Goal: Information Seeking & Learning: Learn about a topic

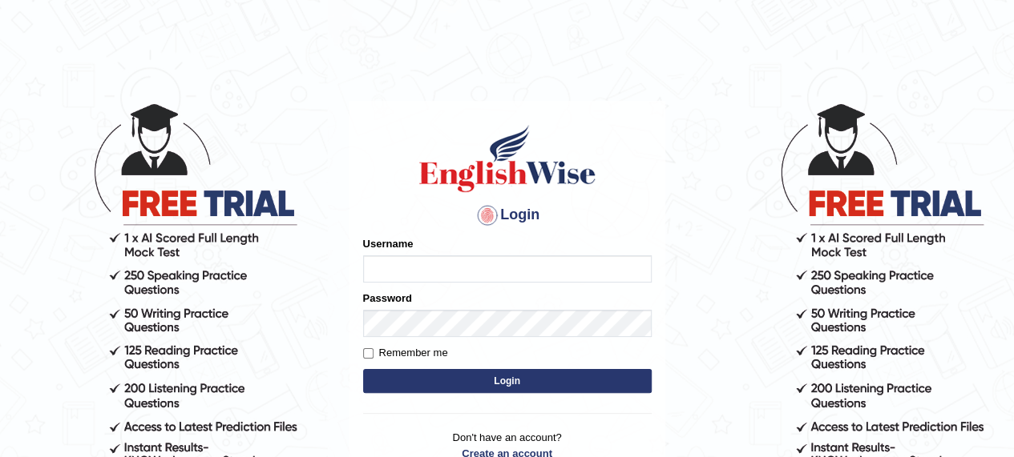
type input "Beethi"
click at [484, 381] on button "Login" at bounding box center [507, 381] width 288 height 24
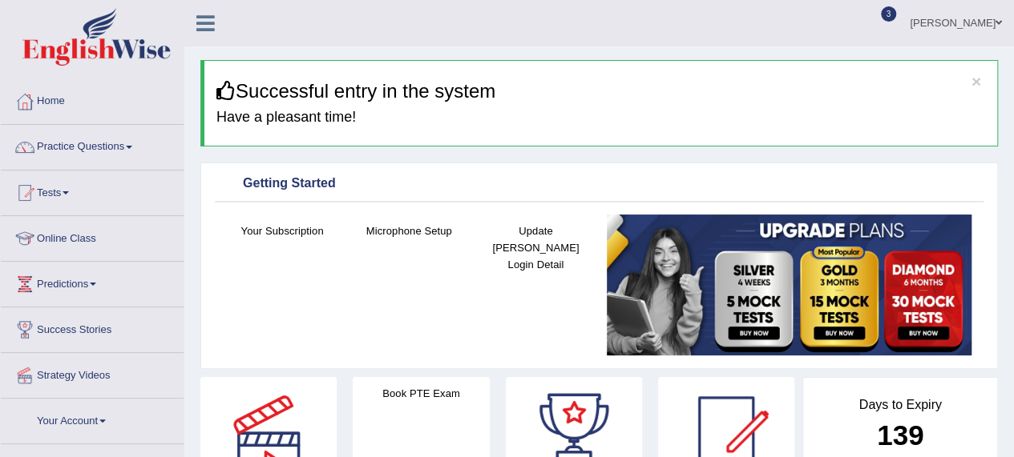
click at [65, 236] on link "Online Class" at bounding box center [92, 236] width 183 height 40
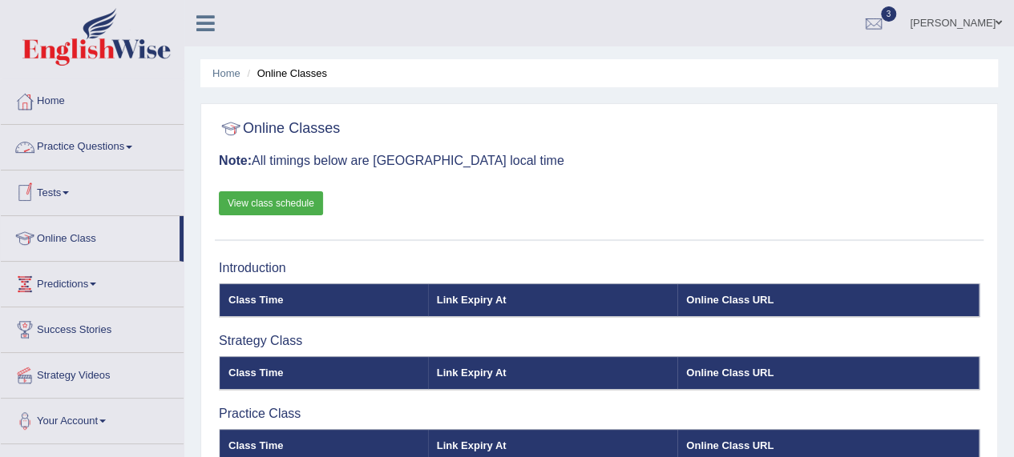
click at [63, 149] on link "Practice Questions" at bounding box center [92, 145] width 183 height 40
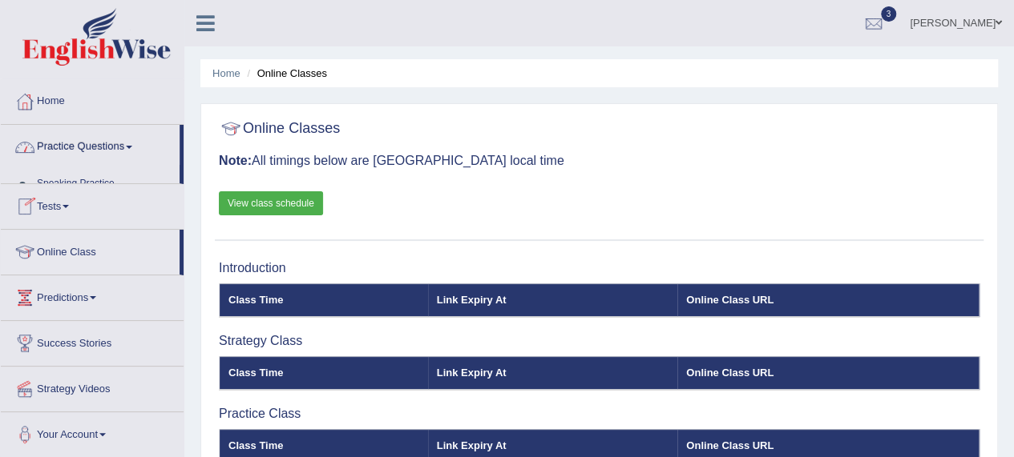
click at [63, 149] on link "Practice Questions" at bounding box center [90, 145] width 179 height 40
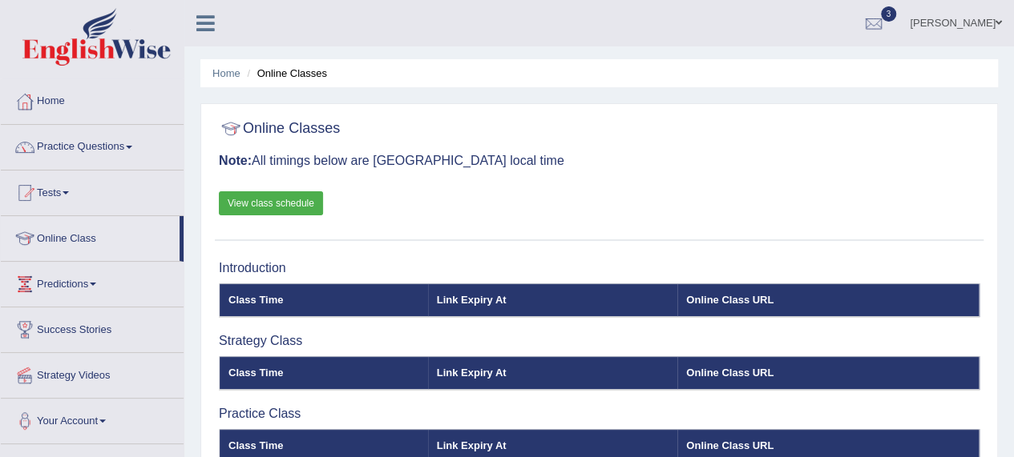
click at [63, 149] on link "Practice Questions" at bounding box center [92, 145] width 183 height 40
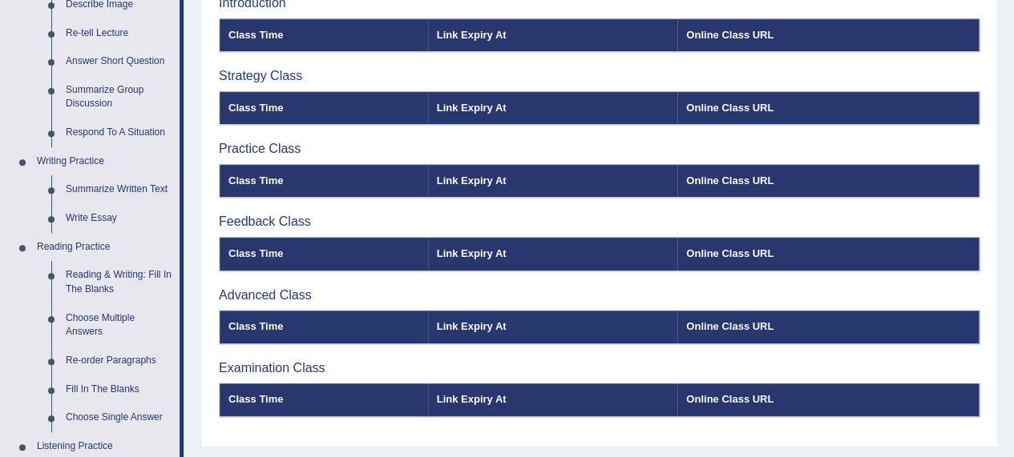
scroll to position [268, 0]
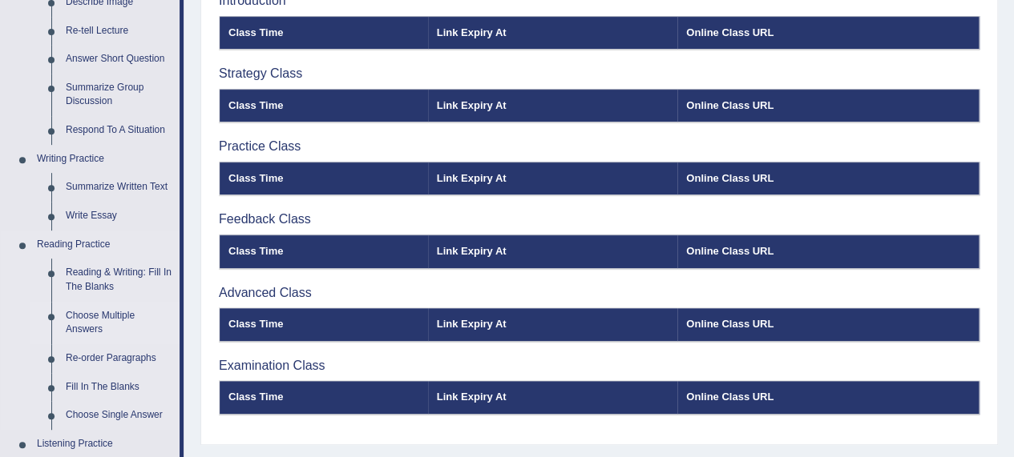
click at [80, 315] on link "Choose Multiple Answers" at bounding box center [118, 323] width 121 height 42
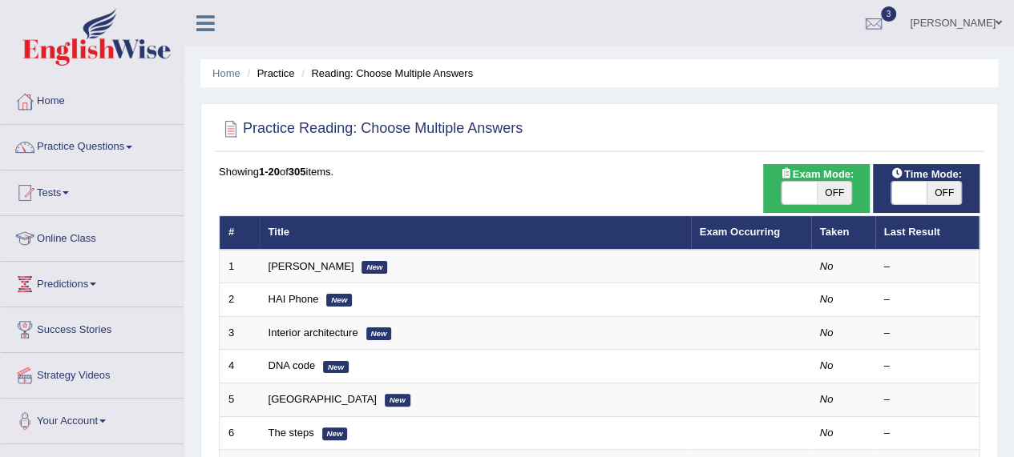
click at [107, 151] on link "Practice Questions" at bounding box center [92, 145] width 183 height 40
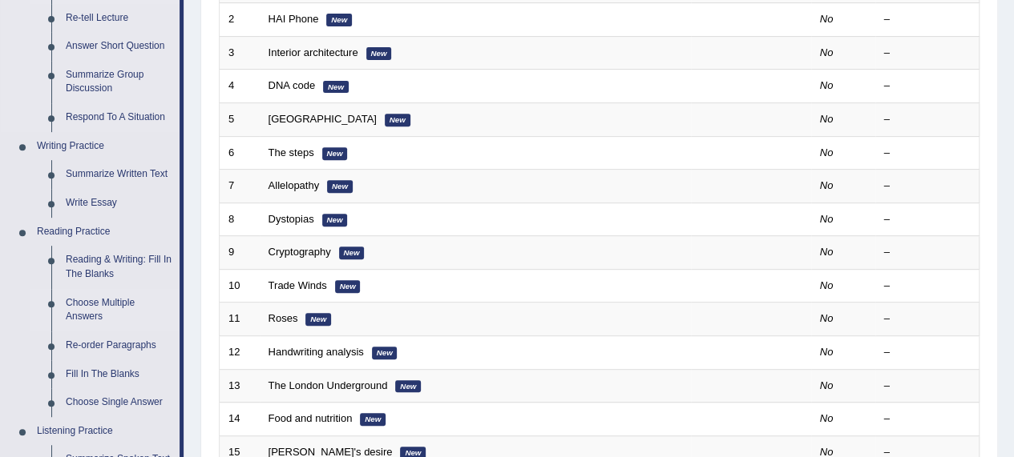
scroll to position [314, 0]
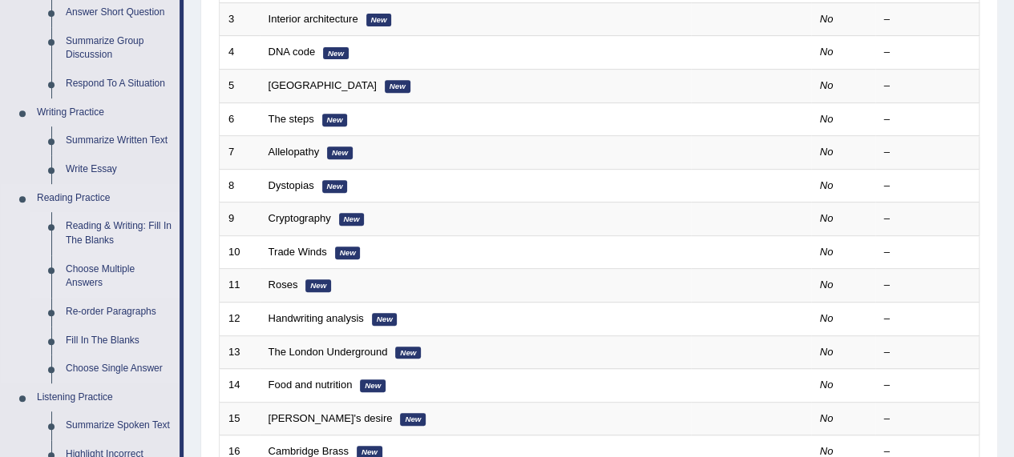
click at [87, 236] on link "Reading & Writing: Fill In The Blanks" at bounding box center [118, 233] width 121 height 42
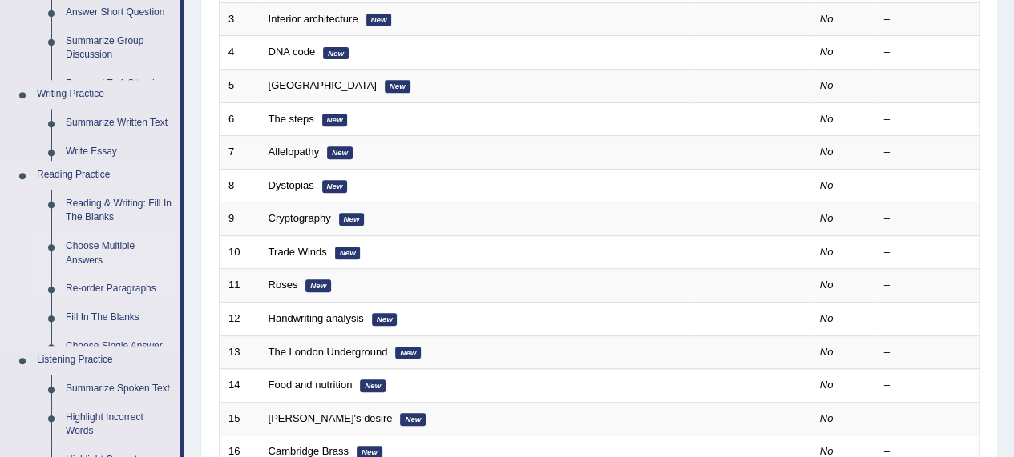
click at [87, 236] on ul "Reading & Writing: Fill In The Blanks Choose Multiple Answers Re-order Paragrap…" at bounding box center [105, 268] width 150 height 157
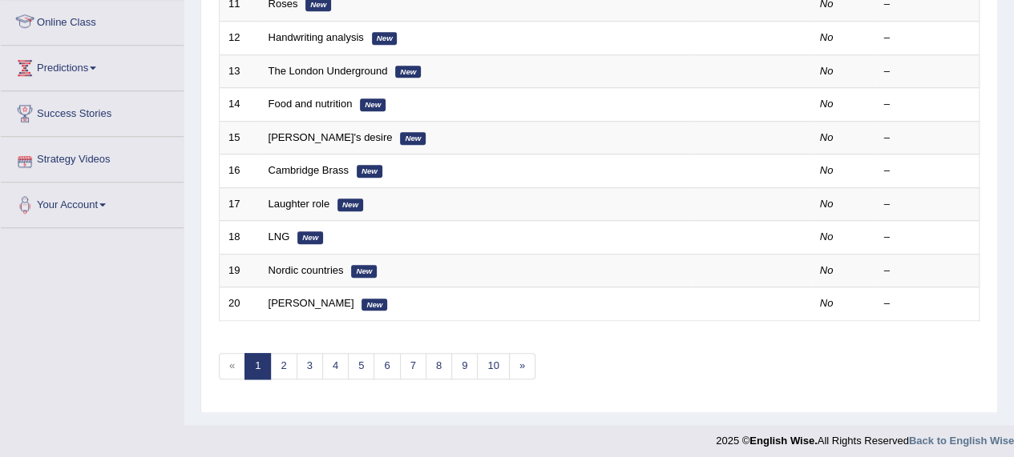
scroll to position [304, 0]
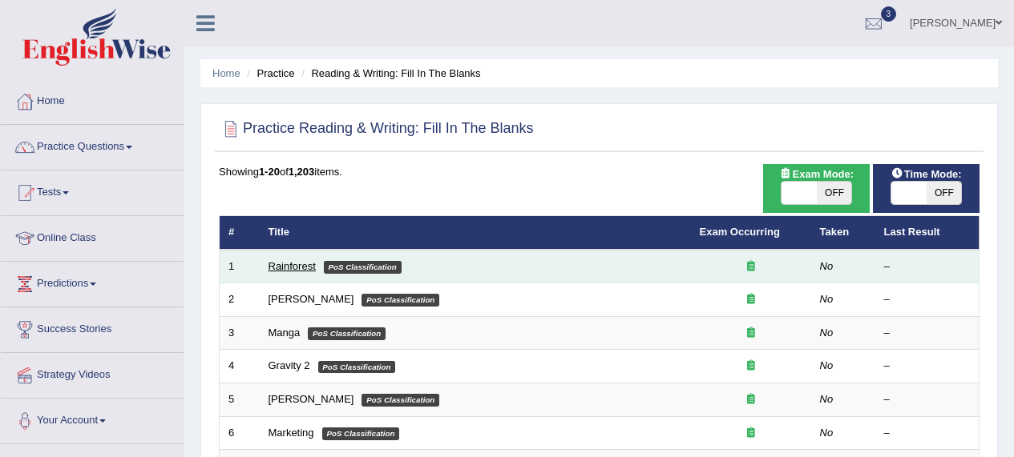
click at [283, 266] on link "Rainforest" at bounding box center [291, 266] width 47 height 12
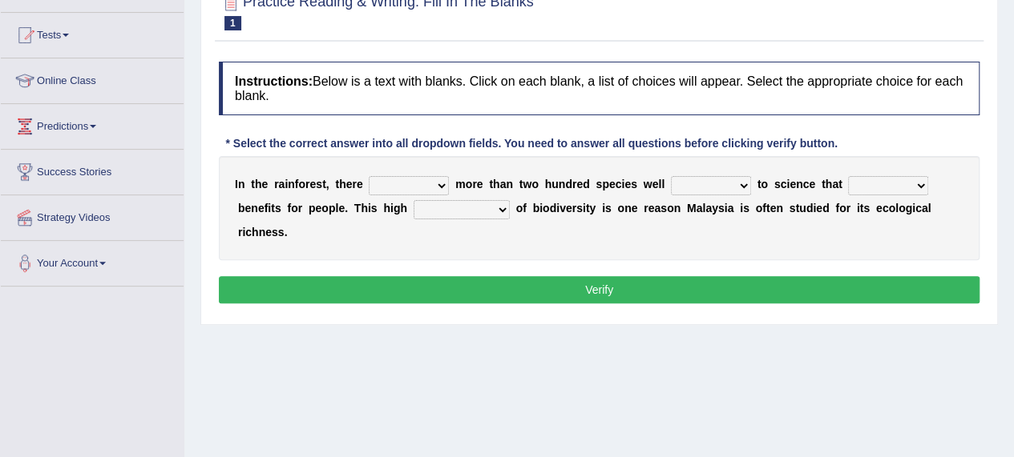
click at [437, 185] on select "have can be has is" at bounding box center [409, 185] width 80 height 19
select select "can be"
click at [369, 176] on select "have can be has is" at bounding box center [409, 185] width 80 height 19
click at [749, 183] on select "knowing known knew know" at bounding box center [711, 185] width 80 height 19
select select "known"
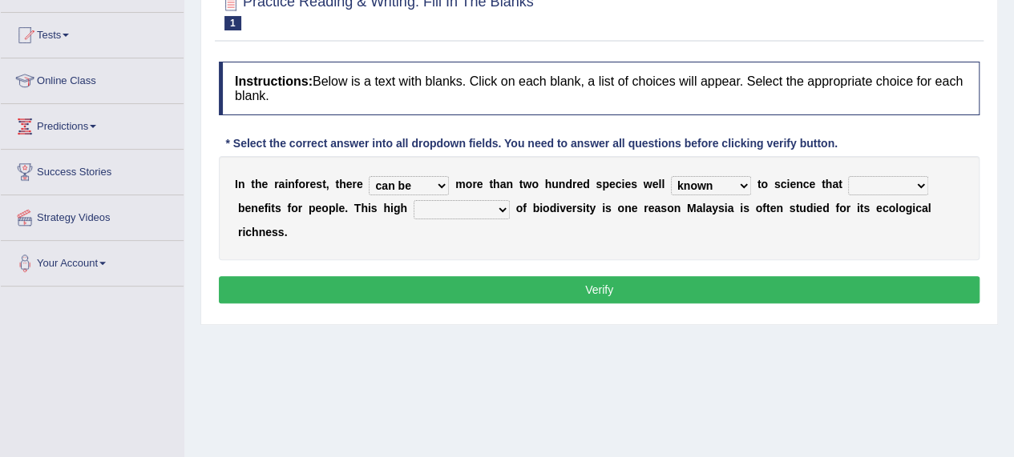
click at [671, 176] on select "knowing known knew know" at bounding box center [711, 185] width 80 height 19
click at [915, 182] on select "contain contained containing contains" at bounding box center [888, 185] width 80 height 19
select select "contain"
click at [848, 176] on select "contain contained containing contains" at bounding box center [888, 185] width 80 height 19
click at [499, 207] on select "condensation conjunction continuity complexity" at bounding box center [461, 209] width 96 height 19
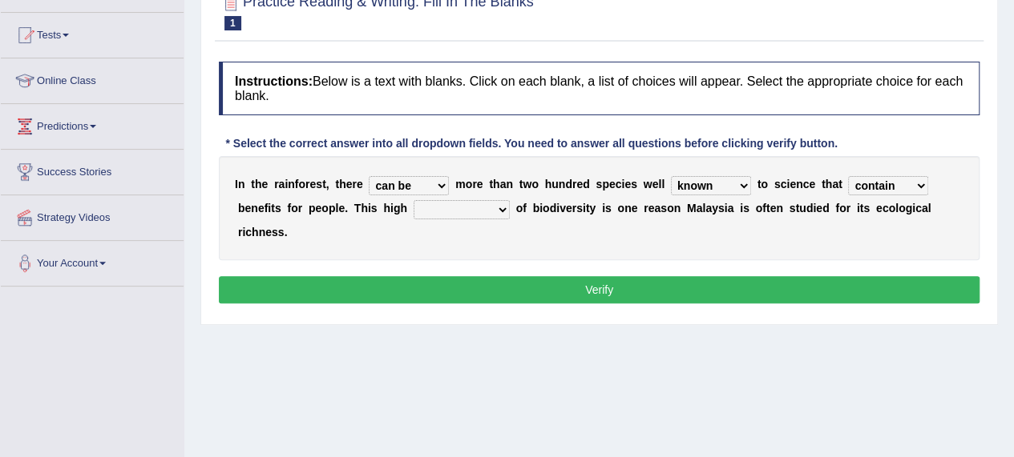
select select "condensation"
click at [413, 200] on select "condensation conjunction continuity complexity" at bounding box center [461, 209] width 96 height 19
click at [607, 292] on button "Verify" at bounding box center [599, 289] width 760 height 27
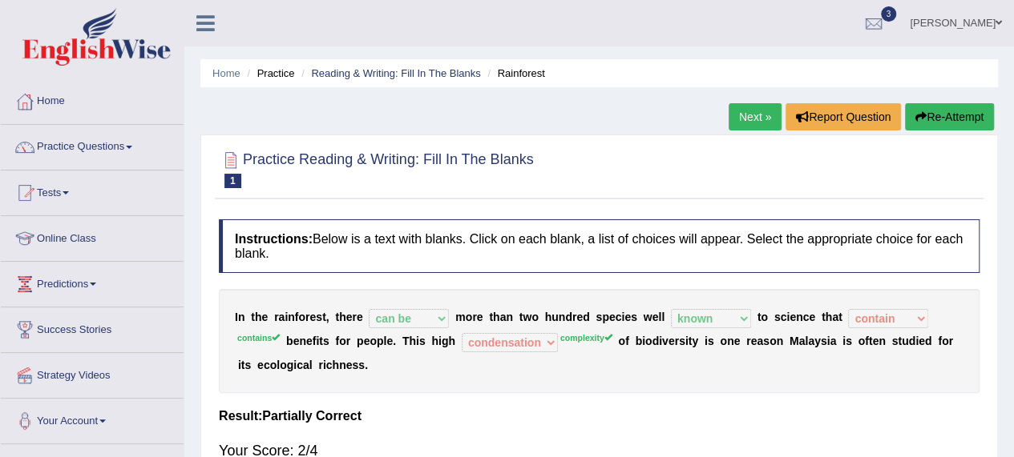
click at [750, 108] on link "Next »" at bounding box center [754, 116] width 53 height 27
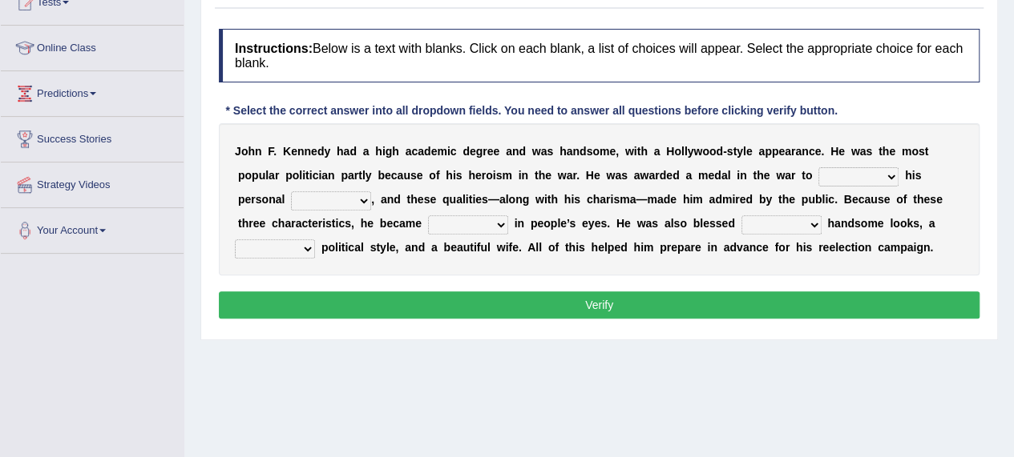
click at [887, 175] on select "prove show evidence upthrow" at bounding box center [858, 176] width 80 height 19
select select "show"
click at [818, 167] on select "prove show evidence upthrow" at bounding box center [858, 176] width 80 height 19
click at [356, 199] on select "passion courage charm liking" at bounding box center [331, 200] width 80 height 19
select select "passion"
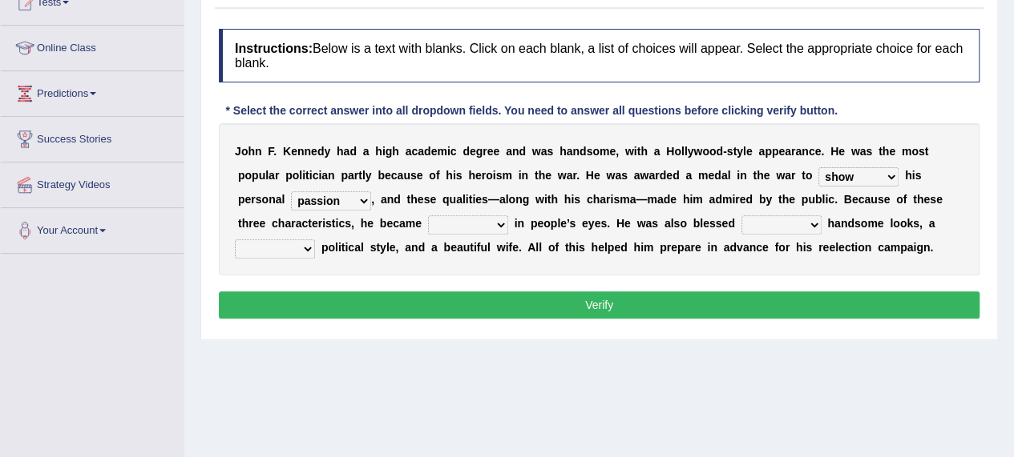
click at [291, 191] on select "passion courage charm liking" at bounding box center [331, 200] width 80 height 19
click at [494, 221] on select "iconic ironic identical impotent" at bounding box center [468, 225] width 80 height 19
select select "iconic"
click at [428, 216] on select "iconic ironic identical impotent" at bounding box center [468, 225] width 80 height 19
click at [810, 223] on select "with in upon to" at bounding box center [781, 225] width 80 height 19
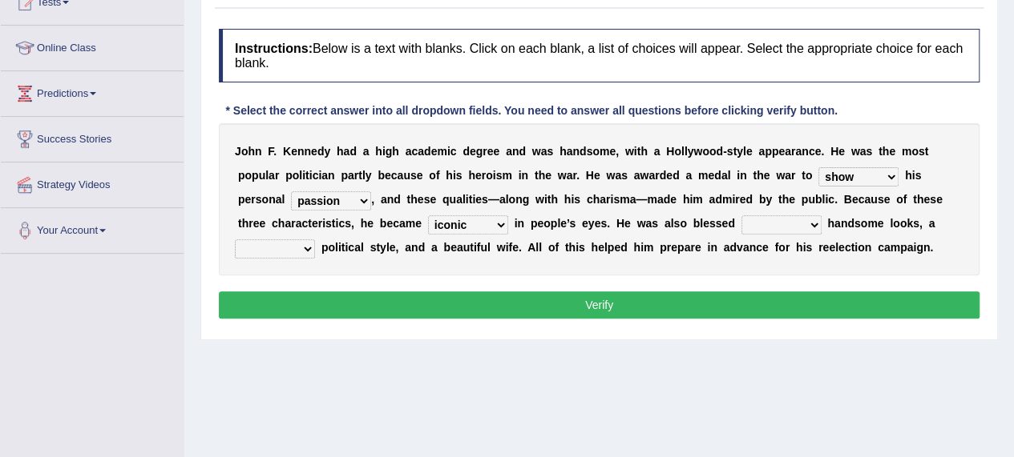
select select "with"
click at [741, 216] on select "with in upon to" at bounding box center [781, 225] width 80 height 19
click at [305, 249] on select "mending mends mended mend" at bounding box center [275, 249] width 80 height 19
select select "mending"
click at [235, 240] on select "mending mends mended mend" at bounding box center [275, 249] width 80 height 19
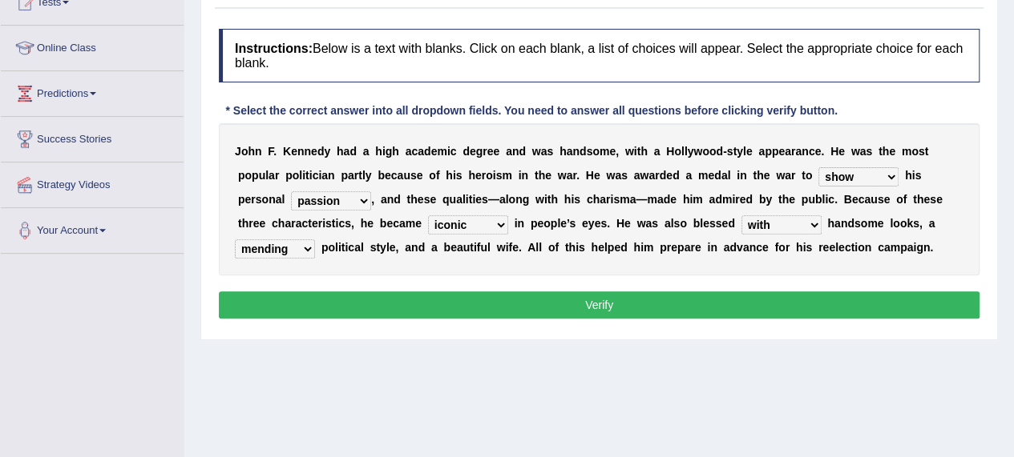
click at [599, 297] on button "Verify" at bounding box center [599, 305] width 760 height 27
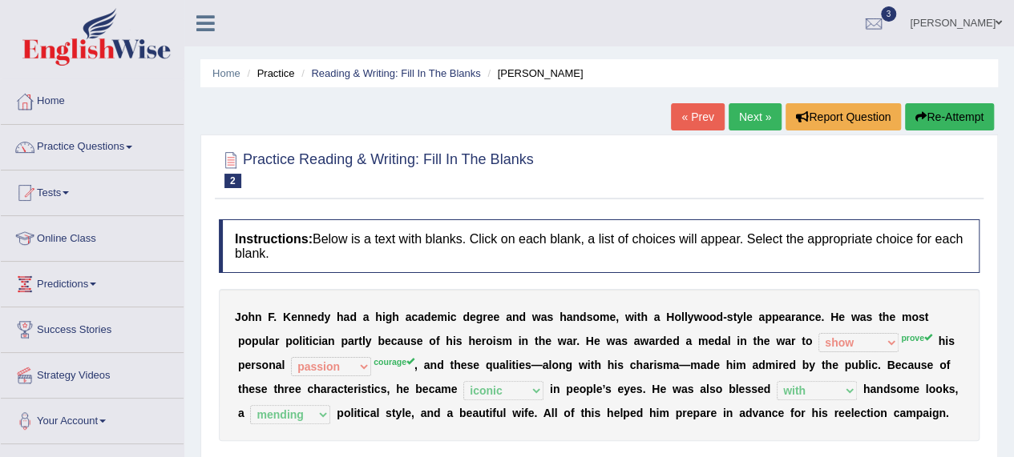
click at [933, 115] on button "Re-Attempt" at bounding box center [949, 116] width 89 height 27
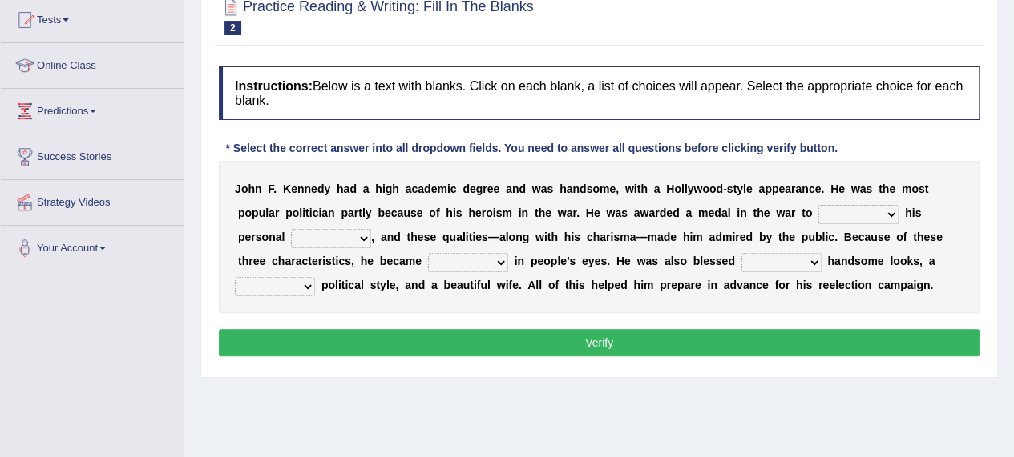
scroll to position [183, 0]
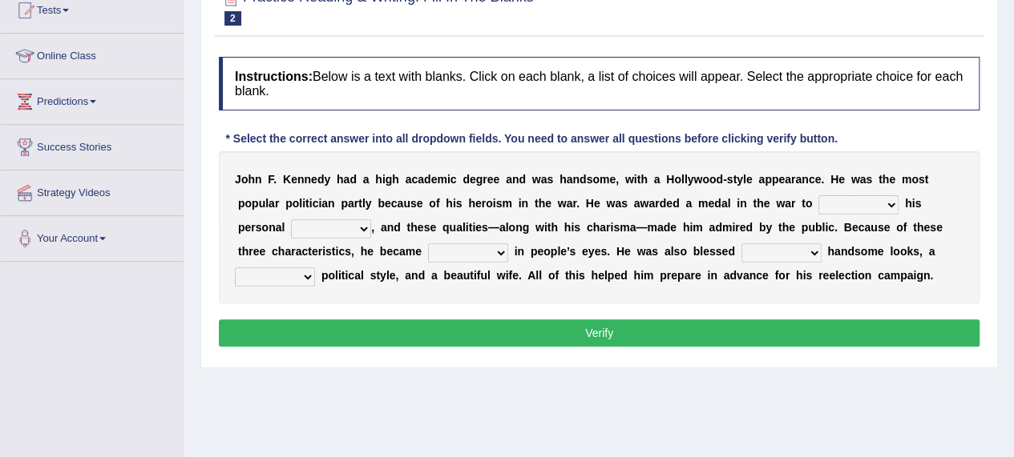
click at [888, 202] on select "prove show evidence upthrow" at bounding box center [858, 204] width 80 height 19
select select "prove"
click at [818, 195] on select "prove show evidence upthrow" at bounding box center [858, 204] width 80 height 19
click at [357, 230] on select "passion courage charm liking" at bounding box center [331, 229] width 80 height 19
select select "courage"
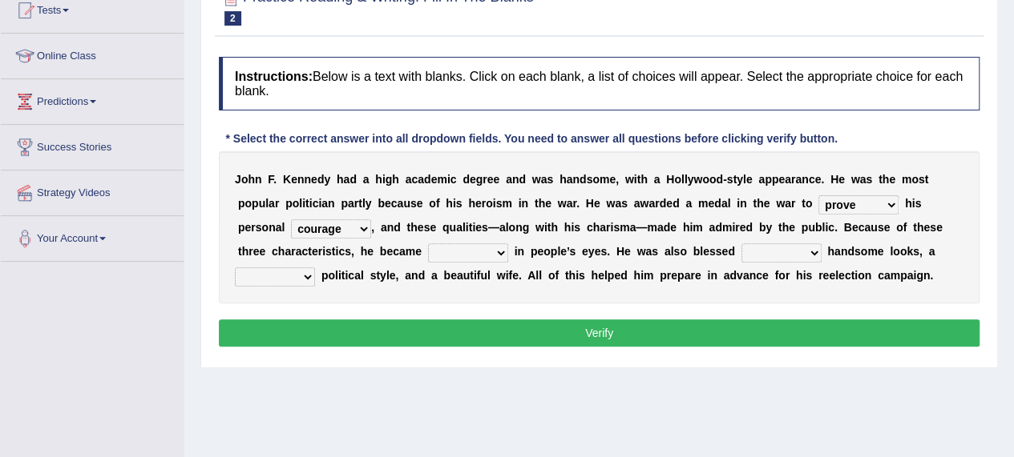
click at [291, 220] on select "passion courage charm liking" at bounding box center [331, 229] width 80 height 19
click at [494, 252] on select "iconic ironic identical impotent" at bounding box center [468, 253] width 80 height 19
select select "iconic"
click at [428, 244] on select "iconic ironic identical impotent" at bounding box center [468, 253] width 80 height 19
click at [822, 254] on b at bounding box center [824, 251] width 6 height 13
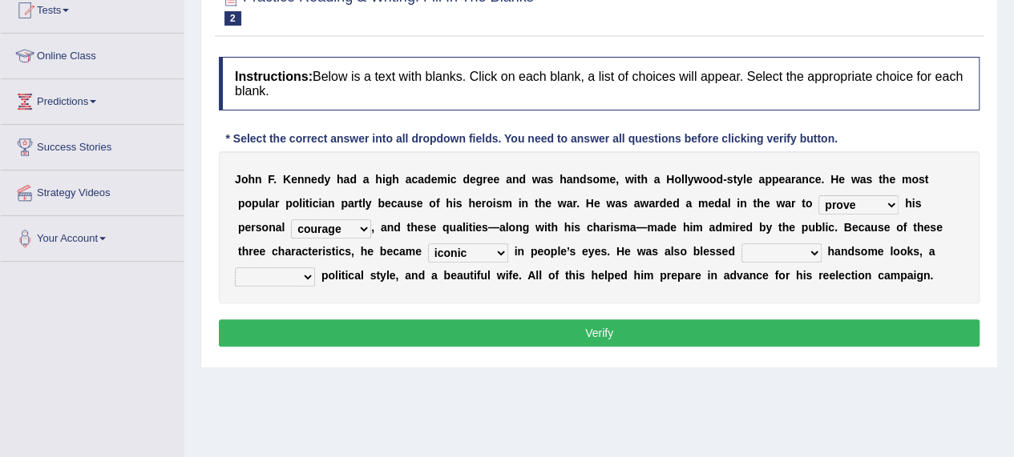
click at [808, 250] on select "with in upon to" at bounding box center [781, 253] width 80 height 19
select select "with"
click at [741, 244] on select "with in upon to" at bounding box center [781, 253] width 80 height 19
click at [297, 274] on select "mending mends mended mend" at bounding box center [275, 277] width 80 height 19
select select "mending"
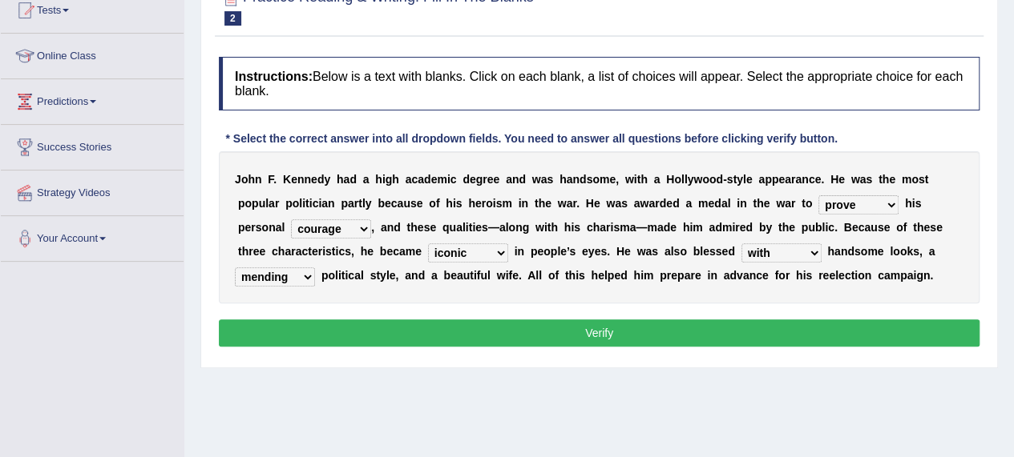
click at [235, 268] on select "mending mends mended mend" at bounding box center [275, 277] width 80 height 19
click at [575, 327] on button "Verify" at bounding box center [599, 333] width 760 height 27
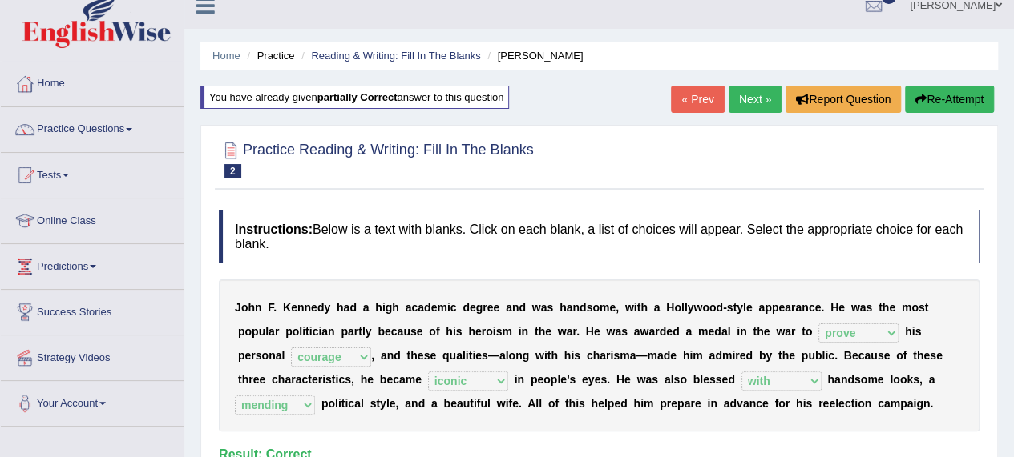
scroll to position [0, 0]
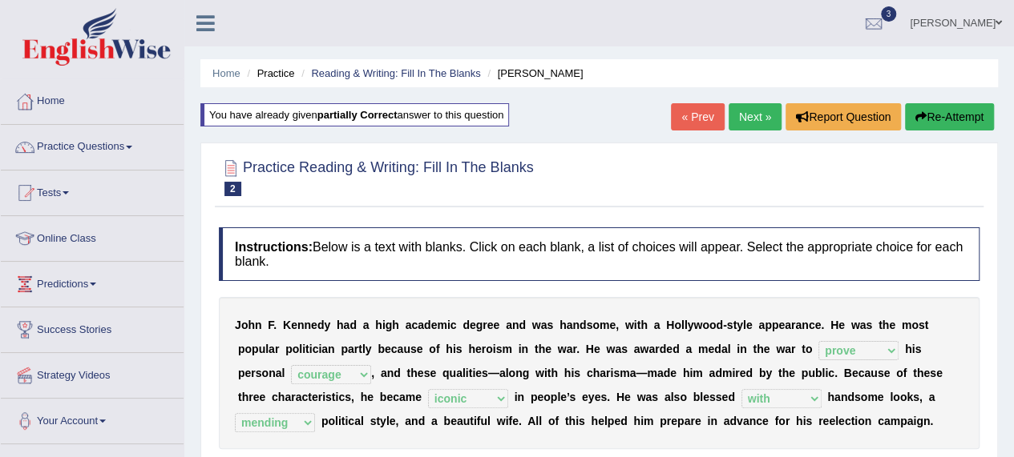
click at [748, 113] on link "Next »" at bounding box center [754, 116] width 53 height 27
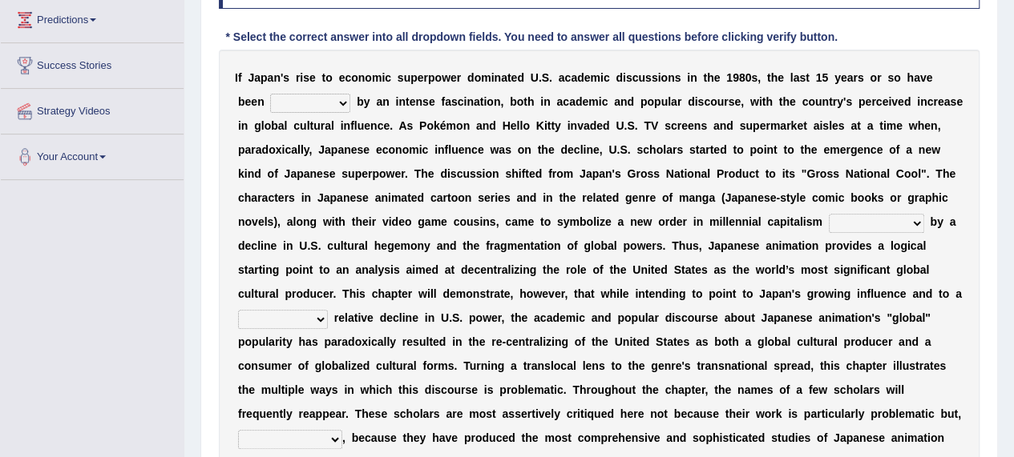
scroll to position [261, 0]
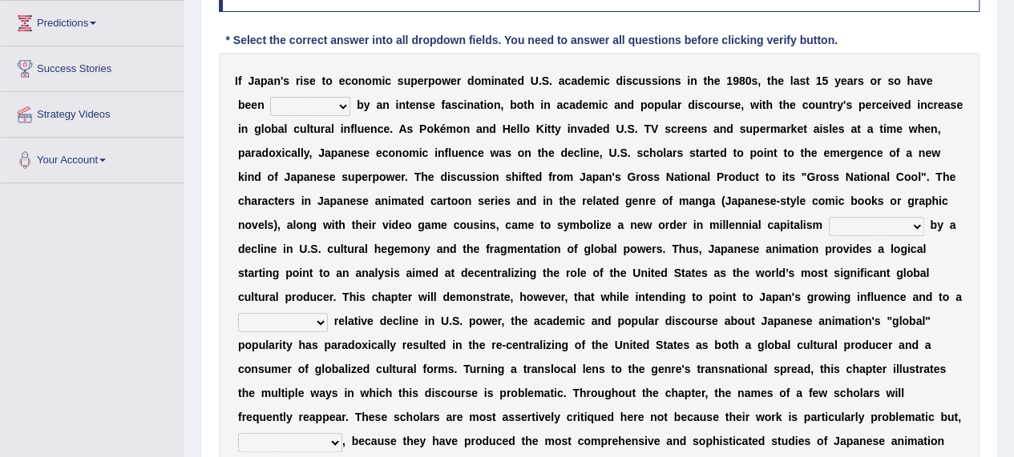
click at [341, 105] on select "marked dedicated made inspired" at bounding box center [310, 106] width 80 height 19
select select "marked"
click at [270, 97] on select "marked dedicated made inspired" at bounding box center [310, 106] width 80 height 19
click at [915, 227] on select "pocessed characterized opposed tangled" at bounding box center [875, 226] width 95 height 19
select select "tangled"
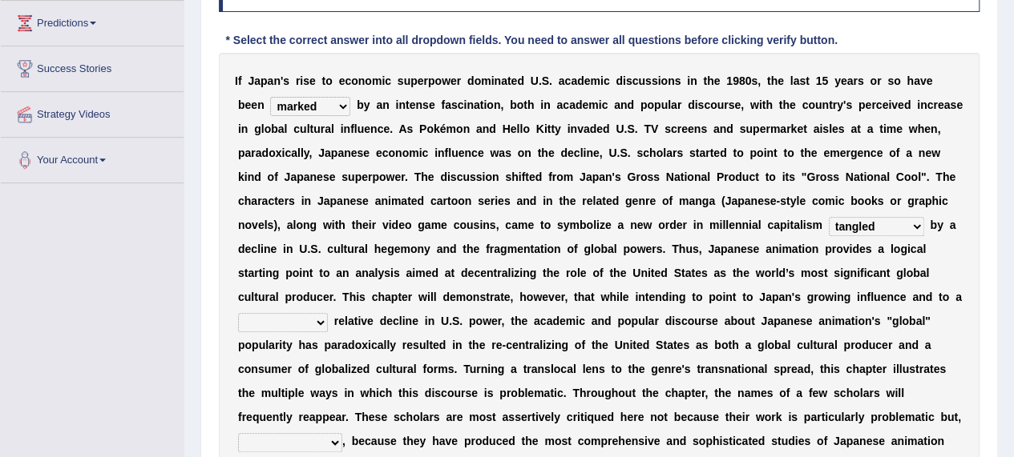
click at [828, 217] on select "pocessed characterized opposed tangled" at bounding box center [875, 226] width 95 height 19
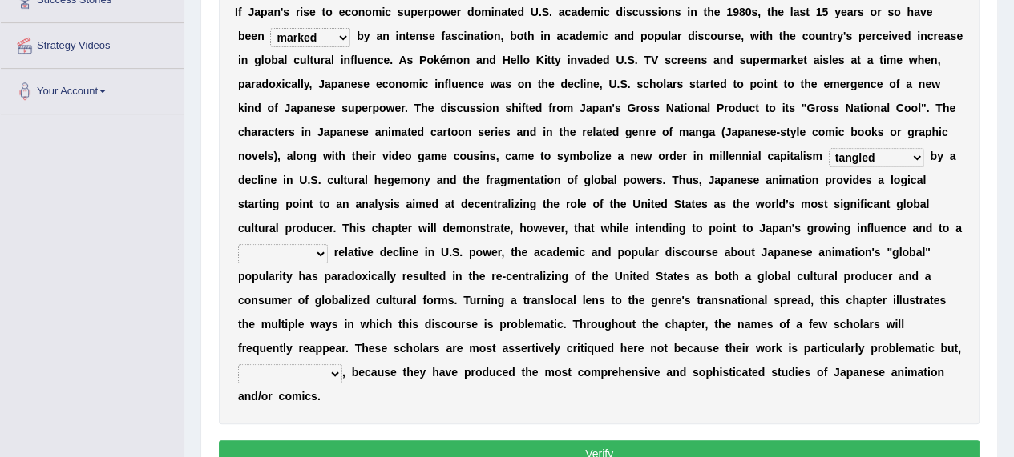
scroll to position [343, 0]
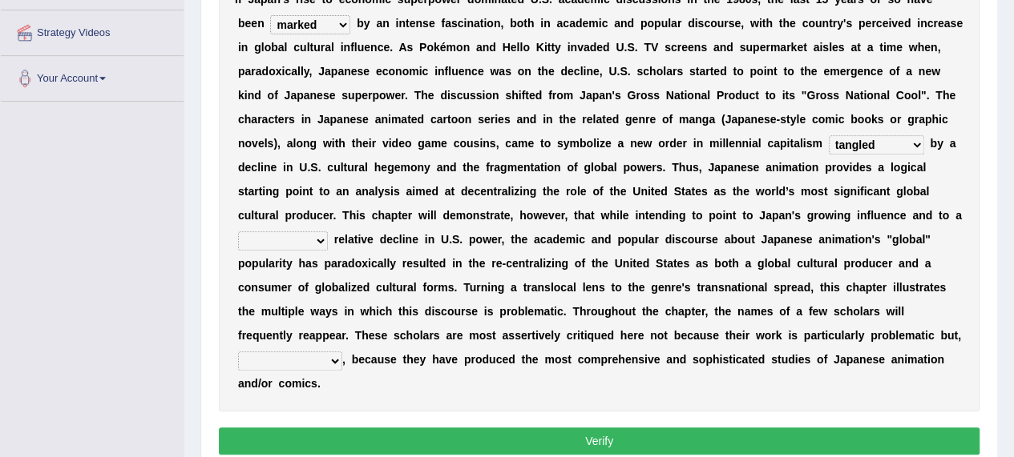
click at [320, 241] on select "concomitant discrete proportional legitimate" at bounding box center [283, 241] width 90 height 19
click at [430, 381] on div "I f J a p a n ' s r i s e t o e c o n o m i c s u p e r p o w e r d o m i n a t…" at bounding box center [599, 191] width 760 height 441
click at [318, 240] on select "concomitant discrete proportional legitimate" at bounding box center [283, 241] width 90 height 19
click at [238, 232] on select "concomitant discrete proportional legitimate" at bounding box center [283, 241] width 90 height 19
click at [309, 240] on select "concomitant discrete proportional legitimate" at bounding box center [283, 241] width 90 height 19
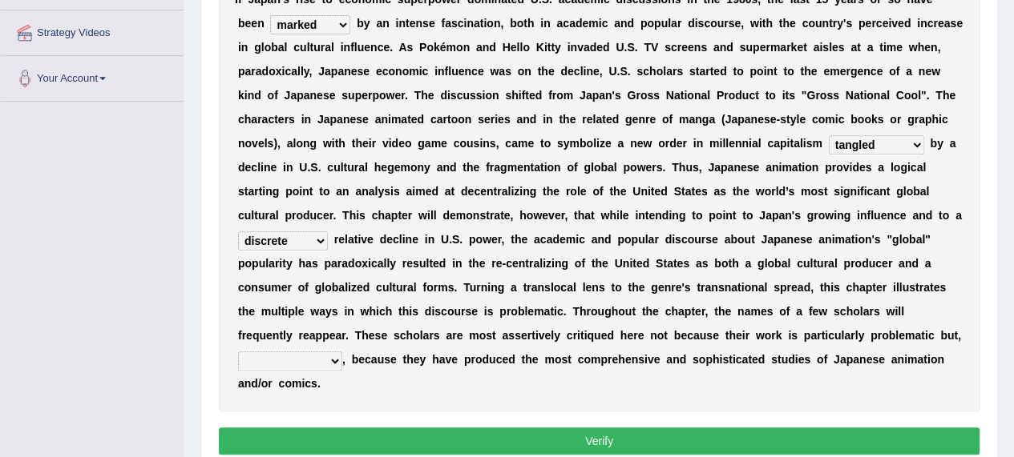
select select "proportional"
click at [238, 232] on select "concomitant discrete proportional legitimate" at bounding box center [283, 241] width 90 height 19
click at [327, 363] on select "however on the contrary in addition on the whole" at bounding box center [290, 361] width 104 height 19
click at [357, 375] on div "I f J a p a n ' s r i s e t o e c o n o m i c s u p e r p o w e r d o m i n a t…" at bounding box center [599, 191] width 760 height 441
click at [329, 363] on select "however on the contrary in addition on the whole" at bounding box center [290, 361] width 104 height 19
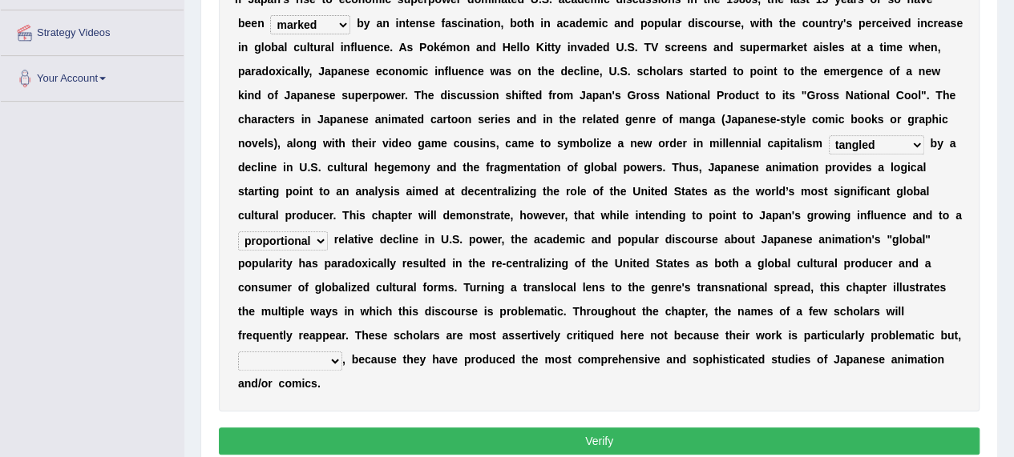
select select "on the contrary"
click at [238, 352] on select "however on the contrary in addition on the whole" at bounding box center [290, 361] width 104 height 19
click at [588, 440] on button "Verify" at bounding box center [599, 441] width 760 height 27
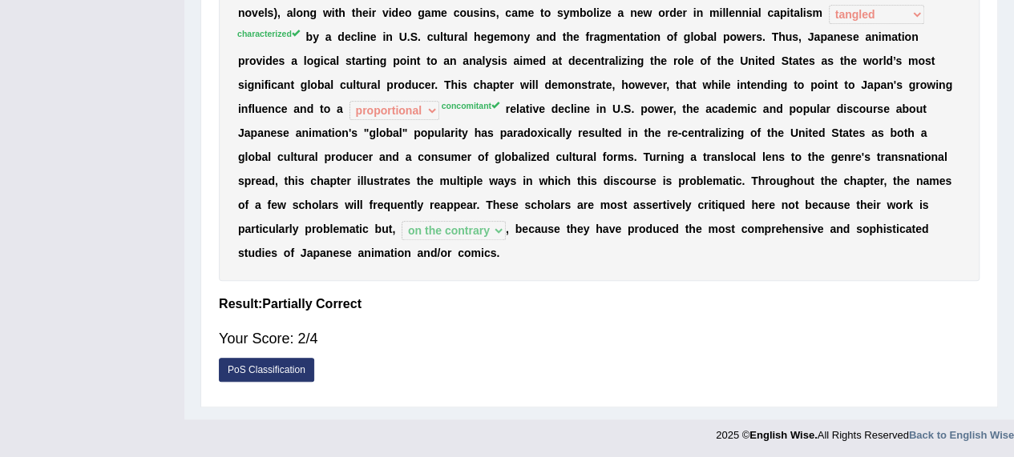
scroll to position [48, 0]
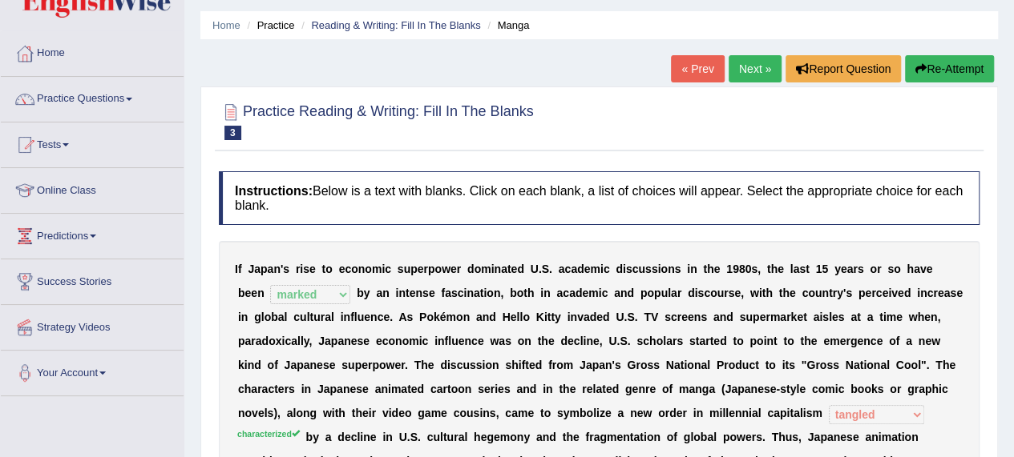
click at [752, 71] on link "Next »" at bounding box center [754, 68] width 53 height 27
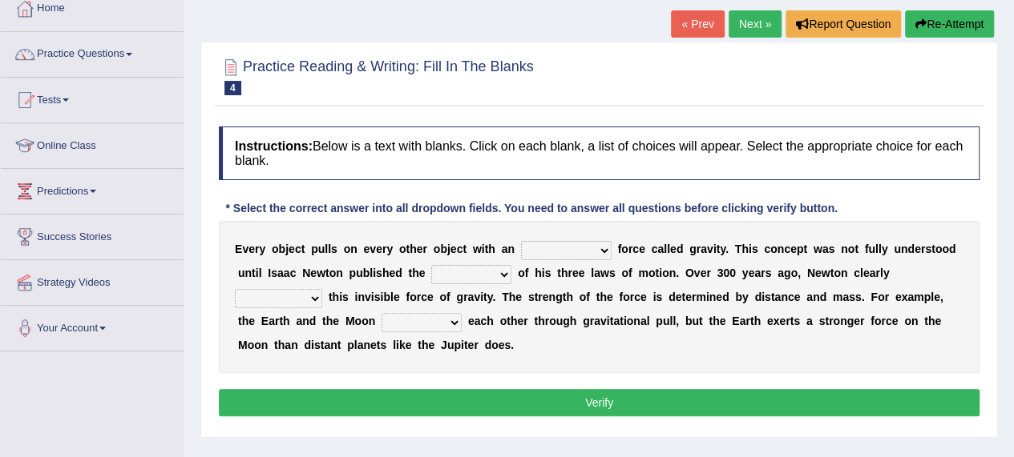
scroll to position [98, 0]
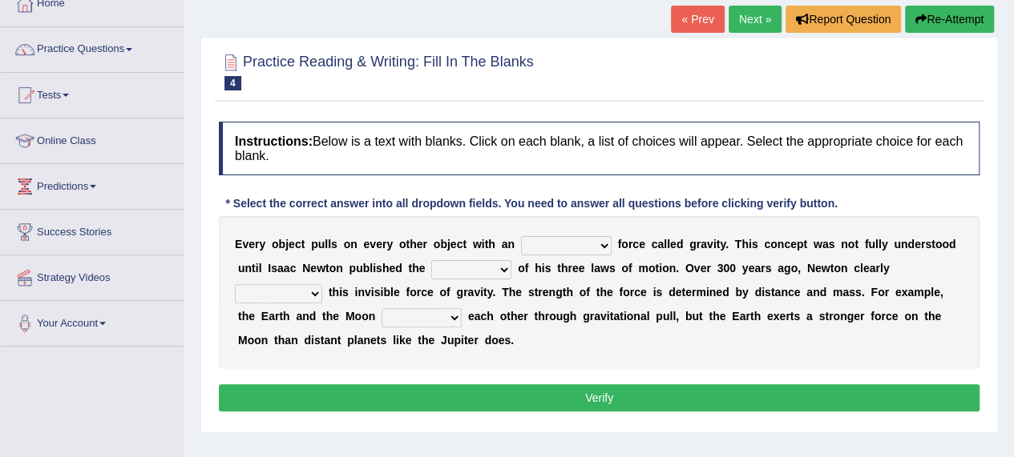
click at [607, 246] on select "invisible unknown unbelievable inconsistent" at bounding box center [566, 245] width 91 height 19
select select "invisible"
click at [521, 236] on select "invisible unknown unbelievable inconsistent" at bounding box center [566, 245] width 91 height 19
click at [505, 262] on select "concept theory method argument" at bounding box center [471, 269] width 80 height 19
select select "concept"
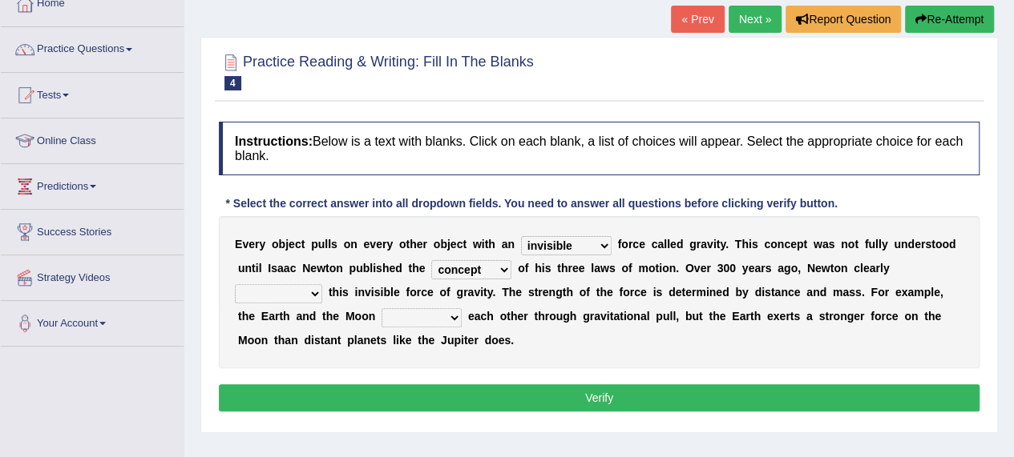
click at [431, 260] on select "concept theory method argument" at bounding box center [471, 269] width 80 height 19
click at [304, 294] on select "explained undermined overturned realized" at bounding box center [278, 293] width 87 height 19
select select "explained"
click at [235, 284] on select "explained undermined overturned realized" at bounding box center [278, 293] width 87 height 19
click at [451, 318] on select "affect spin evade span" at bounding box center [421, 317] width 80 height 19
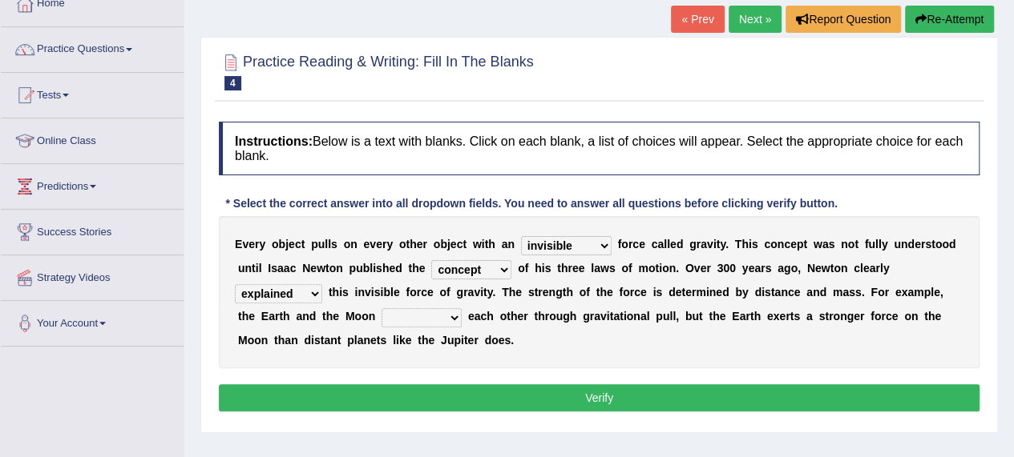
select select "affect"
click at [381, 308] on select "affect spin evade span" at bounding box center [421, 317] width 80 height 19
click at [607, 400] on button "Verify" at bounding box center [599, 398] width 760 height 27
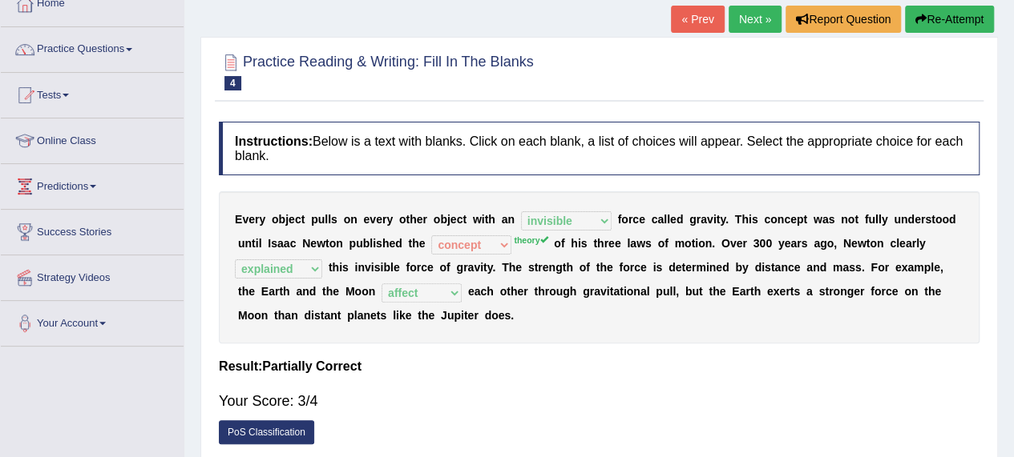
click at [930, 23] on button "Re-Attempt" at bounding box center [949, 19] width 89 height 27
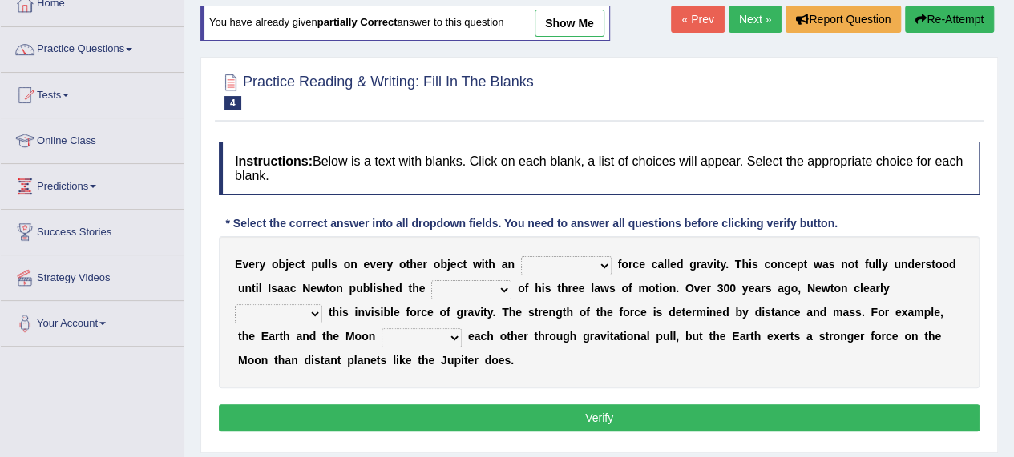
click at [603, 264] on select "invisible unknown unbelievable inconsistent" at bounding box center [566, 265] width 91 height 19
select select "invisible"
click at [521, 256] on select "invisible unknown unbelievable inconsistent" at bounding box center [566, 265] width 91 height 19
click at [503, 289] on select "concept theory method argument" at bounding box center [471, 289] width 80 height 19
select select "theory"
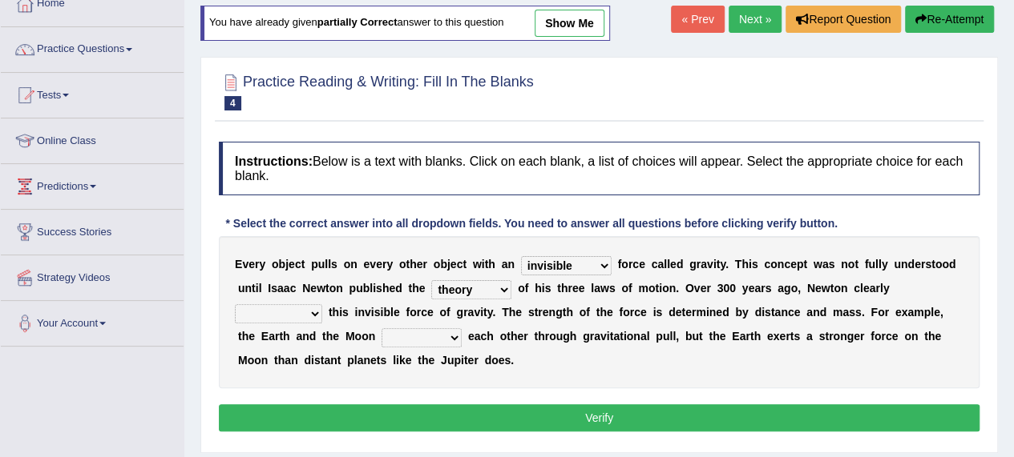
click at [431, 280] on select "concept theory method argument" at bounding box center [471, 289] width 80 height 19
click at [312, 313] on select "explained undermined overturned realized" at bounding box center [278, 313] width 87 height 19
select select "explained"
click at [235, 304] on select "explained undermined overturned realized" at bounding box center [278, 313] width 87 height 19
click at [457, 336] on select "affect spin evade span" at bounding box center [421, 337] width 80 height 19
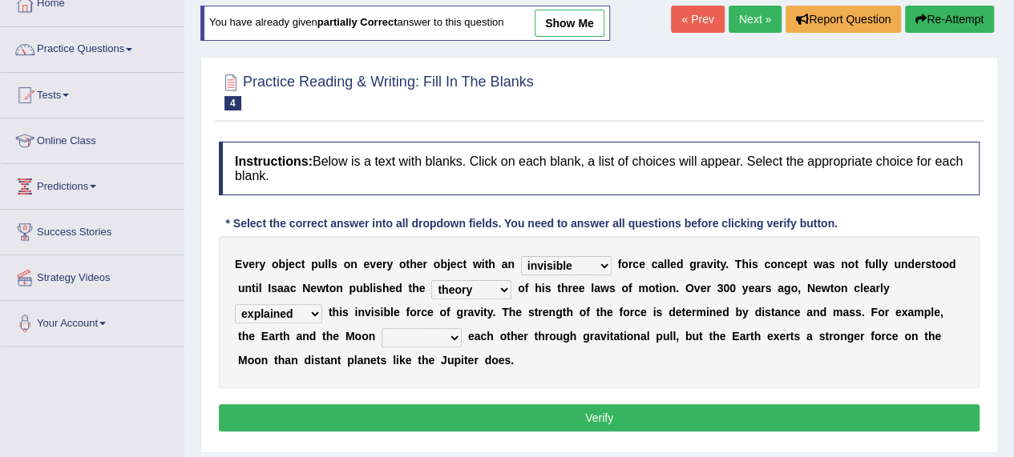
select select "affect"
click at [381, 328] on select "affect spin evade span" at bounding box center [421, 337] width 80 height 19
click at [583, 421] on button "Verify" at bounding box center [599, 418] width 760 height 27
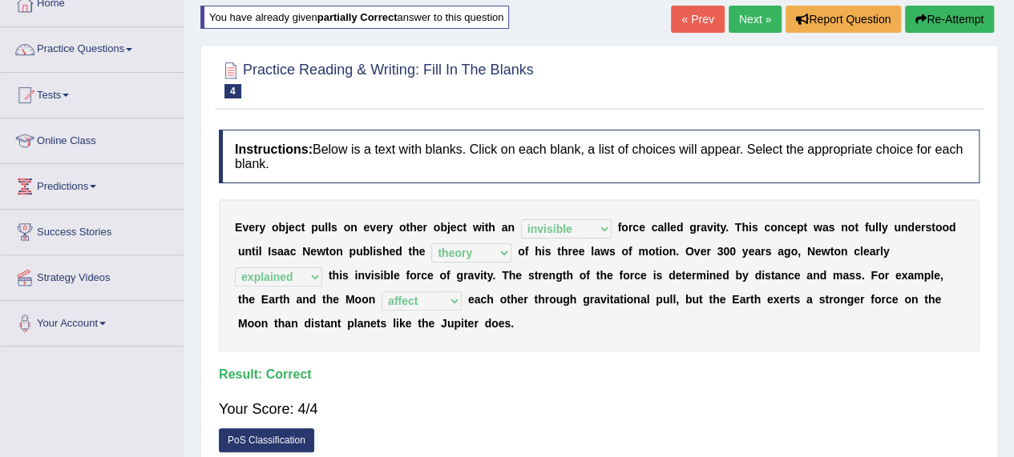
click at [740, 12] on link "Next »" at bounding box center [754, 19] width 53 height 27
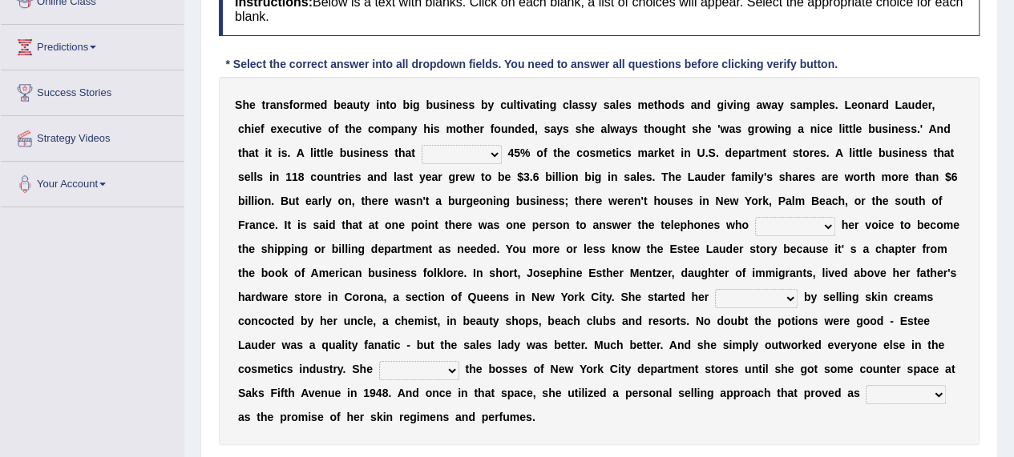
scroll to position [234, 0]
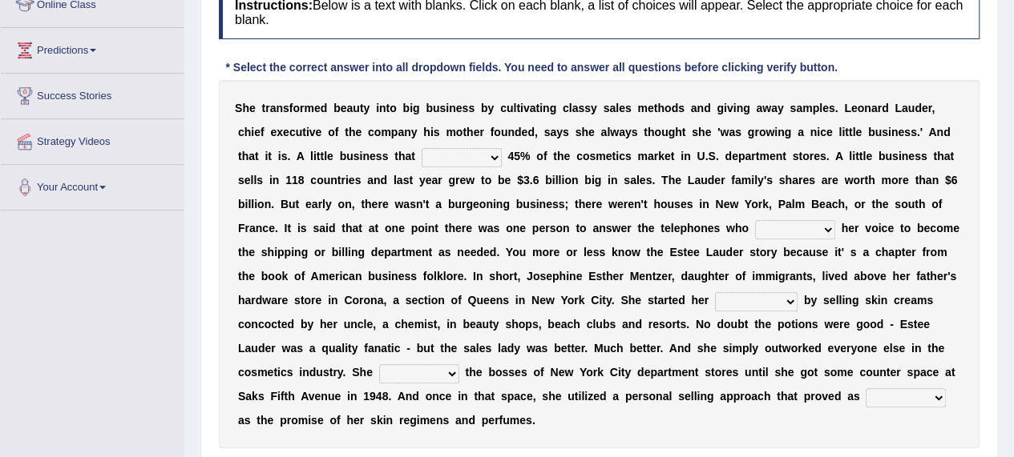
click at [490, 154] on select "has controls makes maintains" at bounding box center [461, 157] width 80 height 19
select select "makes"
click at [421, 148] on select "has controls makes maintains" at bounding box center [461, 157] width 80 height 19
click at [819, 228] on select "switched changed raised used" at bounding box center [795, 229] width 80 height 19
select select "raised"
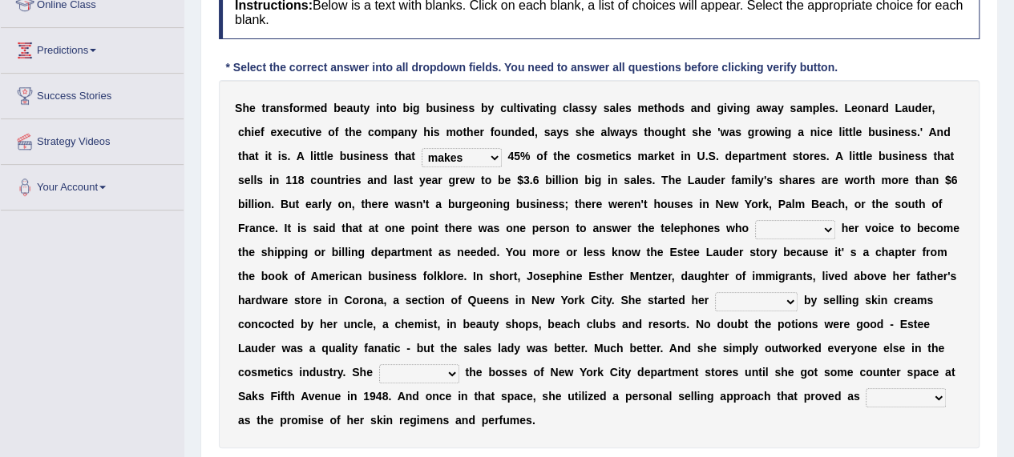
click at [755, 220] on select "switched changed raised used" at bounding box center [795, 229] width 80 height 19
click at [788, 300] on select "job institute companion enterprise" at bounding box center [756, 301] width 83 height 19
select select "job"
click at [715, 292] on select "job institute companion enterprise" at bounding box center [756, 301] width 83 height 19
click at [447, 373] on select "stated bridged stalked heaved" at bounding box center [419, 374] width 80 height 19
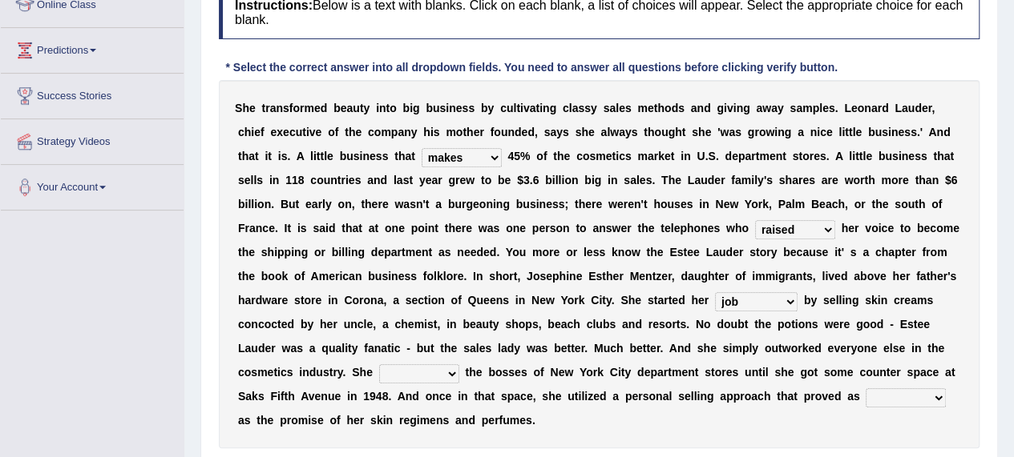
select select "stalked"
click at [379, 365] on select "stated bridged stalked heaved" at bounding box center [419, 374] width 80 height 19
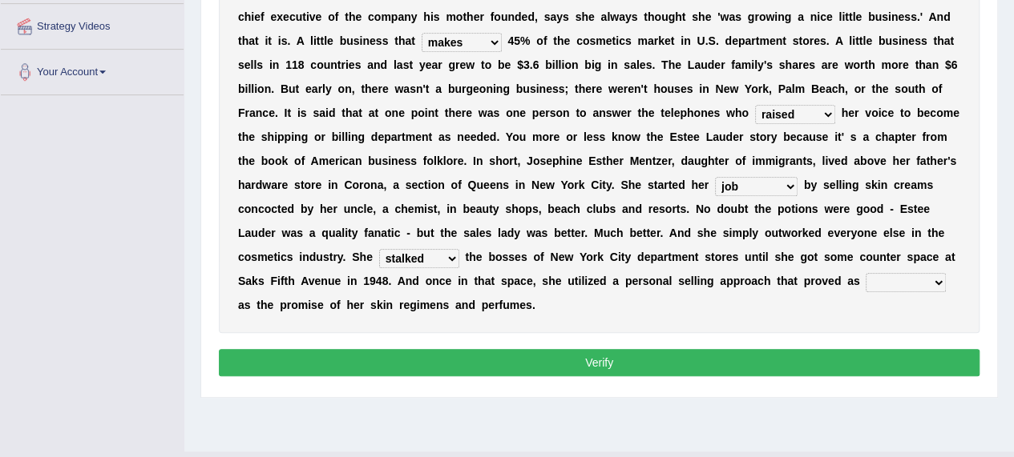
scroll to position [383, 0]
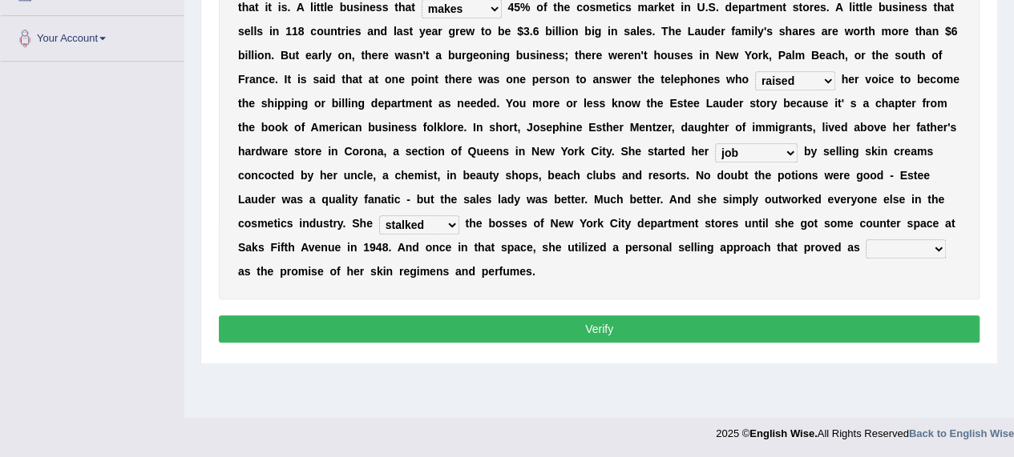
click at [933, 242] on select "potent ruthless potential expensive" at bounding box center [905, 249] width 80 height 19
select select "potential"
click at [865, 240] on select "potent ruthless potential expensive" at bounding box center [905, 249] width 80 height 19
click at [612, 326] on button "Verify" at bounding box center [599, 329] width 760 height 27
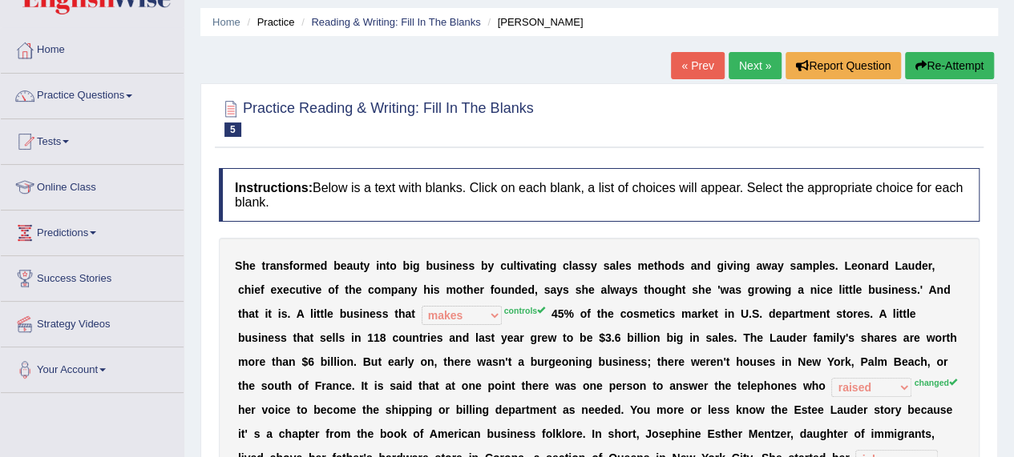
scroll to position [0, 0]
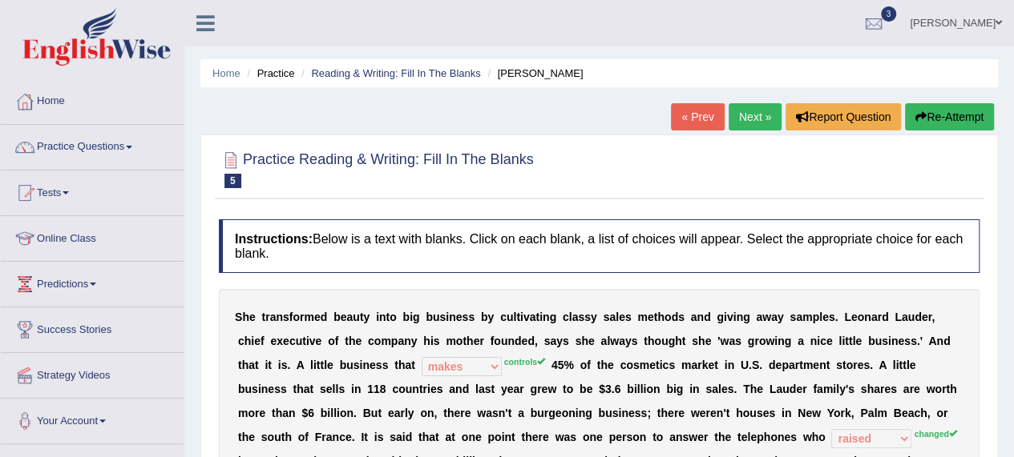
click at [744, 115] on link "Next »" at bounding box center [754, 116] width 53 height 27
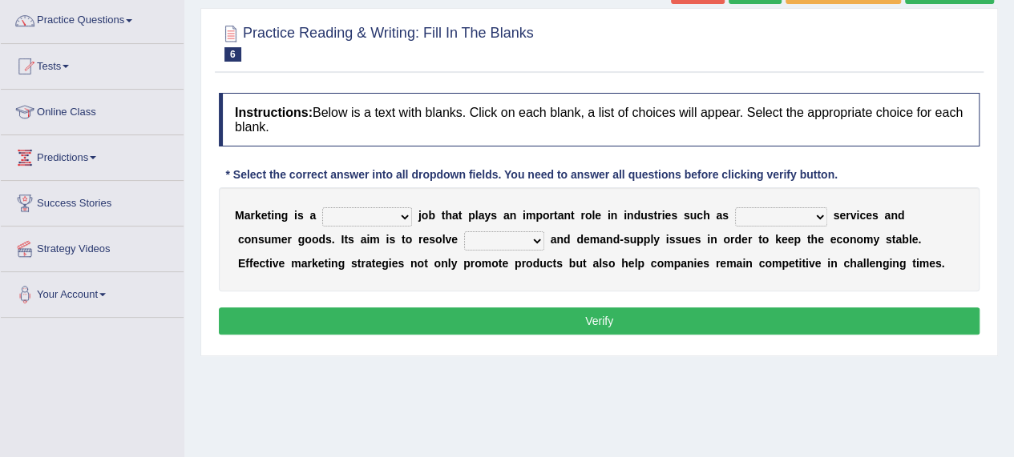
click at [405, 211] on select "professional flexible parochial descriptive" at bounding box center [367, 217] width 90 height 19
select select "professional"
click at [322, 208] on select "professional flexible parochial descriptive" at bounding box center [367, 217] width 90 height 19
click at [812, 216] on select "civil financial conventional foremost" at bounding box center [781, 217] width 92 height 19
select select "civil"
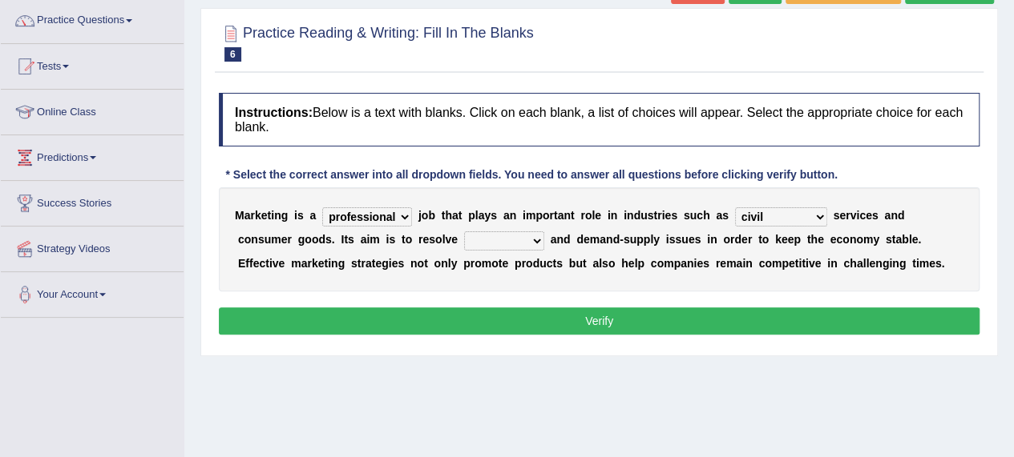
click at [735, 208] on select "civil financial conventional foremost" at bounding box center [781, 217] width 92 height 19
click at [468, 239] on select "imbalance excess symmetry budget" at bounding box center [504, 241] width 80 height 19
click at [487, 365] on div "Home Practice Reading & Writing: Fill In The Blanks Marketing « Prev Next » Rep…" at bounding box center [598, 273] width 829 height 801
click at [398, 213] on select "professional flexible parochial descriptive" at bounding box center [367, 217] width 90 height 19
select select "flexible"
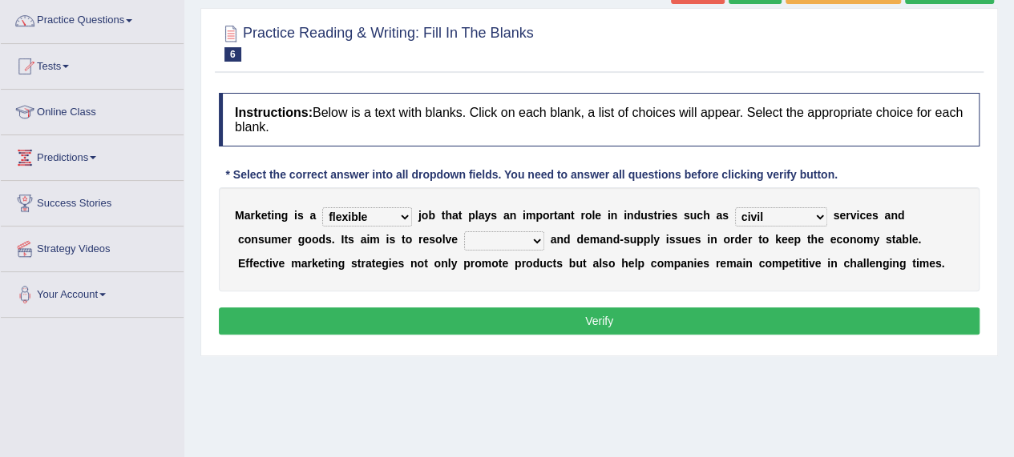
click at [322, 208] on select "professional flexible parochial descriptive" at bounding box center [367, 217] width 90 height 19
click at [478, 240] on select "imbalance excess symmetry budget" at bounding box center [504, 241] width 80 height 19
select select "imbalance"
click at [464, 232] on select "imbalance excess symmetry budget" at bounding box center [504, 241] width 80 height 19
click at [585, 313] on button "Verify" at bounding box center [599, 321] width 760 height 27
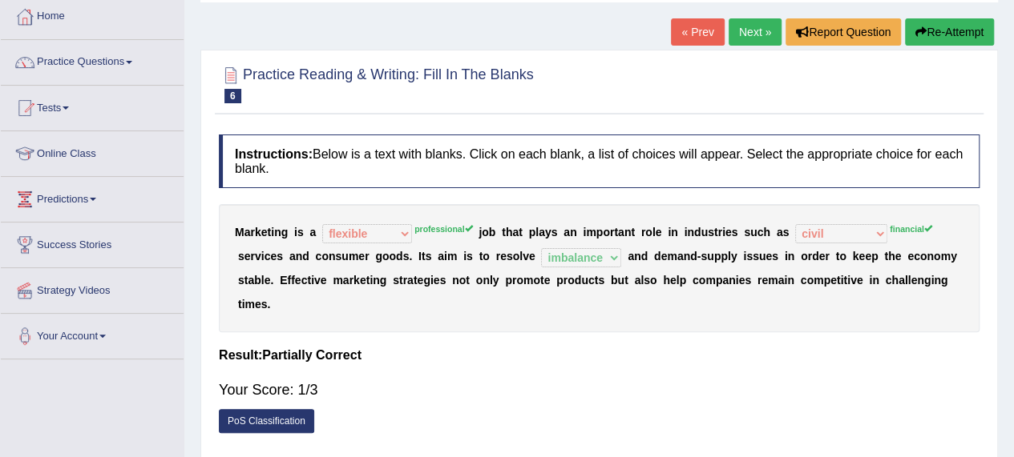
scroll to position [61, 0]
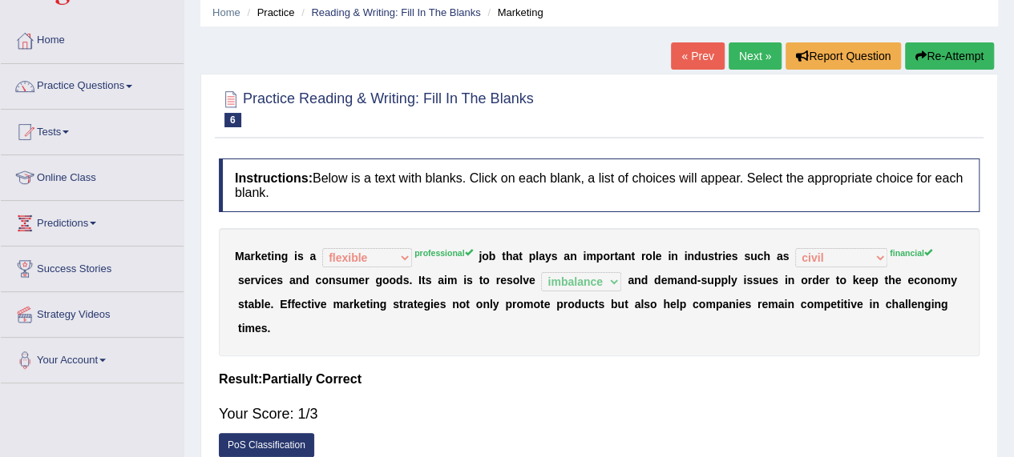
click at [931, 49] on button "Re-Attempt" at bounding box center [949, 55] width 89 height 27
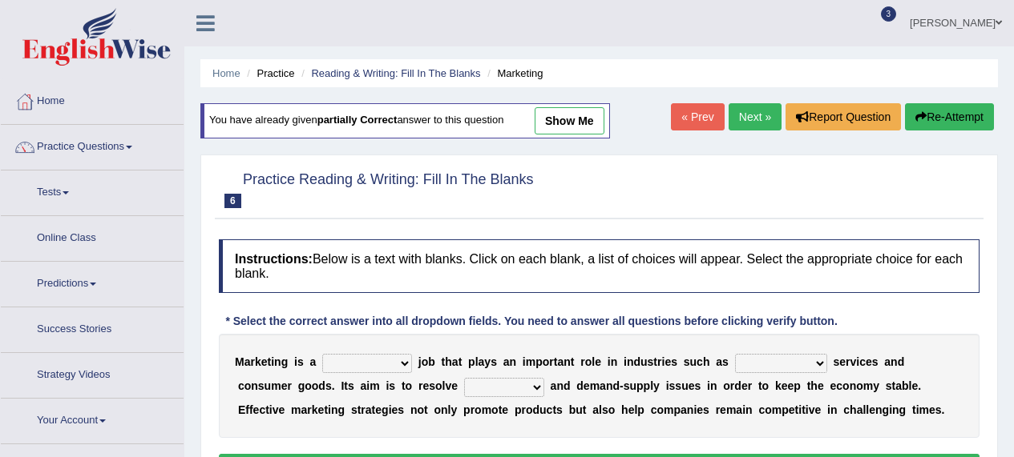
click at [404, 354] on select "professional flexible parochial descriptive" at bounding box center [367, 363] width 90 height 19
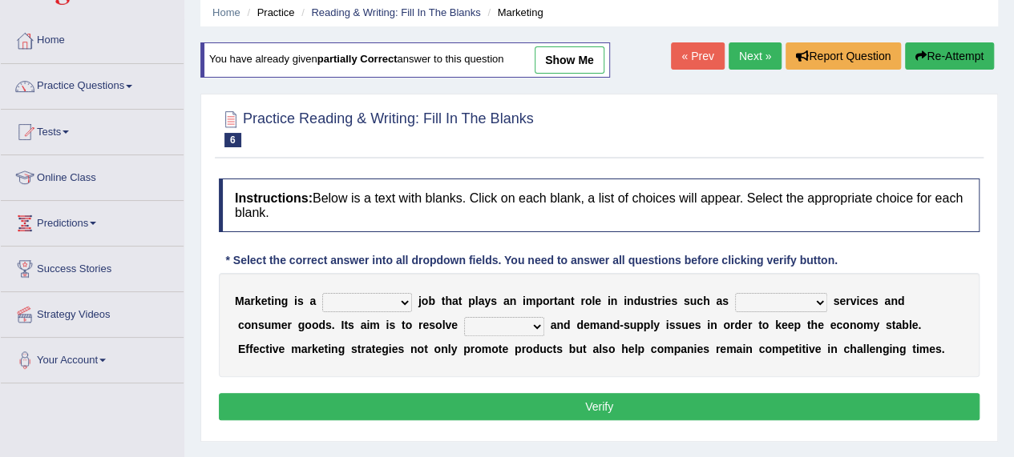
scroll to position [61, 0]
select select "professional"
click at [322, 293] on select "professional flexible parochial descriptive" at bounding box center [367, 302] width 90 height 19
click at [814, 294] on select "civil financial conventional foremost" at bounding box center [781, 302] width 92 height 19
select select "financial"
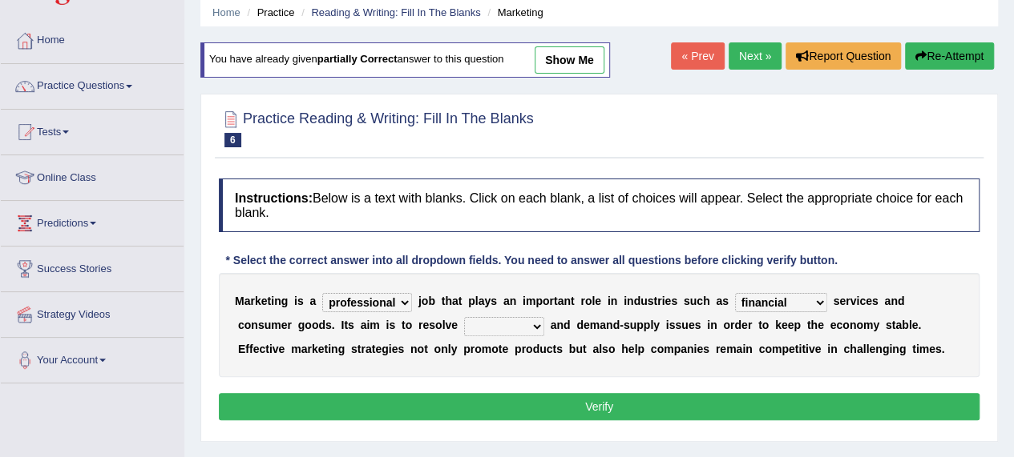
click at [735, 293] on select "civil financial conventional foremost" at bounding box center [781, 302] width 92 height 19
click at [473, 324] on select "imbalance excess symmetry budget" at bounding box center [504, 326] width 80 height 19
select select "imbalance"
click at [464, 317] on select "imbalance excess symmetry budget" at bounding box center [504, 326] width 80 height 19
click at [578, 400] on button "Verify" at bounding box center [599, 406] width 760 height 27
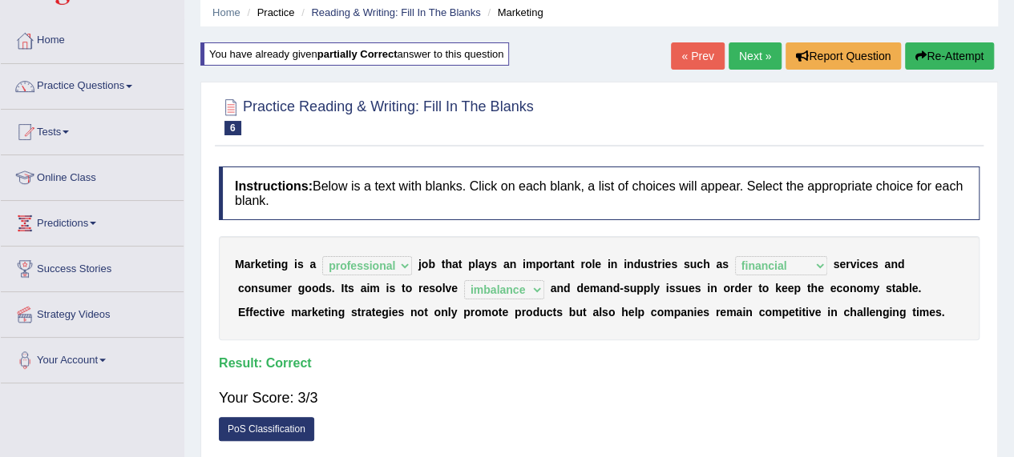
click at [742, 58] on link "Next »" at bounding box center [754, 55] width 53 height 27
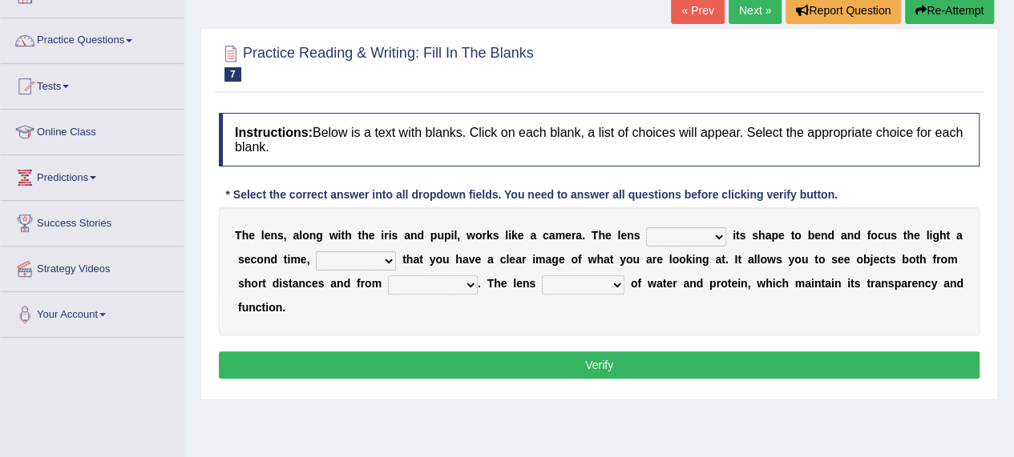
click at [715, 236] on select "adjusts shows selects presents" at bounding box center [686, 237] width 80 height 19
select select "adjusts"
click at [646, 228] on select "adjusts shows selects presents" at bounding box center [686, 237] width 80 height 19
click at [714, 236] on select "adjusts shows selects presents" at bounding box center [686, 237] width 80 height 19
click at [385, 264] on select "ensures to ensure ensure ensured" at bounding box center [356, 261] width 80 height 19
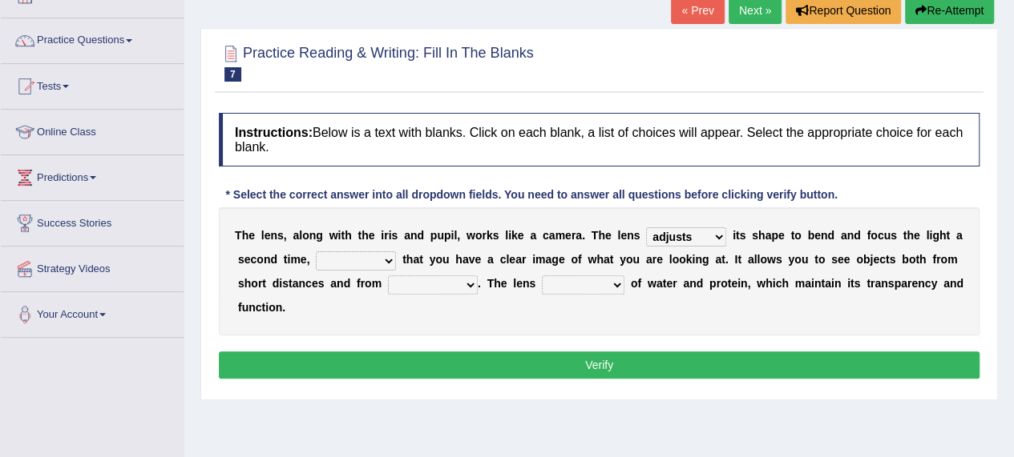
select select "ensures"
click at [316, 252] on select "ensures to ensure ensure ensured" at bounding box center [356, 261] width 80 height 19
click at [467, 284] on select "far away in between further apart all along" at bounding box center [433, 285] width 90 height 19
select select "far away"
click at [388, 276] on select "far away in between further apart all along" at bounding box center [433, 285] width 90 height 19
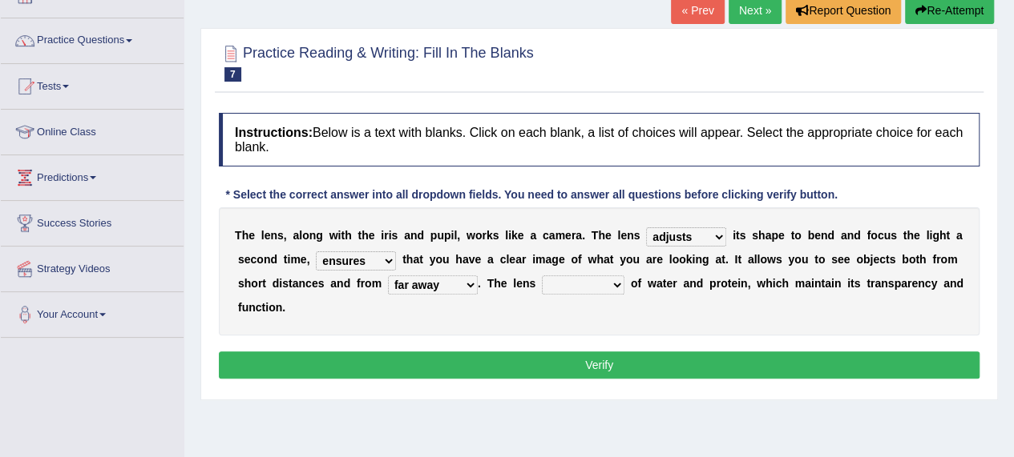
click at [606, 284] on select "constitutes comprises composes consists" at bounding box center [583, 285] width 83 height 19
select select "consists"
click at [542, 276] on select "constitutes comprises composes consists" at bounding box center [583, 285] width 83 height 19
click at [713, 236] on select "adjusts shows selects presents" at bounding box center [686, 237] width 80 height 19
click at [632, 363] on button "Verify" at bounding box center [599, 365] width 760 height 27
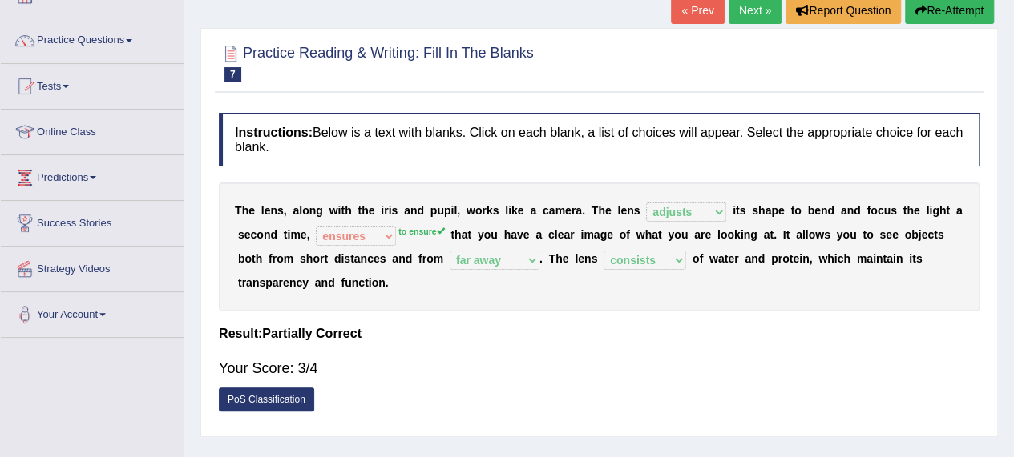
click at [747, 6] on link "Next »" at bounding box center [754, 10] width 53 height 27
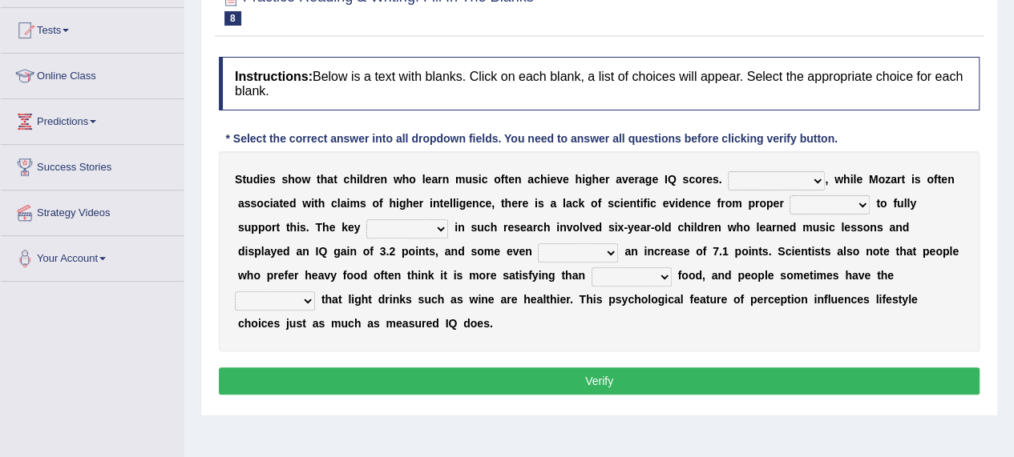
click at [815, 177] on select "However Therefore Consequently While" at bounding box center [775, 180] width 97 height 19
click at [786, 408] on div "Practice Reading & Writing: Fill In The Blanks 8 IQ Tests Instructions: Below i…" at bounding box center [598, 194] width 797 height 445
click at [861, 199] on select "test tests testing tested" at bounding box center [829, 204] width 80 height 19
select select "tests"
click at [789, 195] on select "test tests testing tested" at bounding box center [829, 204] width 80 height 19
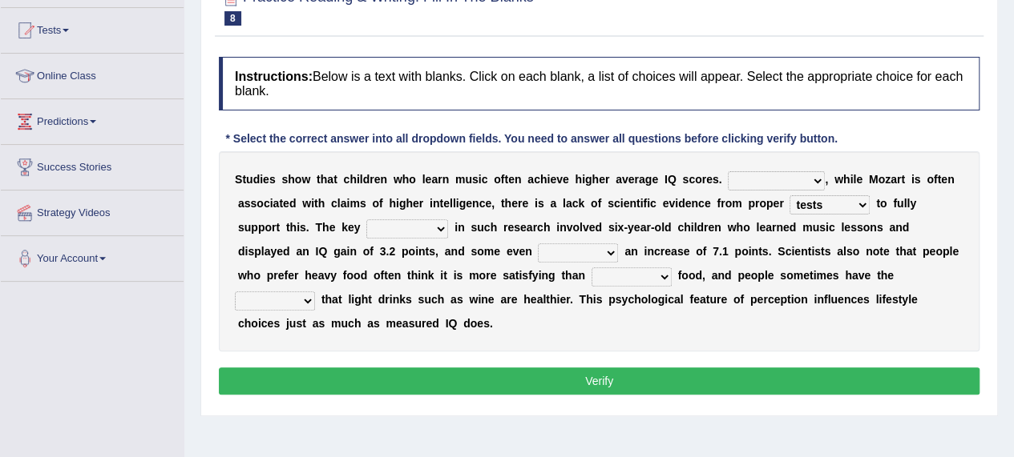
click at [812, 171] on select "However Therefore Consequently While" at bounding box center [775, 180] width 97 height 19
select select "However"
click at [727, 171] on select "However Therefore Consequently While" at bounding box center [775, 180] width 97 height 19
click at [385, 229] on select "process goal implication odd" at bounding box center [407, 229] width 82 height 19
select select "process"
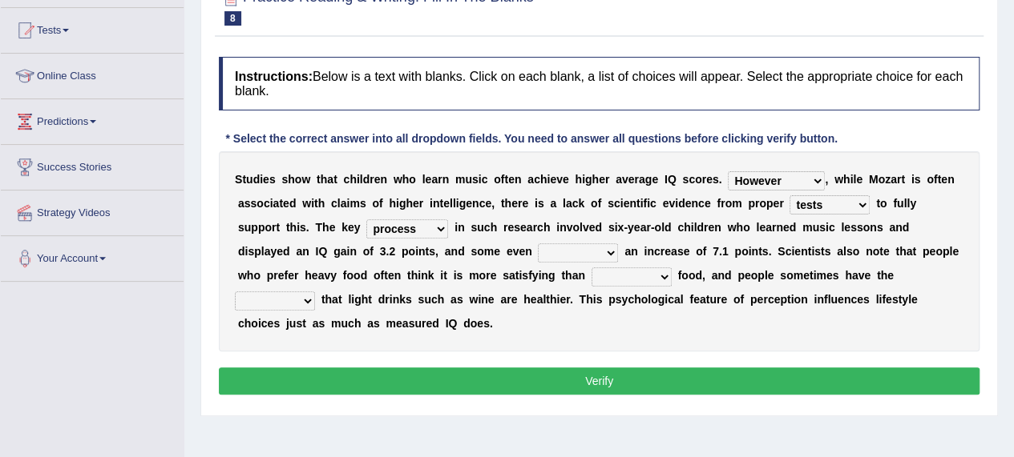
click at [366, 220] on select "process goal implication odd" at bounding box center [407, 229] width 82 height 19
click at [538, 252] on select "exhibited taught learned threatened" at bounding box center [578, 253] width 80 height 19
select select "exhibited"
click at [538, 244] on select "exhibited taught learned threatened" at bounding box center [578, 253] width 80 height 19
click at [597, 278] on select "choosy lighter cushiony spooky" at bounding box center [631, 277] width 80 height 19
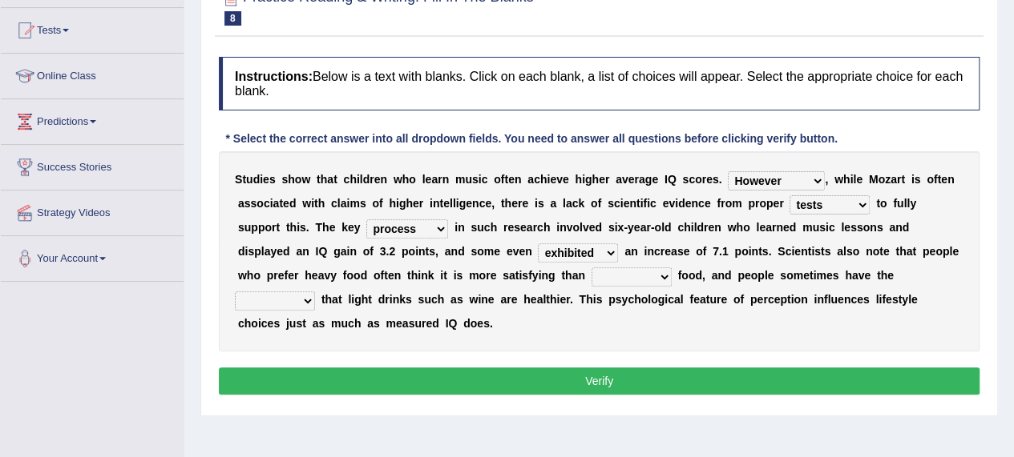
select select "lighter"
click at [591, 268] on select "choosy lighter cushiony spooky" at bounding box center [631, 277] width 80 height 19
click at [315, 292] on select "illusion sight anecdote intention" at bounding box center [275, 301] width 80 height 19
select select "illusion"
click at [315, 292] on select "illusion sight anecdote intention" at bounding box center [275, 301] width 80 height 19
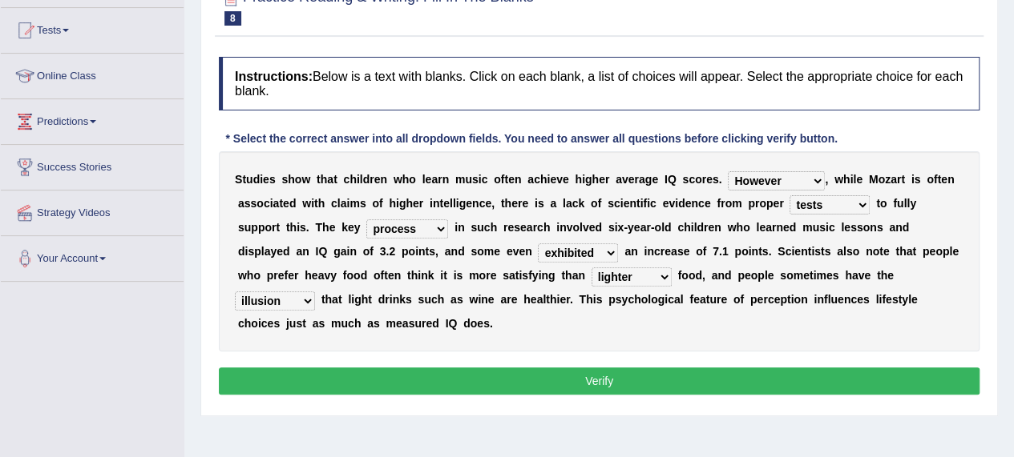
click at [862, 206] on select "test tests testing tested" at bounding box center [829, 204] width 80 height 19
select select "testing"
click at [789, 195] on select "test tests testing tested" at bounding box center [829, 204] width 80 height 19
click at [579, 375] on button "Verify" at bounding box center [599, 381] width 760 height 27
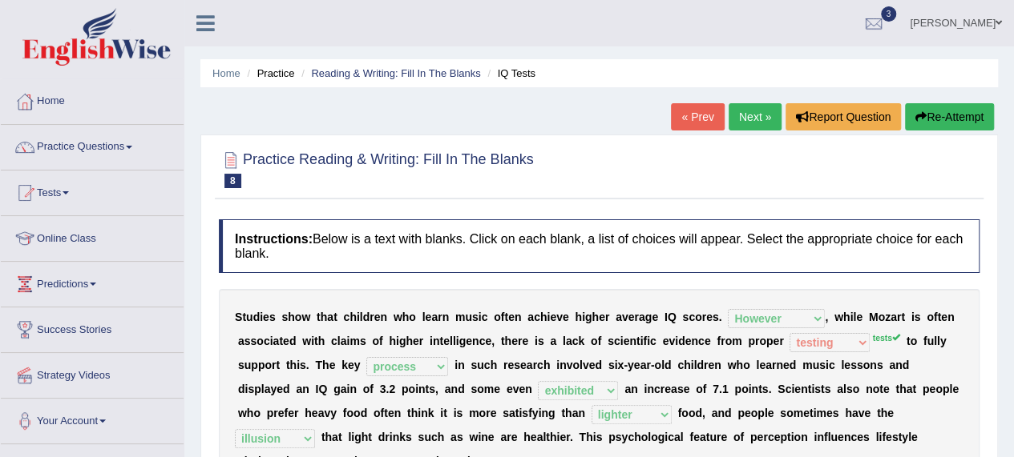
click at [746, 118] on link "Next »" at bounding box center [754, 116] width 53 height 27
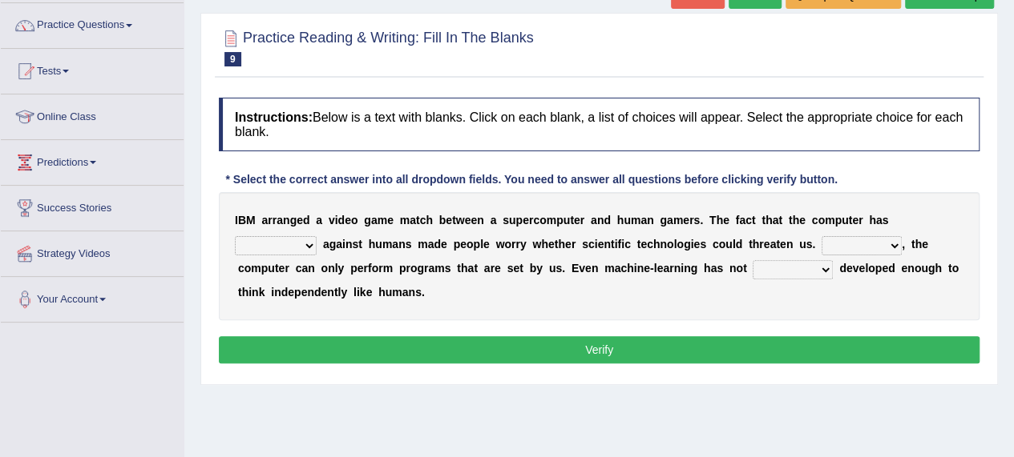
click at [310, 241] on select "competed fought acted challenged" at bounding box center [276, 245] width 82 height 19
select select "acted"
click at [235, 236] on select "competed fought acted challenged" at bounding box center [276, 245] width 82 height 19
click at [894, 246] on select "Moreover However Thus So" at bounding box center [861, 245] width 80 height 19
select select "Moreover"
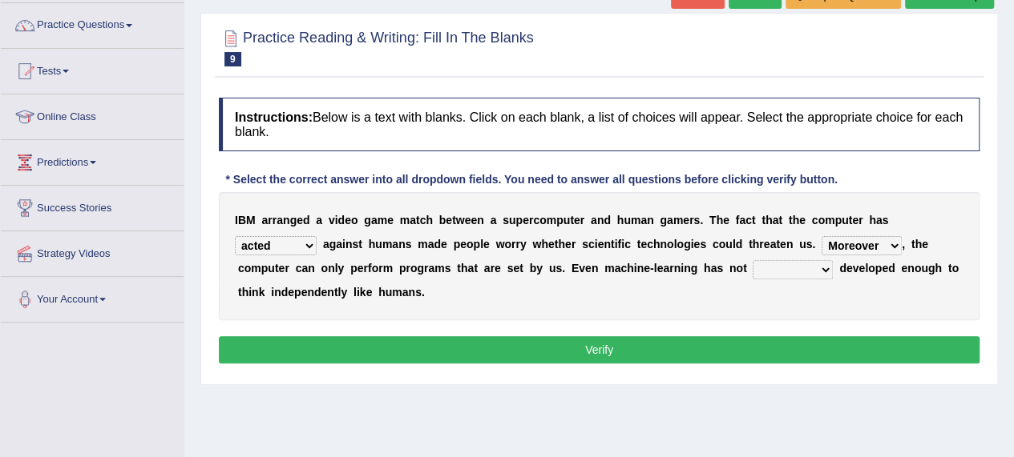
click at [821, 236] on select "Moreover However Thus So" at bounding box center [861, 245] width 80 height 19
click at [803, 268] on select "yet still only just" at bounding box center [792, 269] width 80 height 19
select select "yet"
click at [752, 260] on select "yet still only just" at bounding box center [792, 269] width 80 height 19
click at [590, 350] on button "Verify" at bounding box center [599, 350] width 760 height 27
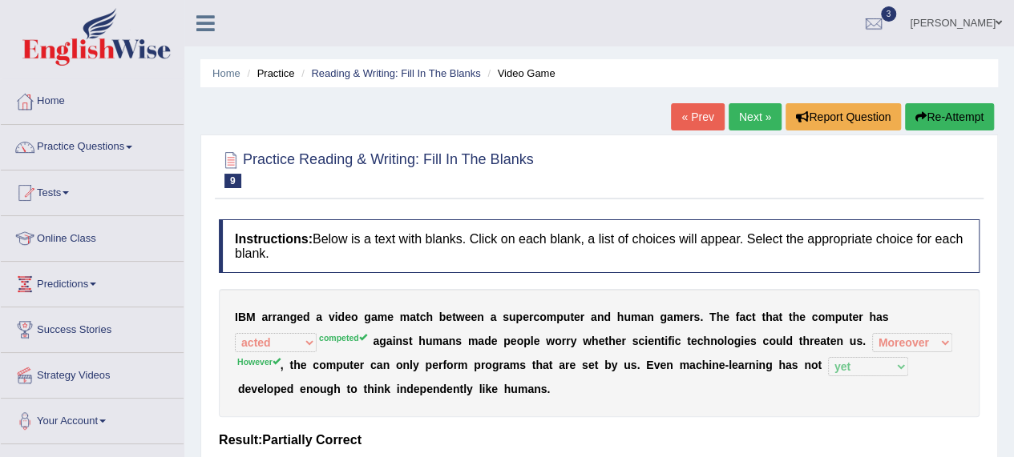
click at [742, 119] on link "Next »" at bounding box center [754, 116] width 53 height 27
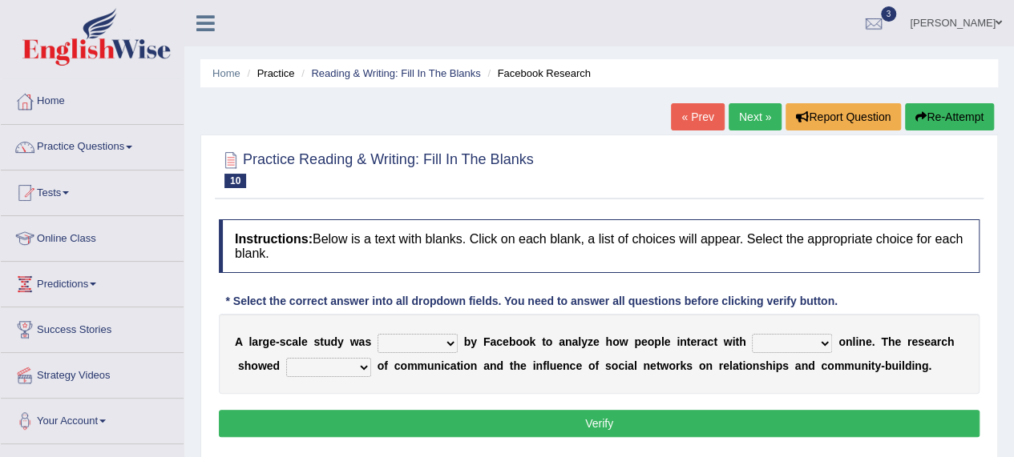
click at [442, 345] on select "surveyed had asked made" at bounding box center [417, 343] width 80 height 19
select select "surveyed"
click at [377, 334] on select "surveyed had asked made" at bounding box center [417, 343] width 80 height 19
click at [816, 347] on select "together all each other another" at bounding box center [792, 343] width 80 height 19
select select "each other"
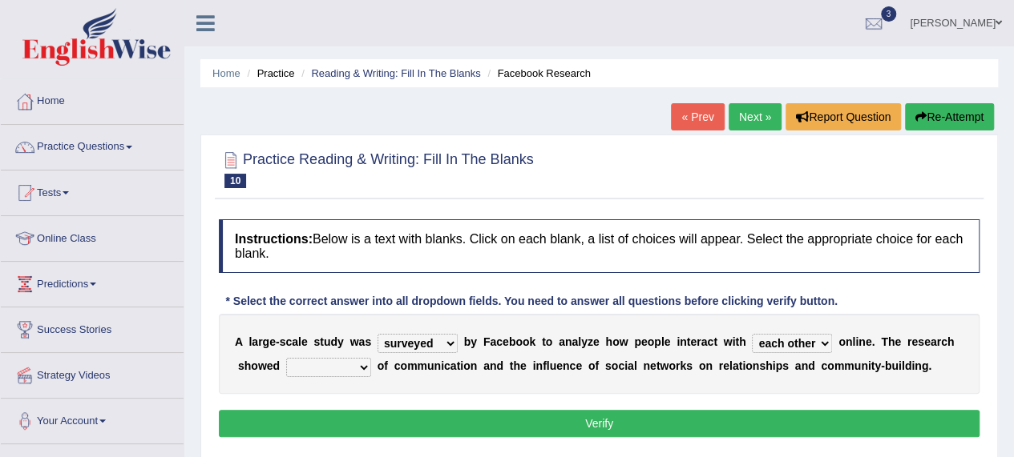
click at [752, 334] on select "together all each other another" at bounding box center [792, 343] width 80 height 19
click at [356, 369] on select "advantages standards fellowships patterns" at bounding box center [328, 367] width 85 height 19
select select "standards"
click at [286, 358] on select "advantages standards fellowships patterns" at bounding box center [328, 367] width 85 height 19
click at [585, 413] on button "Verify" at bounding box center [599, 423] width 760 height 27
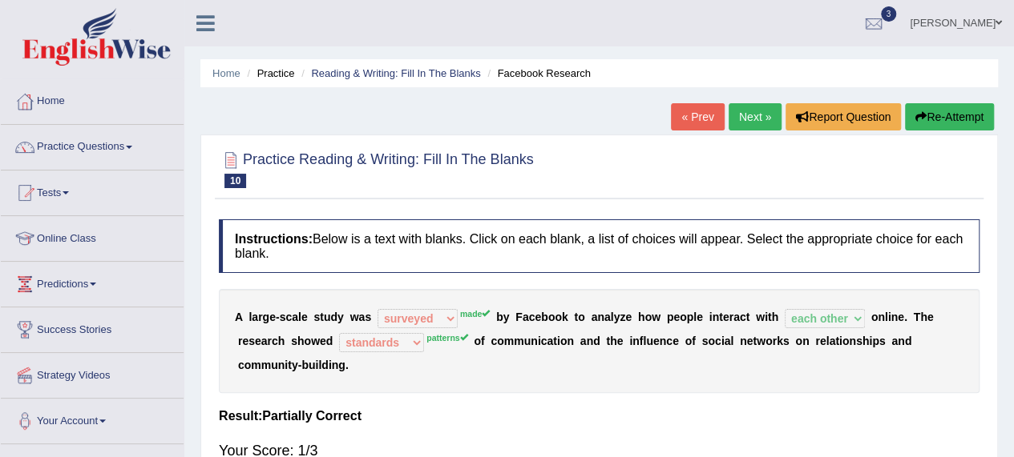
click at [933, 111] on button "Re-Attempt" at bounding box center [949, 116] width 89 height 27
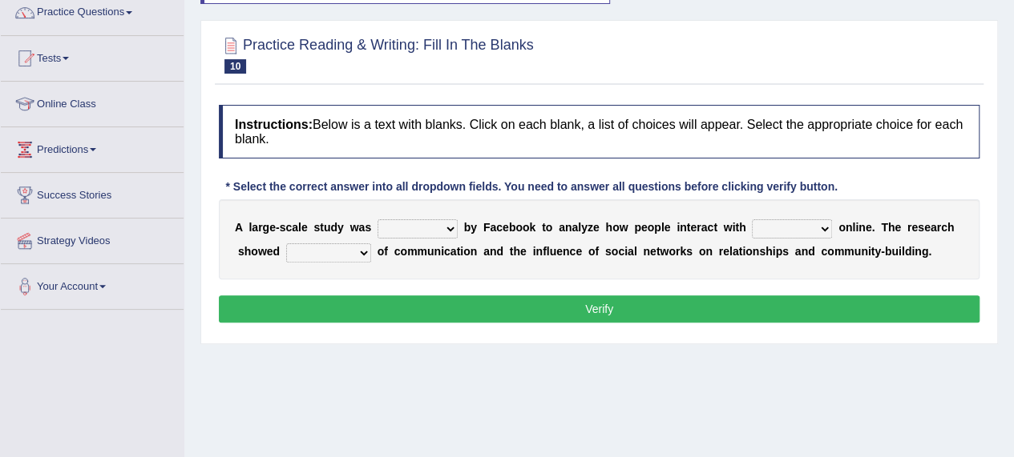
click at [450, 227] on select "surveyed had asked made" at bounding box center [417, 229] width 80 height 19
select select "made"
click at [377, 220] on select "surveyed had asked made" at bounding box center [417, 229] width 80 height 19
click at [820, 226] on select "together all each other another" at bounding box center [792, 229] width 80 height 19
select select "each other"
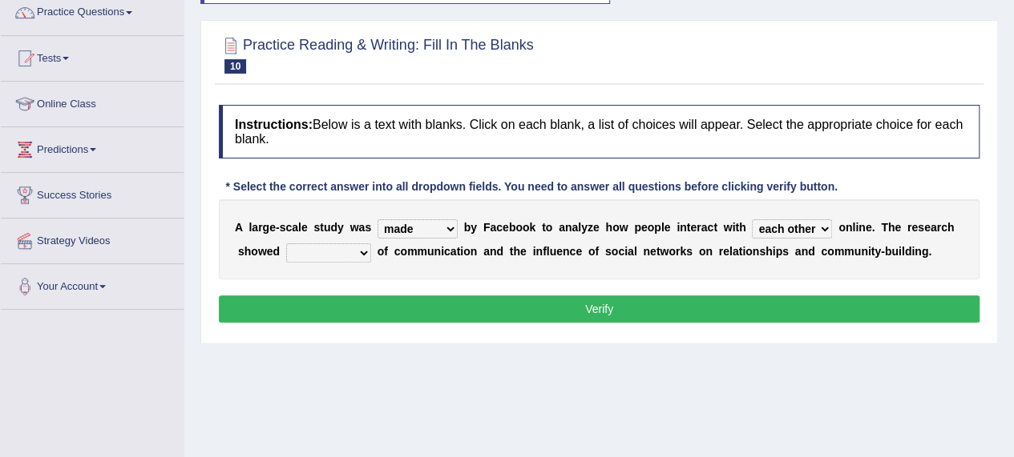
click at [752, 220] on select "together all each other another" at bounding box center [792, 229] width 80 height 19
click at [364, 246] on select "advantages standards fellowships patterns" at bounding box center [328, 253] width 85 height 19
select select "patterns"
click at [286, 244] on select "advantages standards fellowships patterns" at bounding box center [328, 253] width 85 height 19
click at [586, 309] on button "Verify" at bounding box center [599, 309] width 760 height 27
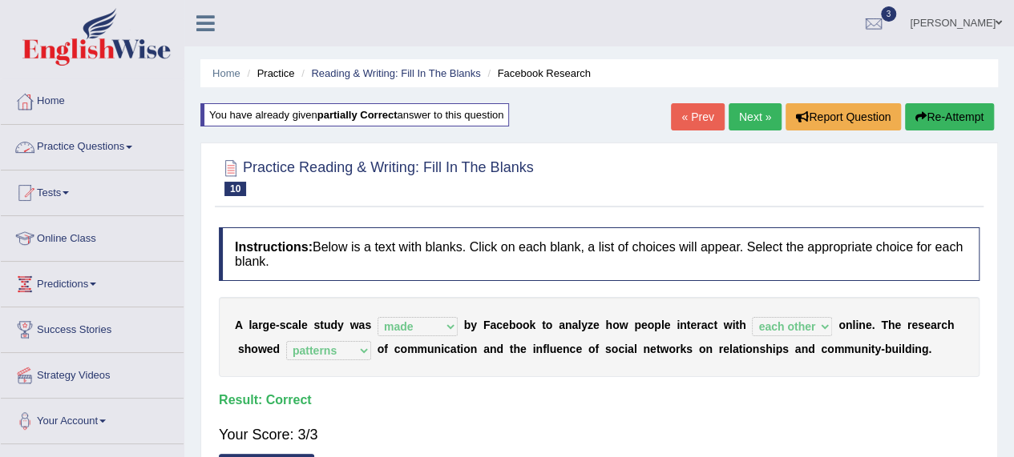
click at [95, 149] on link "Practice Questions" at bounding box center [92, 145] width 183 height 40
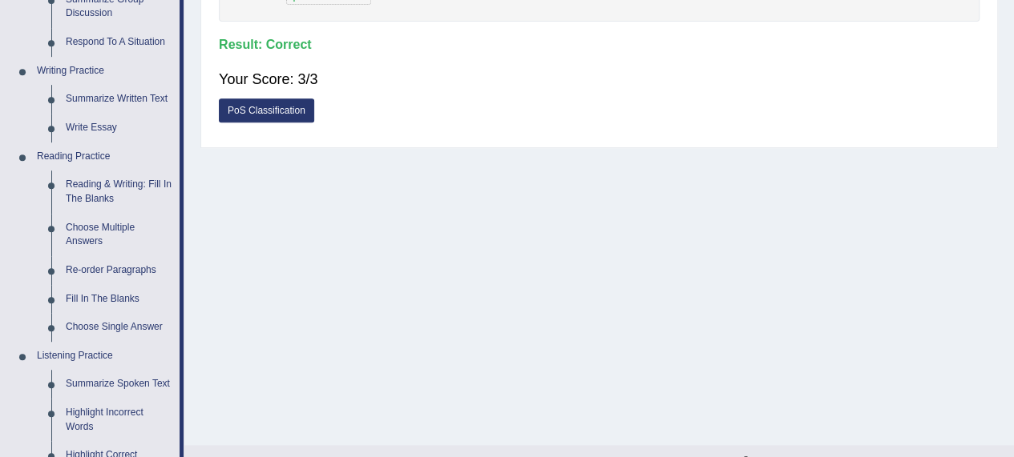
scroll to position [377, 0]
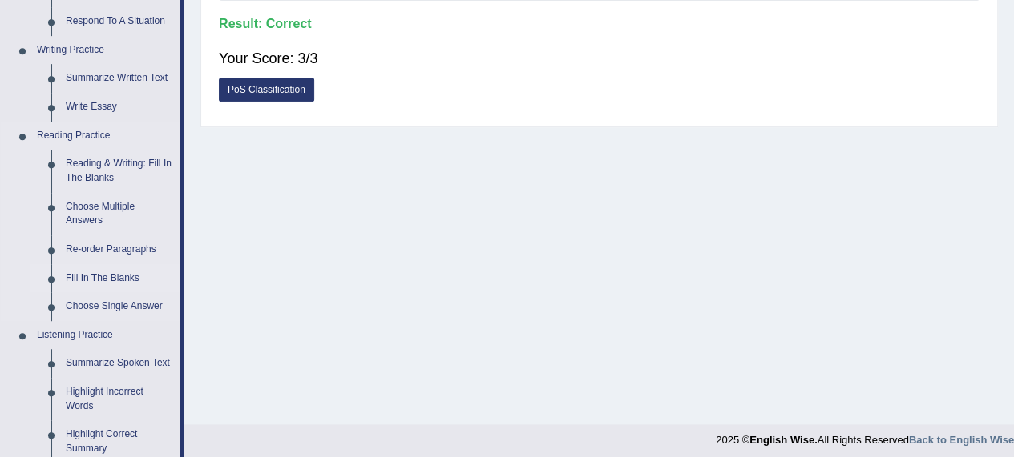
click at [92, 274] on link "Fill In The Blanks" at bounding box center [118, 278] width 121 height 29
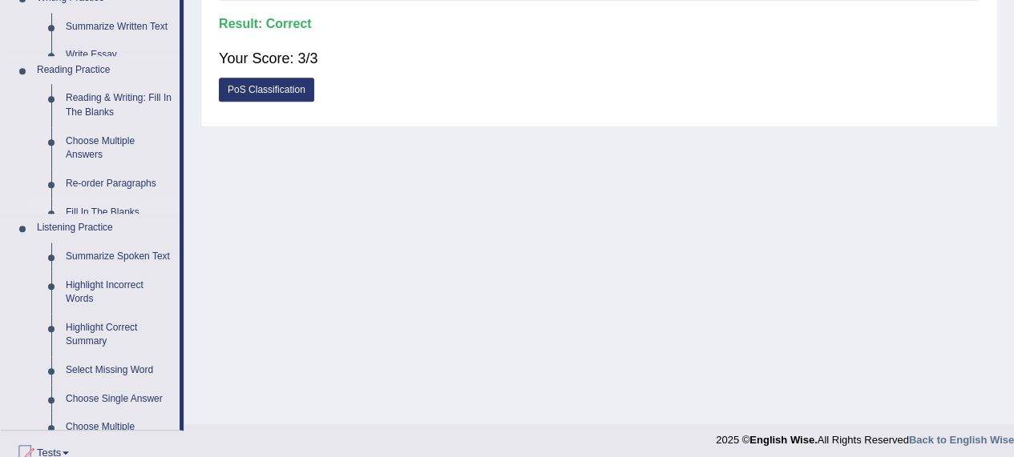
click at [92, 274] on ul "Home Practice Questions Speaking Practice Read Aloud Repeat Sentence Describe I…" at bounding box center [92, 204] width 183 height 1002
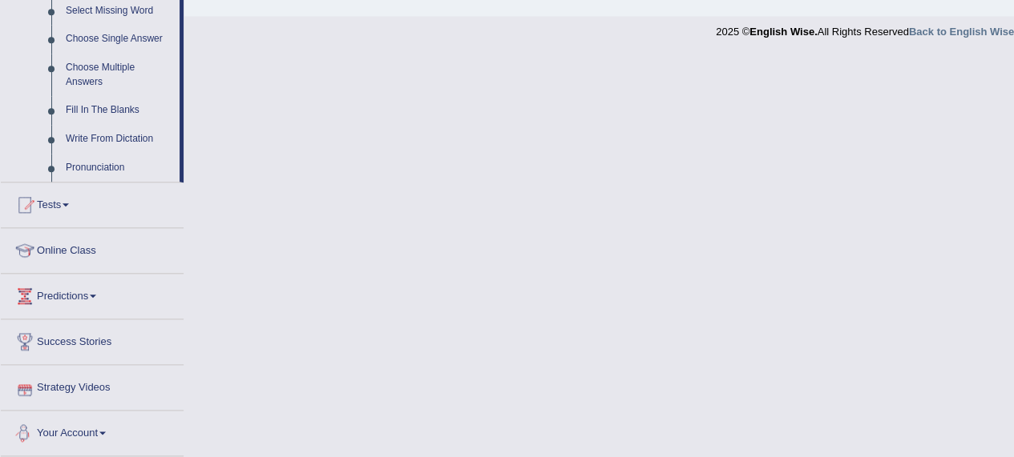
scroll to position [840, 0]
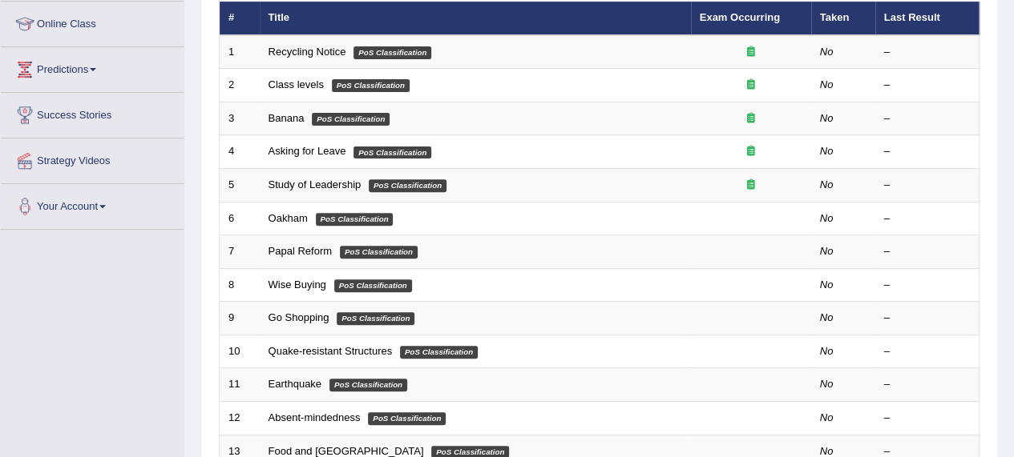
scroll to position [205, 0]
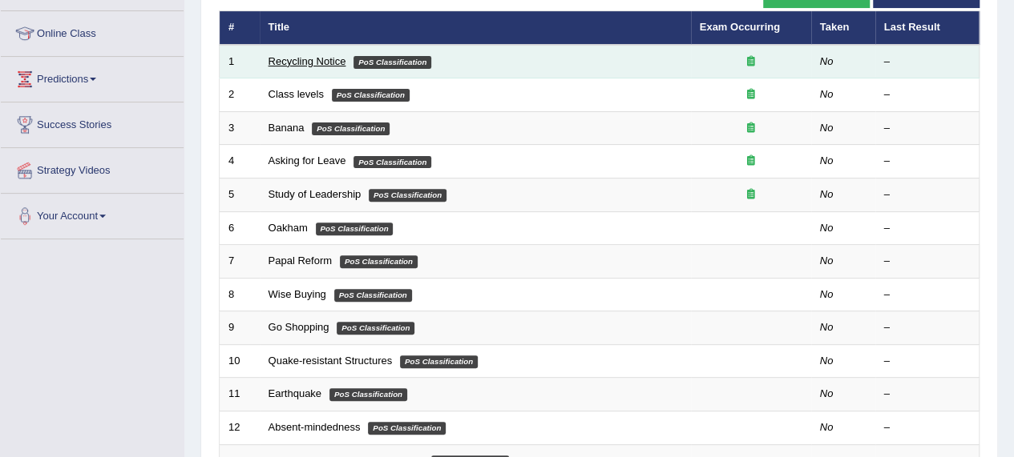
click at [322, 60] on link "Recycling Notice" at bounding box center [307, 61] width 78 height 12
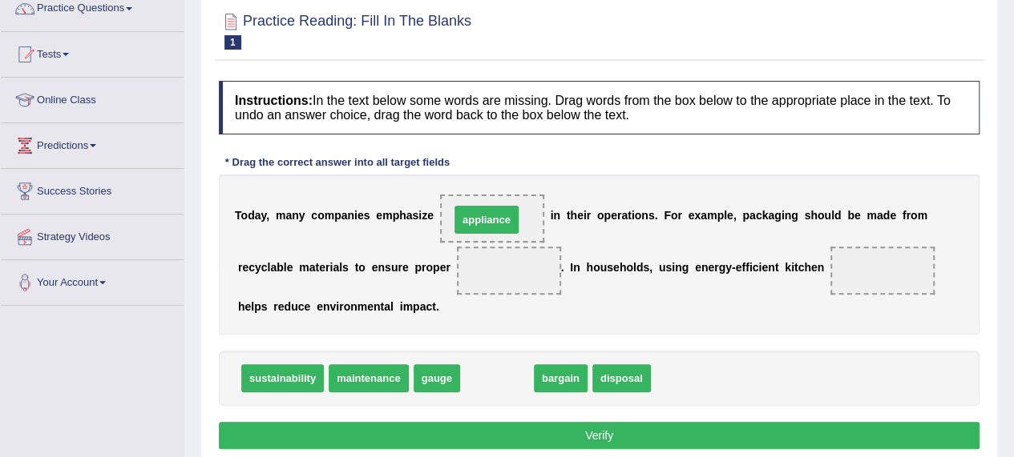
drag, startPoint x: 492, startPoint y: 377, endPoint x: 482, endPoint y: 220, distance: 158.2
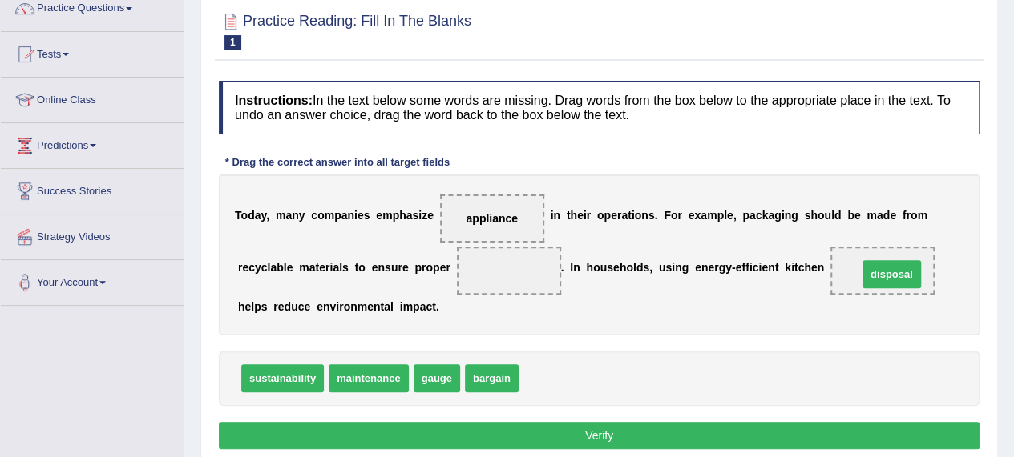
drag, startPoint x: 541, startPoint y: 375, endPoint x: 880, endPoint y: 271, distance: 354.5
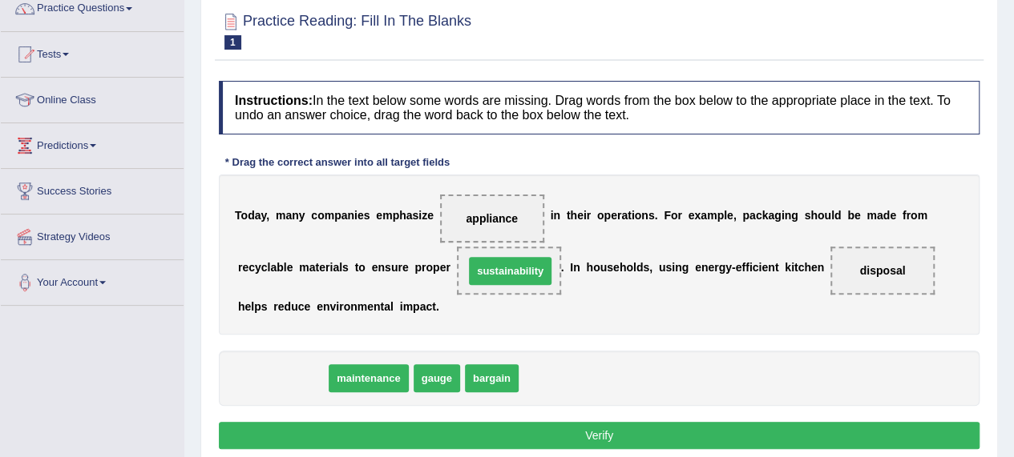
drag, startPoint x: 279, startPoint y: 374, endPoint x: 506, endPoint y: 268, distance: 251.3
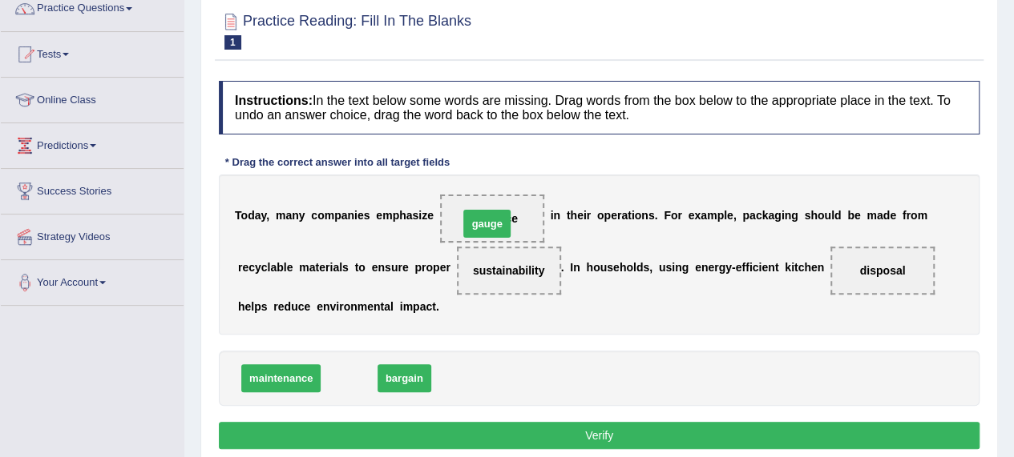
drag, startPoint x: 343, startPoint y: 371, endPoint x: 484, endPoint y: 212, distance: 212.8
click at [578, 427] on button "Verify" at bounding box center [599, 435] width 760 height 27
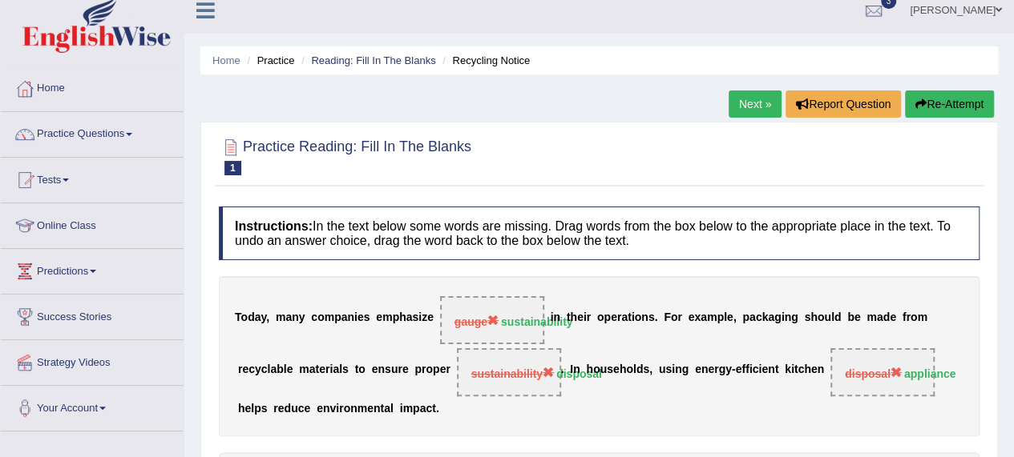
scroll to position [11, 0]
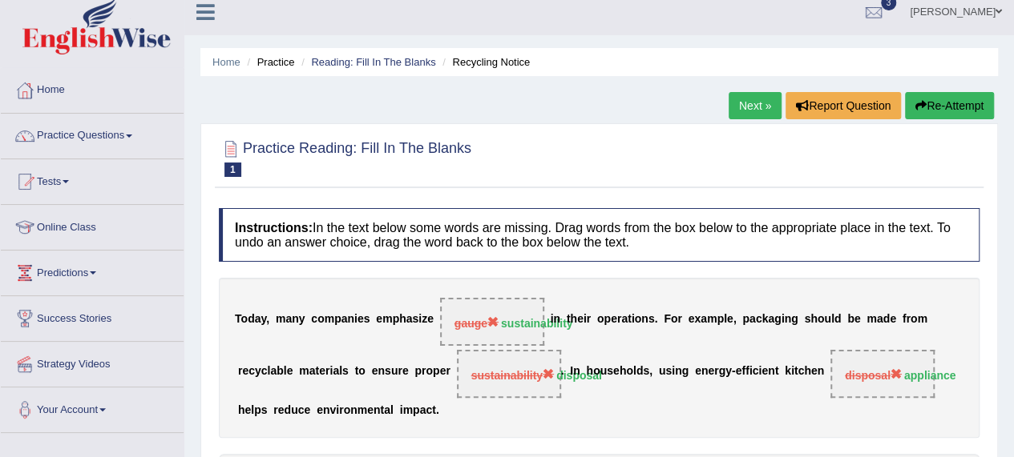
click at [949, 107] on button "Re-Attempt" at bounding box center [949, 105] width 89 height 27
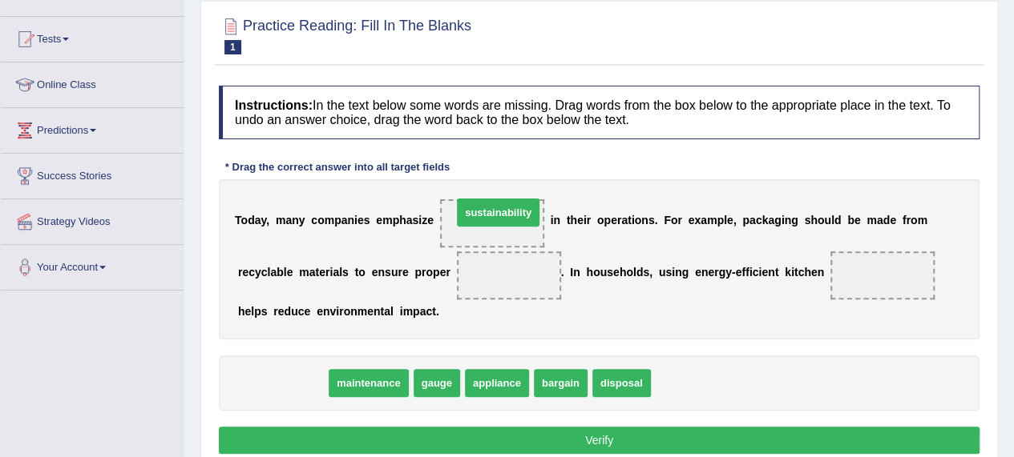
drag, startPoint x: 264, startPoint y: 377, endPoint x: 479, endPoint y: 205, distance: 275.4
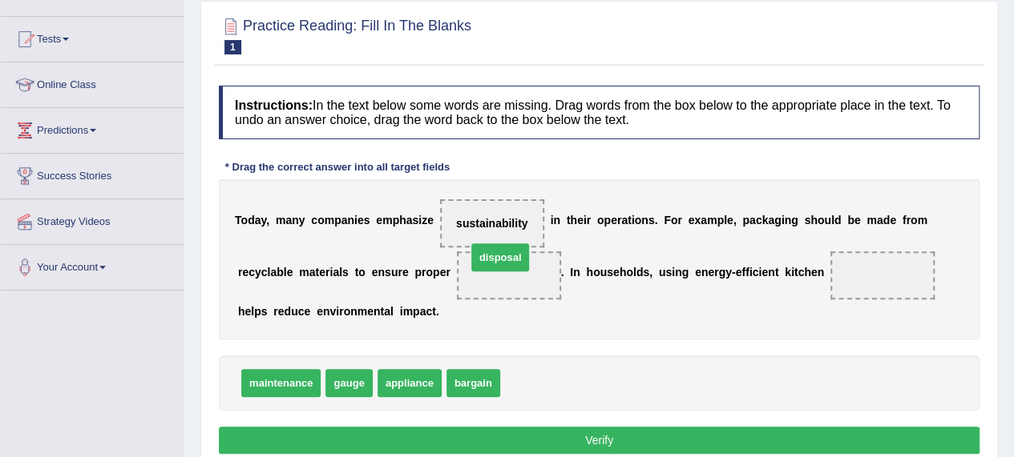
drag, startPoint x: 545, startPoint y: 382, endPoint x: 513, endPoint y: 262, distance: 124.4
drag, startPoint x: 417, startPoint y: 380, endPoint x: 657, endPoint y: 307, distance: 250.4
click at [441, 369] on span "appliance" at bounding box center [409, 383] width 64 height 28
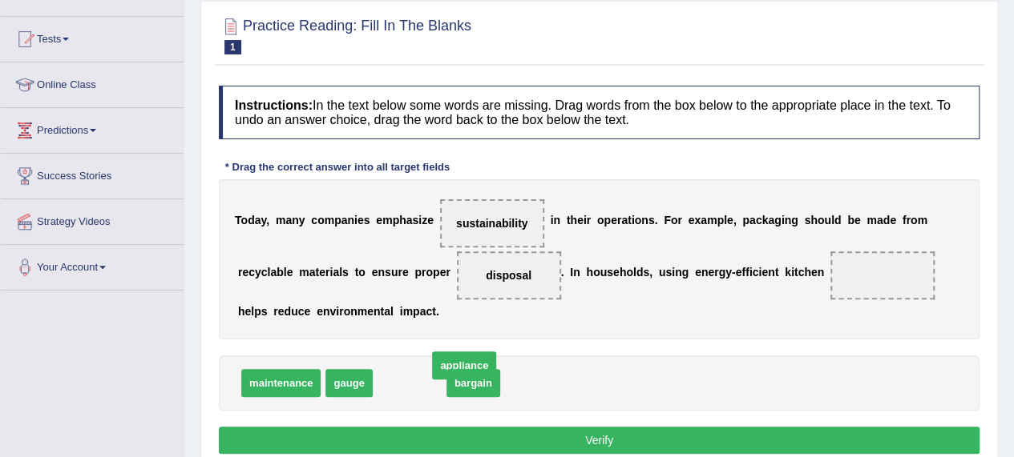
click at [761, 286] on div "T o d a y , m a n y c o m p a n i e s e m p h a s i z e sustainability i n t h …" at bounding box center [599, 259] width 760 height 160
drag, startPoint x: 405, startPoint y: 384, endPoint x: 690, endPoint y: 279, distance: 303.2
click at [681, 280] on span "appliance" at bounding box center [651, 291] width 64 height 28
click at [825, 257] on div "T o d a y , m a n y c o m p a n i e s e m p h a s i z e sustainability i n t h …" at bounding box center [599, 259] width 760 height 160
drag, startPoint x: 393, startPoint y: 369, endPoint x: 853, endPoint y: 263, distance: 472.1
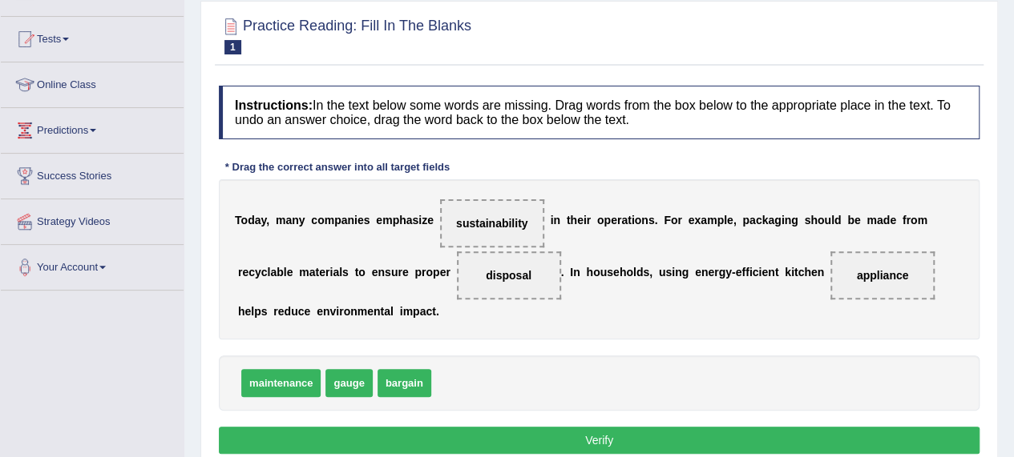
click at [537, 435] on button "Verify" at bounding box center [599, 440] width 760 height 27
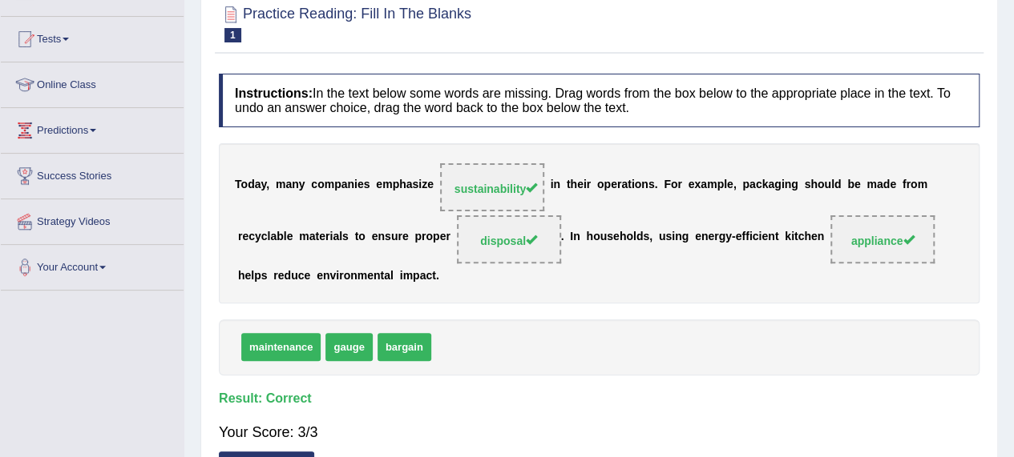
click at [931, 255] on span "appliance" at bounding box center [882, 240] width 104 height 48
click at [530, 242] on span "disposal" at bounding box center [508, 241] width 57 height 13
click at [415, 179] on b "s" at bounding box center [415, 185] width 6 height 13
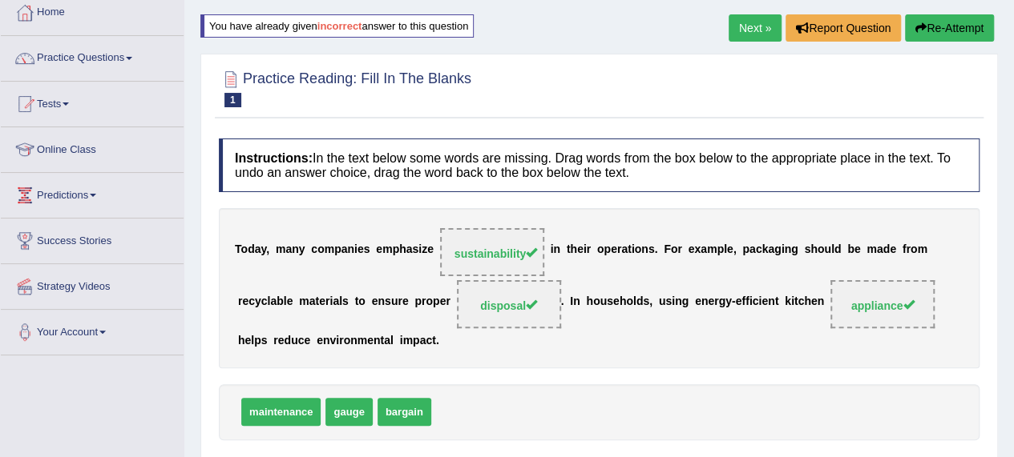
scroll to position [90, 0]
click at [737, 25] on link "Next »" at bounding box center [754, 27] width 53 height 27
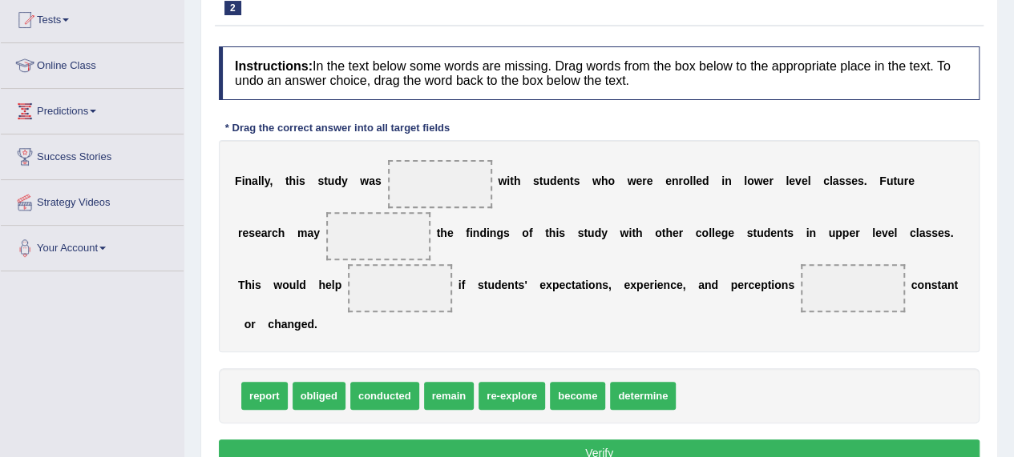
click at [1013, 245] on html "Toggle navigation Home Practice Questions Speaking Practice Read Aloud Repeat S…" at bounding box center [507, 55] width 1014 height 457
drag, startPoint x: 375, startPoint y: 392, endPoint x: 425, endPoint y: 178, distance: 219.6
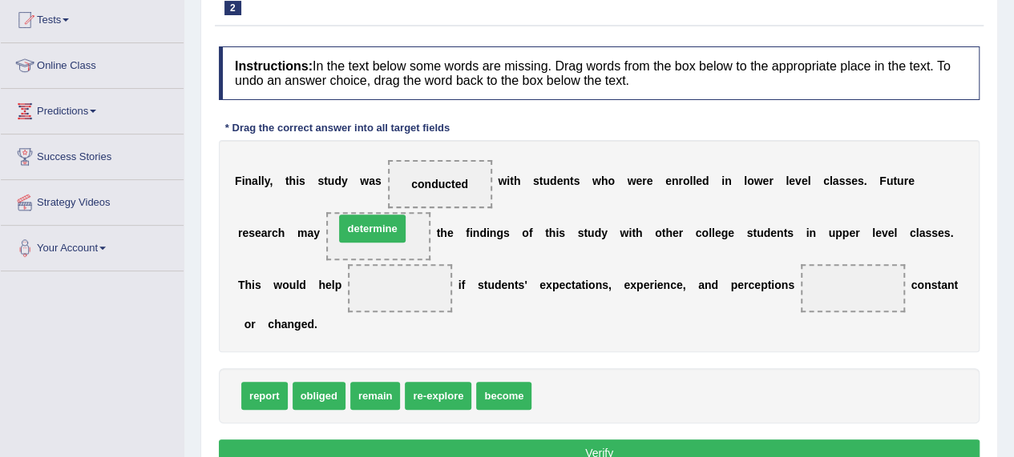
drag, startPoint x: 526, startPoint y: 324, endPoint x: 382, endPoint y: 228, distance: 173.3
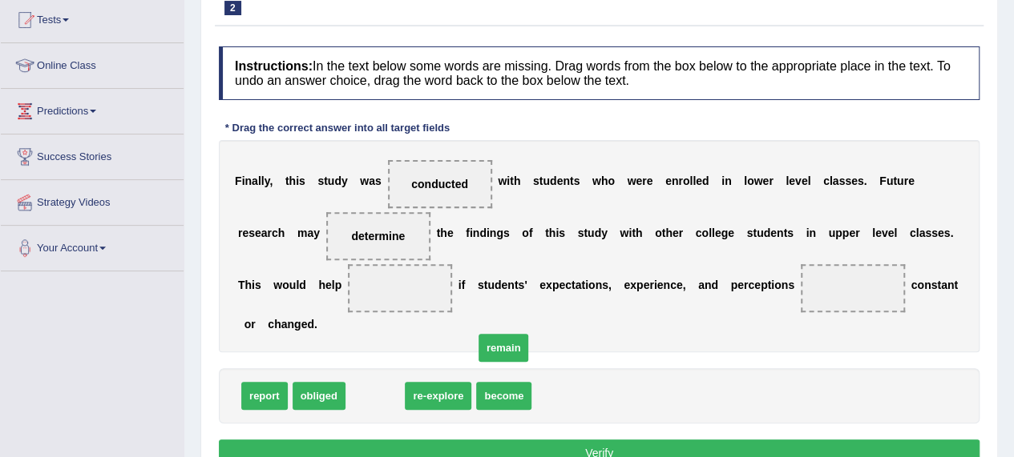
drag, startPoint x: 377, startPoint y: 392, endPoint x: 649, endPoint y: 322, distance: 281.2
click at [529, 334] on span "remain" at bounding box center [503, 348] width 50 height 28
drag, startPoint x: 754, startPoint y: 305, endPoint x: 766, endPoint y: 304, distance: 12.1
click at [766, 304] on div "F i n a l l y , t h i s s t u d y w a s conducted w i t h s t u d e n t s w h o…" at bounding box center [599, 246] width 760 height 212
drag, startPoint x: 370, startPoint y: 393, endPoint x: 859, endPoint y: 277, distance: 502.3
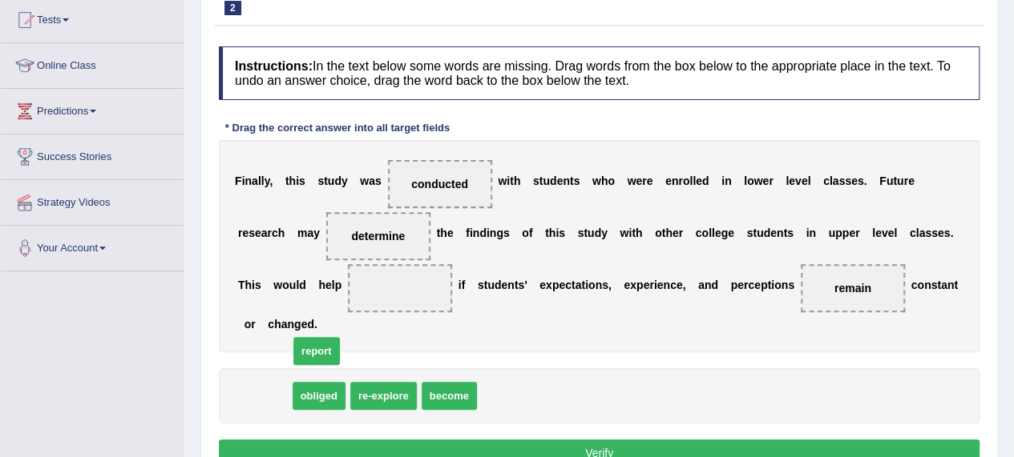
drag, startPoint x: 272, startPoint y: 393, endPoint x: 324, endPoint y: 348, distance: 69.3
click at [324, 348] on span "report" at bounding box center [316, 351] width 46 height 28
drag, startPoint x: 398, startPoint y: 248, endPoint x: 413, endPoint y: 317, distance: 70.6
click at [413, 317] on div "F i n a l l y , t h i s s t u d y w a s conducted w i t h s t u d e n t s w h o…" at bounding box center [599, 246] width 760 height 212
click at [386, 230] on span "determine" at bounding box center [378, 236] width 54 height 13
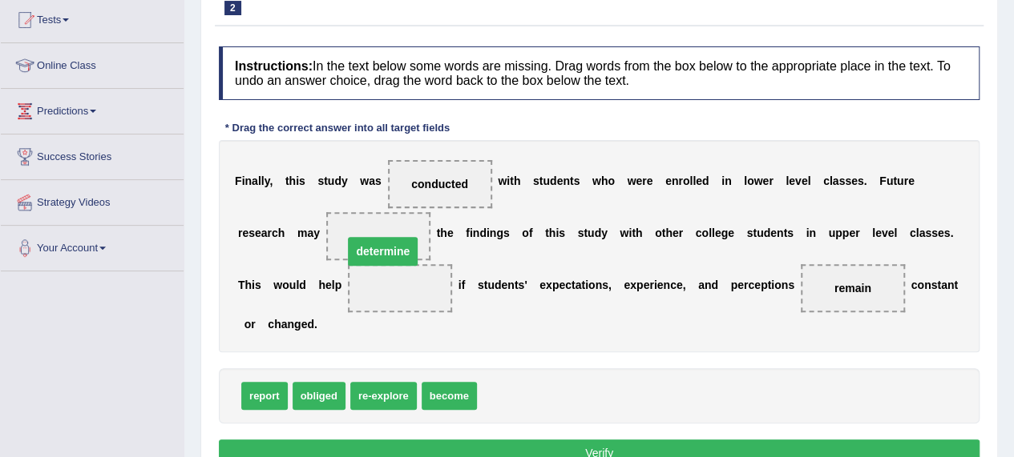
drag, startPoint x: 381, startPoint y: 240, endPoint x: 394, endPoint y: 276, distance: 39.3
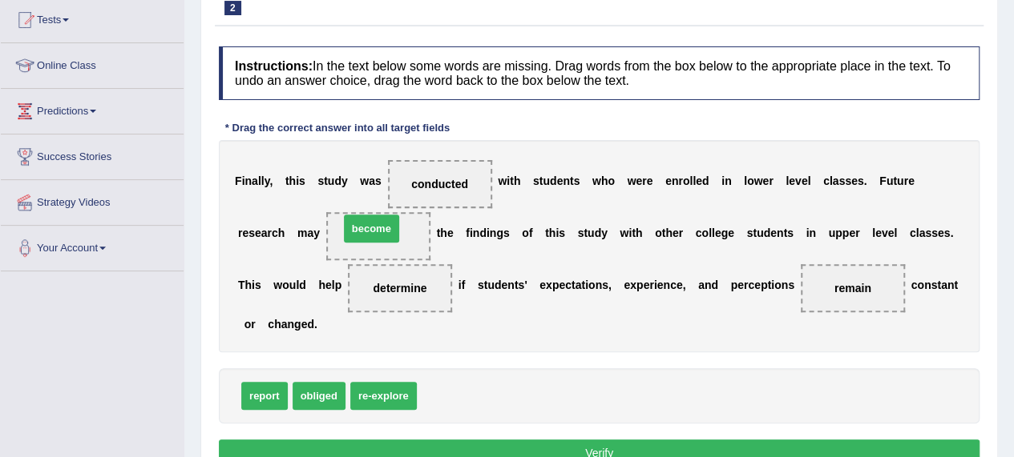
drag, startPoint x: 457, startPoint y: 393, endPoint x: 375, endPoint y: 225, distance: 186.3
click at [622, 449] on button "Verify" at bounding box center [599, 453] width 760 height 27
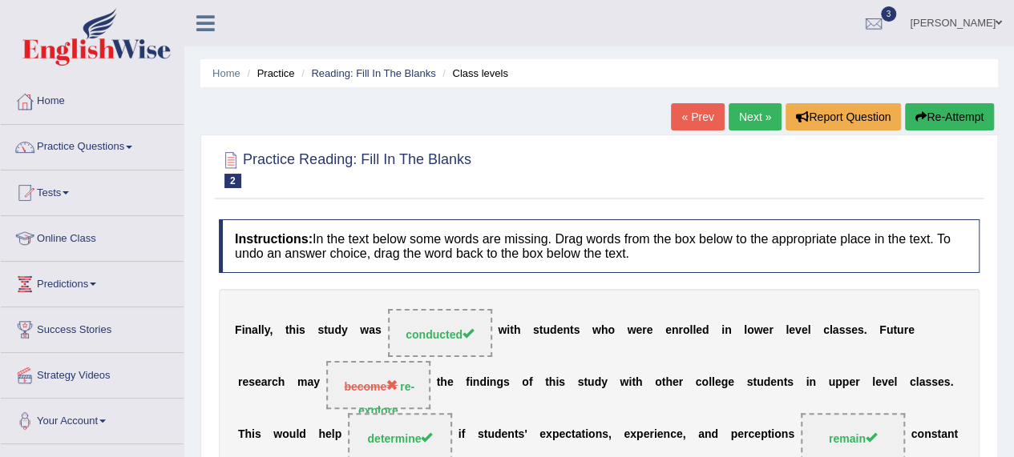
click at [950, 112] on button "Re-Attempt" at bounding box center [949, 116] width 89 height 27
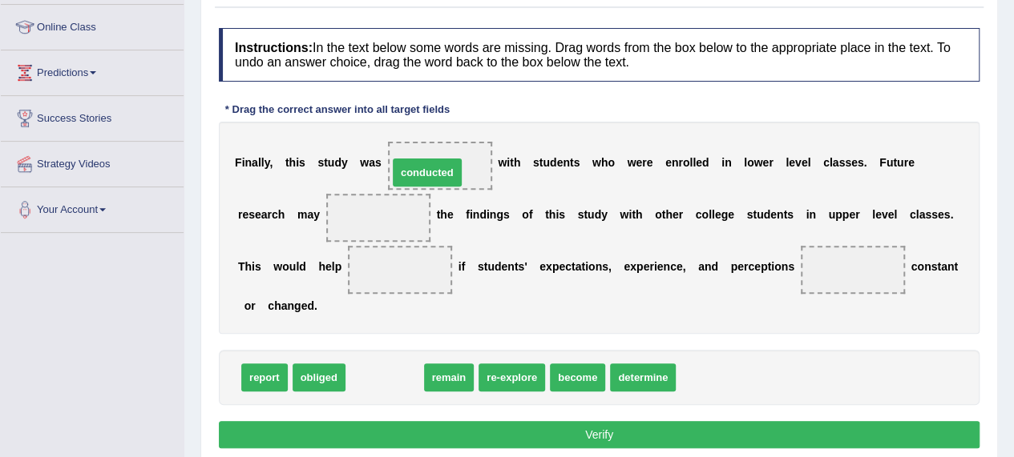
drag, startPoint x: 379, startPoint y: 381, endPoint x: 421, endPoint y: 175, distance: 209.5
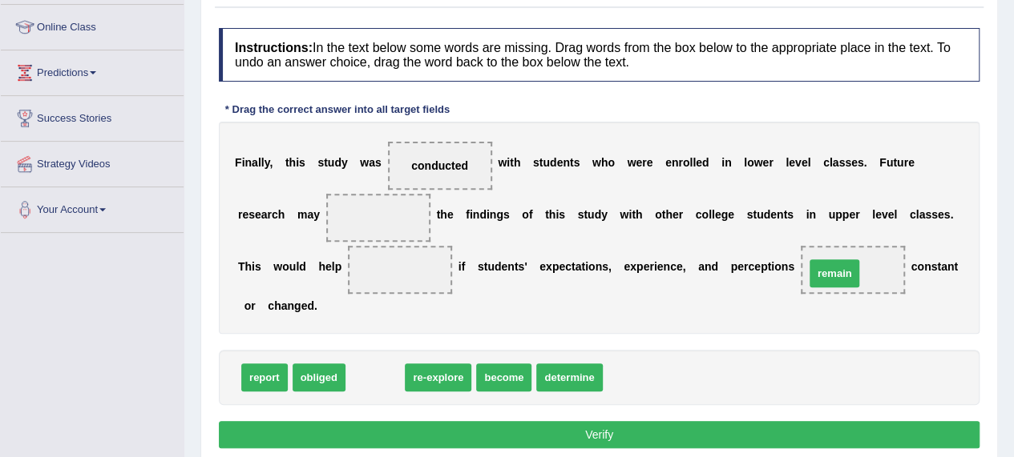
drag, startPoint x: 380, startPoint y: 373, endPoint x: 839, endPoint y: 268, distance: 470.8
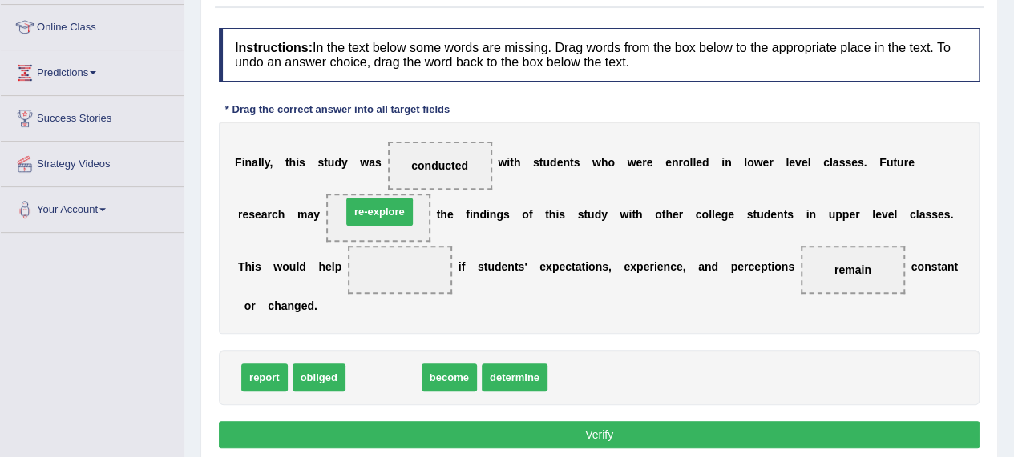
drag, startPoint x: 379, startPoint y: 382, endPoint x: 378, endPoint y: 220, distance: 161.8
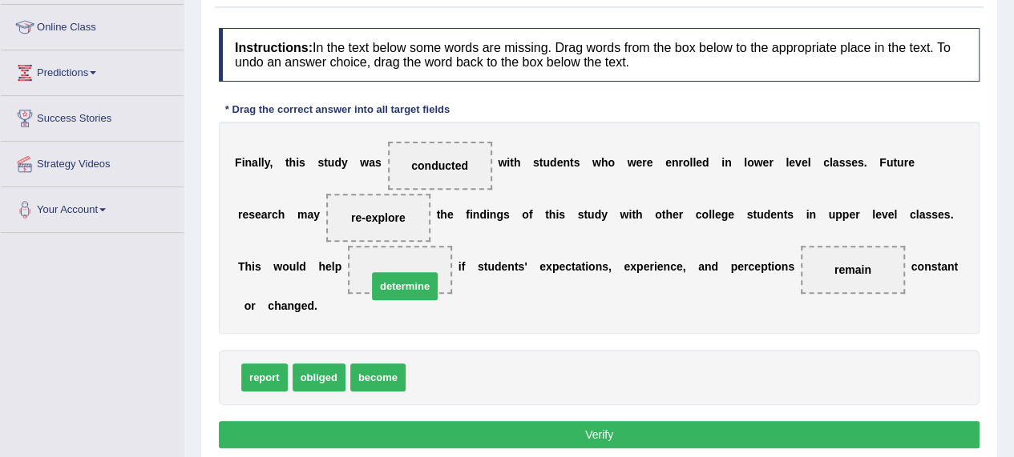
drag, startPoint x: 428, startPoint y: 379, endPoint x: 385, endPoint y: 281, distance: 106.9
click at [598, 431] on button "Verify" at bounding box center [599, 434] width 760 height 27
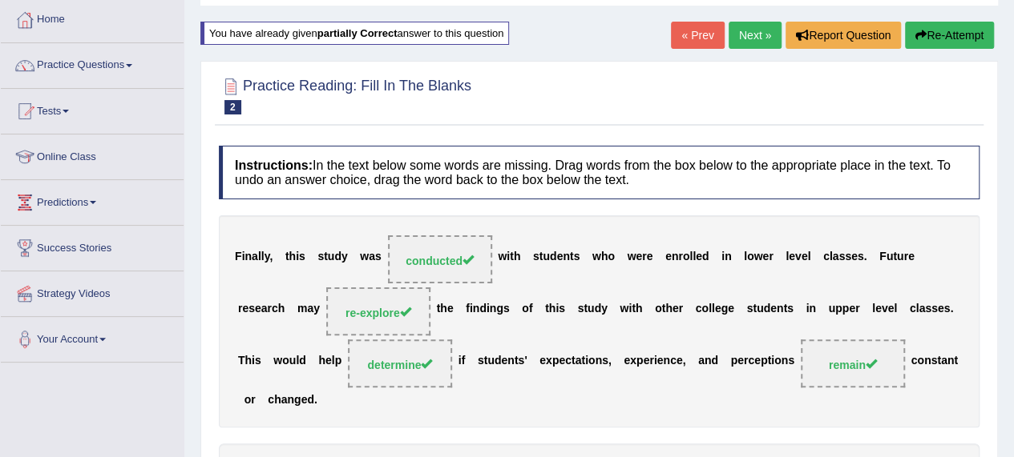
scroll to position [54, 0]
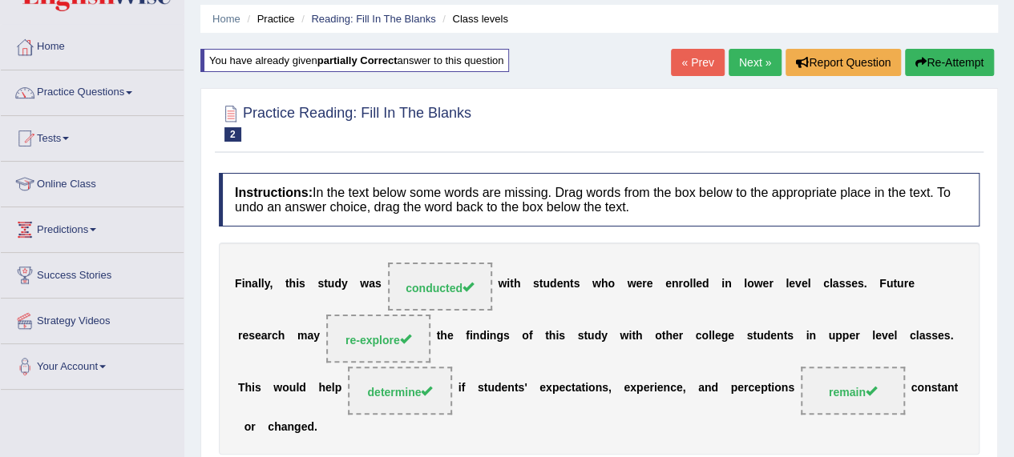
click at [763, 27] on ul "Home Practice Reading: Fill In The Blanks Class levels" at bounding box center [598, 19] width 797 height 28
click at [748, 65] on link "Next »" at bounding box center [754, 62] width 53 height 27
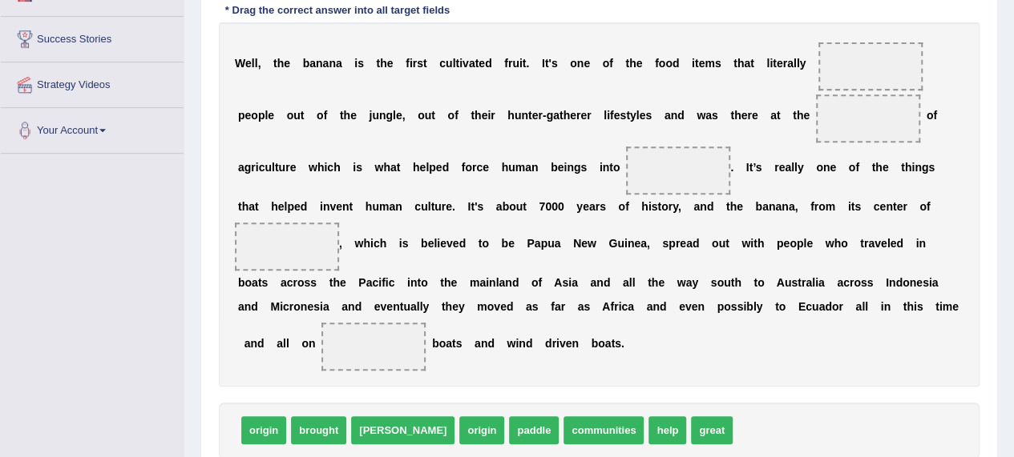
scroll to position [288, 0]
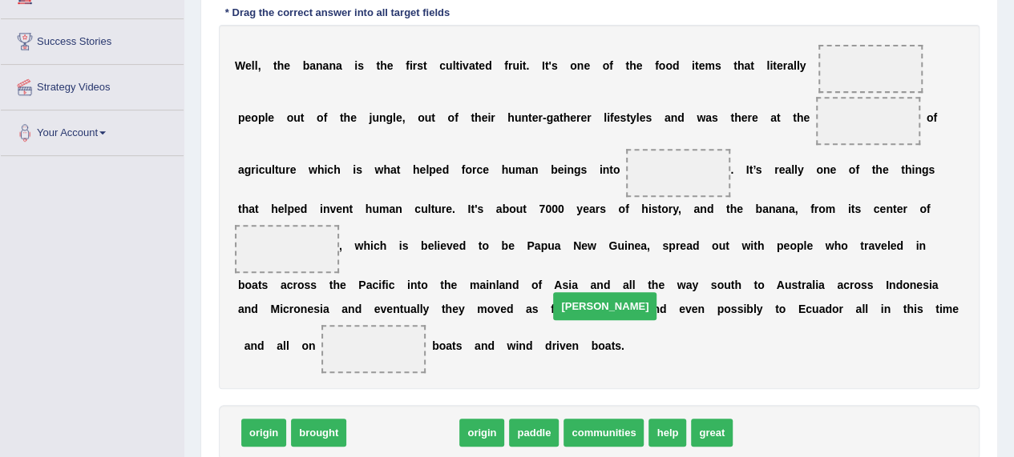
drag, startPoint x: 372, startPoint y: 429, endPoint x: 676, endPoint y: 255, distance: 350.6
click at [656, 292] on span "[PERSON_NAME]" at bounding box center [604, 306] width 103 height 28
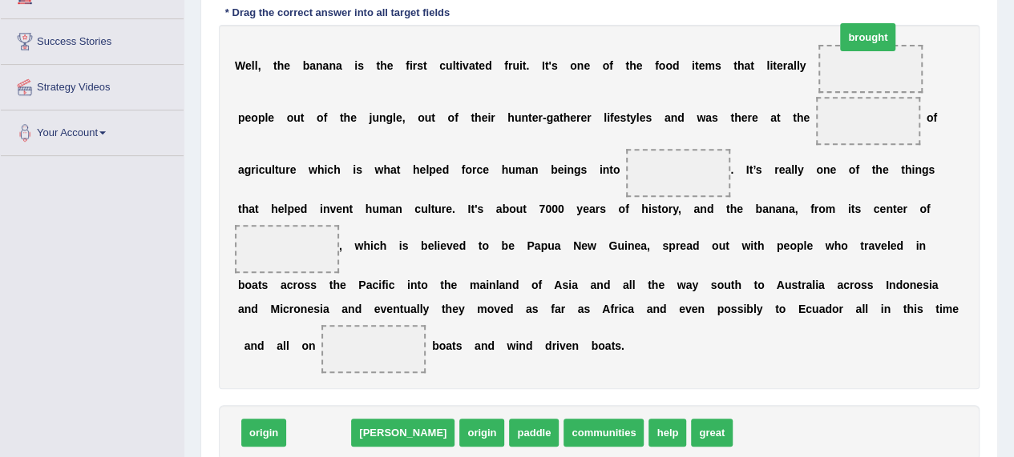
drag, startPoint x: 338, startPoint y: 427, endPoint x: 888, endPoint y: 31, distance: 677.3
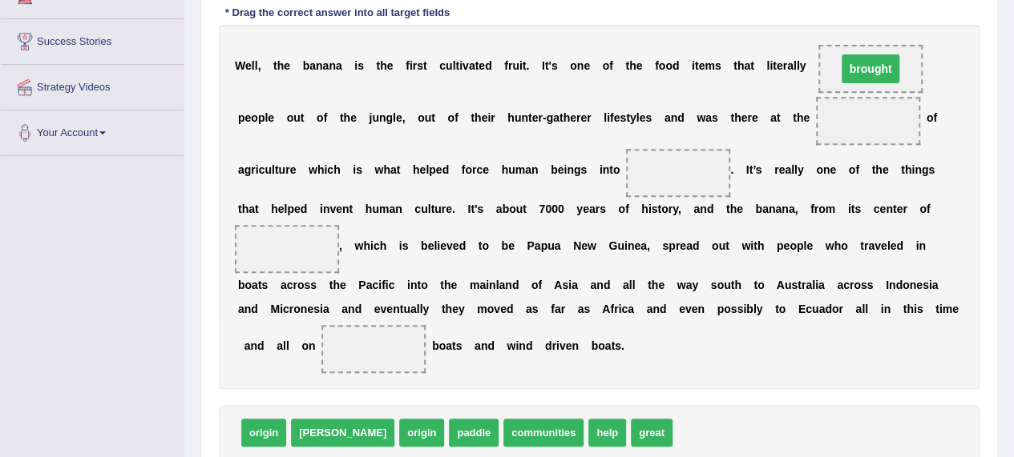
click at [887, 39] on div "W e l l , t h e b a n a n a i s t h e f i r s t c u l t i v a t e d f r u i t .…" at bounding box center [599, 207] width 760 height 365
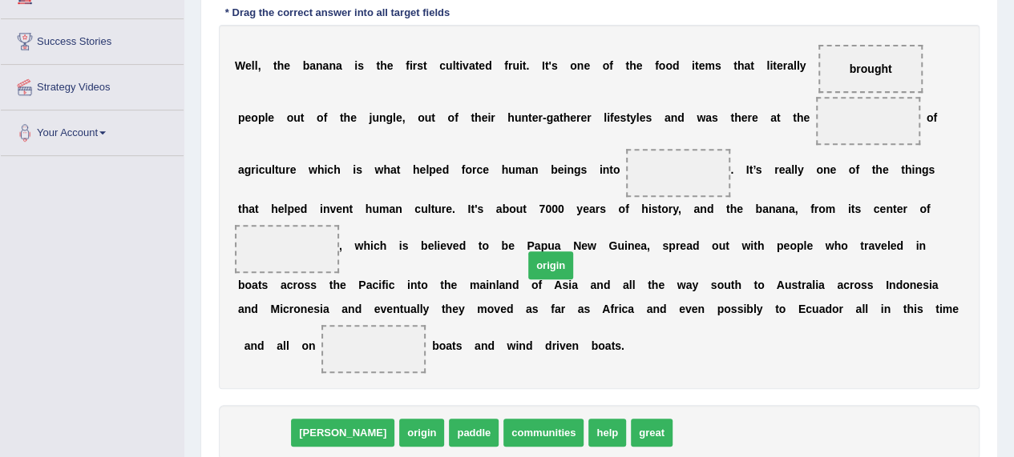
drag, startPoint x: 259, startPoint y: 433, endPoint x: 740, endPoint y: 195, distance: 536.4
click at [573, 252] on span "origin" at bounding box center [550, 266] width 45 height 28
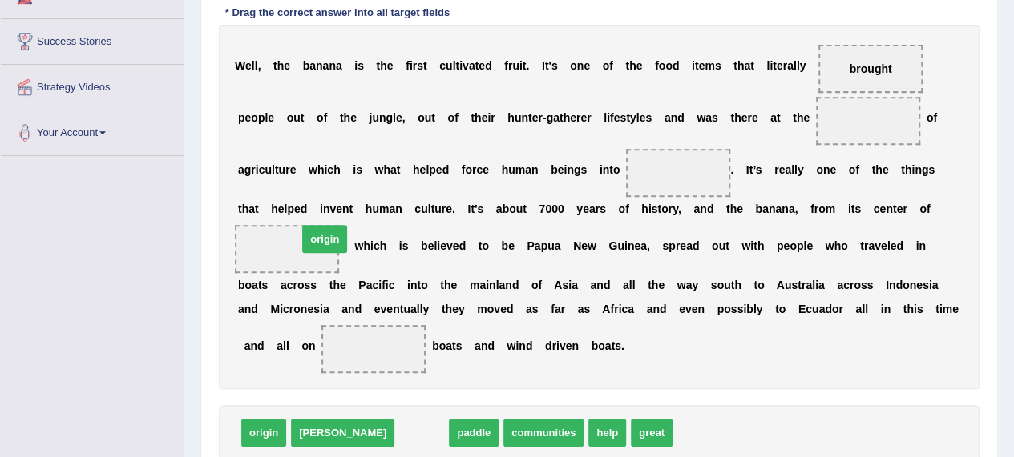
drag, startPoint x: 367, startPoint y: 430, endPoint x: 269, endPoint y: 240, distance: 213.6
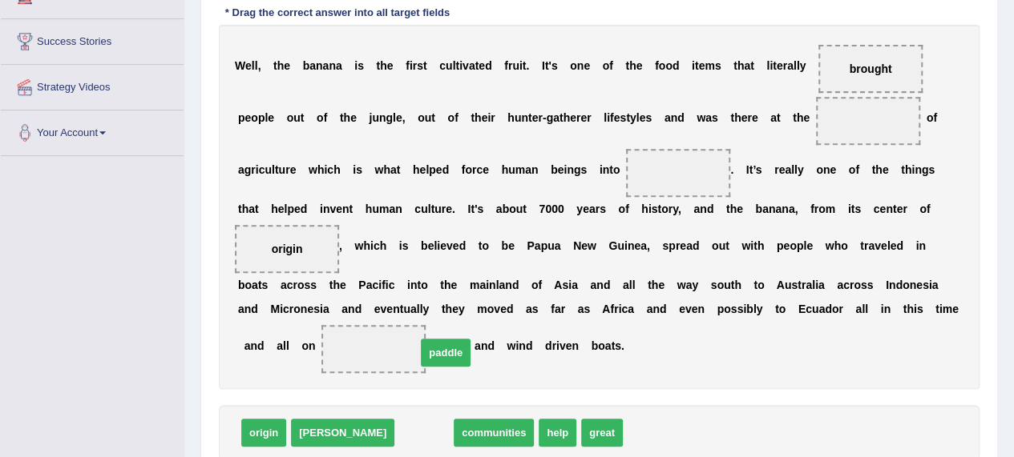
drag, startPoint x: 360, startPoint y: 430, endPoint x: 381, endPoint y: 350, distance: 83.0
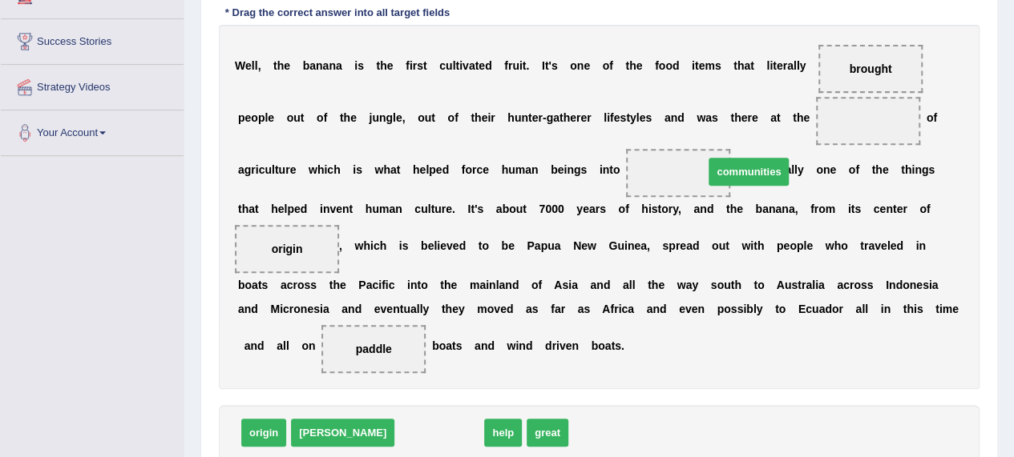
drag, startPoint x: 390, startPoint y: 422, endPoint x: 699, endPoint y: 161, distance: 404.8
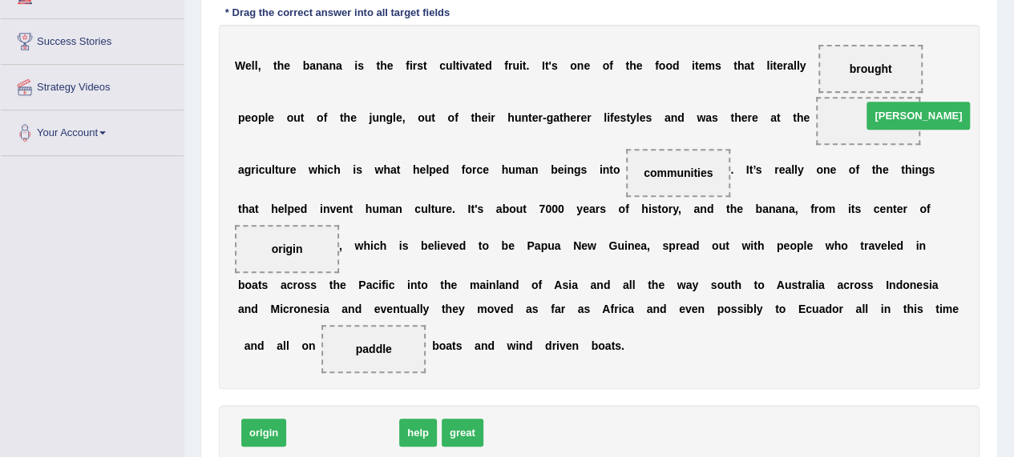
drag, startPoint x: 314, startPoint y: 428, endPoint x: 887, endPoint y: 89, distance: 665.6
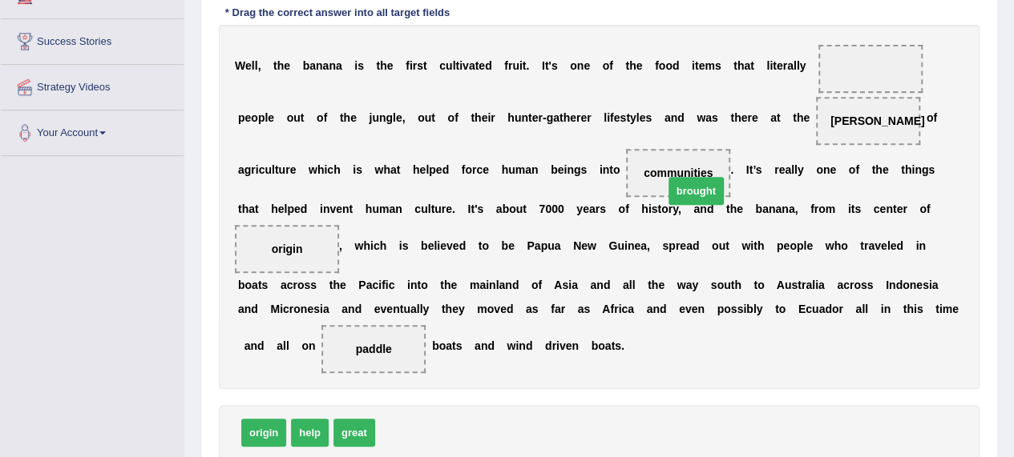
drag, startPoint x: 407, startPoint y: 435, endPoint x: 893, endPoint y: 12, distance: 644.6
click at [723, 177] on span "brought" at bounding box center [695, 191] width 55 height 28
drag, startPoint x: 411, startPoint y: 427, endPoint x: 856, endPoint y: 50, distance: 583.3
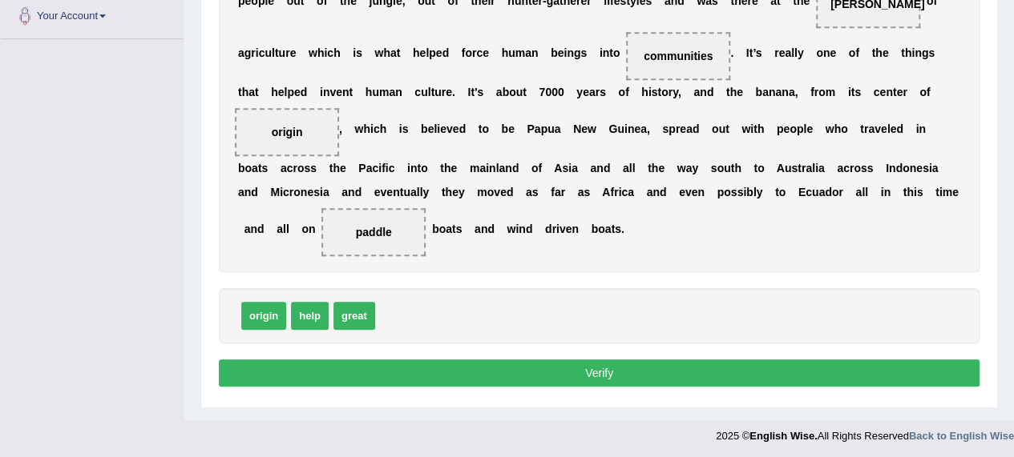
click at [522, 361] on button "Verify" at bounding box center [599, 373] width 760 height 27
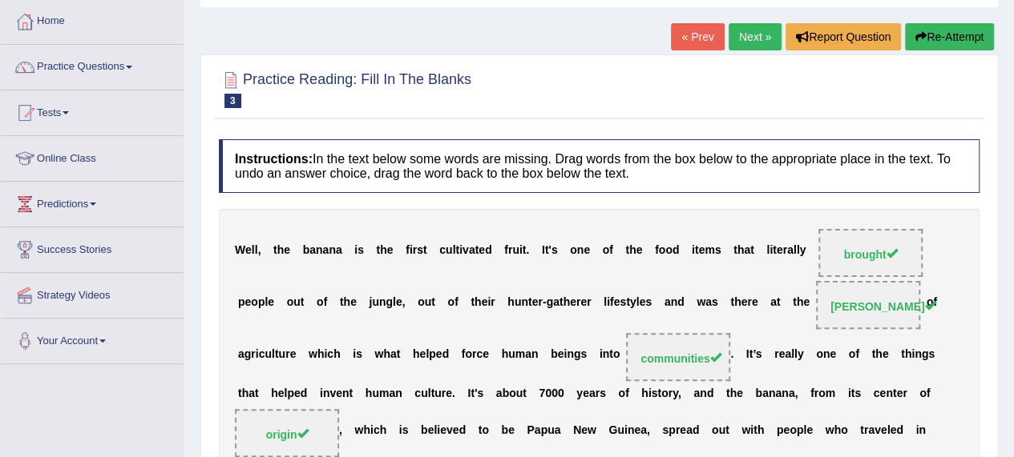
scroll to position [0, 0]
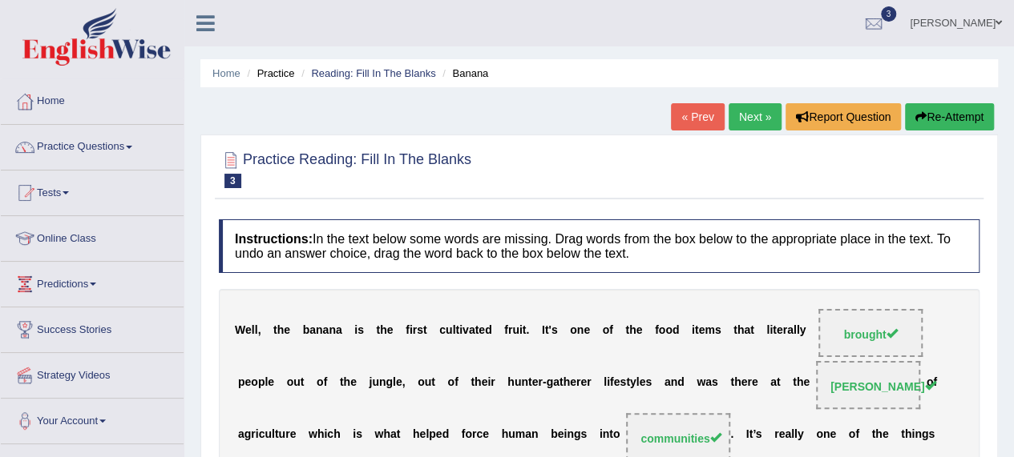
click at [942, 117] on button "Re-Attempt" at bounding box center [949, 116] width 89 height 27
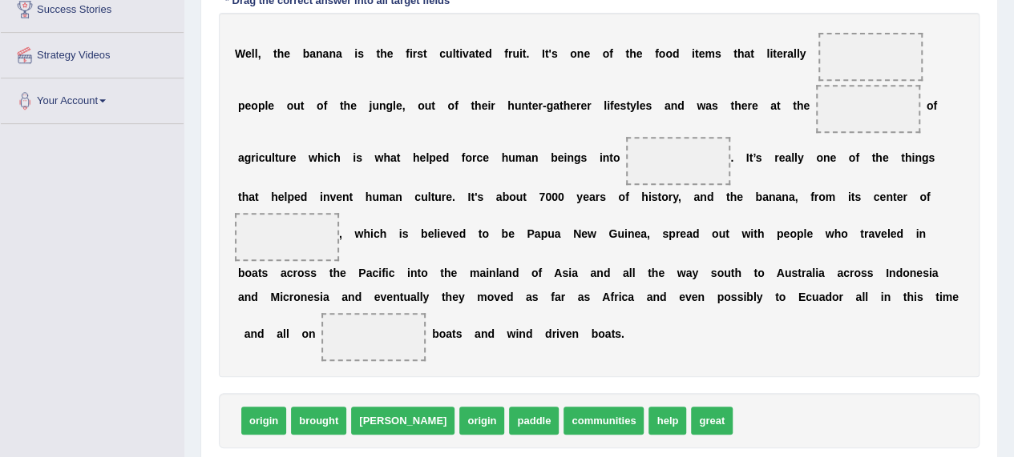
scroll to position [320, 0]
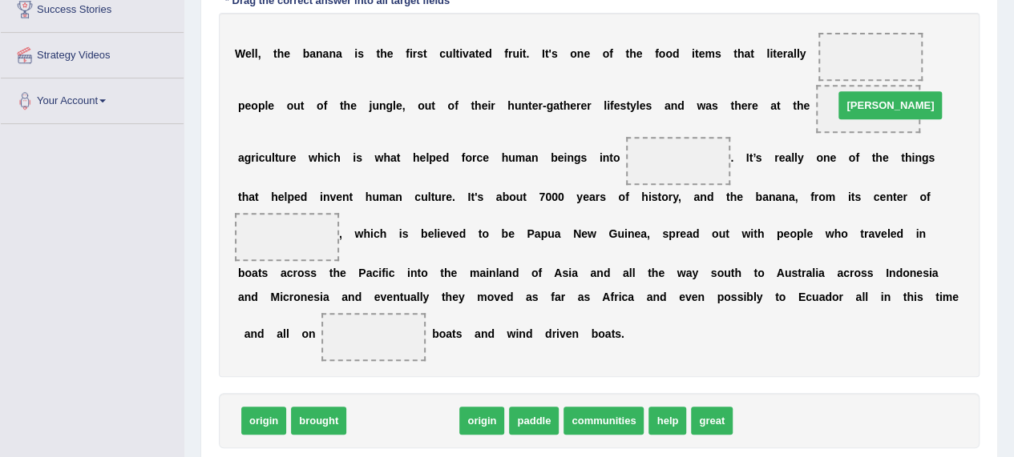
drag, startPoint x: 370, startPoint y: 416, endPoint x: 857, endPoint y: 100, distance: 580.5
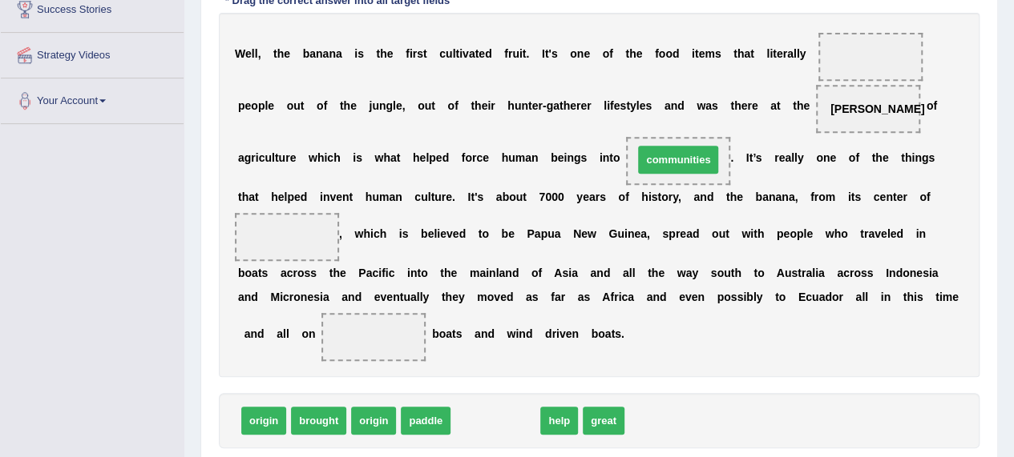
drag, startPoint x: 484, startPoint y: 417, endPoint x: 667, endPoint y: 156, distance: 318.7
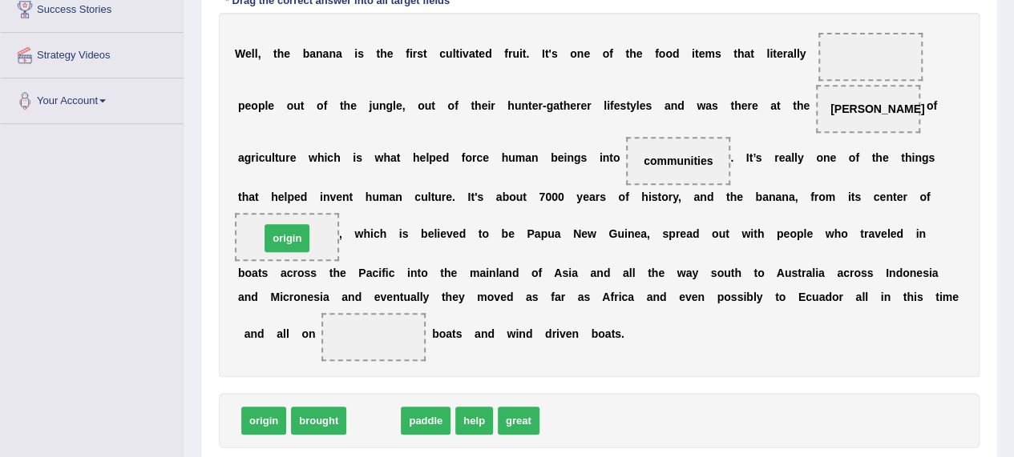
drag, startPoint x: 364, startPoint y: 417, endPoint x: 277, endPoint y: 235, distance: 202.1
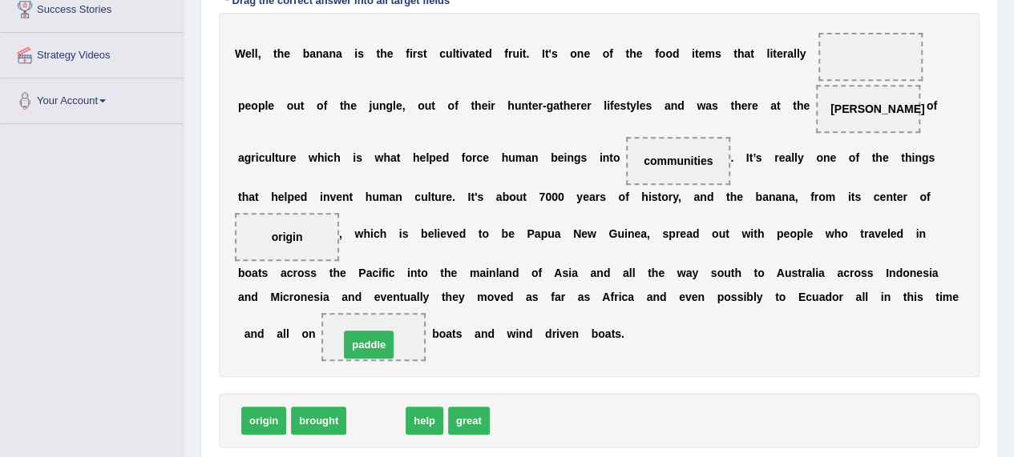
drag, startPoint x: 371, startPoint y: 408, endPoint x: 364, endPoint y: 332, distance: 76.5
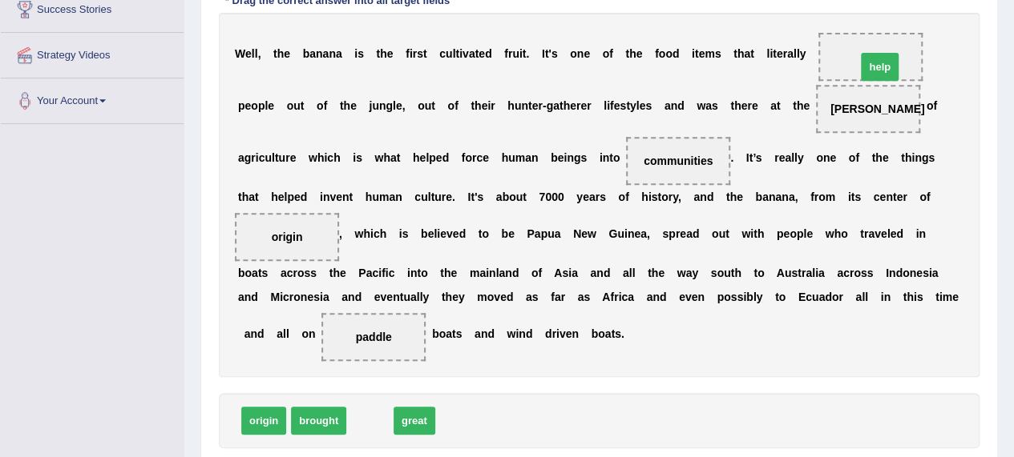
drag, startPoint x: 367, startPoint y: 419, endPoint x: 877, endPoint y: 65, distance: 620.5
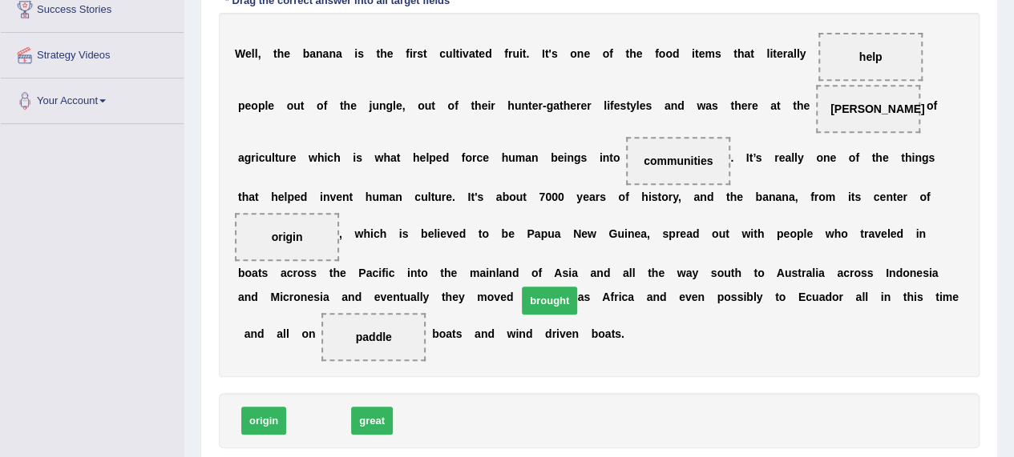
drag, startPoint x: 309, startPoint y: 421, endPoint x: 649, endPoint y: 174, distance: 419.9
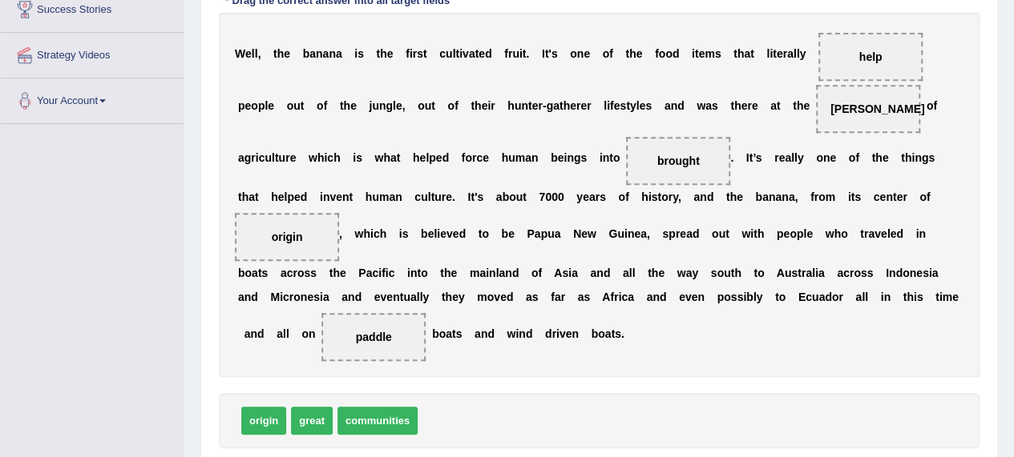
drag, startPoint x: 672, startPoint y: 166, endPoint x: 657, endPoint y: 168, distance: 15.4
click at [657, 168] on span "brought" at bounding box center [678, 161] width 104 height 48
drag, startPoint x: 657, startPoint y: 168, endPoint x: 685, endPoint y: 169, distance: 28.1
click at [685, 169] on span "brought" at bounding box center [678, 161] width 104 height 48
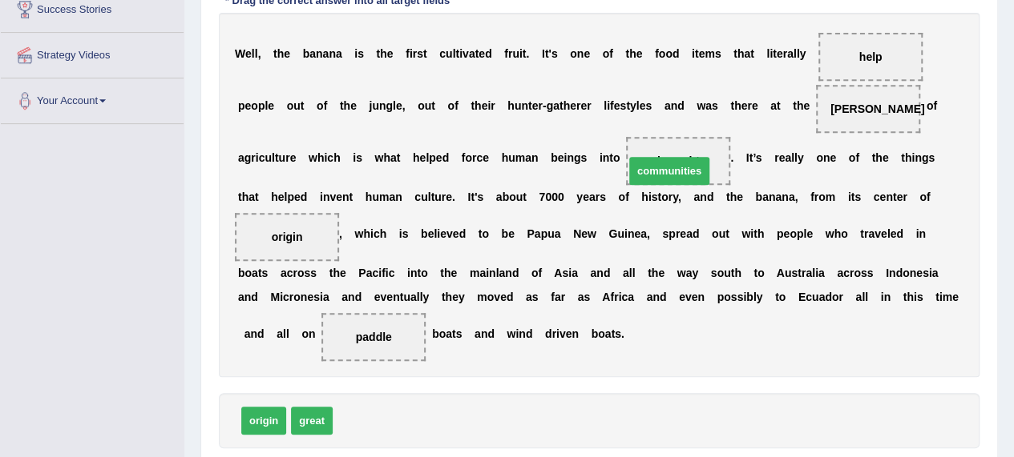
drag, startPoint x: 372, startPoint y: 419, endPoint x: 663, endPoint y: 168, distance: 384.6
drag, startPoint x: 357, startPoint y: 416, endPoint x: 778, endPoint y: 52, distance: 556.1
click at [778, 52] on span "brought" at bounding box center [754, 39] width 55 height 28
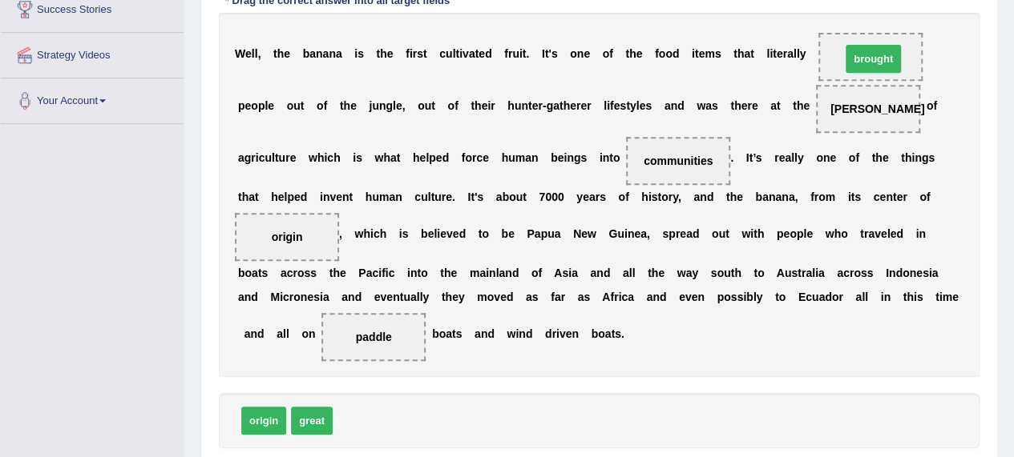
drag, startPoint x: 365, startPoint y: 421, endPoint x: 873, endPoint y: 58, distance: 623.8
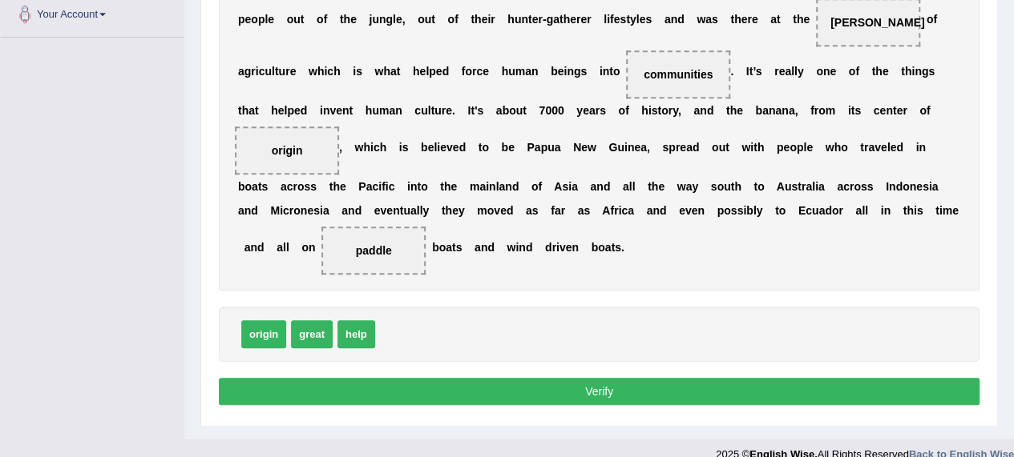
scroll to position [425, 0]
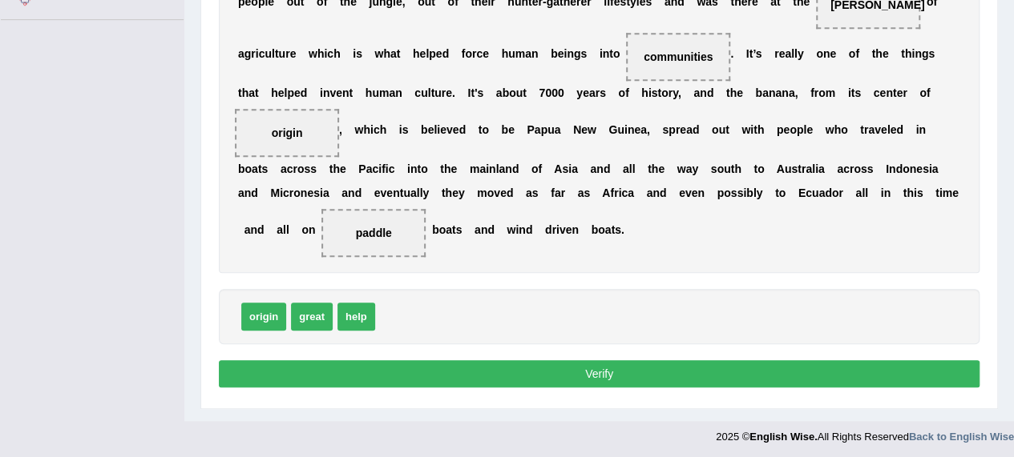
click at [643, 372] on button "Verify" at bounding box center [599, 374] width 760 height 27
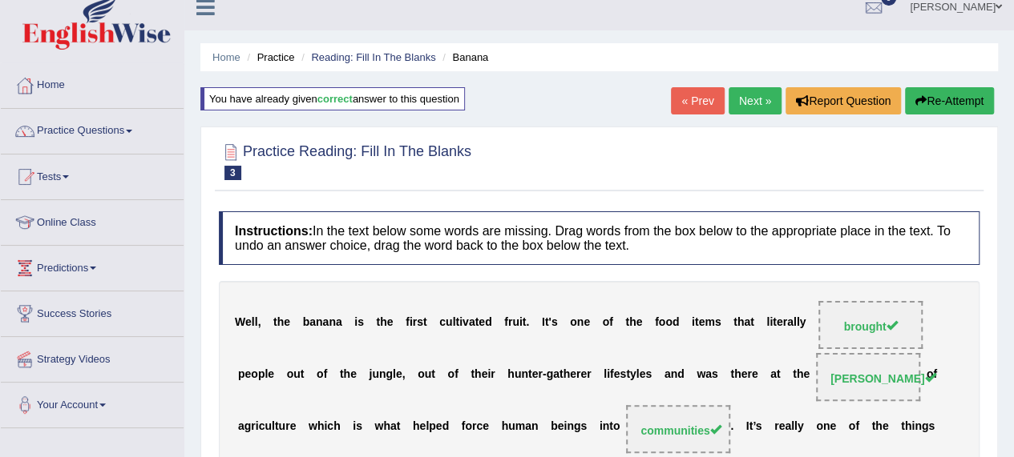
scroll to position [0, 0]
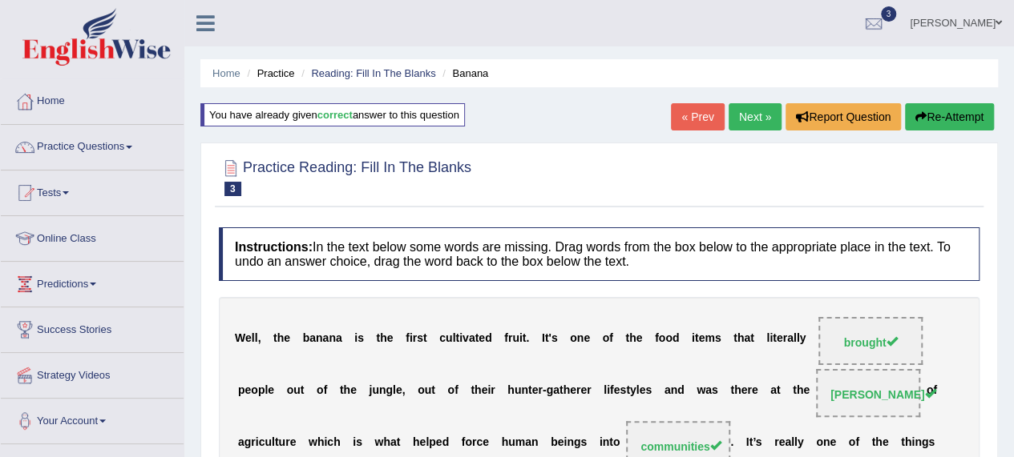
click at [746, 110] on link "Next »" at bounding box center [754, 116] width 53 height 27
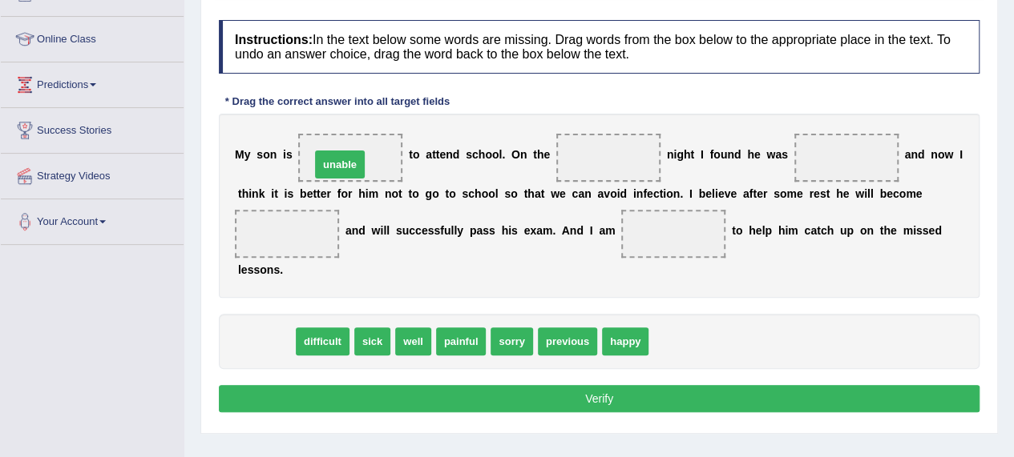
drag, startPoint x: 260, startPoint y: 343, endPoint x: 333, endPoint y: 166, distance: 191.8
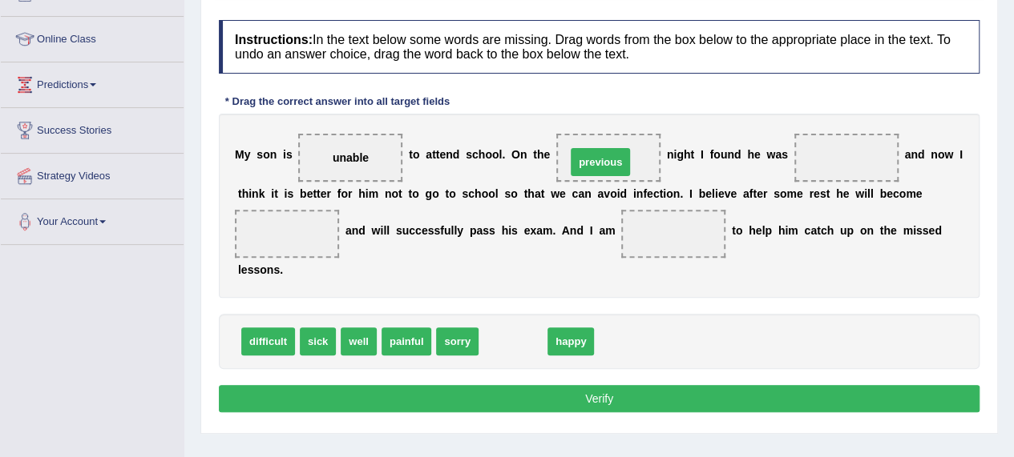
drag, startPoint x: 503, startPoint y: 336, endPoint x: 590, endPoint y: 156, distance: 199.6
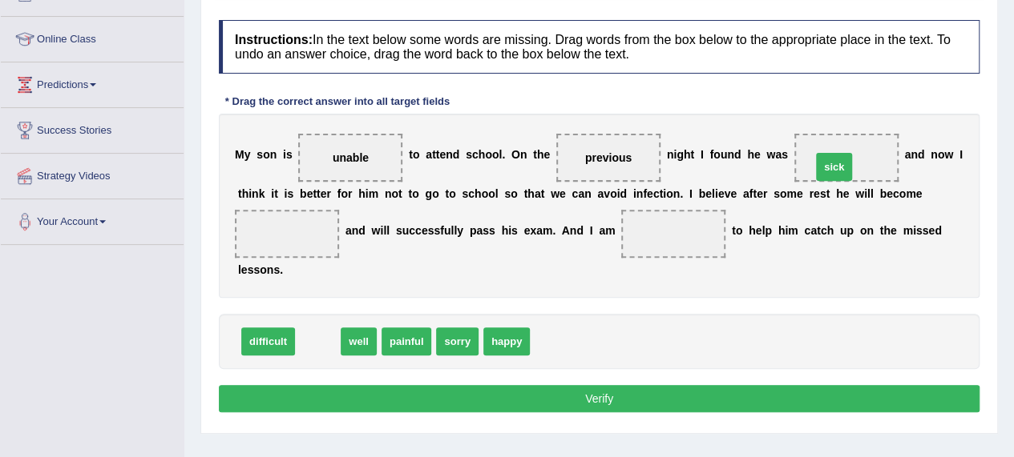
drag, startPoint x: 308, startPoint y: 340, endPoint x: 824, endPoint y: 165, distance: 544.7
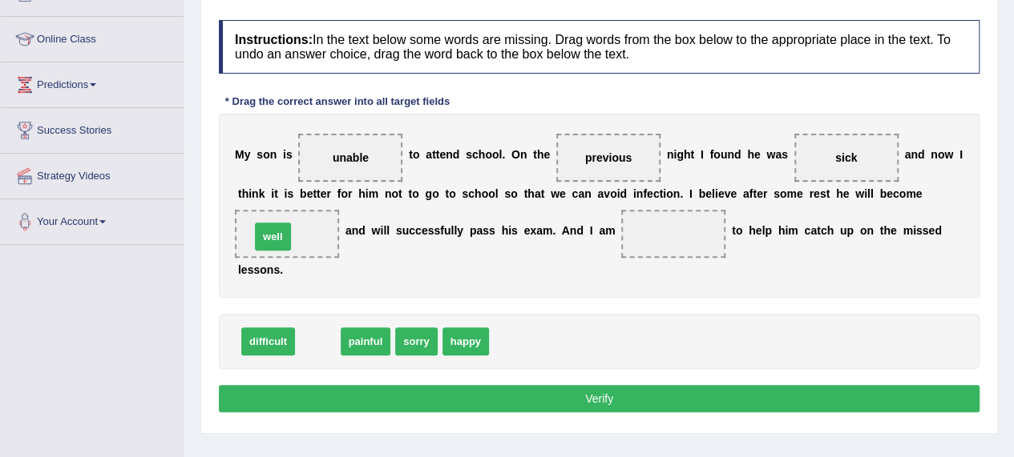
drag, startPoint x: 317, startPoint y: 334, endPoint x: 272, endPoint y: 228, distance: 114.9
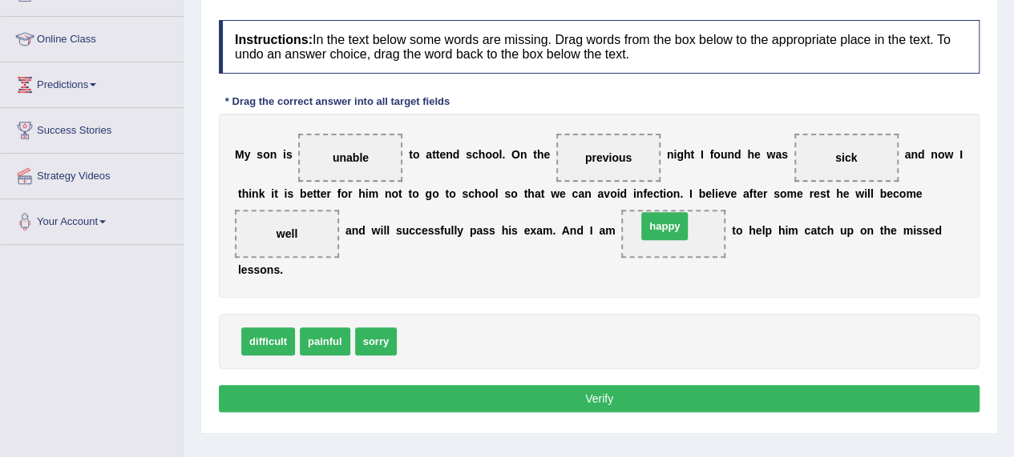
drag, startPoint x: 409, startPoint y: 340, endPoint x: 649, endPoint y: 224, distance: 265.9
click at [590, 393] on button "Verify" at bounding box center [599, 398] width 760 height 27
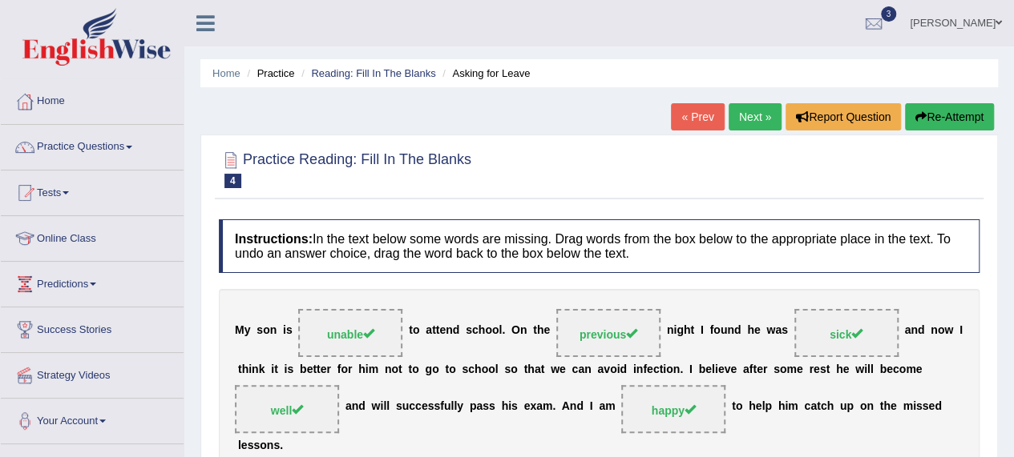
click at [745, 111] on link "Next »" at bounding box center [754, 116] width 53 height 27
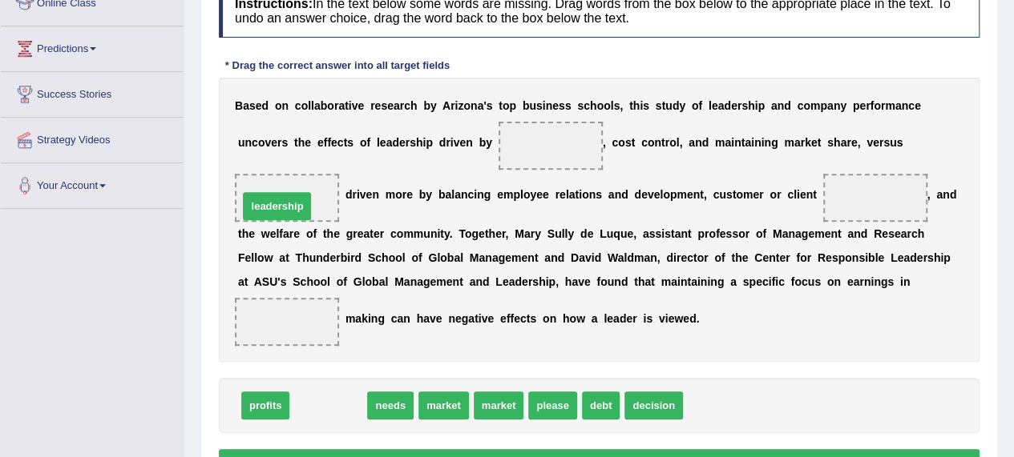
drag, startPoint x: 332, startPoint y: 407, endPoint x: 284, endPoint y: 194, distance: 218.5
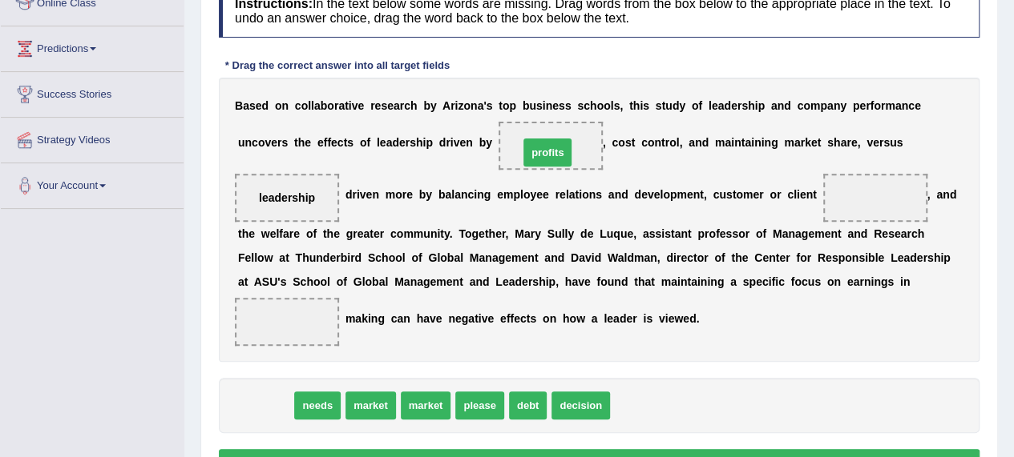
drag, startPoint x: 272, startPoint y: 402, endPoint x: 554, endPoint y: 149, distance: 379.0
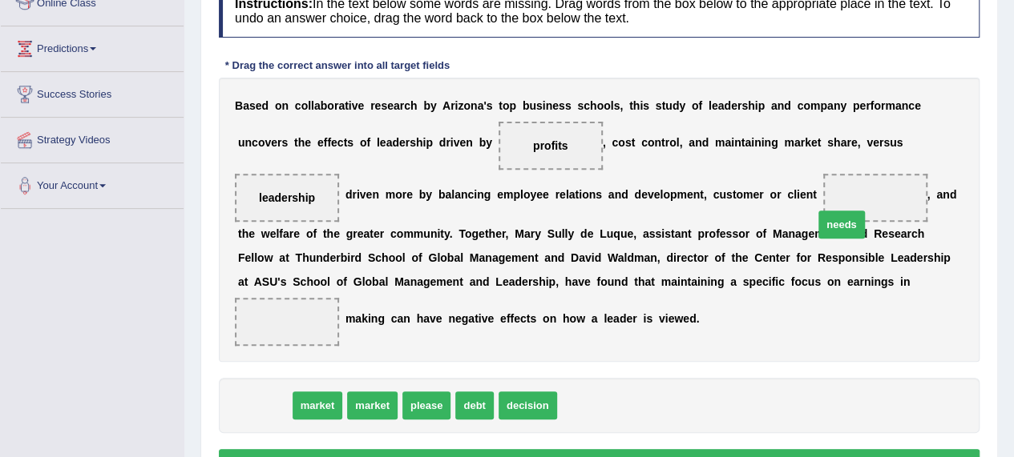
drag, startPoint x: 258, startPoint y: 406, endPoint x: 848, endPoint y: 217, distance: 619.3
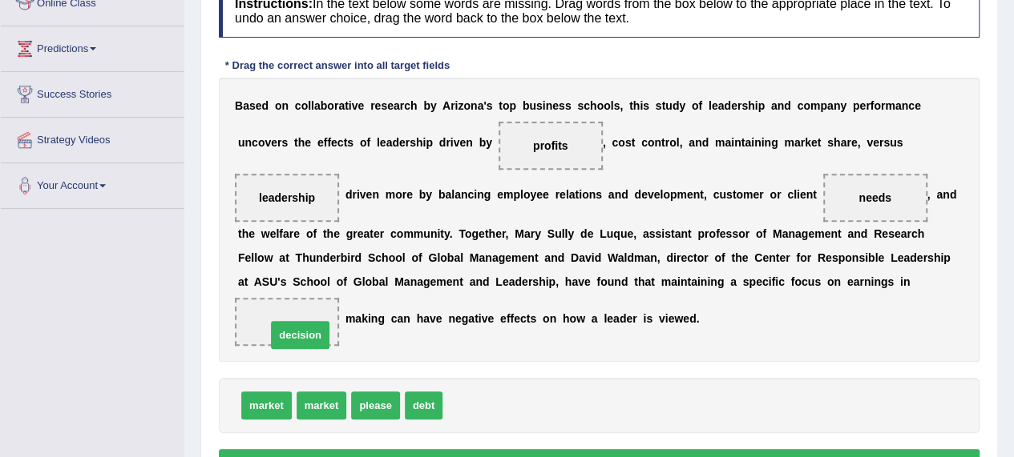
drag, startPoint x: 461, startPoint y: 406, endPoint x: 283, endPoint y: 332, distance: 193.3
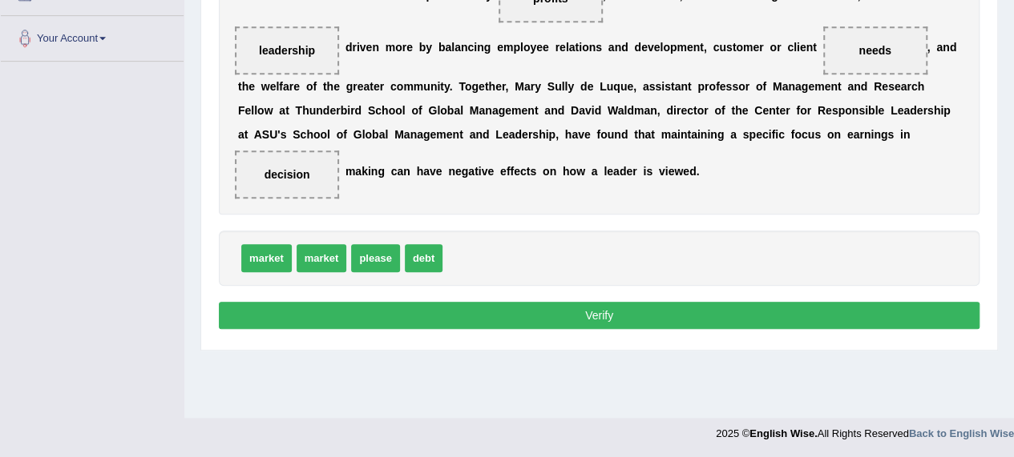
click at [597, 314] on button "Verify" at bounding box center [599, 315] width 760 height 27
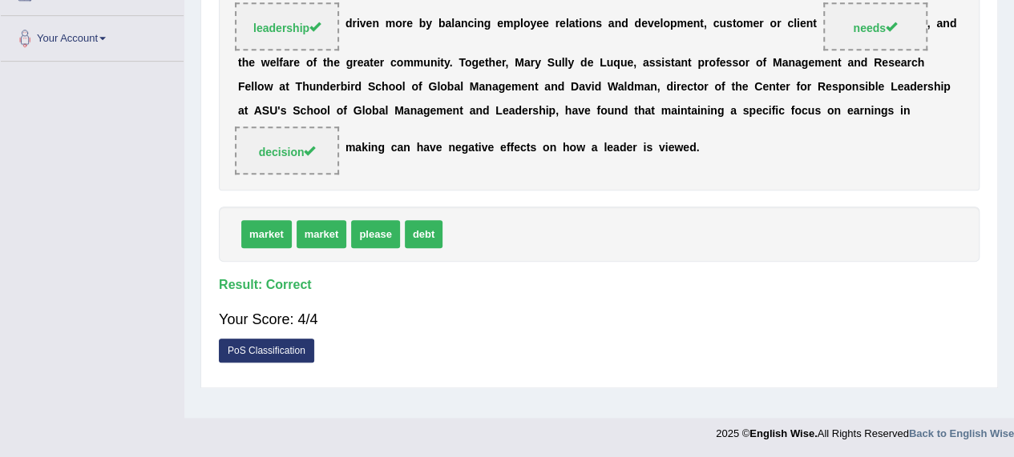
scroll to position [0, 0]
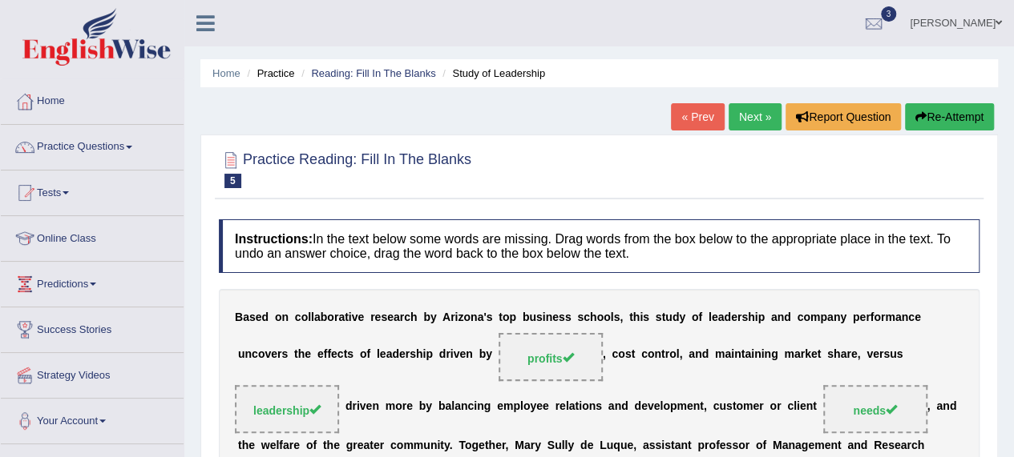
click at [744, 118] on link "Next »" at bounding box center [754, 116] width 53 height 27
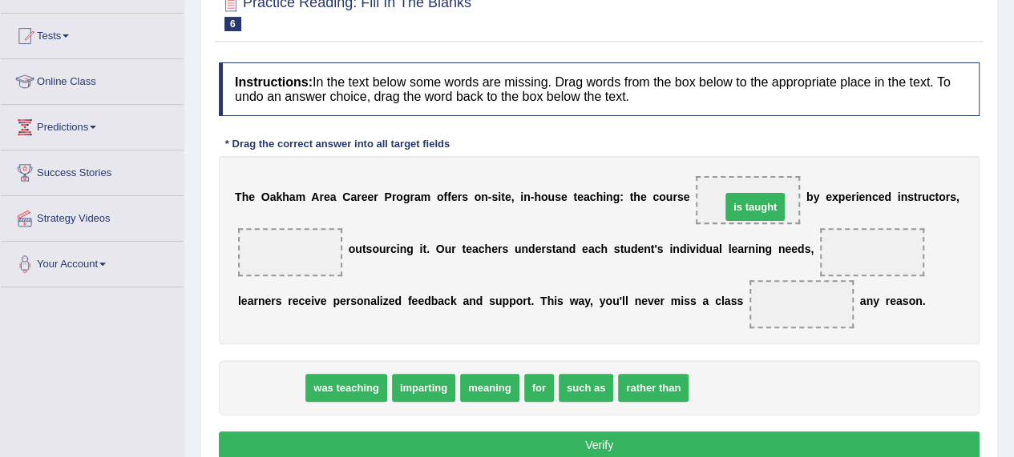
drag, startPoint x: 264, startPoint y: 384, endPoint x: 748, endPoint y: 203, distance: 516.7
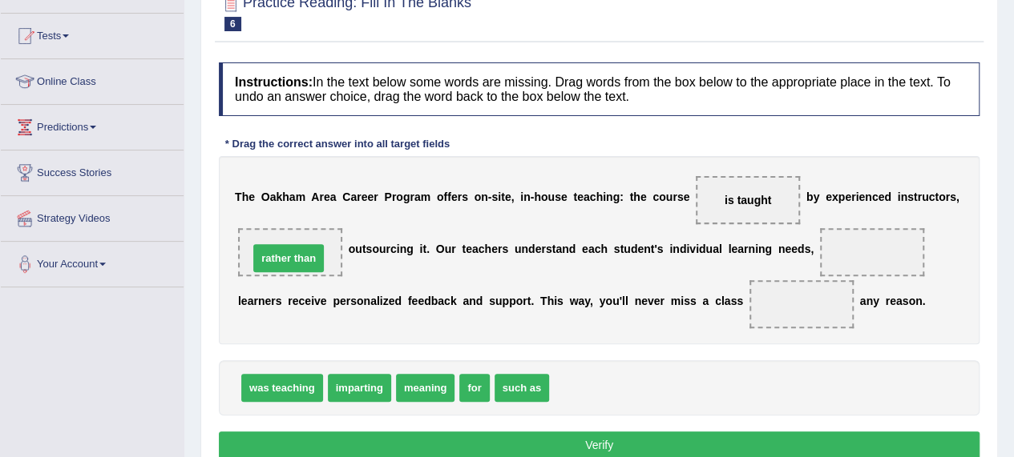
drag, startPoint x: 568, startPoint y: 387, endPoint x: 268, endPoint y: 257, distance: 327.3
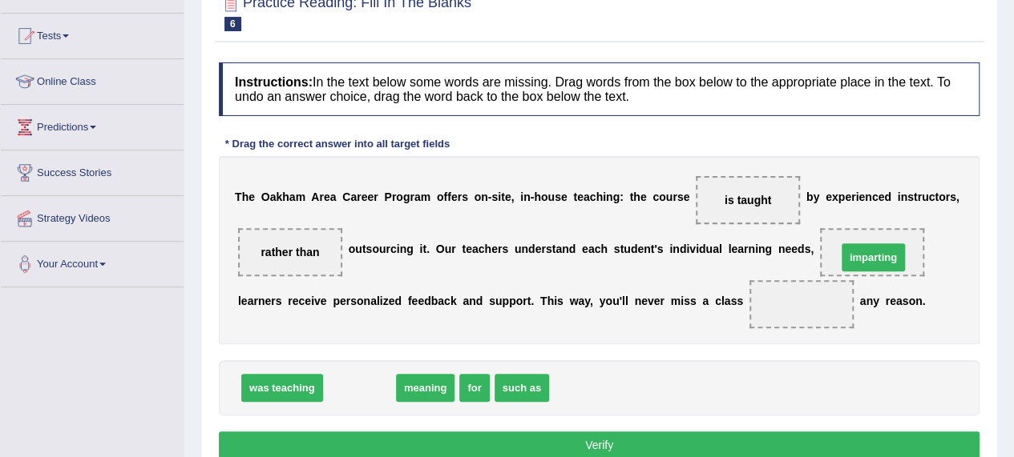
drag, startPoint x: 346, startPoint y: 382, endPoint x: 860, endPoint y: 251, distance: 530.1
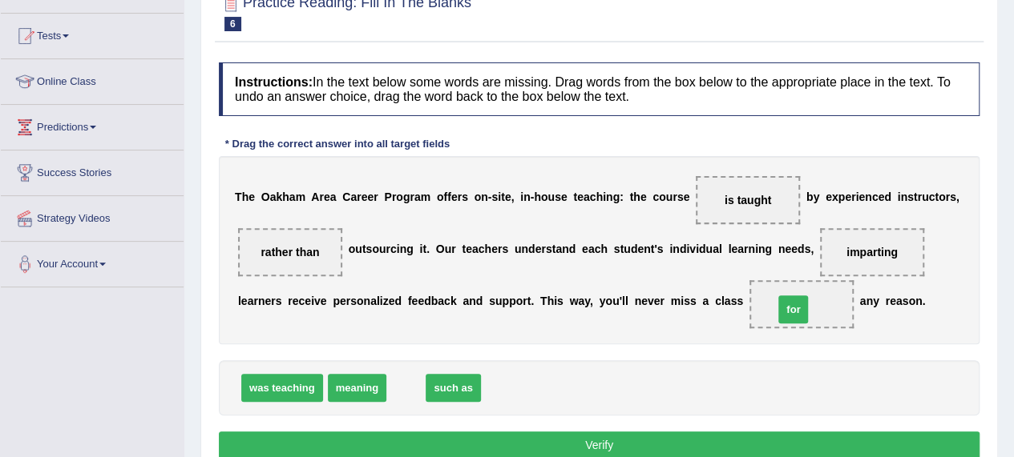
drag, startPoint x: 405, startPoint y: 390, endPoint x: 832, endPoint y: 312, distance: 435.0
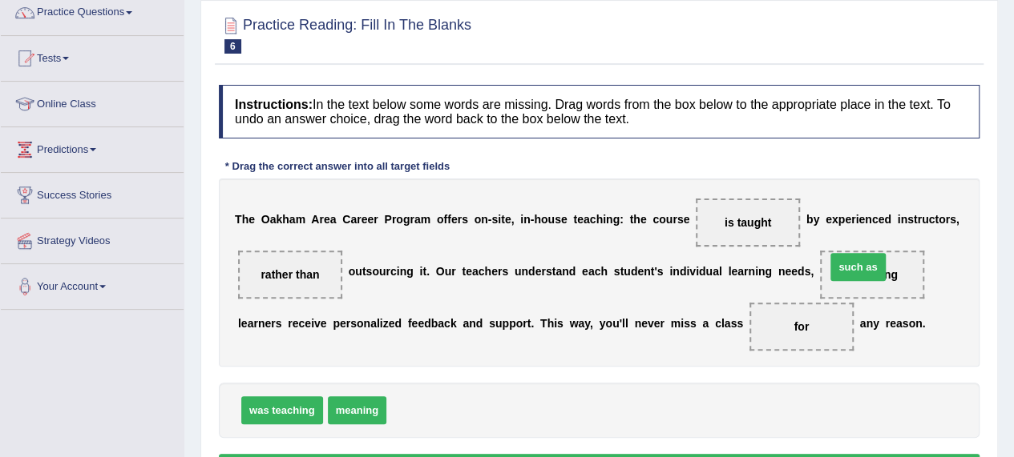
drag, startPoint x: 418, startPoint y: 409, endPoint x: 857, endPoint y: 265, distance: 461.9
click at [1010, 397] on div "Home Practice Reading: Fill In The Blanks Oakham « Prev Next » Report Question …" at bounding box center [598, 265] width 829 height 801
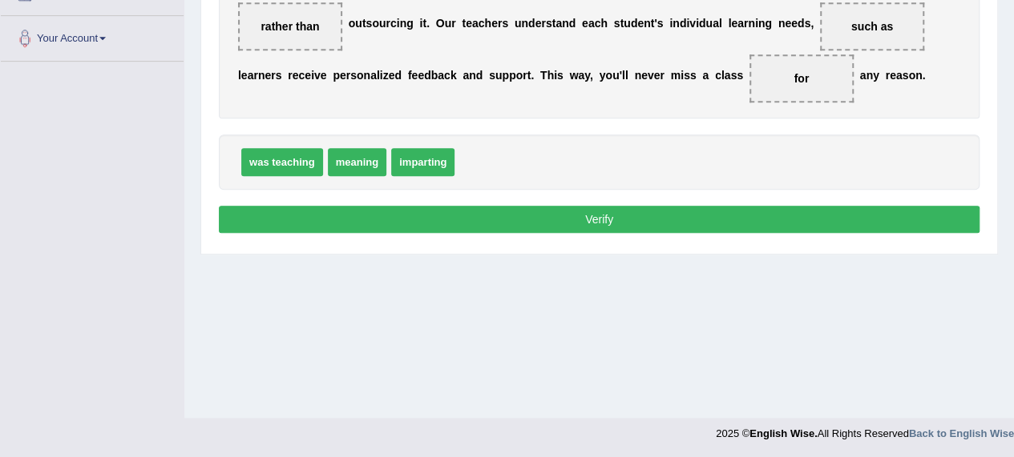
click at [594, 214] on button "Verify" at bounding box center [599, 219] width 760 height 27
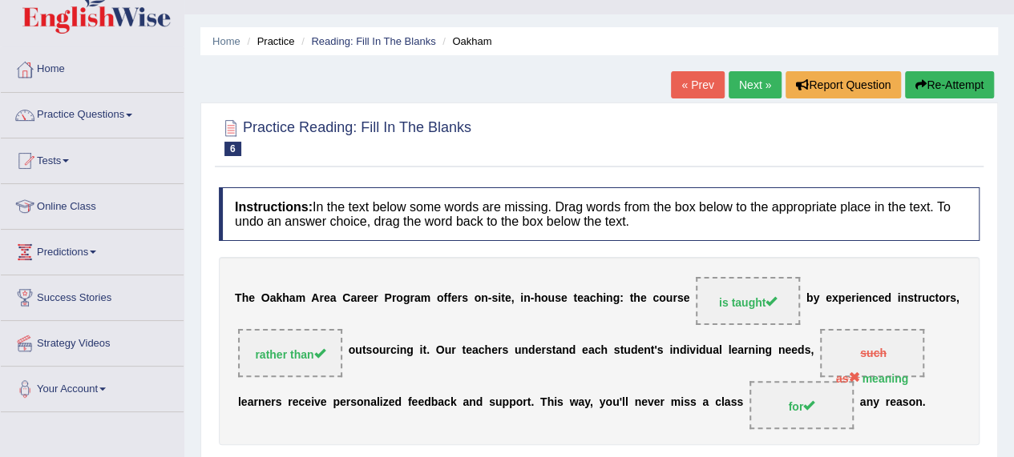
scroll to position [0, 0]
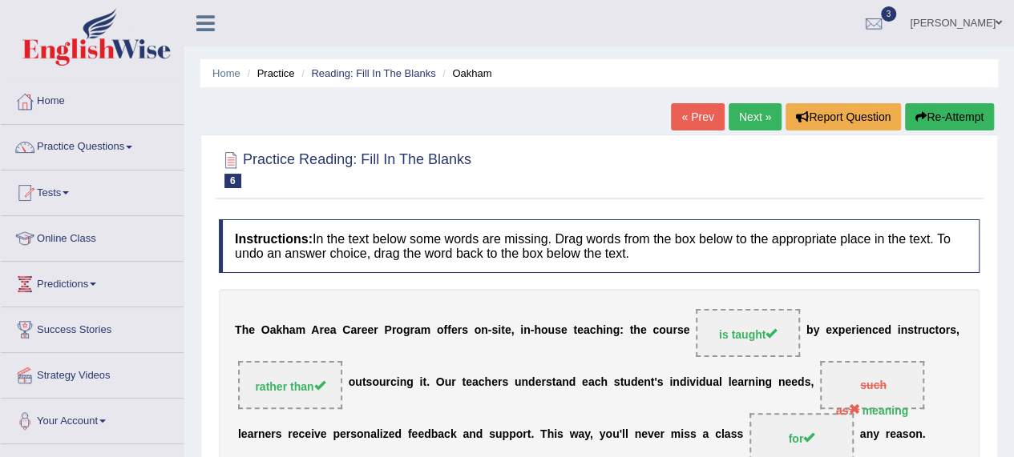
click at [756, 111] on link "Next »" at bounding box center [754, 116] width 53 height 27
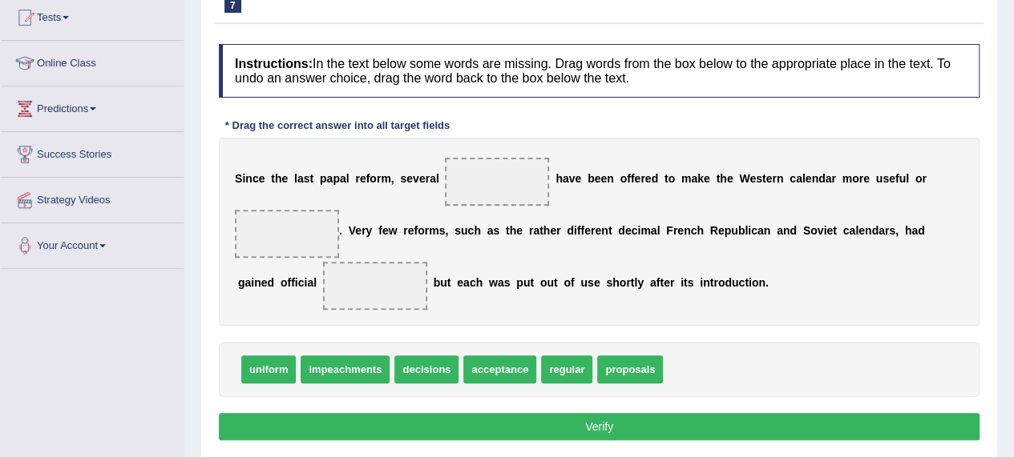
scroll to position [175, 0]
drag, startPoint x: 623, startPoint y: 363, endPoint x: 508, endPoint y: 167, distance: 226.6
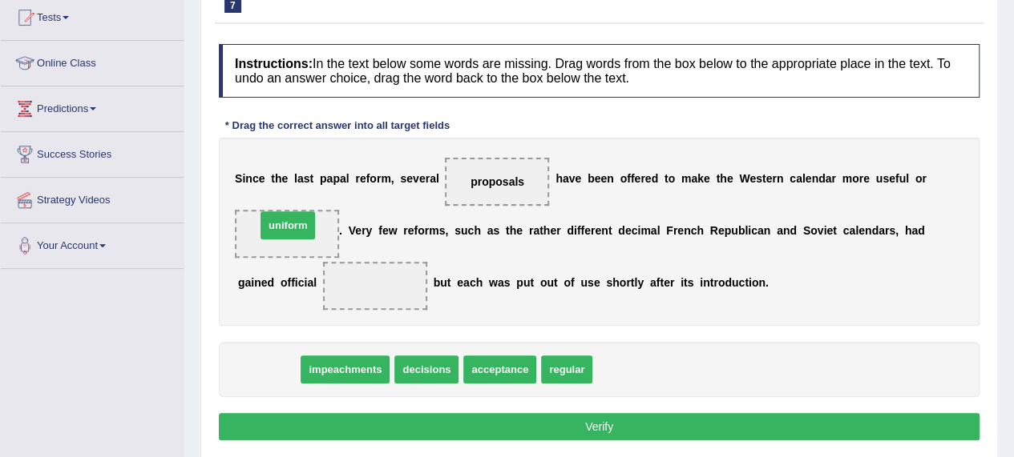
drag, startPoint x: 274, startPoint y: 374, endPoint x: 293, endPoint y: 230, distance: 145.5
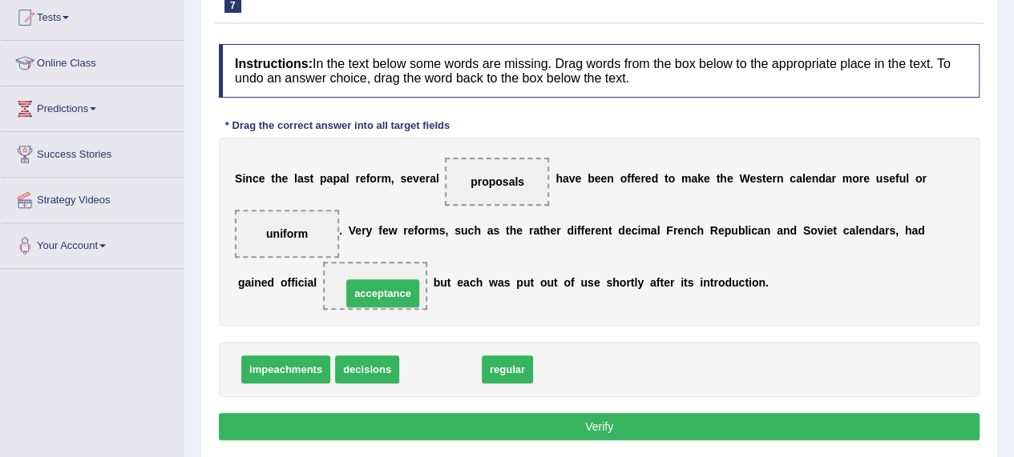
drag, startPoint x: 427, startPoint y: 369, endPoint x: 369, endPoint y: 290, distance: 98.6
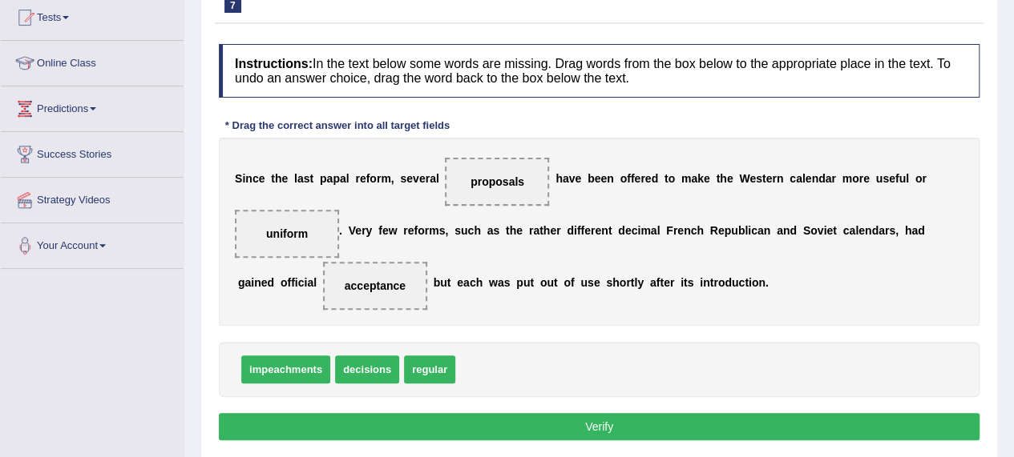
click at [578, 424] on button "Verify" at bounding box center [599, 426] width 760 height 27
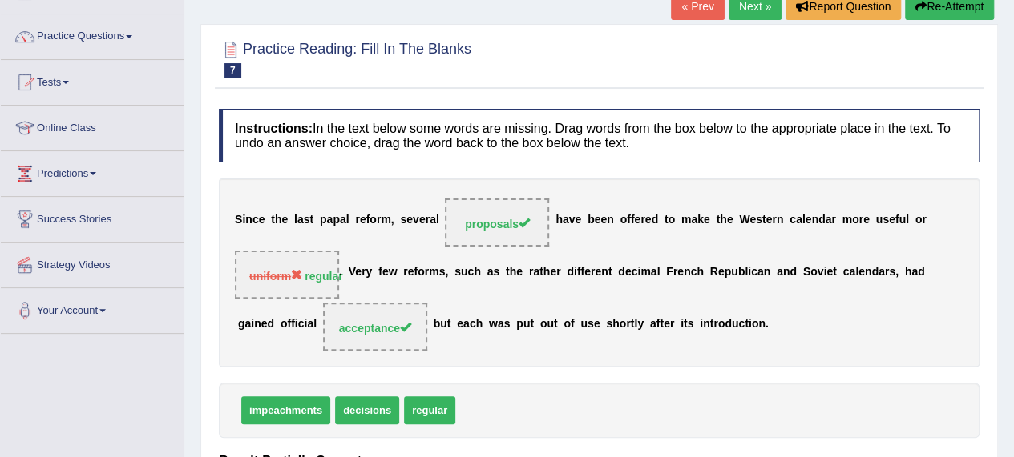
scroll to position [0, 0]
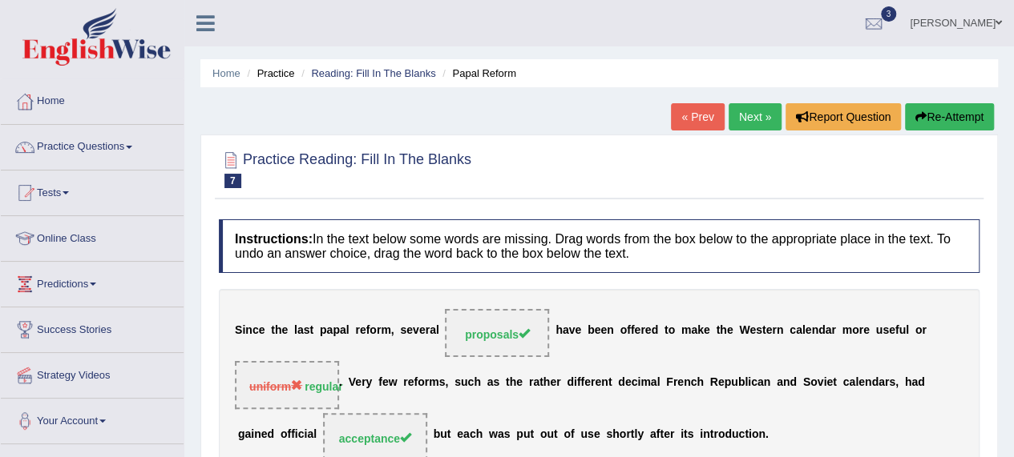
click at [756, 117] on link "Next »" at bounding box center [754, 116] width 53 height 27
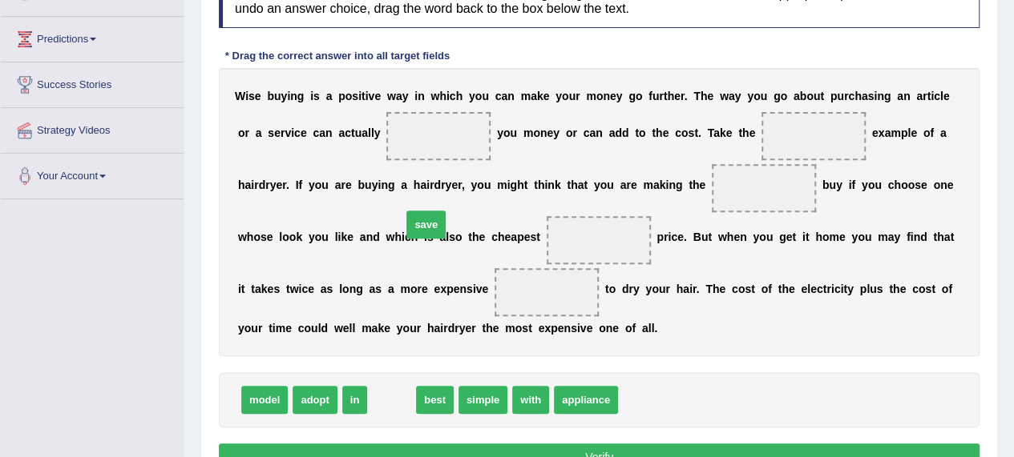
drag, startPoint x: 391, startPoint y: 401, endPoint x: 421, endPoint y: 194, distance: 208.9
click at [421, 211] on span "save" at bounding box center [425, 225] width 39 height 28
drag, startPoint x: 393, startPoint y: 396, endPoint x: 429, endPoint y: 131, distance: 267.0
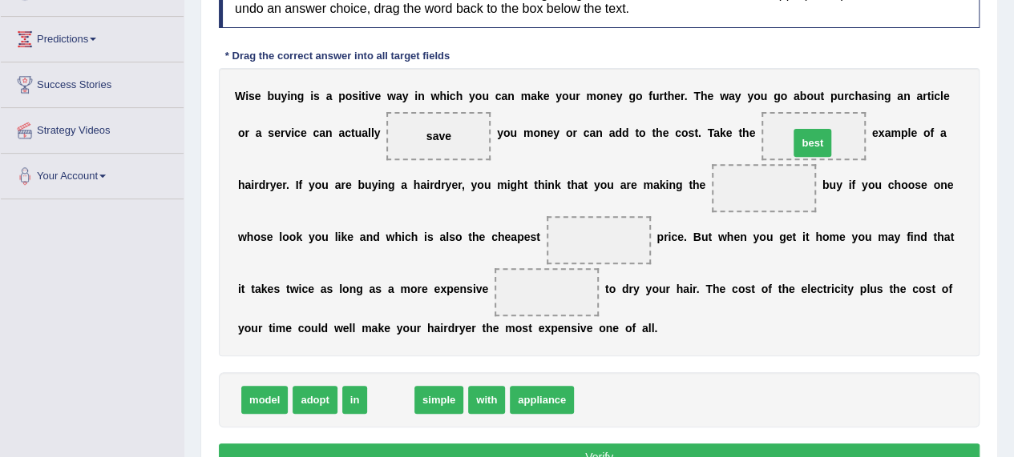
drag, startPoint x: 392, startPoint y: 397, endPoint x: 813, endPoint y: 140, distance: 493.7
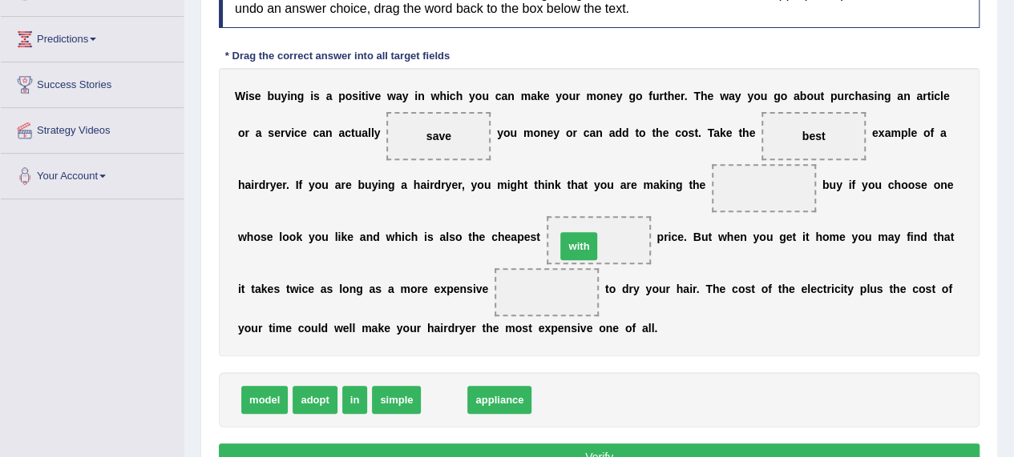
drag, startPoint x: 444, startPoint y: 401, endPoint x: 578, endPoint y: 248, distance: 204.4
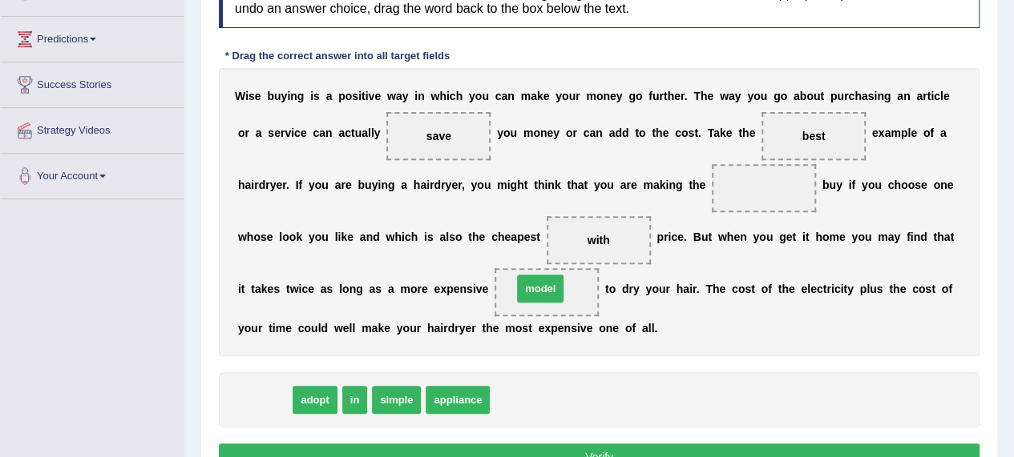
drag, startPoint x: 264, startPoint y: 405, endPoint x: 539, endPoint y: 294, distance: 297.3
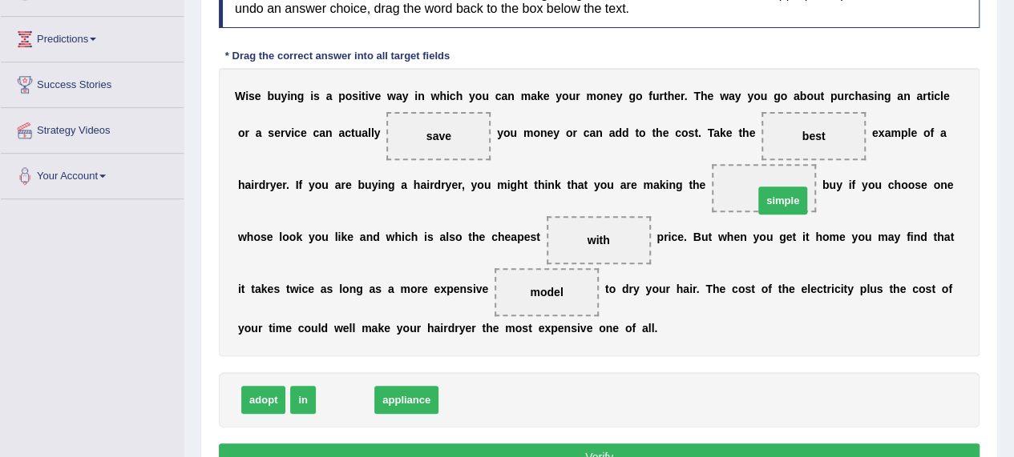
drag, startPoint x: 346, startPoint y: 400, endPoint x: 806, endPoint y: 200, distance: 501.3
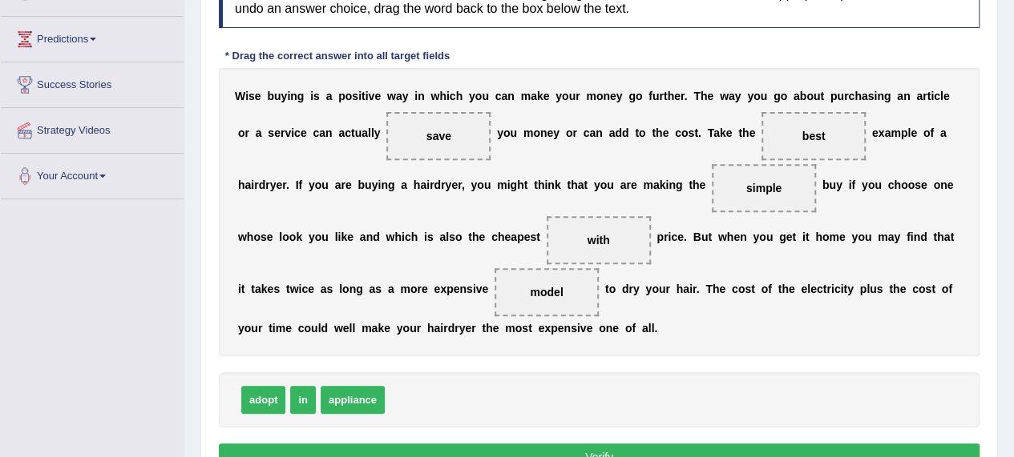
click at [599, 453] on button "Verify" at bounding box center [599, 457] width 760 height 27
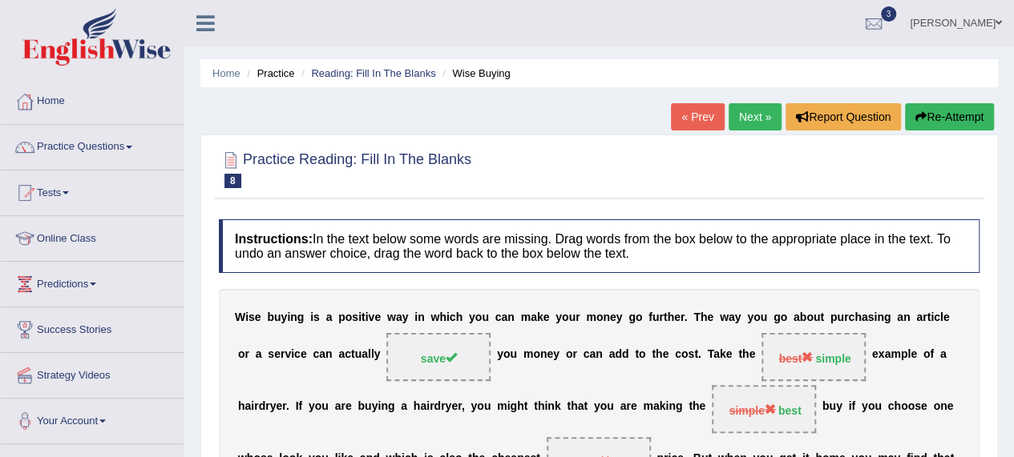
click at [919, 118] on icon "button" at bounding box center [920, 116] width 11 height 11
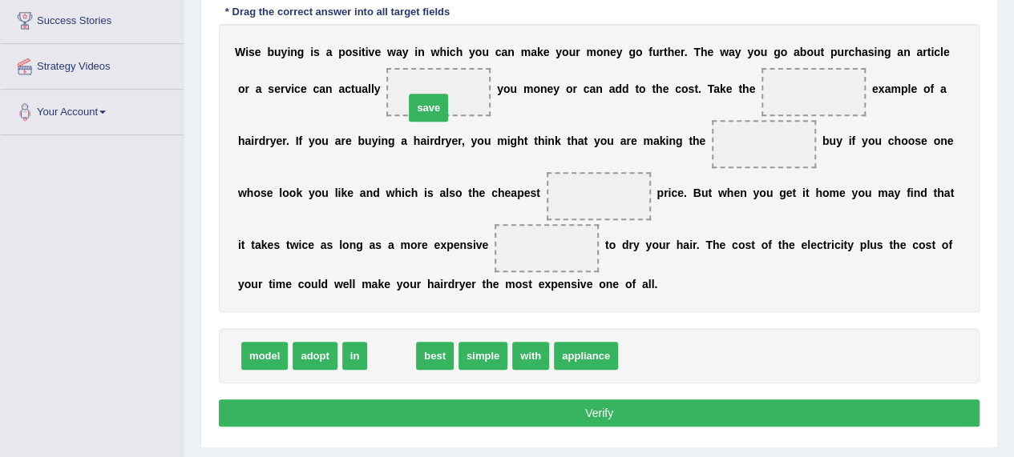
drag, startPoint x: 389, startPoint y: 351, endPoint x: 426, endPoint y: 103, distance: 251.1
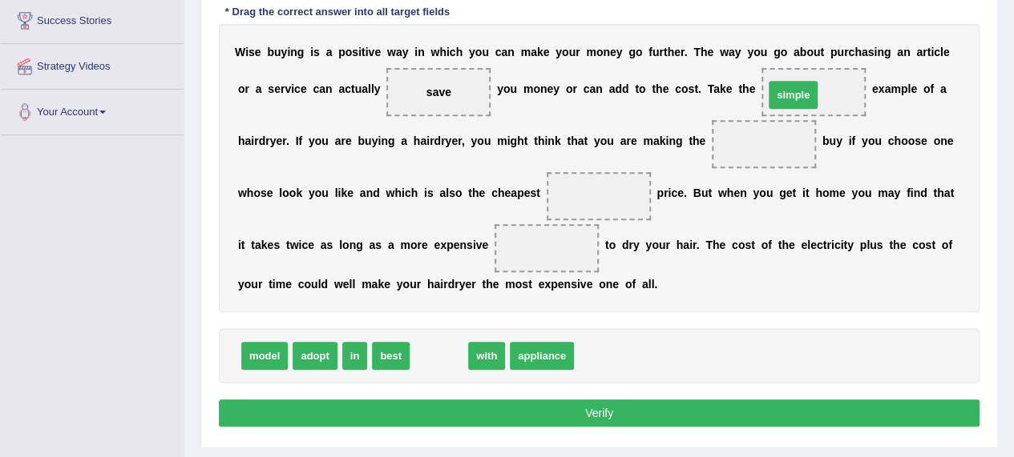
drag, startPoint x: 441, startPoint y: 356, endPoint x: 795, endPoint y: 95, distance: 440.0
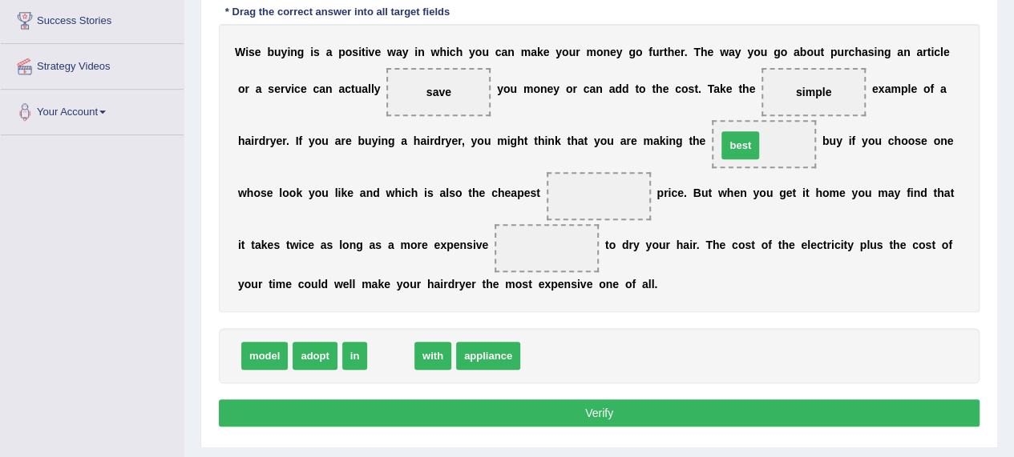
drag, startPoint x: 384, startPoint y: 358, endPoint x: 733, endPoint y: 147, distance: 408.0
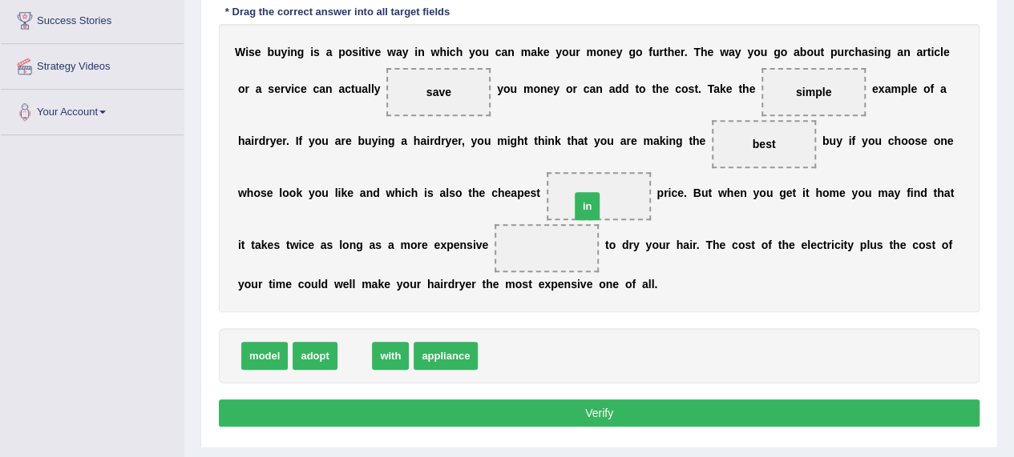
drag, startPoint x: 354, startPoint y: 353, endPoint x: 586, endPoint y: 204, distance: 276.0
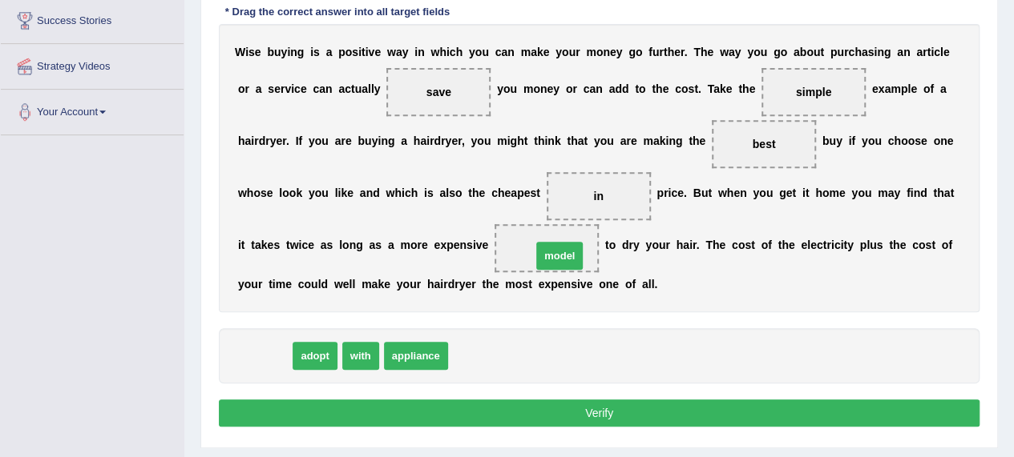
drag, startPoint x: 268, startPoint y: 353, endPoint x: 562, endPoint y: 252, distance: 311.4
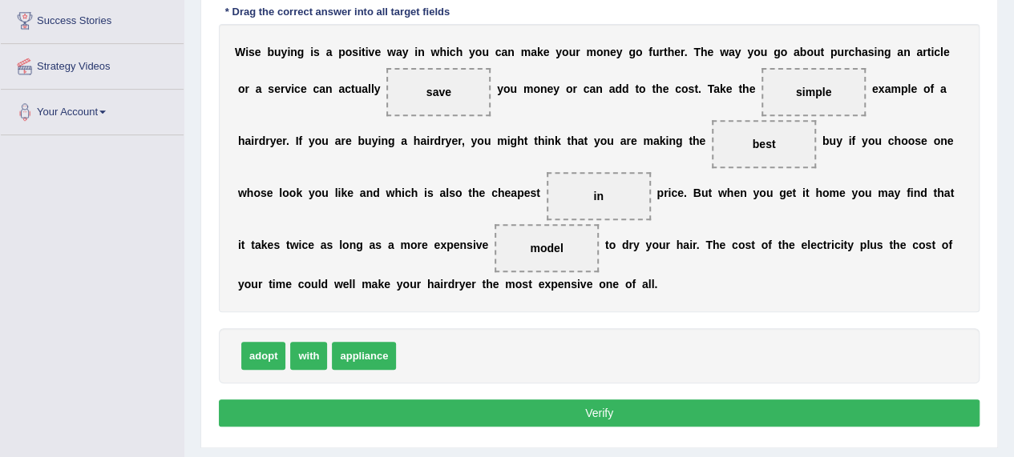
click at [589, 403] on button "Verify" at bounding box center [599, 413] width 760 height 27
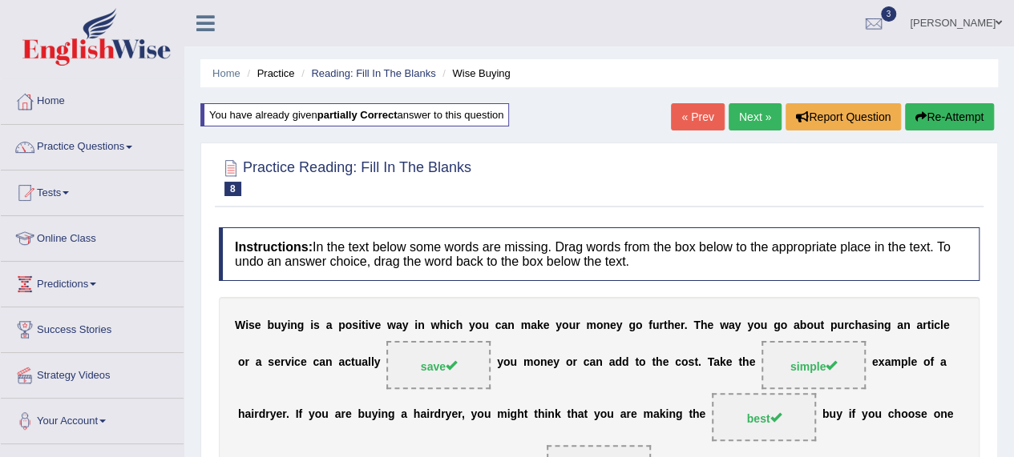
click at [740, 121] on link "Next »" at bounding box center [754, 116] width 53 height 27
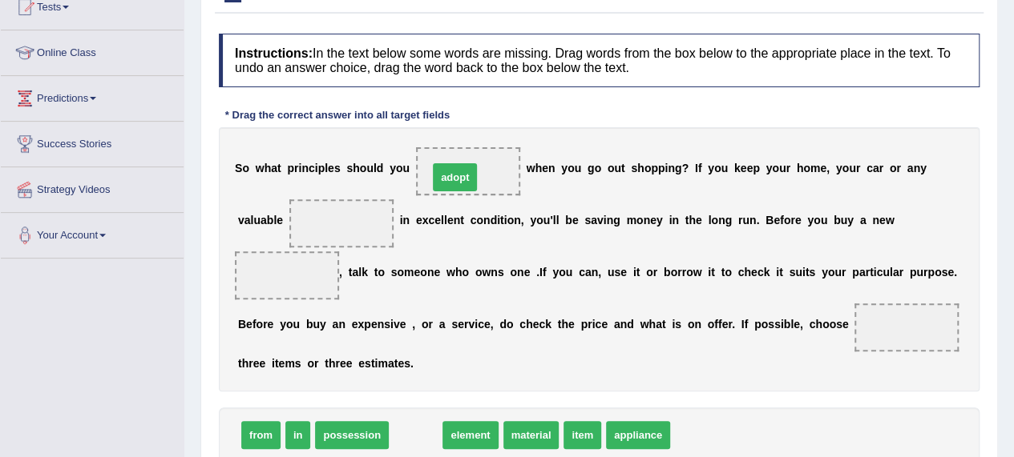
drag, startPoint x: 418, startPoint y: 433, endPoint x: 457, endPoint y: 175, distance: 261.0
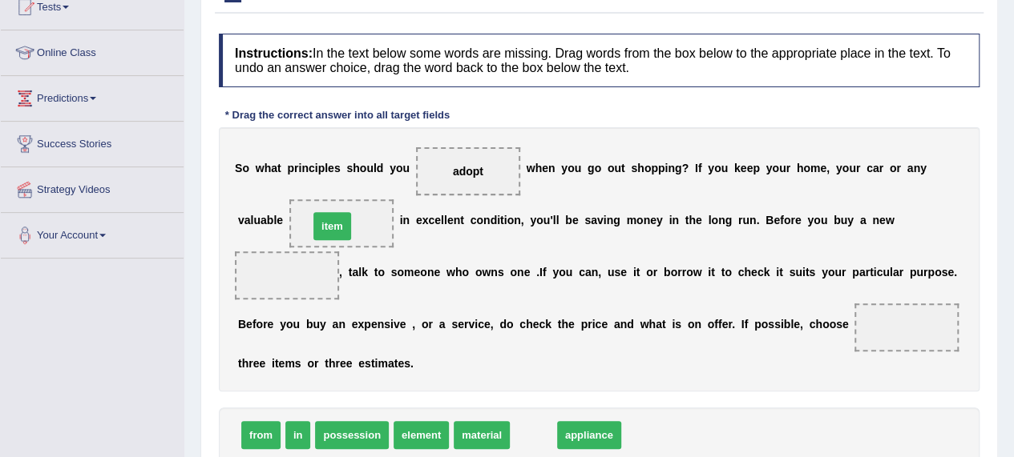
drag, startPoint x: 526, startPoint y: 436, endPoint x: 324, endPoint y: 228, distance: 289.5
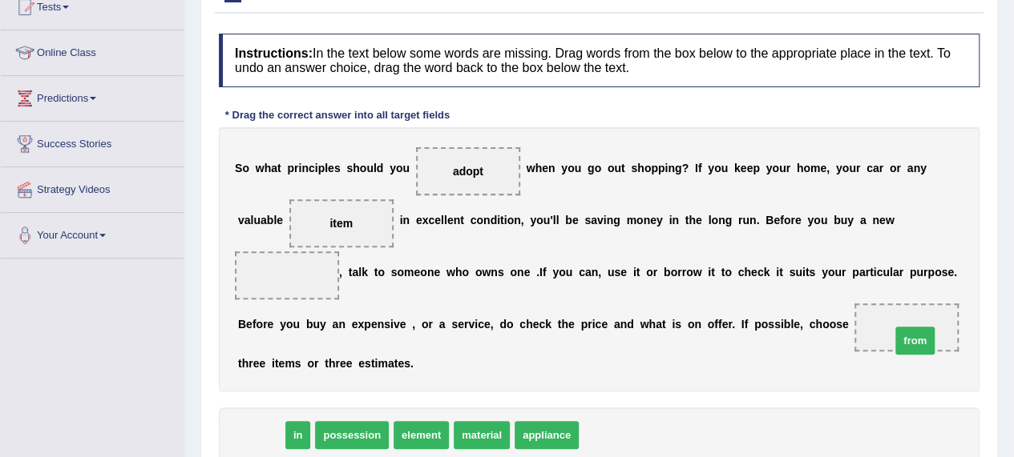
drag, startPoint x: 256, startPoint y: 435, endPoint x: 909, endPoint y: 341, distance: 659.8
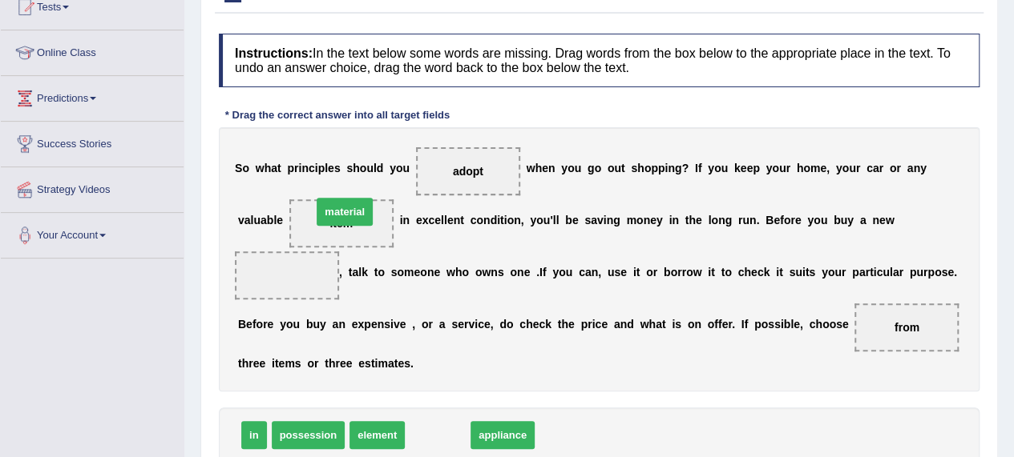
drag, startPoint x: 431, startPoint y: 433, endPoint x: 338, endPoint y: 209, distance: 242.1
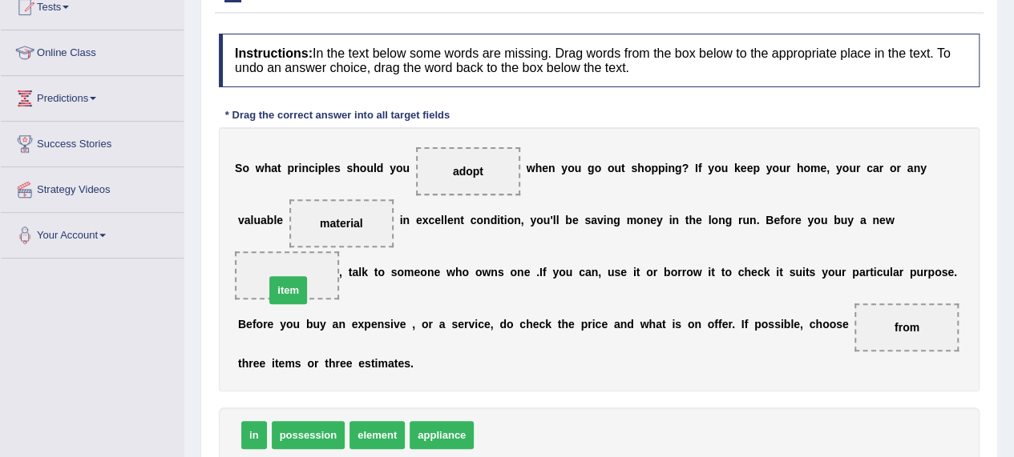
drag, startPoint x: 492, startPoint y: 435, endPoint x: 281, endPoint y: 285, distance: 258.5
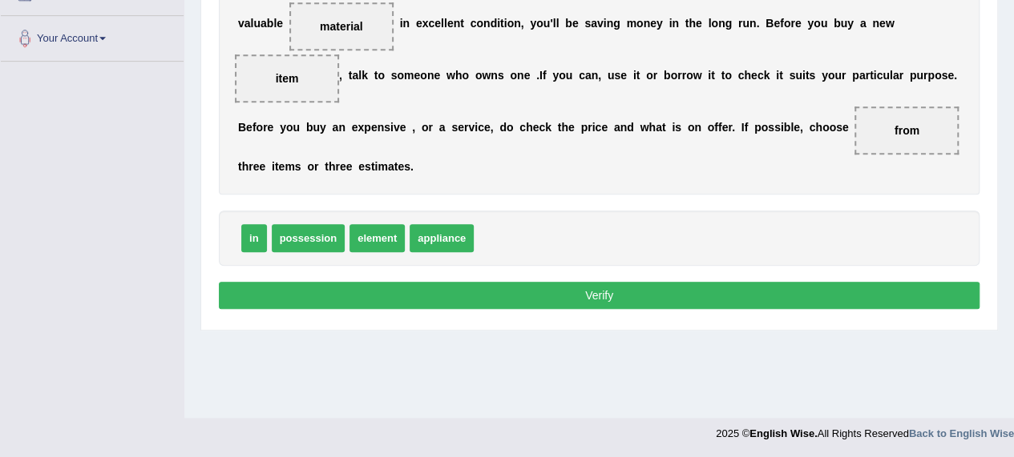
click at [583, 291] on button "Verify" at bounding box center [599, 295] width 760 height 27
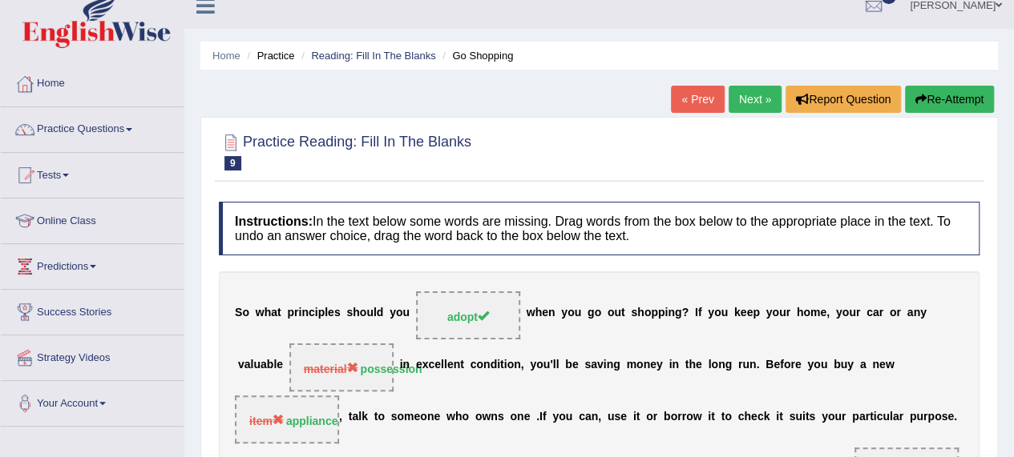
scroll to position [0, 0]
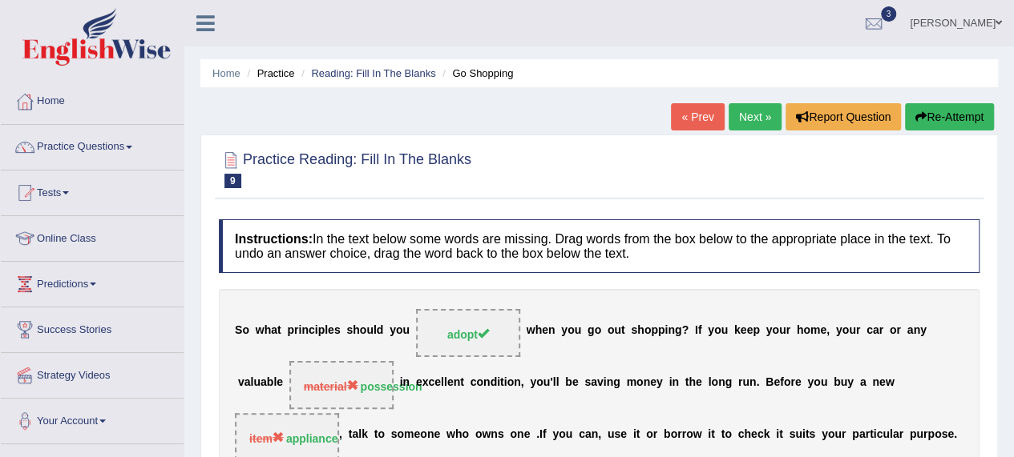
click at [752, 112] on link "Next »" at bounding box center [754, 116] width 53 height 27
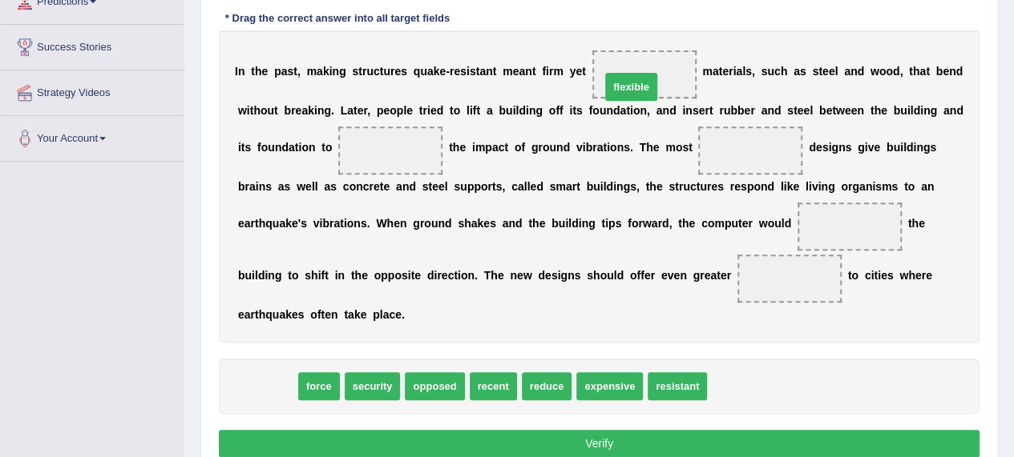
drag, startPoint x: 266, startPoint y: 389, endPoint x: 630, endPoint y: 89, distance: 471.3
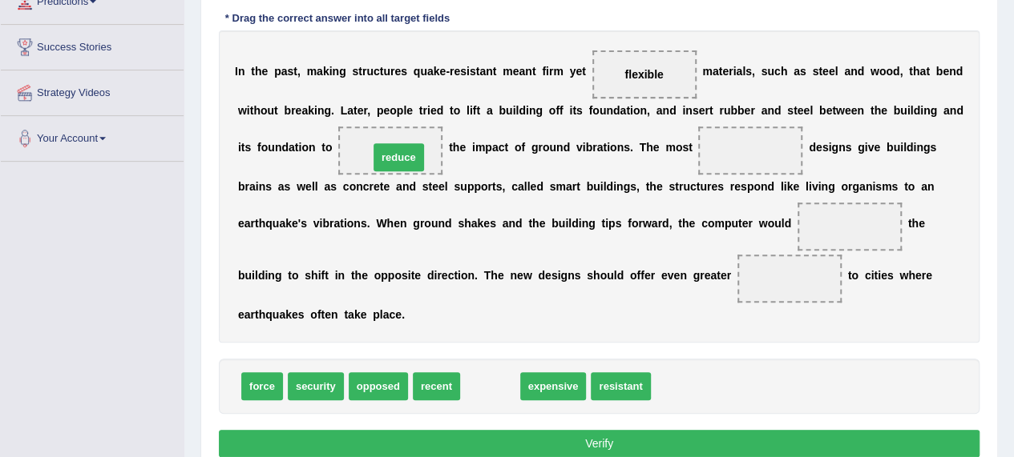
drag, startPoint x: 495, startPoint y: 377, endPoint x: 402, endPoint y: 143, distance: 251.7
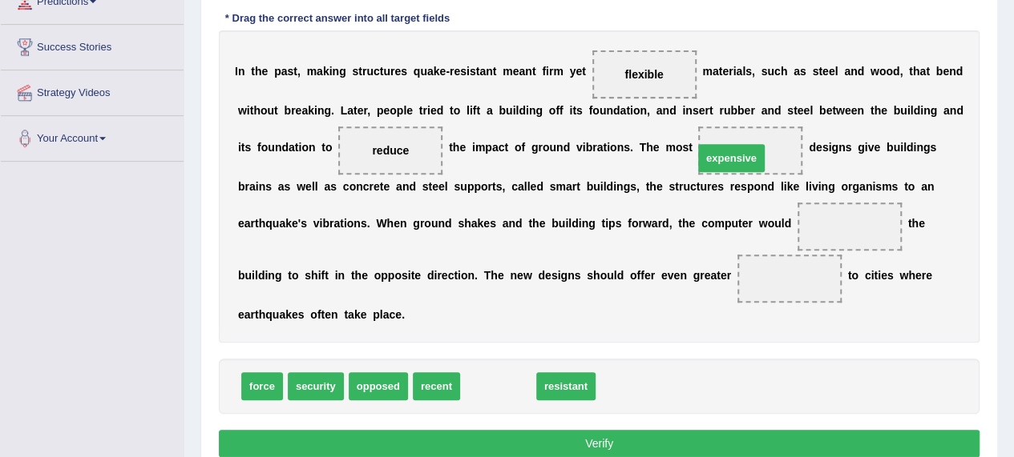
drag, startPoint x: 496, startPoint y: 382, endPoint x: 729, endPoint y: 155, distance: 325.8
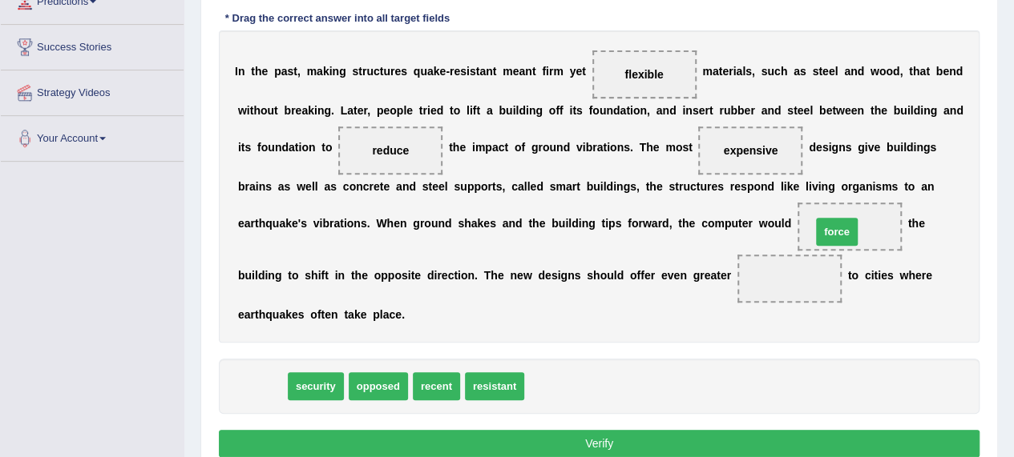
drag, startPoint x: 260, startPoint y: 385, endPoint x: 835, endPoint y: 232, distance: 594.7
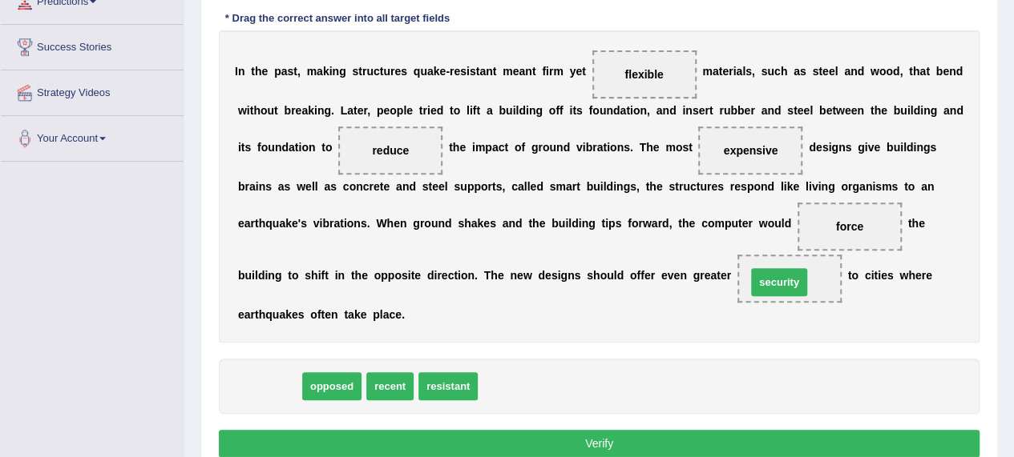
drag, startPoint x: 265, startPoint y: 386, endPoint x: 776, endPoint y: 282, distance: 520.9
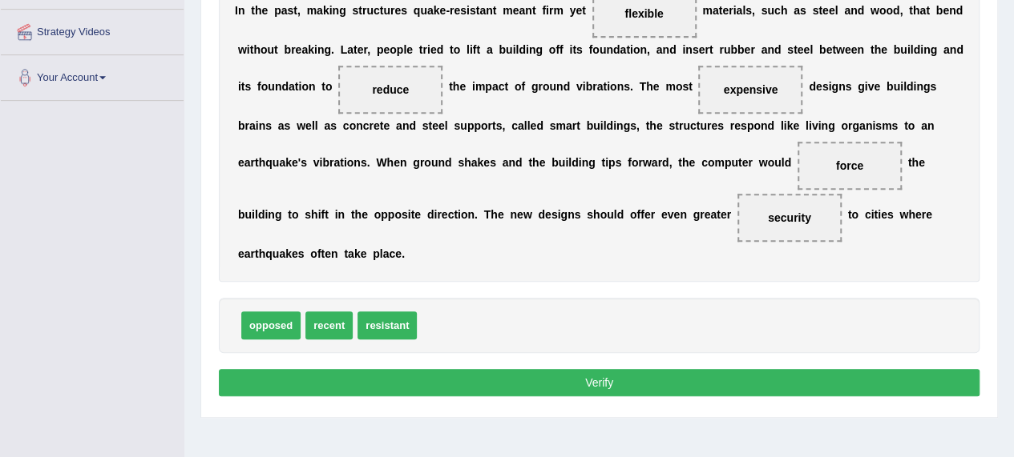
scroll to position [361, 0]
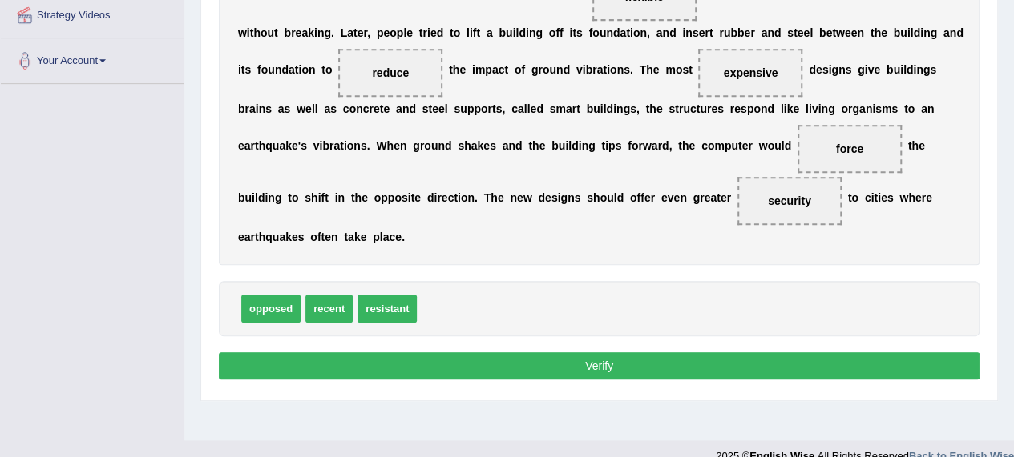
click at [624, 364] on button "Verify" at bounding box center [599, 366] width 760 height 27
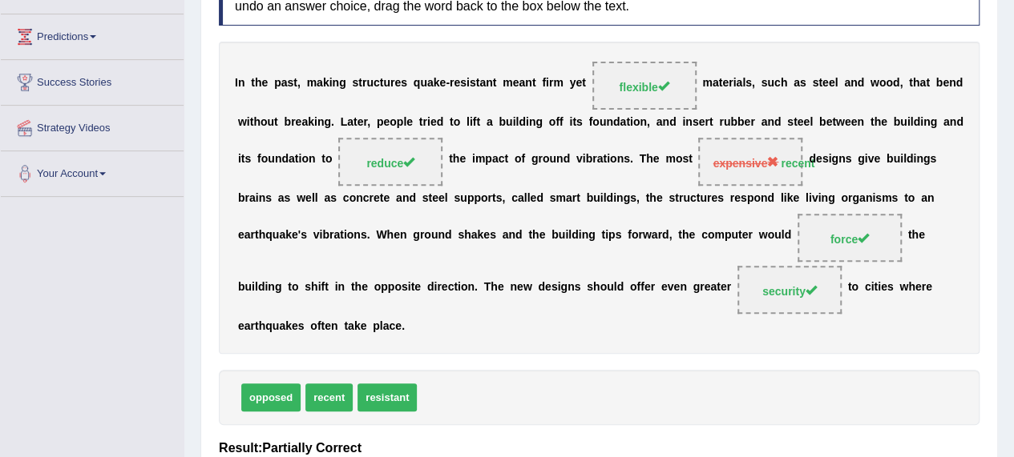
scroll to position [0, 0]
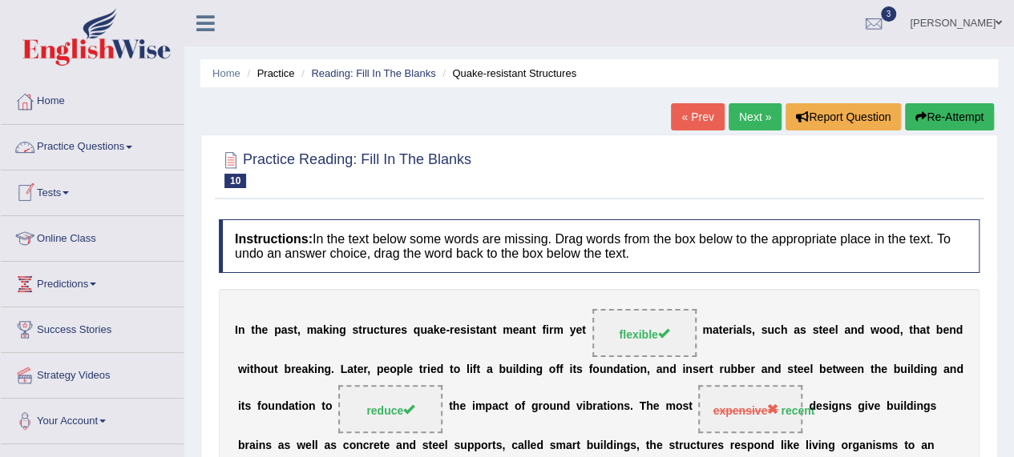
click at [56, 141] on link "Practice Questions" at bounding box center [92, 145] width 183 height 40
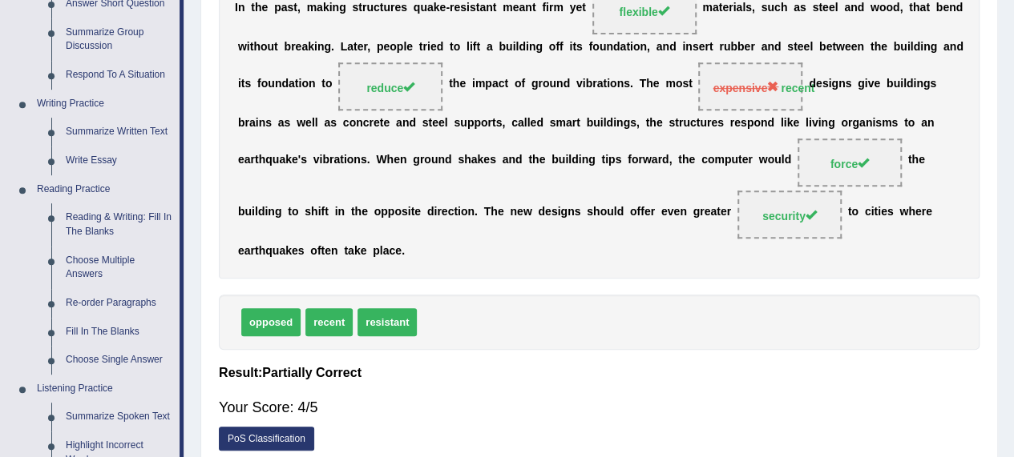
scroll to position [324, 0]
click at [103, 296] on link "Re-order Paragraphs" at bounding box center [118, 302] width 121 height 29
click at [103, 296] on ul "Speaking Practice Read Aloud Repeat Sentence Describe Image Re-tell Lecture Ans…" at bounding box center [90, 274] width 179 height 856
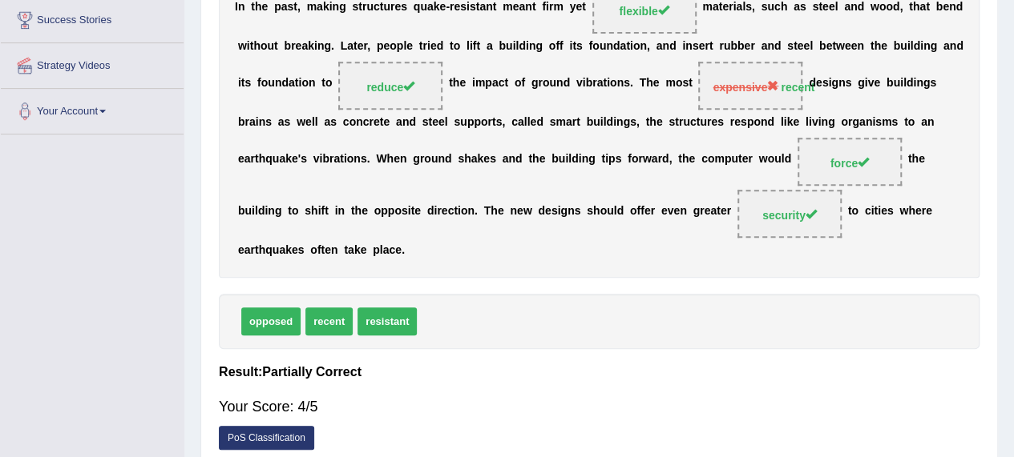
scroll to position [391, 0]
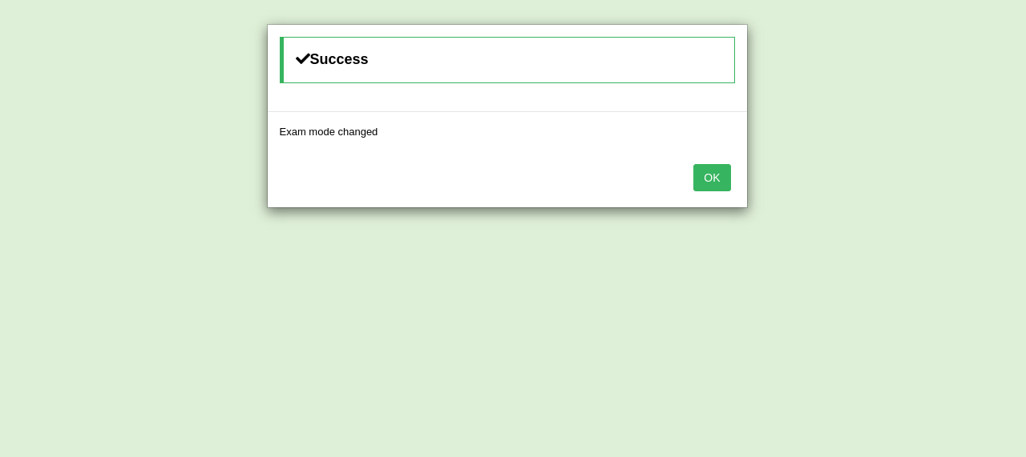
click at [703, 169] on button "OK" at bounding box center [711, 177] width 37 height 27
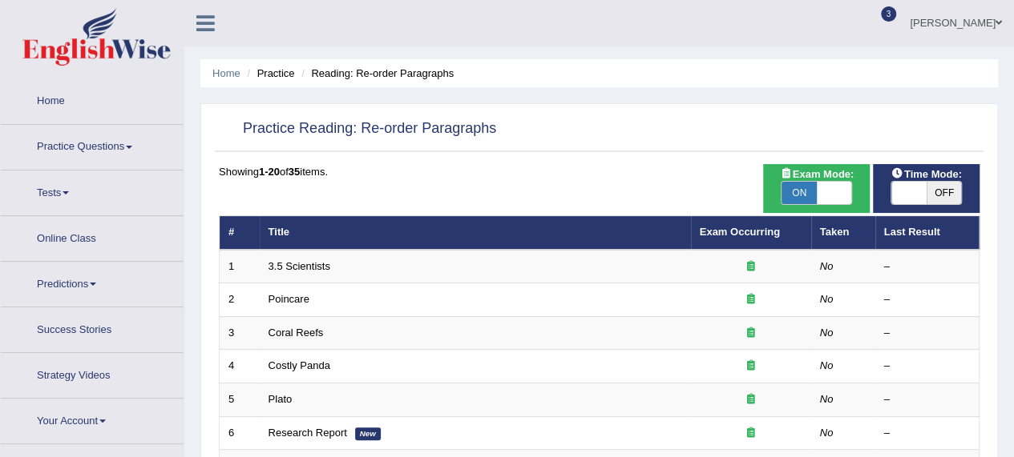
click at [942, 191] on span "OFF" at bounding box center [943, 193] width 35 height 22
checkbox input "true"
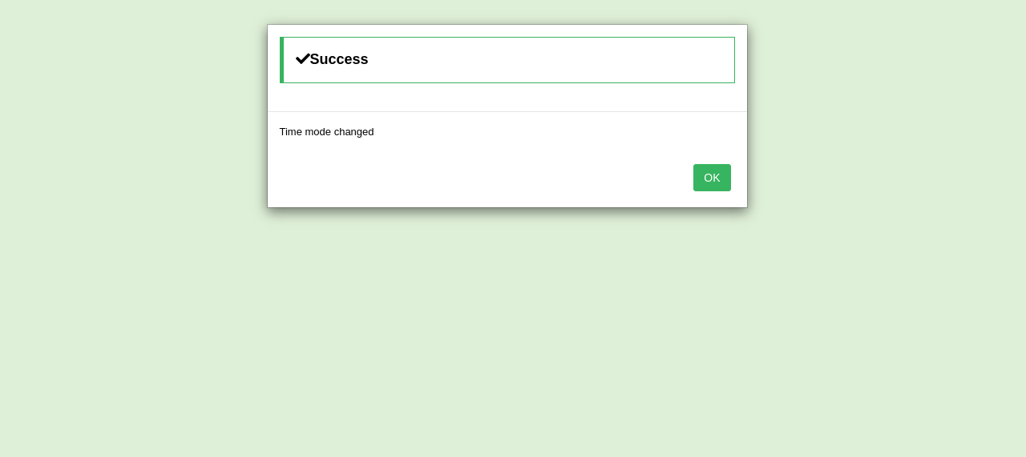
click at [709, 164] on button "OK" at bounding box center [711, 177] width 37 height 27
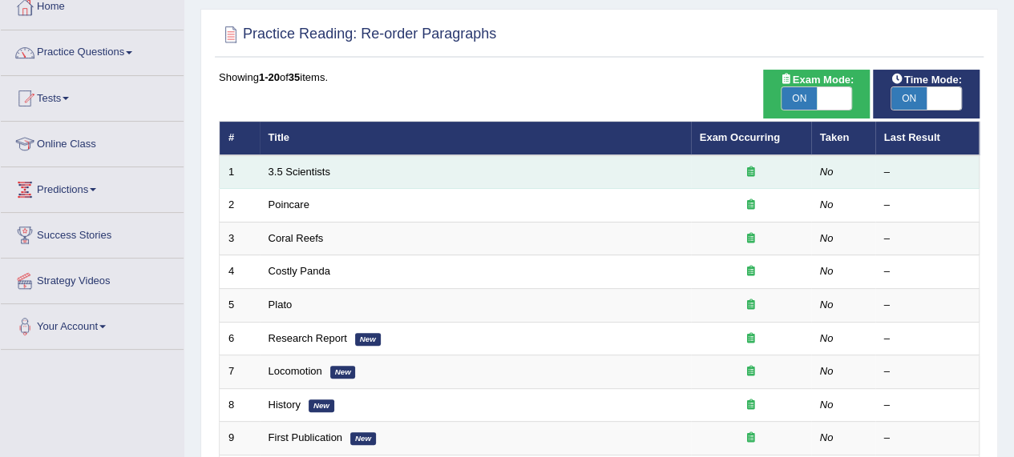
scroll to position [90, 0]
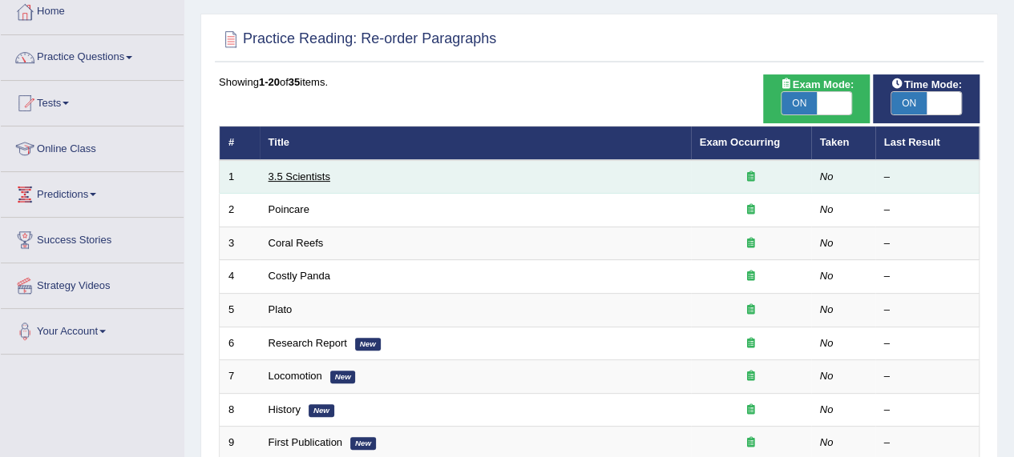
click at [295, 175] on link "3.5 Scientists" at bounding box center [299, 177] width 62 height 12
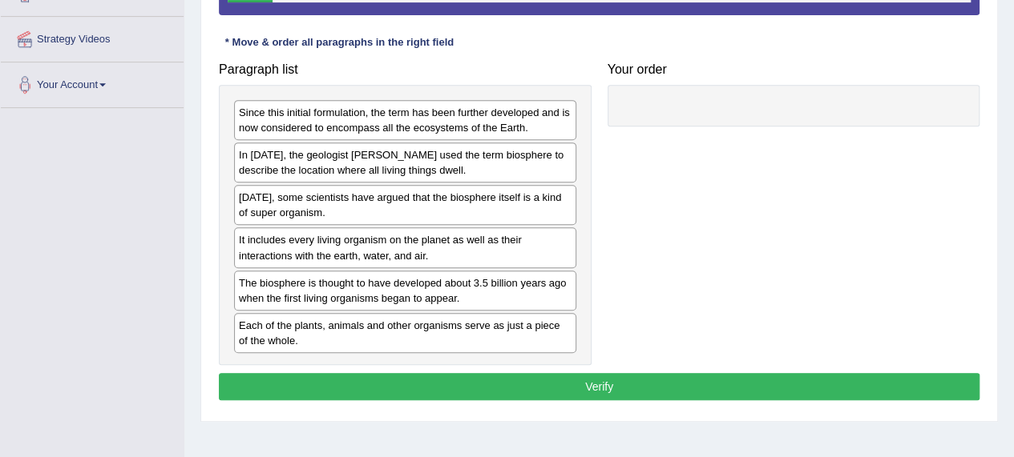
scroll to position [336, 0]
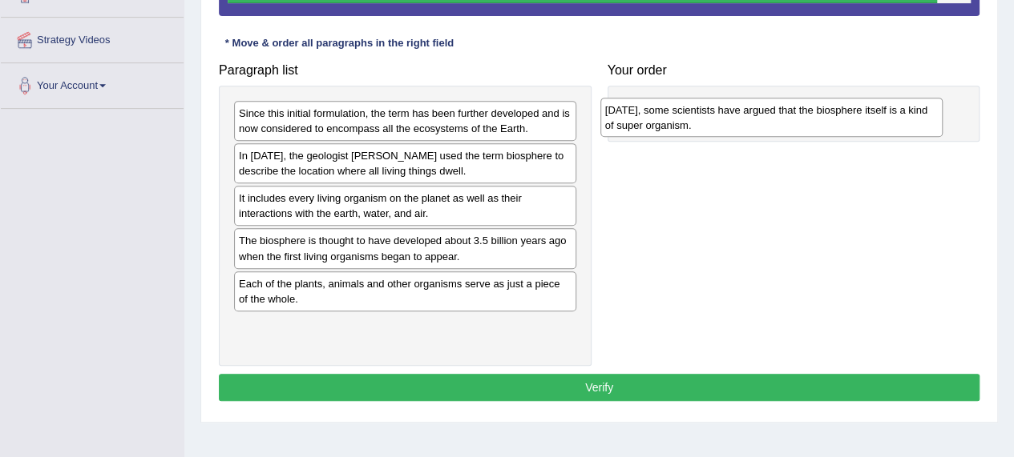
drag, startPoint x: 374, startPoint y: 205, endPoint x: 740, endPoint y: 118, distance: 376.4
click at [740, 118] on div "[DATE], some scientists have argued that the biosphere itself is a kind of supe…" at bounding box center [771, 118] width 342 height 40
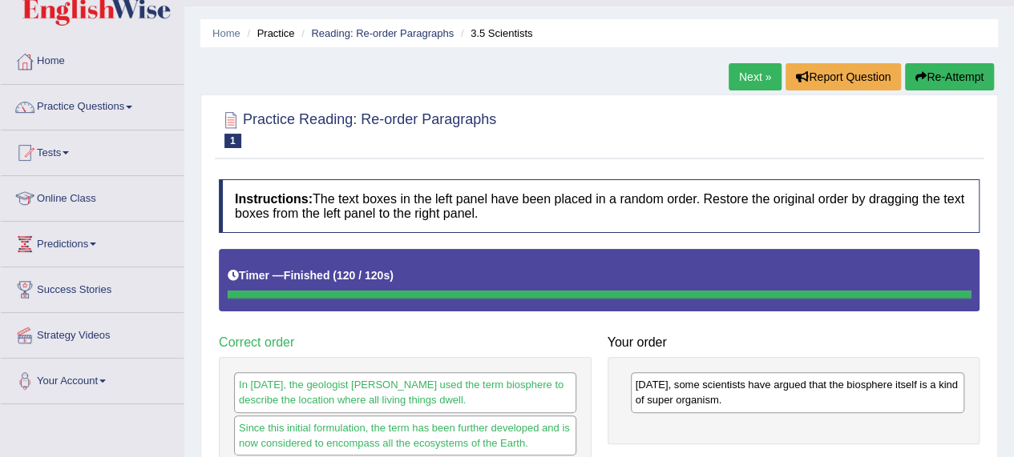
scroll to position [0, 0]
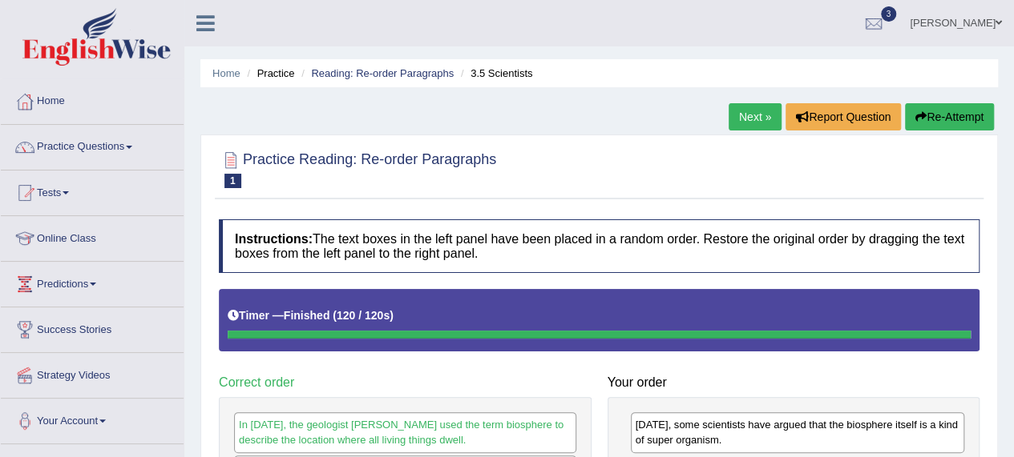
click at [961, 119] on button "Re-Attempt" at bounding box center [949, 116] width 89 height 27
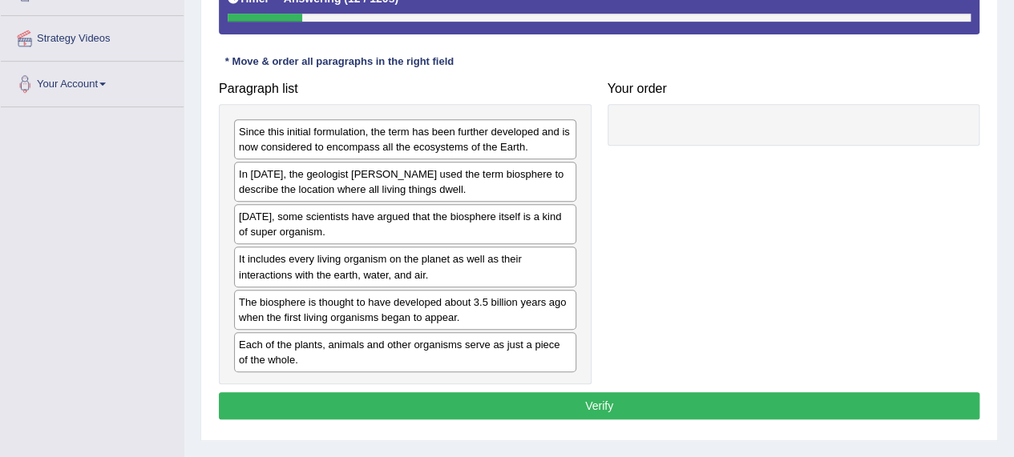
click at [338, 303] on div "The biosphere is thought to have developed about 3.5 billion years ago when the…" at bounding box center [405, 310] width 342 height 40
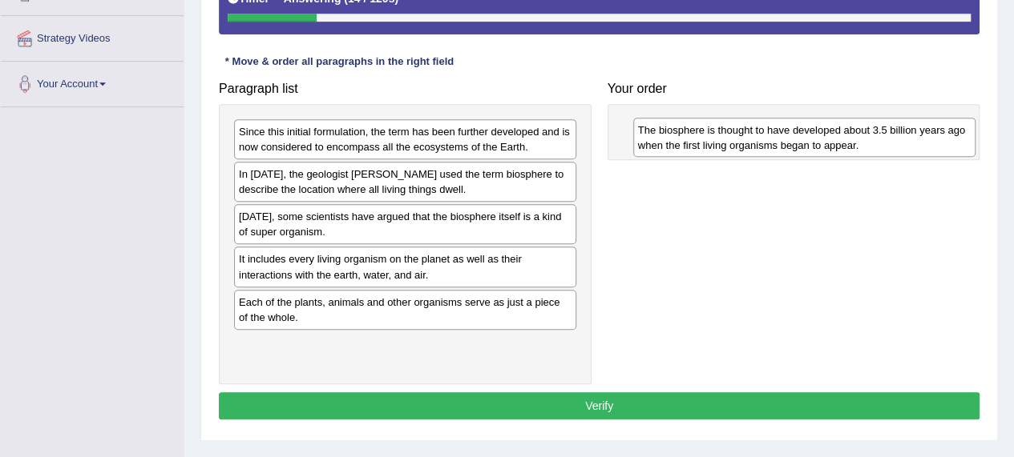
drag, startPoint x: 338, startPoint y: 303, endPoint x: 736, endPoint y: 133, distance: 432.9
click at [736, 133] on div "The biosphere is thought to have developed about 3.5 billion years ago when the…" at bounding box center [804, 138] width 342 height 40
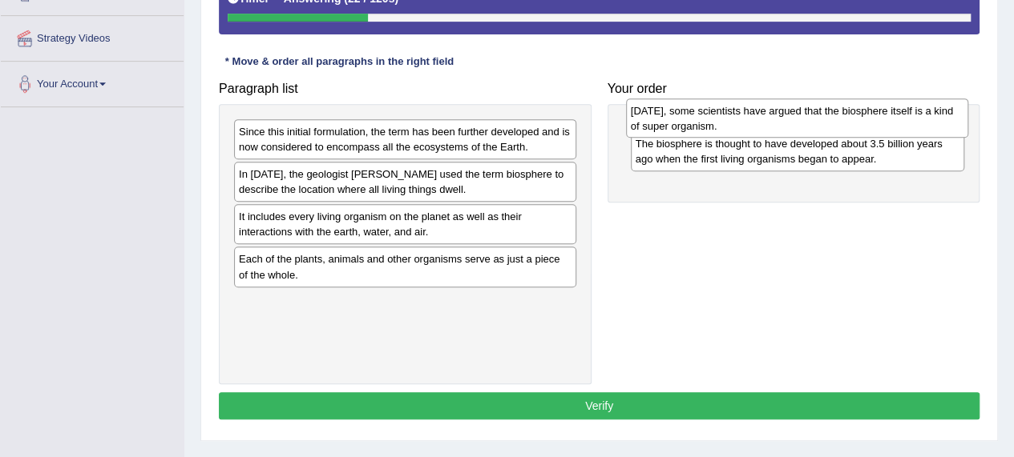
drag, startPoint x: 373, startPoint y: 225, endPoint x: 765, endPoint y: 119, distance: 405.8
click at [765, 119] on div "Today, some scientists have argued that the biosphere itself is a kind of super…" at bounding box center [797, 119] width 342 height 40
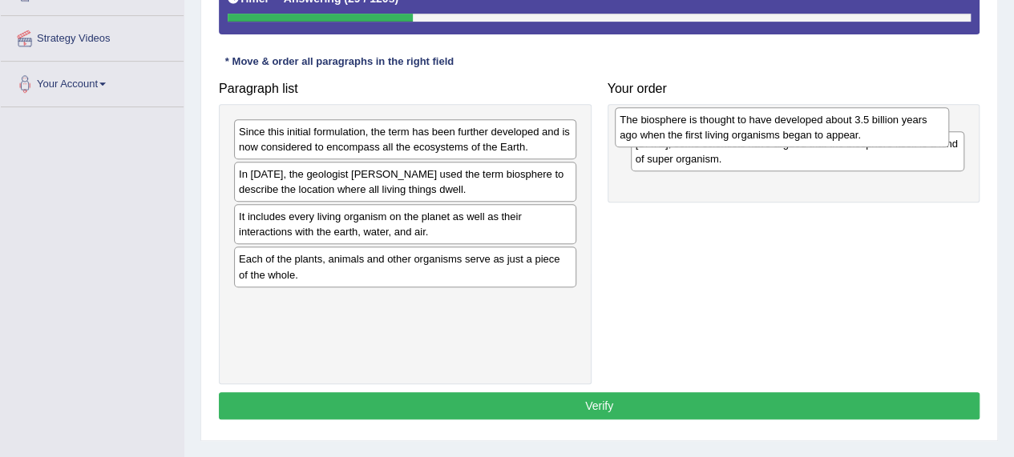
drag, startPoint x: 790, startPoint y: 185, endPoint x: 775, endPoint y: 132, distance: 55.0
click at [775, 132] on div "The biosphere is thought to have developed about 3.5 billion years ago when the…" at bounding box center [782, 127] width 334 height 40
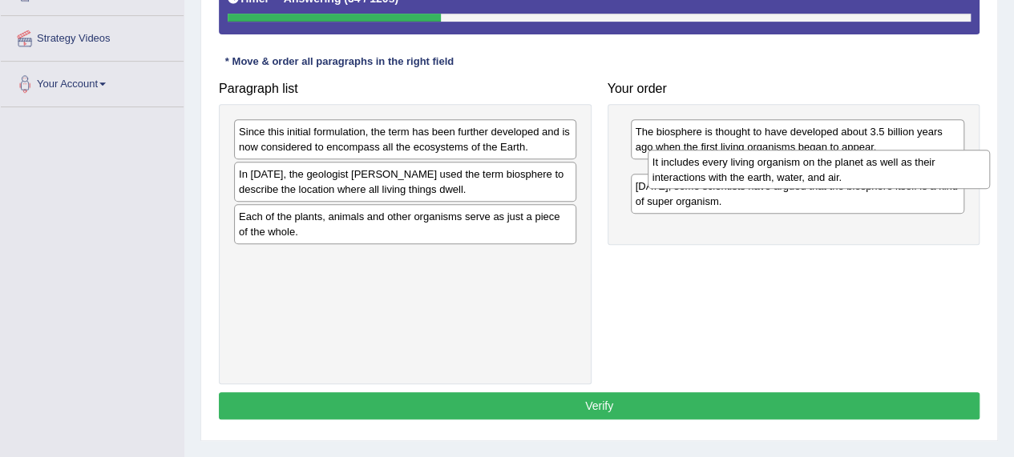
drag, startPoint x: 458, startPoint y: 224, endPoint x: 872, endPoint y: 171, distance: 416.9
click at [872, 171] on div "It includes every living organism on the planet as well as their interactions w…" at bounding box center [818, 170] width 342 height 40
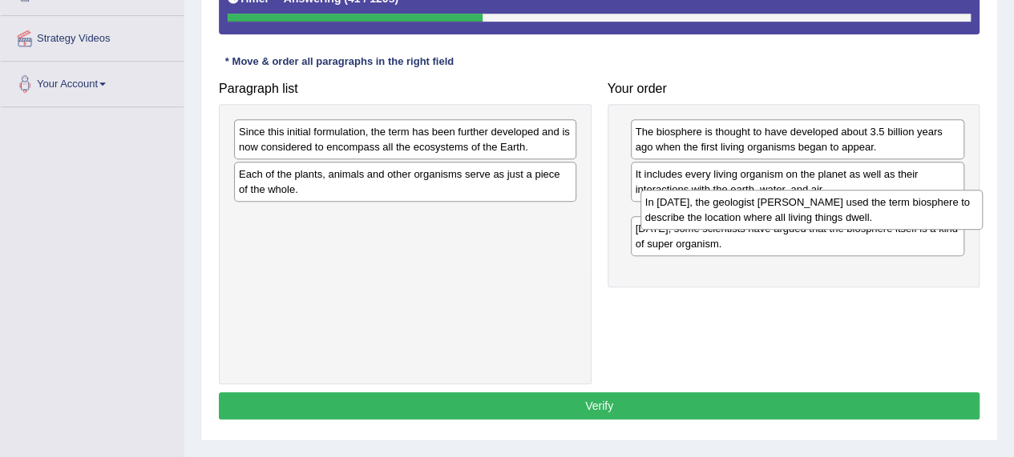
drag, startPoint x: 431, startPoint y: 188, endPoint x: 837, endPoint y: 217, distance: 407.2
click at [837, 217] on div "In 1875, the geologist Eduard Suess used the term biosphere to describe the loc…" at bounding box center [811, 210] width 342 height 40
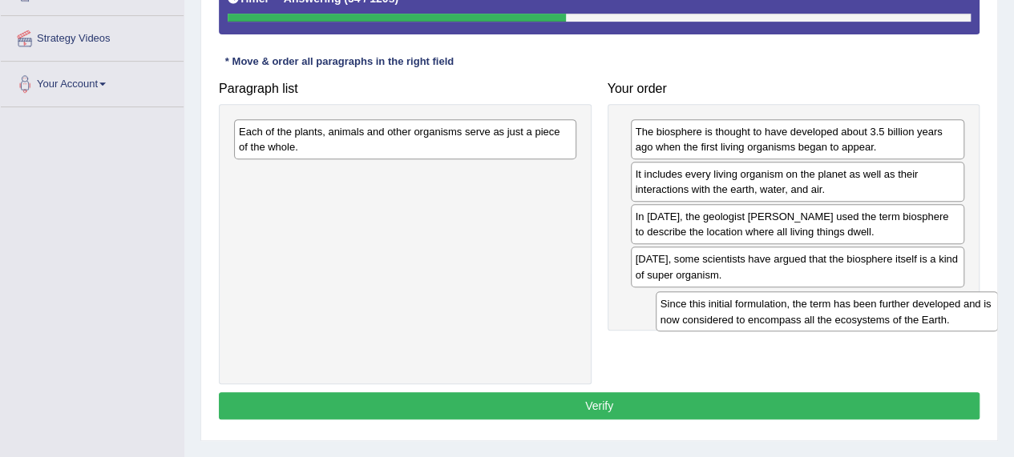
drag, startPoint x: 495, startPoint y: 146, endPoint x: 900, endPoint y: 320, distance: 440.4
click at [900, 320] on div "Since this initial formulation, the term has been further developed and is now …" at bounding box center [826, 312] width 342 height 40
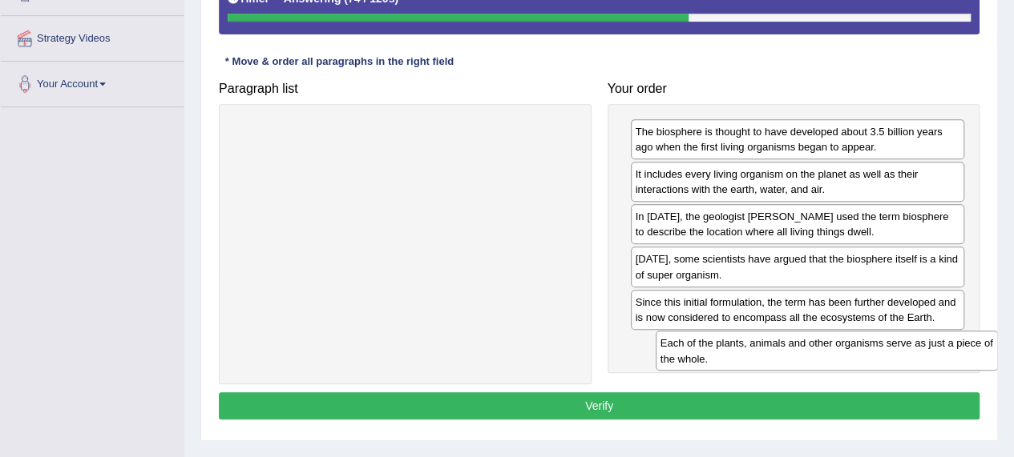
drag, startPoint x: 489, startPoint y: 143, endPoint x: 934, endPoint y: 355, distance: 493.1
click at [934, 355] on div "Each of the plants, animals and other organisms serve as just a piece of the wh…" at bounding box center [826, 351] width 342 height 40
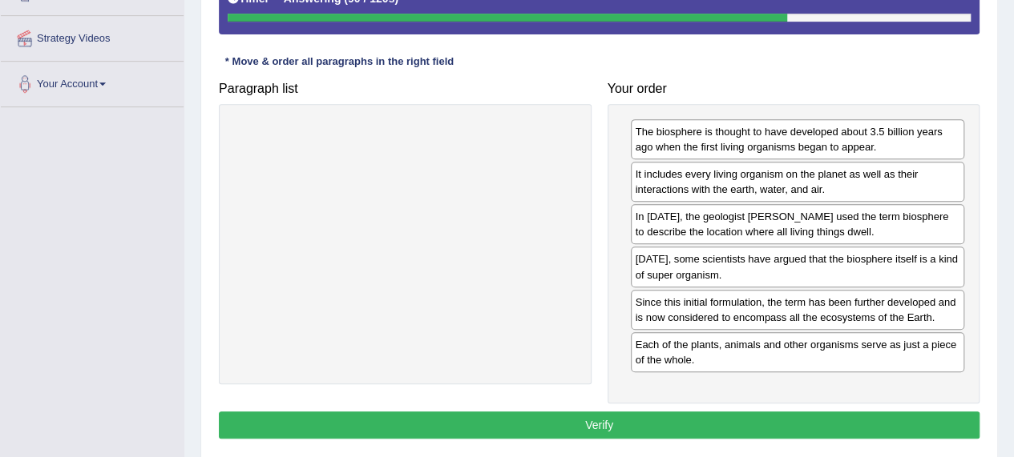
click at [653, 422] on button "Verify" at bounding box center [599, 425] width 760 height 27
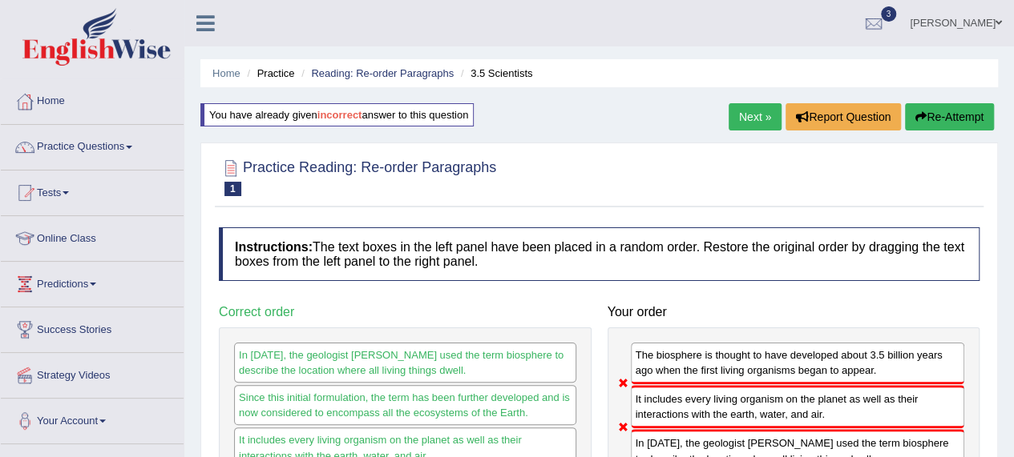
click at [953, 111] on button "Re-Attempt" at bounding box center [949, 116] width 89 height 27
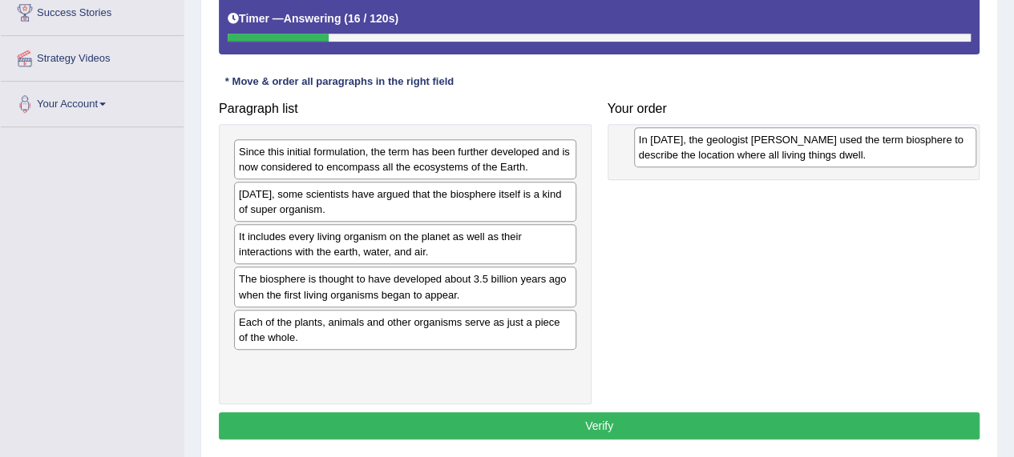
drag, startPoint x: 355, startPoint y: 204, endPoint x: 755, endPoint y: 151, distance: 403.4
click at [755, 151] on div "In [DATE], the geologist [PERSON_NAME] used the term biosphere to describe the …" at bounding box center [805, 147] width 342 height 40
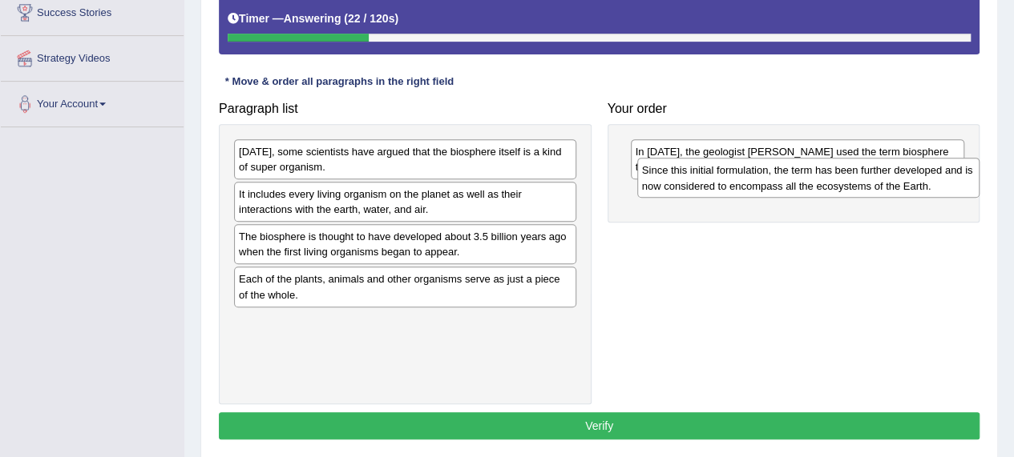
drag, startPoint x: 462, startPoint y: 163, endPoint x: 870, endPoint y: 183, distance: 408.3
click at [870, 183] on div "Since this initial formulation, the term has been further developed and is now …" at bounding box center [808, 178] width 342 height 40
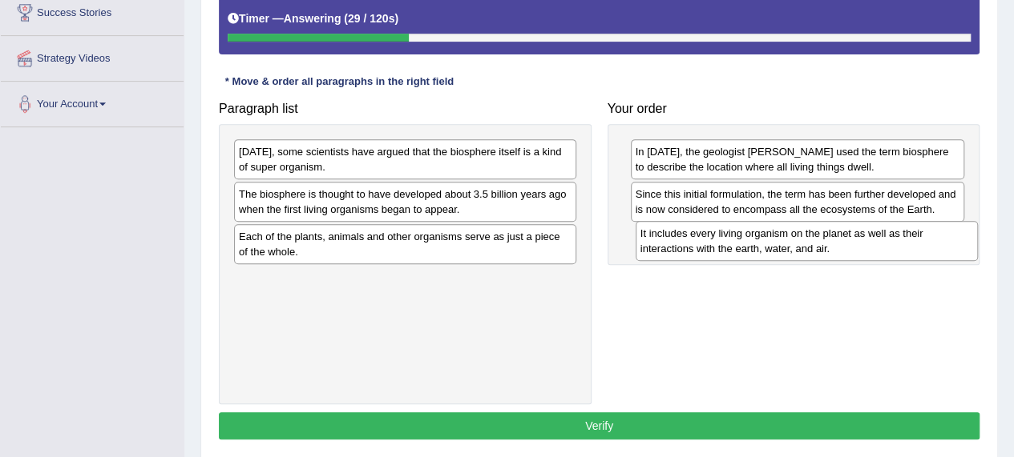
drag, startPoint x: 458, startPoint y: 195, endPoint x: 860, endPoint y: 236, distance: 403.4
click at [860, 236] on div "It includes every living organism on the planet as well as their interactions w…" at bounding box center [806, 241] width 342 height 40
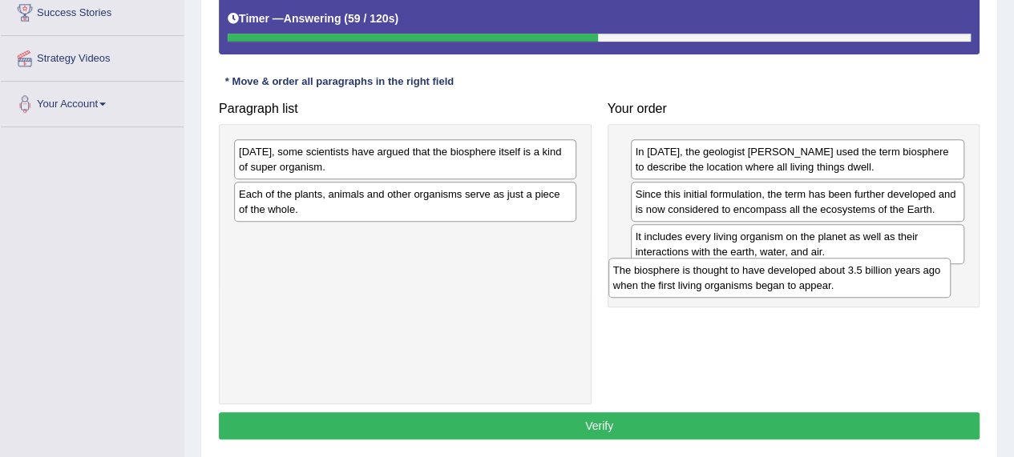
drag, startPoint x: 438, startPoint y: 195, endPoint x: 812, endPoint y: 275, distance: 382.5
click at [812, 275] on div "The biosphere is thought to have developed about 3.5 billion years ago when the…" at bounding box center [779, 278] width 342 height 40
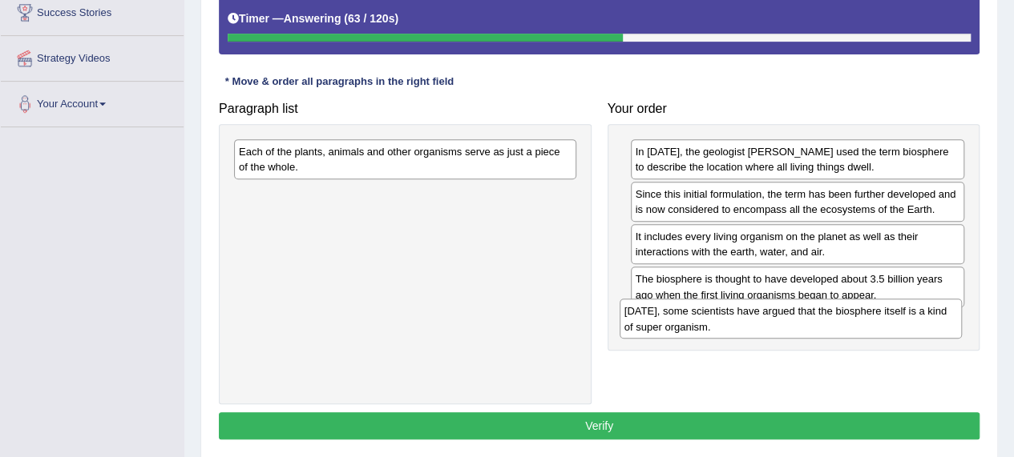
drag, startPoint x: 486, startPoint y: 163, endPoint x: 872, endPoint y: 324, distance: 417.4
click at [872, 324] on div "Today, some scientists have argued that the biosphere itself is a kind of super…" at bounding box center [790, 319] width 342 height 40
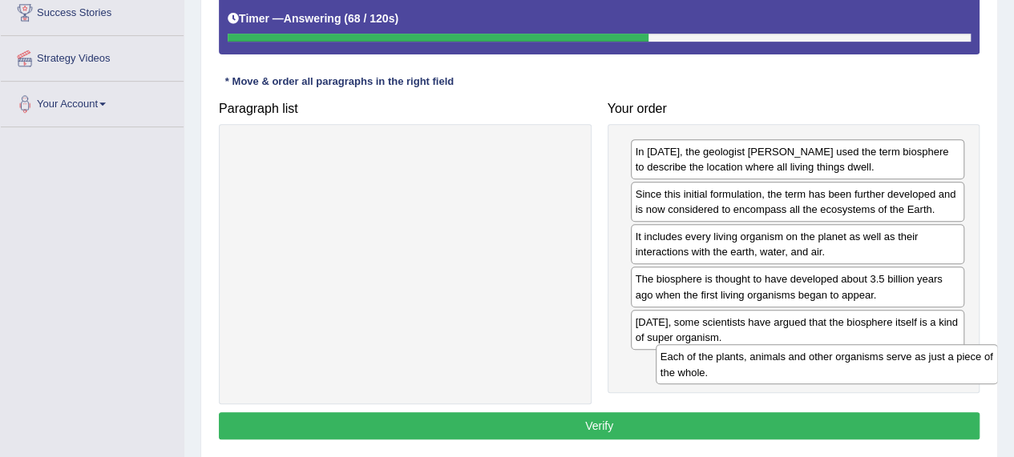
drag, startPoint x: 481, startPoint y: 166, endPoint x: 921, endPoint y: 372, distance: 486.4
click at [921, 372] on div "Each of the plants, animals and other organisms serve as just a piece of the wh…" at bounding box center [826, 365] width 342 height 40
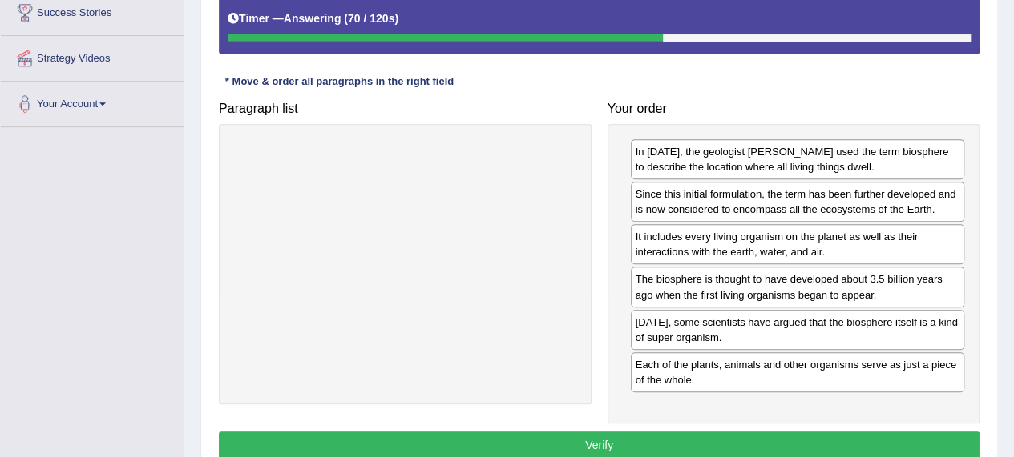
click at [652, 437] on button "Verify" at bounding box center [599, 445] width 760 height 27
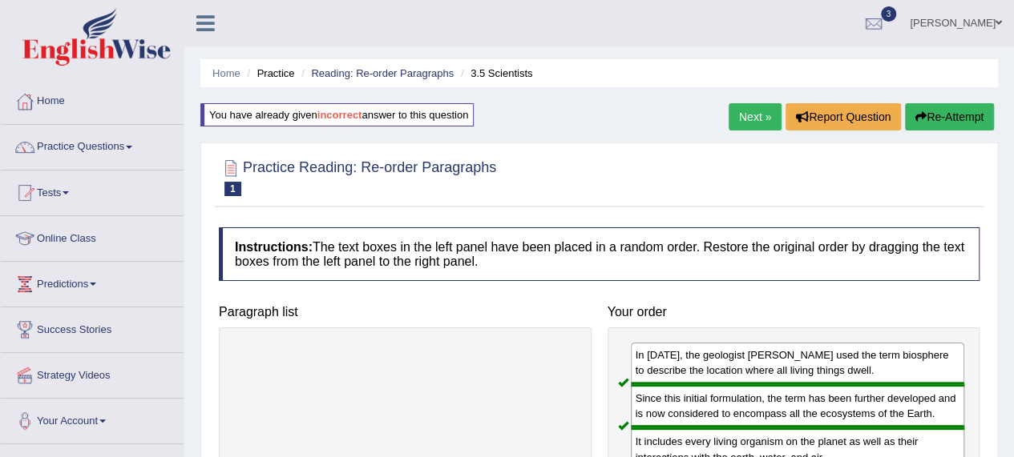
click at [761, 119] on link "Next »" at bounding box center [754, 116] width 53 height 27
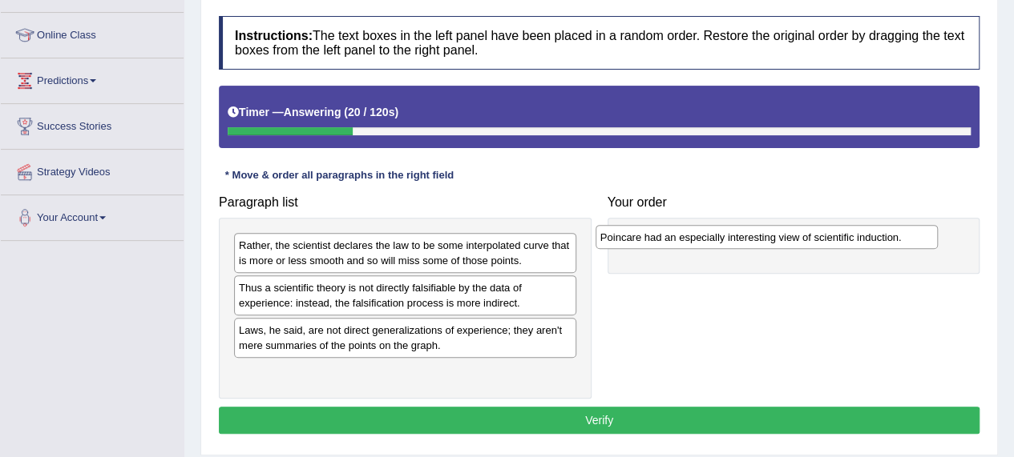
drag, startPoint x: 443, startPoint y: 291, endPoint x: 804, endPoint y: 241, distance: 364.7
click at [804, 241] on div "Poincare had an especially interesting view of scientific induction." at bounding box center [766, 237] width 342 height 24
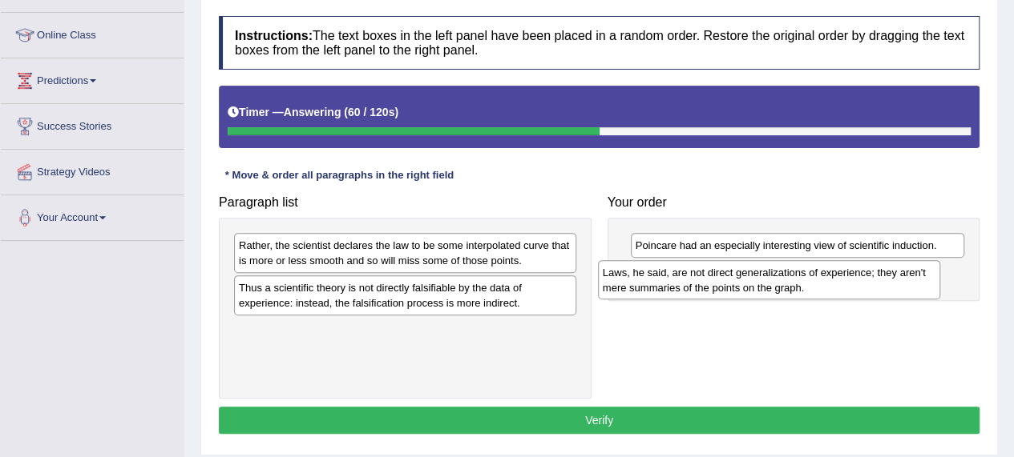
drag, startPoint x: 421, startPoint y: 344, endPoint x: 785, endPoint y: 287, distance: 368.2
click at [785, 287] on div "Laws, he said, are not direct generalizations of experience; they aren't mere s…" at bounding box center [769, 280] width 342 height 40
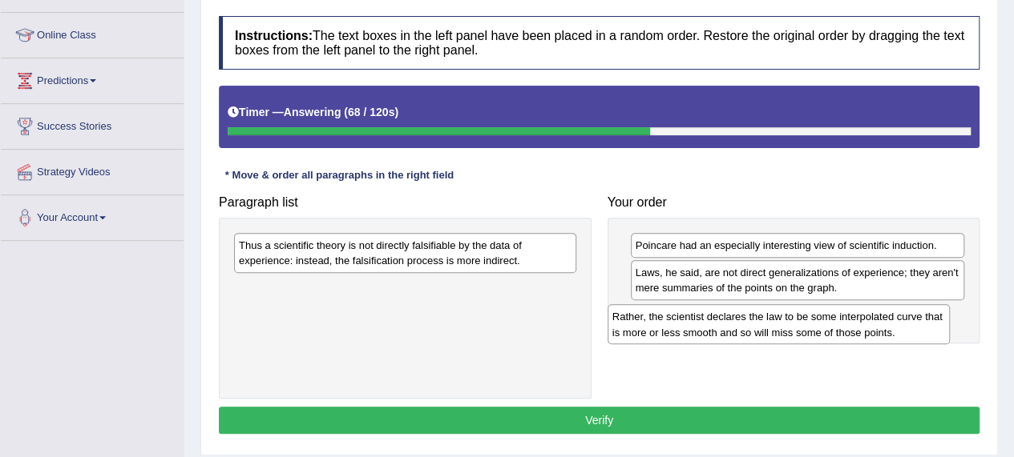
drag, startPoint x: 462, startPoint y: 259, endPoint x: 836, endPoint y: 331, distance: 380.3
click at [836, 331] on div "Rather, the scientist declares the law to be some interpolated curve that is mo…" at bounding box center [778, 324] width 342 height 40
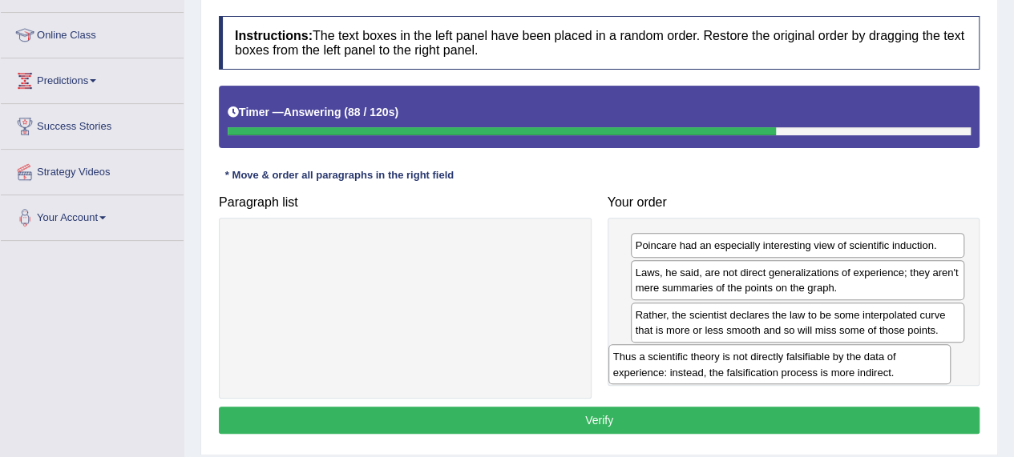
drag, startPoint x: 498, startPoint y: 247, endPoint x: 873, endPoint y: 359, distance: 391.4
click at [873, 359] on div "Thus a scientific theory is not directly falsifiable by the data of experience:…" at bounding box center [779, 365] width 342 height 40
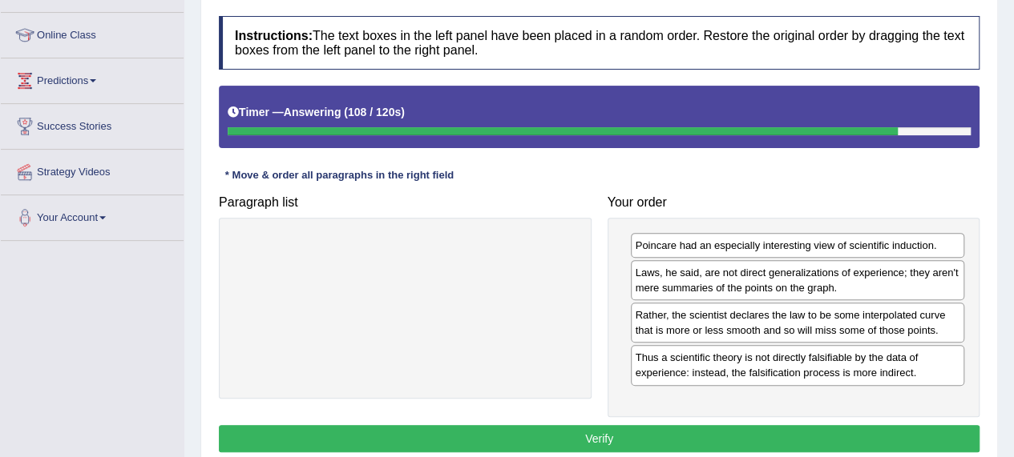
click at [598, 438] on button "Verify" at bounding box center [599, 438] width 760 height 27
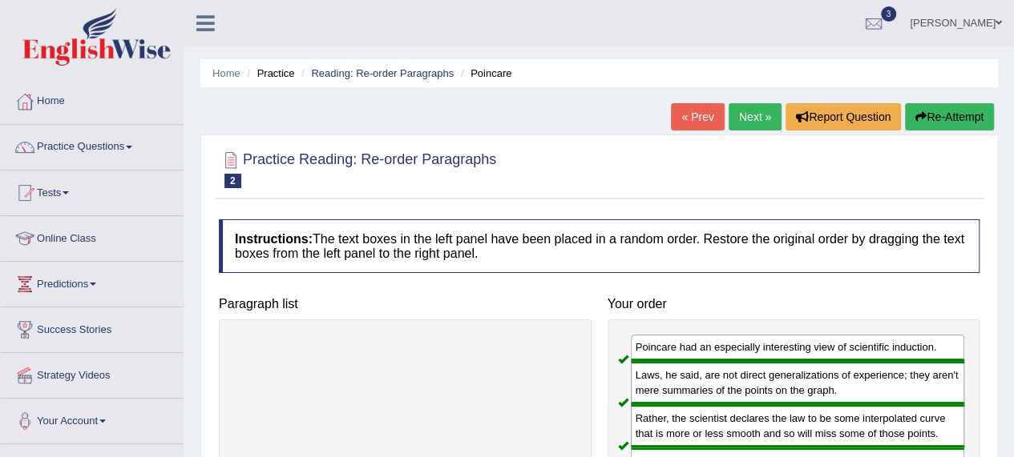
click at [736, 112] on link "Next »" at bounding box center [754, 116] width 53 height 27
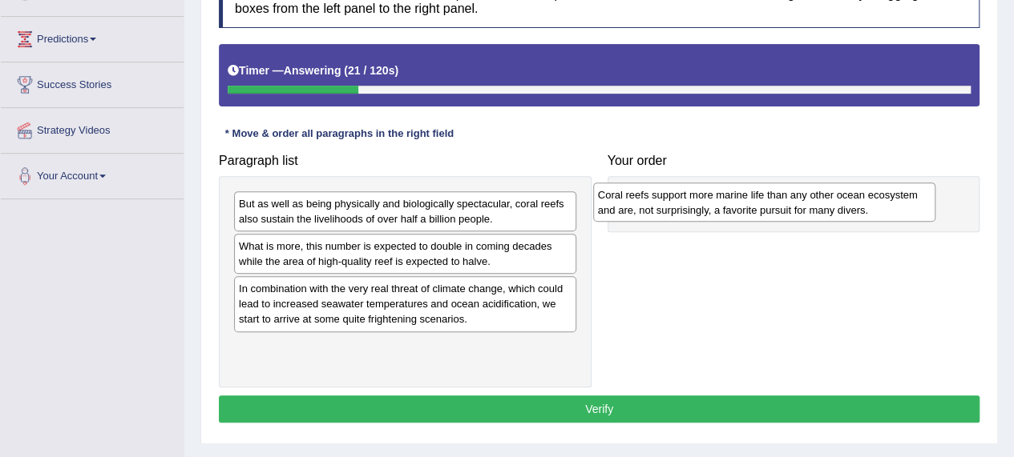
drag, startPoint x: 415, startPoint y: 304, endPoint x: 774, endPoint y: 210, distance: 371.0
click at [774, 210] on div "Coral reefs support more marine life than any other ocean ecosystem and are, no…" at bounding box center [764, 203] width 342 height 40
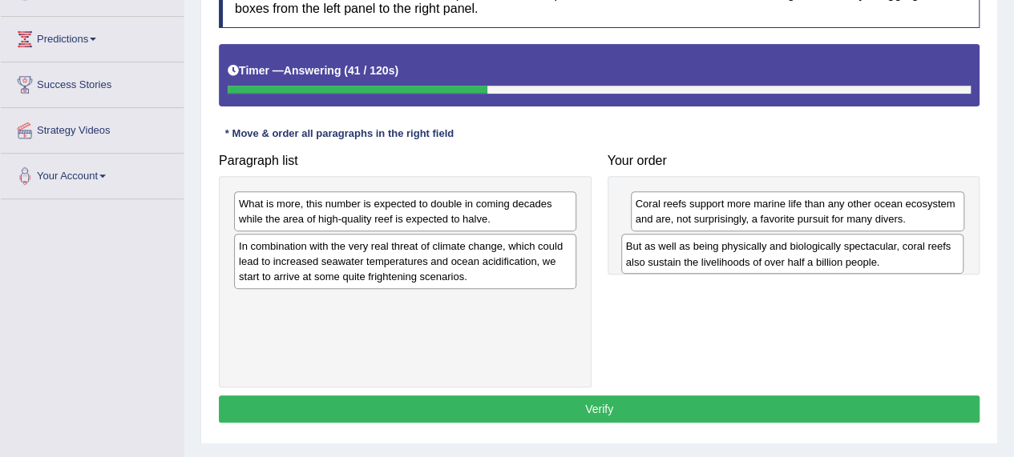
drag, startPoint x: 431, startPoint y: 219, endPoint x: 854, endPoint y: 261, distance: 425.2
click at [854, 261] on div "But as well as being physically and biologically spectacular, coral reefs also …" at bounding box center [792, 254] width 342 height 40
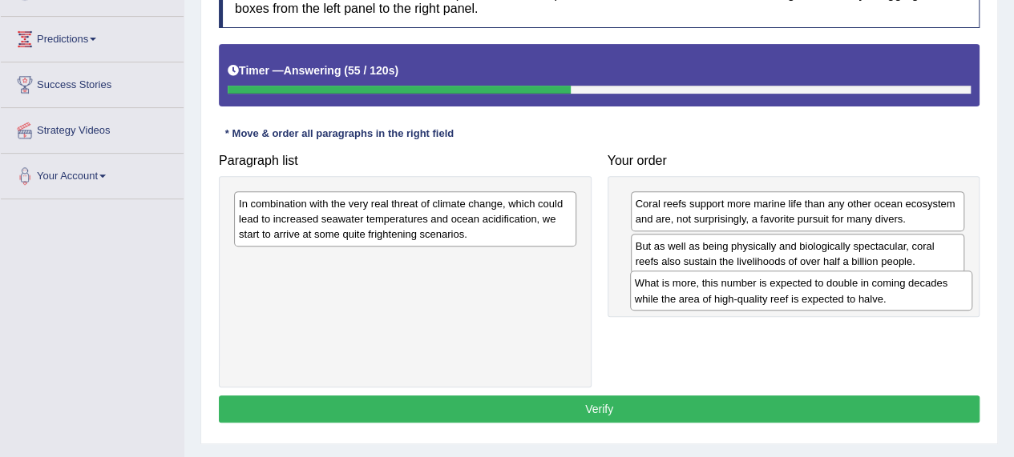
drag, startPoint x: 498, startPoint y: 220, endPoint x: 894, endPoint y: 300, distance: 403.8
click at [894, 300] on div "What is more, this number is expected to double in coming decades while the are…" at bounding box center [801, 291] width 342 height 40
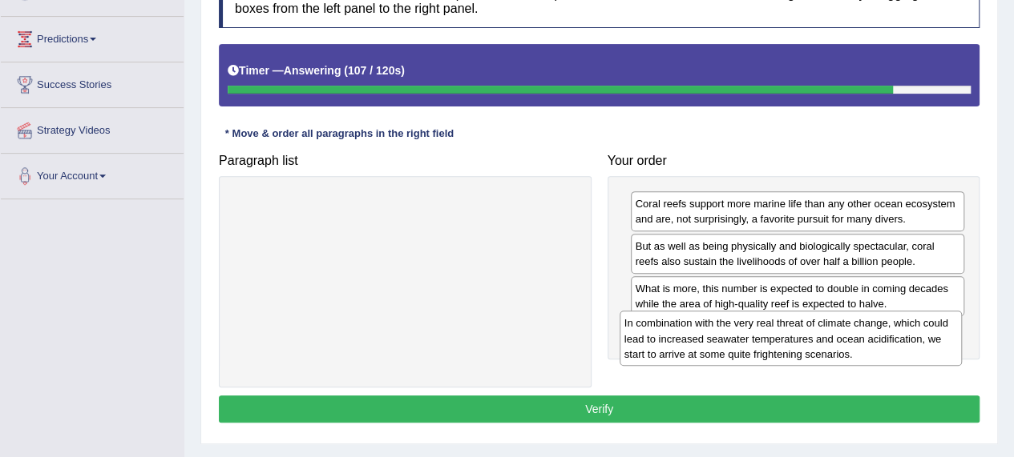
drag, startPoint x: 436, startPoint y: 216, endPoint x: 821, endPoint y: 336, distance: 403.7
click at [821, 336] on div "In combination with the very real threat of climate change, which could lead to…" at bounding box center [790, 338] width 342 height 55
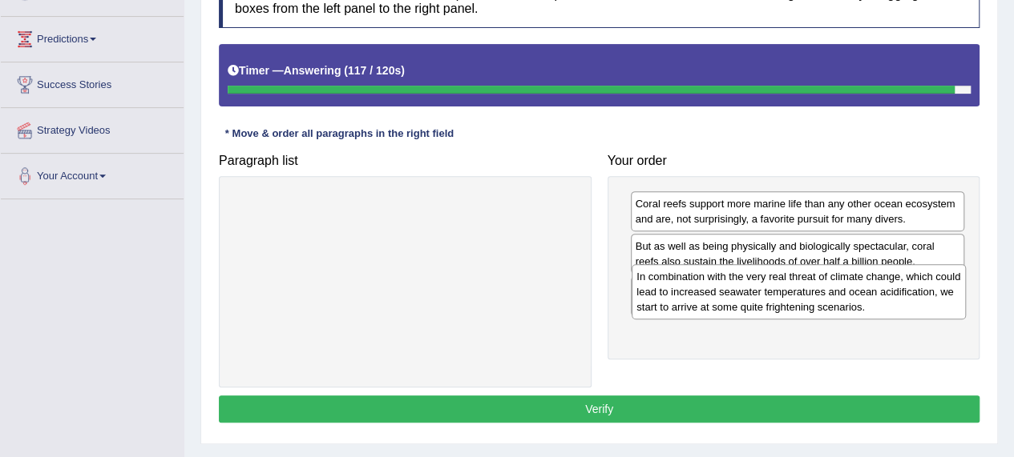
drag, startPoint x: 825, startPoint y: 352, endPoint x: 827, endPoint y: 299, distance: 52.9
click at [827, 299] on div "In combination with the very real threat of climate change, which could lead to…" at bounding box center [798, 291] width 334 height 55
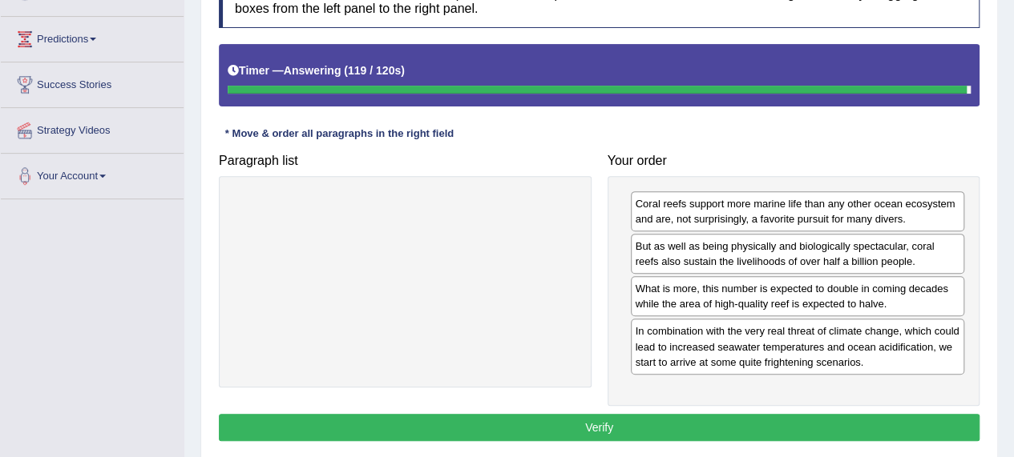
click at [808, 328] on div "In combination with the very real threat of climate change, which could lead to…" at bounding box center [798, 346] width 334 height 55
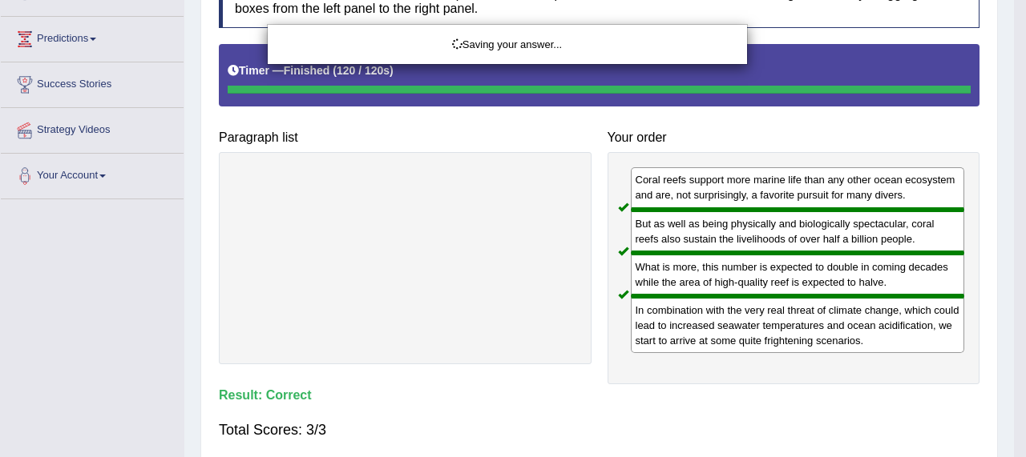
drag, startPoint x: 808, startPoint y: 328, endPoint x: 788, endPoint y: 276, distance: 55.0
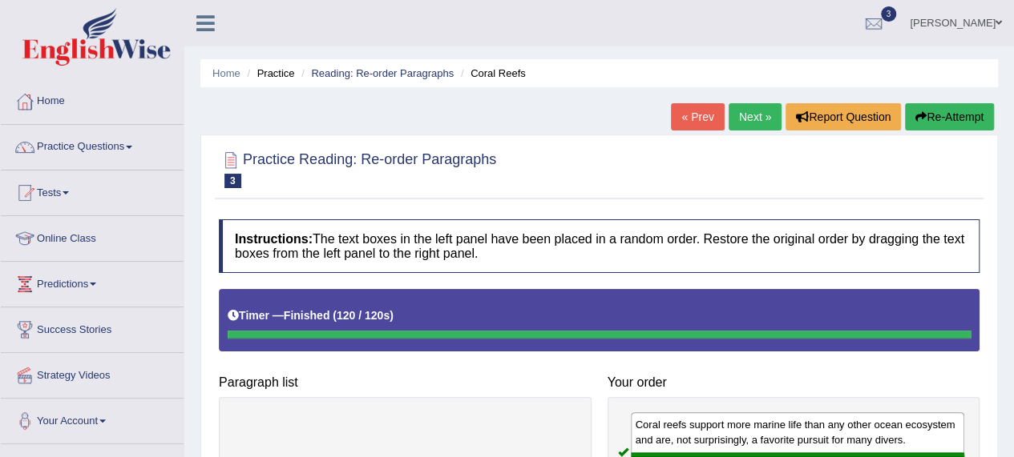
click at [745, 119] on link "Next »" at bounding box center [754, 116] width 53 height 27
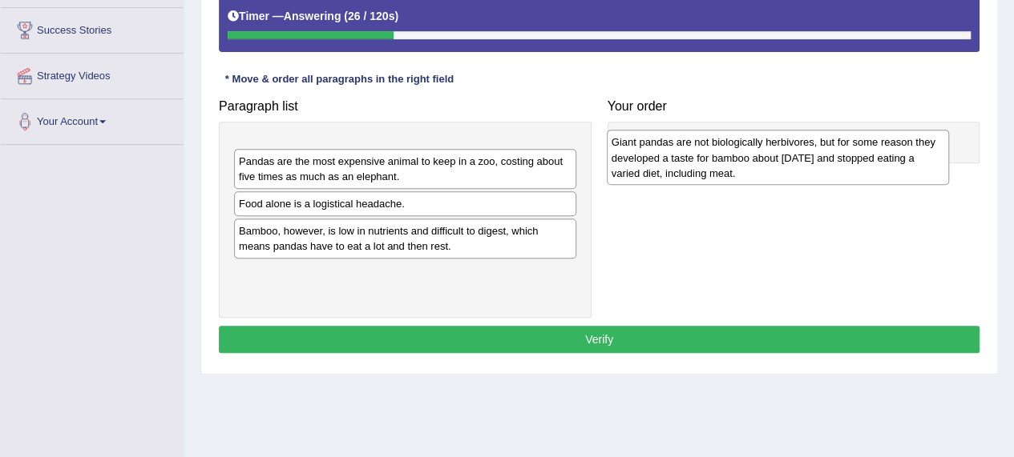
drag, startPoint x: 445, startPoint y: 175, endPoint x: 817, endPoint y: 168, distance: 372.6
click at [817, 168] on div "Giant pandas are not biologically herbivores, but for some reason they develope…" at bounding box center [778, 157] width 342 height 55
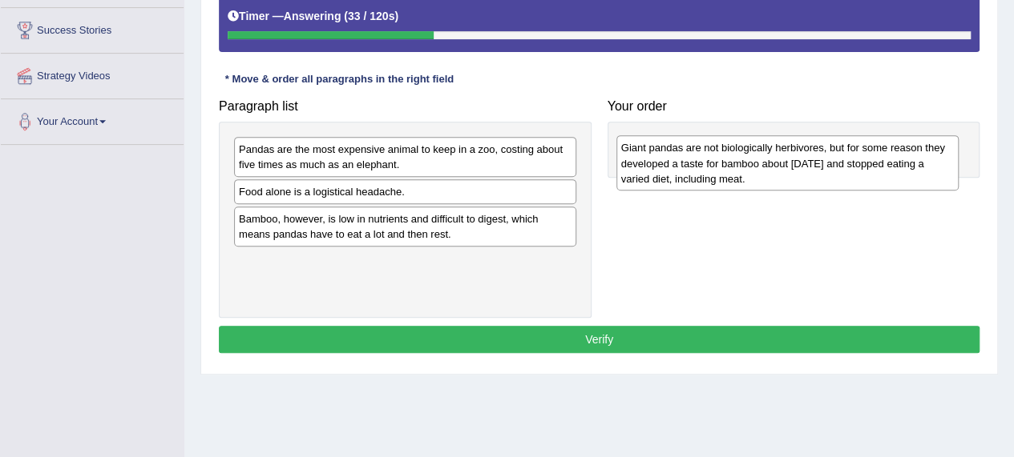
drag, startPoint x: 461, startPoint y: 168, endPoint x: 844, endPoint y: 167, distance: 382.2
click at [844, 167] on div "Giant pandas are not biologically herbivores, but for some reason they develope…" at bounding box center [787, 162] width 342 height 55
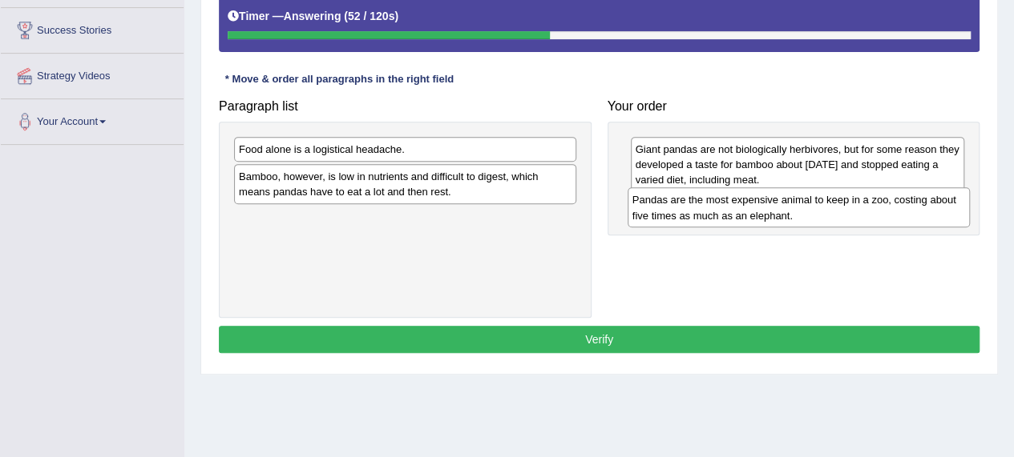
drag, startPoint x: 402, startPoint y: 163, endPoint x: 796, endPoint y: 214, distance: 396.7
click at [796, 214] on div "Pandas are the most expensive animal to keep in a zoo, costing about five times…" at bounding box center [798, 207] width 342 height 40
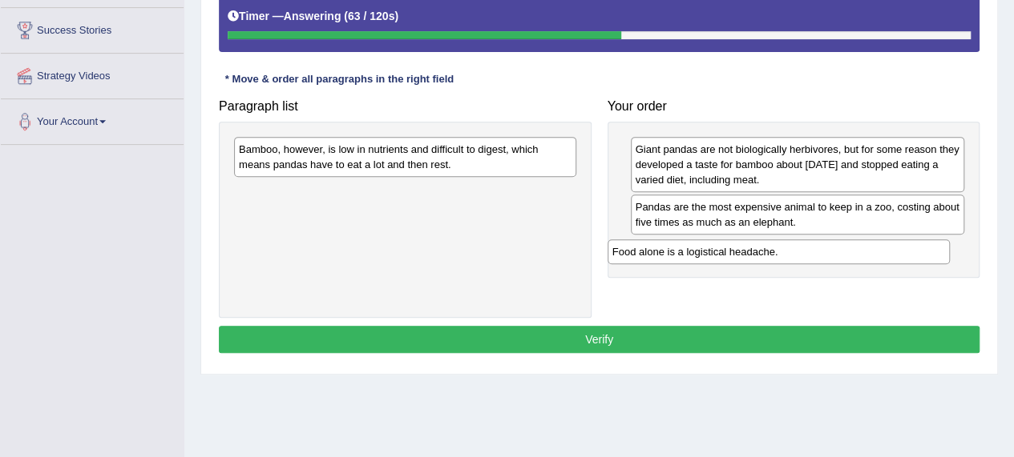
drag, startPoint x: 373, startPoint y: 151, endPoint x: 748, endPoint y: 254, distance: 388.7
click at [748, 254] on div "Food alone is a logistical headache." at bounding box center [778, 252] width 342 height 24
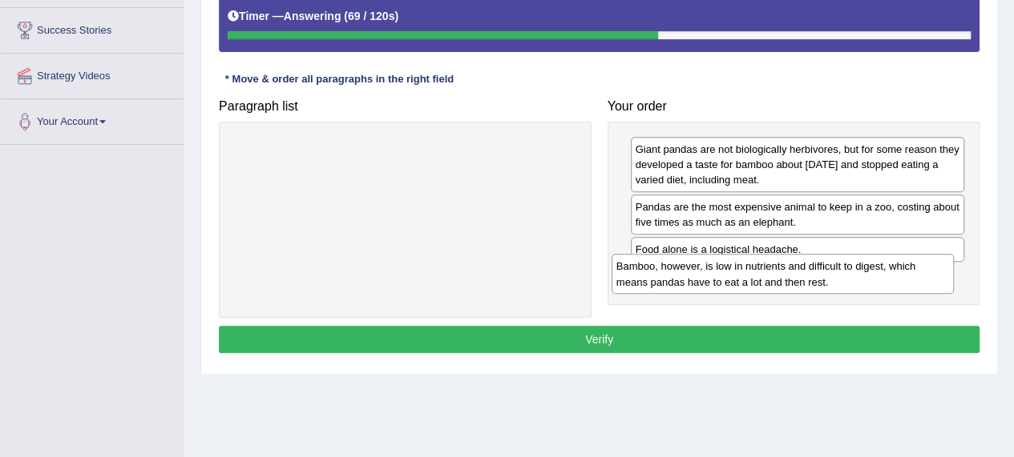
drag, startPoint x: 453, startPoint y: 163, endPoint x: 832, endPoint y: 280, distance: 395.8
click at [832, 280] on div "Bamboo, however, is low in nutrients and difficult to digest, which means panda…" at bounding box center [782, 274] width 342 height 40
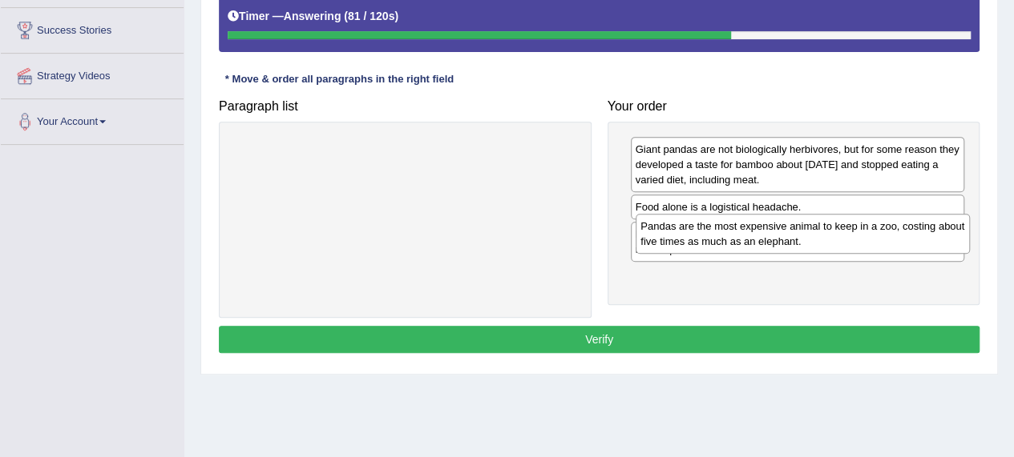
drag, startPoint x: 731, startPoint y: 222, endPoint x: 736, endPoint y: 243, distance: 21.6
click at [736, 243] on div "Pandas are the most expensive animal to keep in a zoo, costing about five times…" at bounding box center [802, 234] width 334 height 40
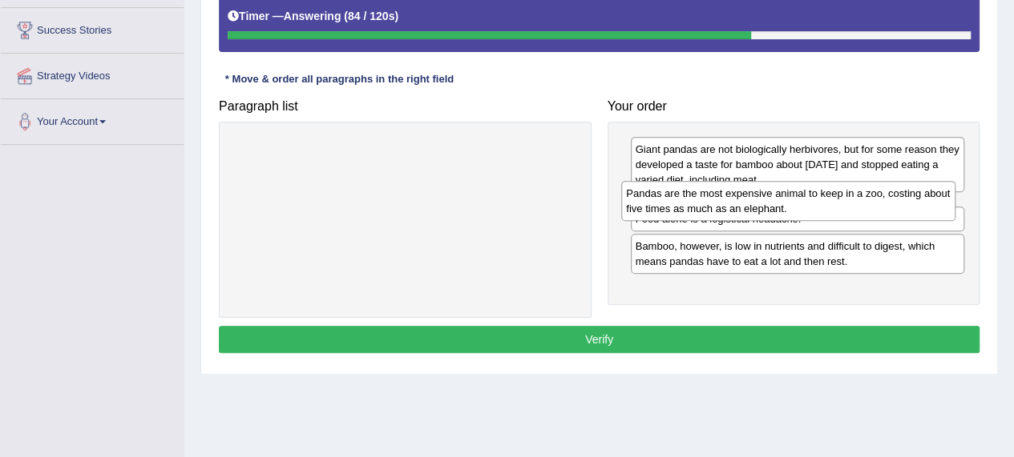
drag, startPoint x: 715, startPoint y: 280, endPoint x: 707, endPoint y: 198, distance: 82.2
click at [707, 198] on div "Pandas are the most expensive animal to keep in a zoo, costing about five times…" at bounding box center [788, 201] width 334 height 40
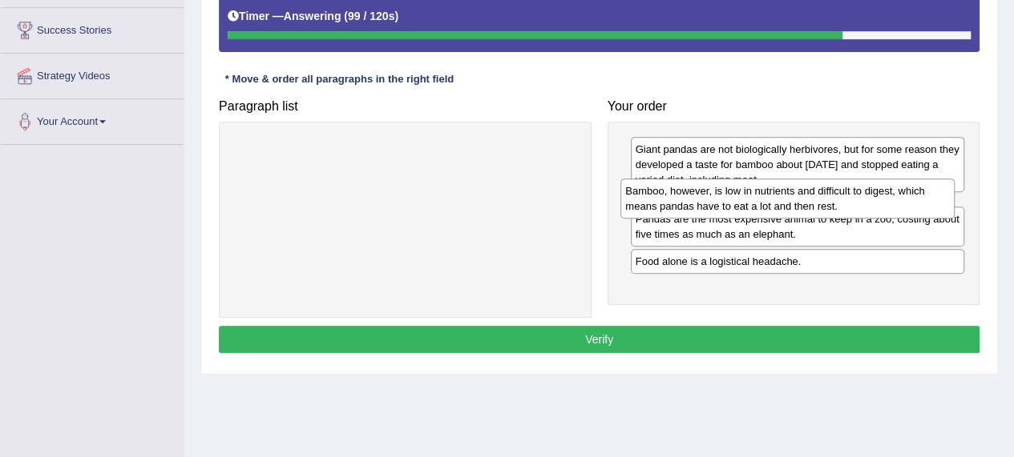
drag, startPoint x: 796, startPoint y: 292, endPoint x: 787, endPoint y: 209, distance: 83.9
click at [787, 209] on div "Bamboo, however, is low in nutrients and difficult to digest, which means panda…" at bounding box center [787, 199] width 334 height 40
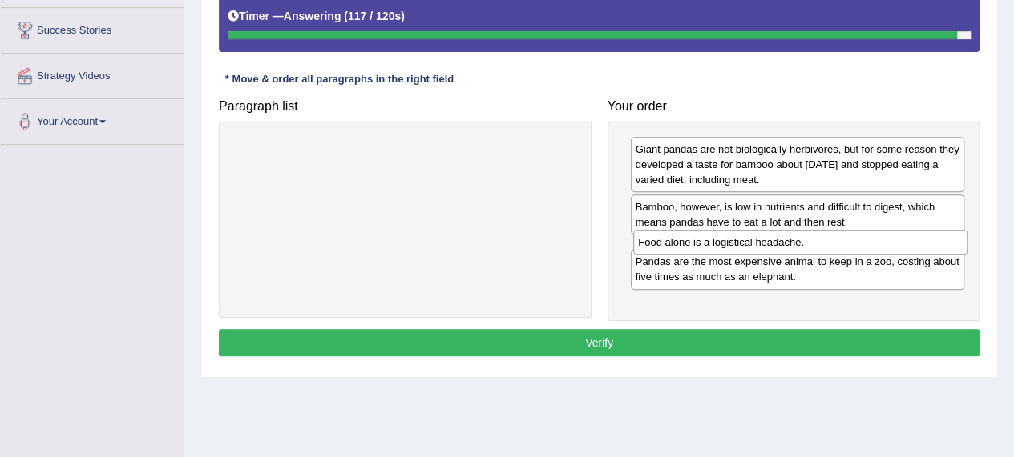
drag, startPoint x: 745, startPoint y: 294, endPoint x: 750, endPoint y: 243, distance: 51.5
click at [750, 243] on div "Food alone is a logistical headache." at bounding box center [800, 242] width 334 height 24
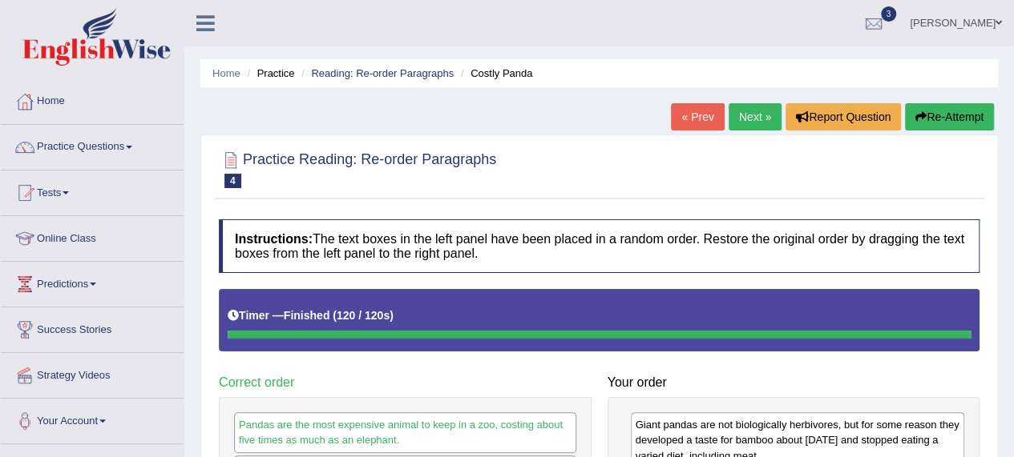
click at [747, 113] on link "Next »" at bounding box center [754, 116] width 53 height 27
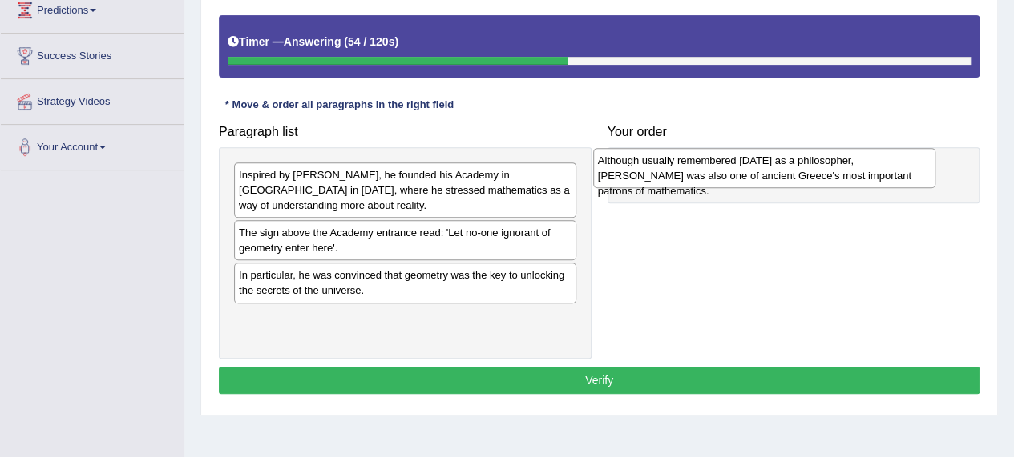
drag, startPoint x: 426, startPoint y: 325, endPoint x: 785, endPoint y: 171, distance: 390.8
click at [785, 171] on div "Although usually remembered [DATE] as a philosopher, [PERSON_NAME] was also one…" at bounding box center [764, 168] width 342 height 40
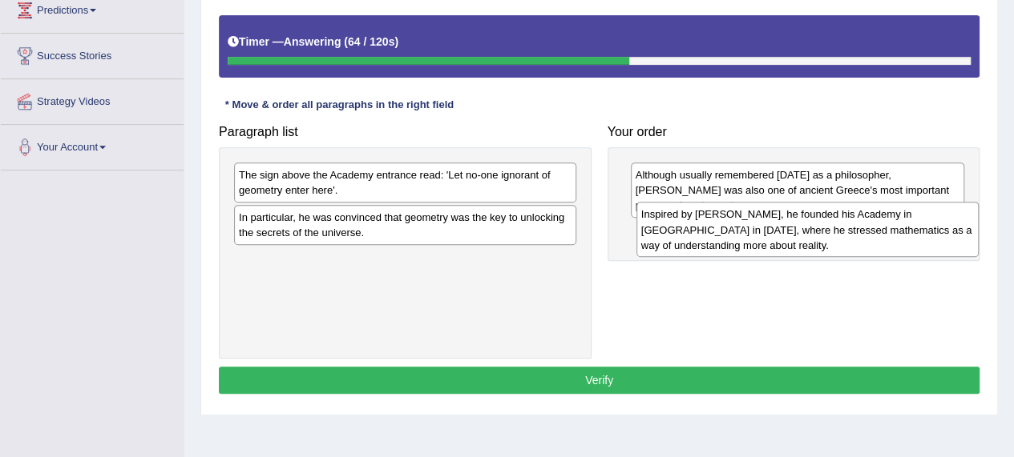
drag, startPoint x: 413, startPoint y: 191, endPoint x: 813, endPoint y: 232, distance: 402.0
click at [813, 232] on div "Inspired by [PERSON_NAME], he founded his Academy in [GEOGRAPHIC_DATA] in [DATE…" at bounding box center [807, 229] width 342 height 55
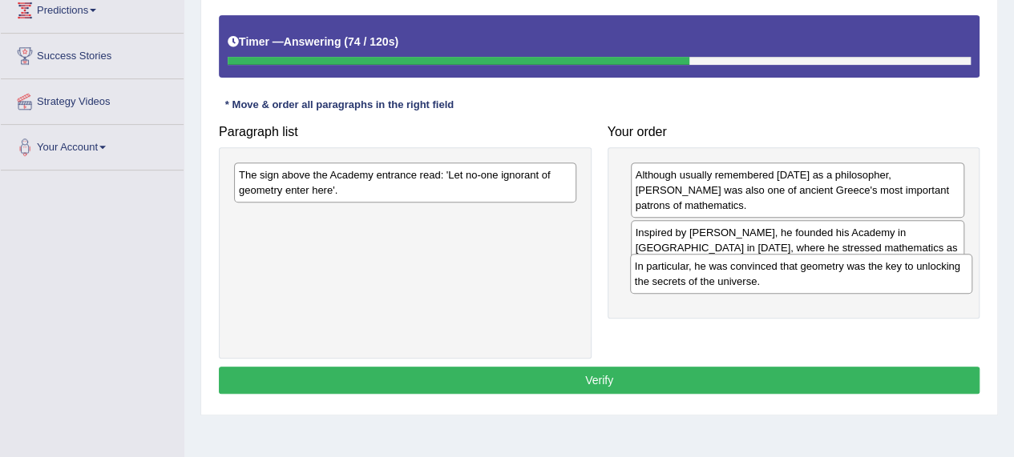
drag, startPoint x: 407, startPoint y: 226, endPoint x: 803, endPoint y: 276, distance: 398.9
click at [803, 276] on div "In particular, he was convinced that geometry was the key to unlocking the secr…" at bounding box center [801, 274] width 342 height 40
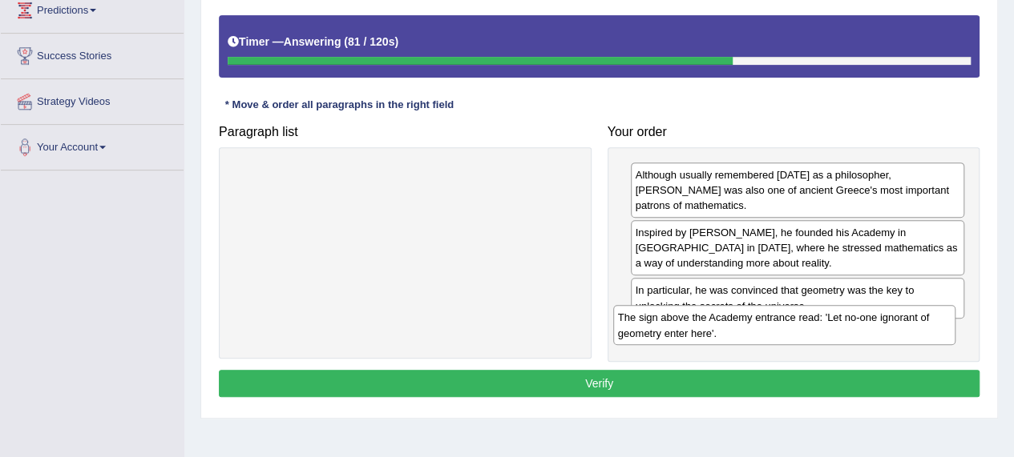
drag, startPoint x: 502, startPoint y: 186, endPoint x: 881, endPoint y: 329, distance: 405.2
click at [881, 329] on div "The sign above the Academy entrance read: 'Let no-one ignorant of geometry ente…" at bounding box center [784, 325] width 342 height 40
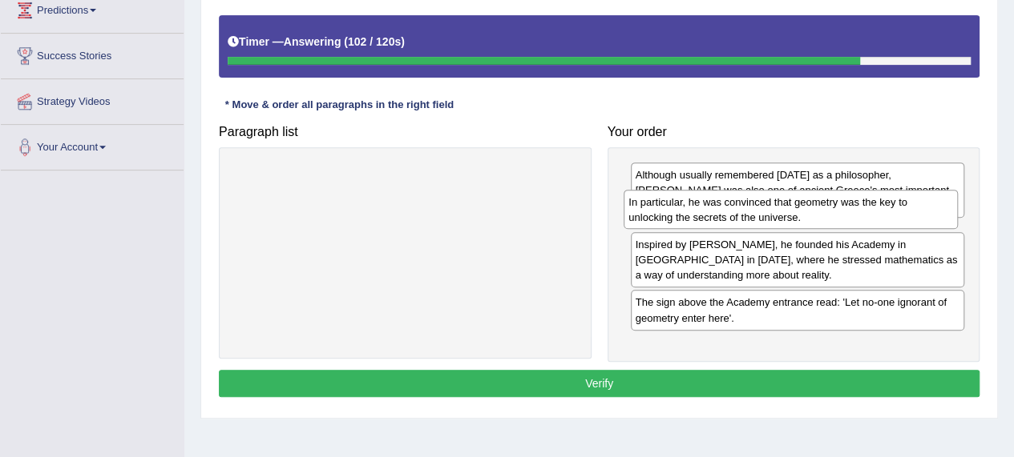
drag, startPoint x: 808, startPoint y: 289, endPoint x: 801, endPoint y: 217, distance: 72.4
click at [801, 217] on div "In particular, he was convinced that geometry was the key to unlocking the secr…" at bounding box center [790, 210] width 334 height 40
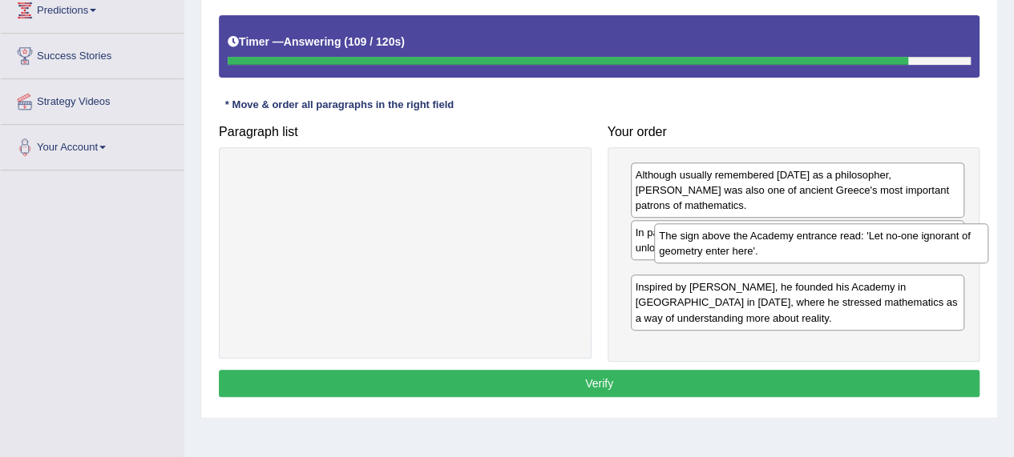
drag, startPoint x: 691, startPoint y: 325, endPoint x: 715, endPoint y: 245, distance: 83.6
click at [715, 245] on div "The sign above the Academy entrance read: 'Let no-one ignorant of geometry ente…" at bounding box center [821, 244] width 334 height 40
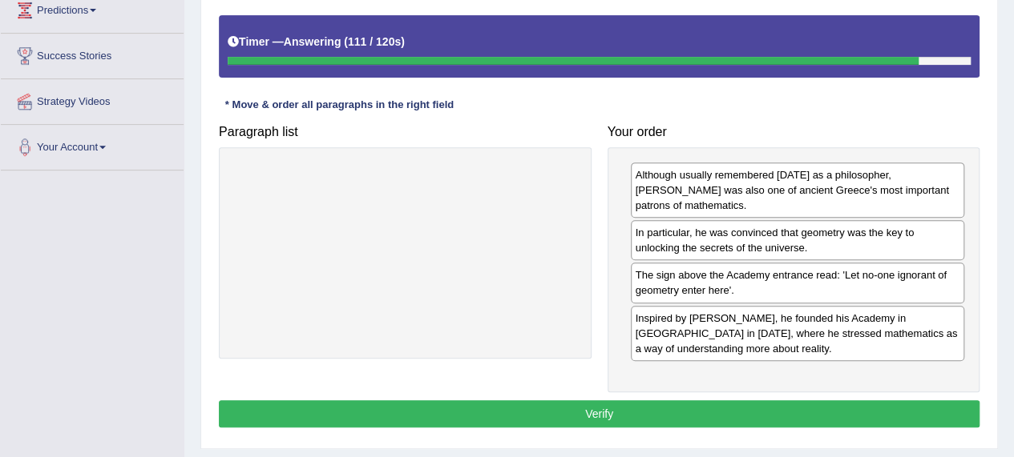
click at [602, 401] on button "Verify" at bounding box center [599, 414] width 760 height 27
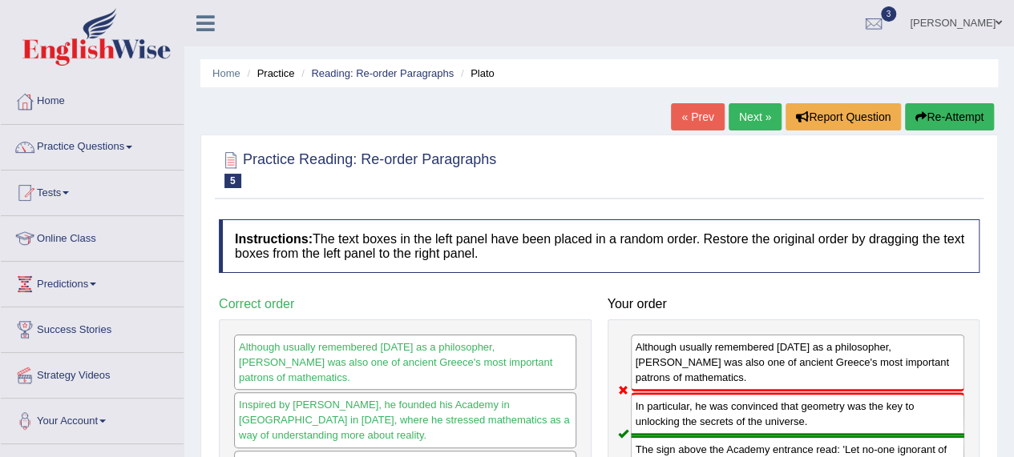
click at [922, 114] on icon "button" at bounding box center [920, 116] width 11 height 11
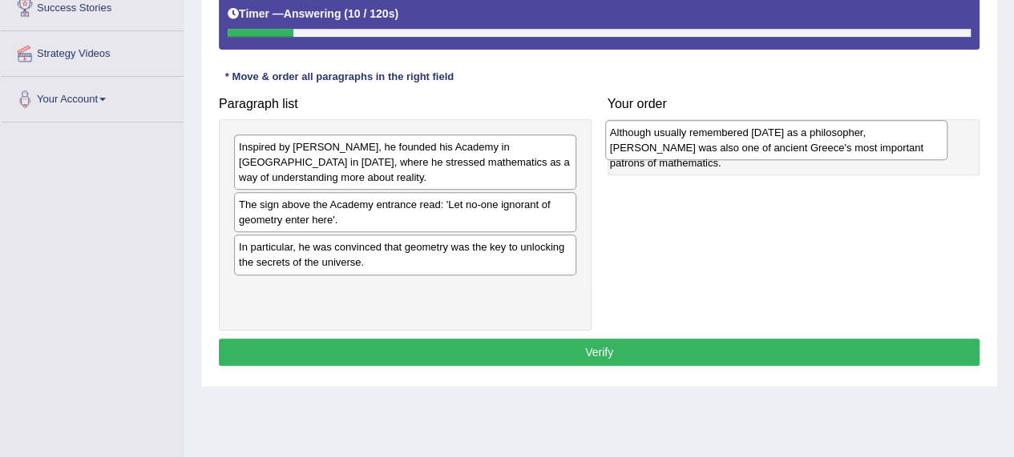
drag, startPoint x: 386, startPoint y: 298, endPoint x: 757, endPoint y: 143, distance: 401.9
click at [757, 143] on div "Although usually remembered [DATE] as a philosopher, [PERSON_NAME] was also one…" at bounding box center [776, 140] width 342 height 40
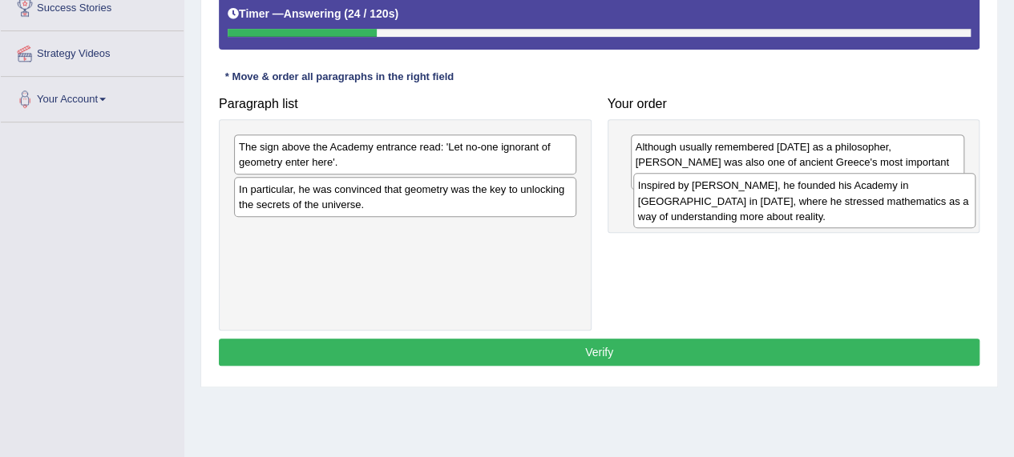
drag, startPoint x: 397, startPoint y: 160, endPoint x: 796, endPoint y: 199, distance: 400.9
click at [796, 199] on div "Inspired by [PERSON_NAME], he founded his Academy in [GEOGRAPHIC_DATA] in [DATE…" at bounding box center [804, 200] width 342 height 55
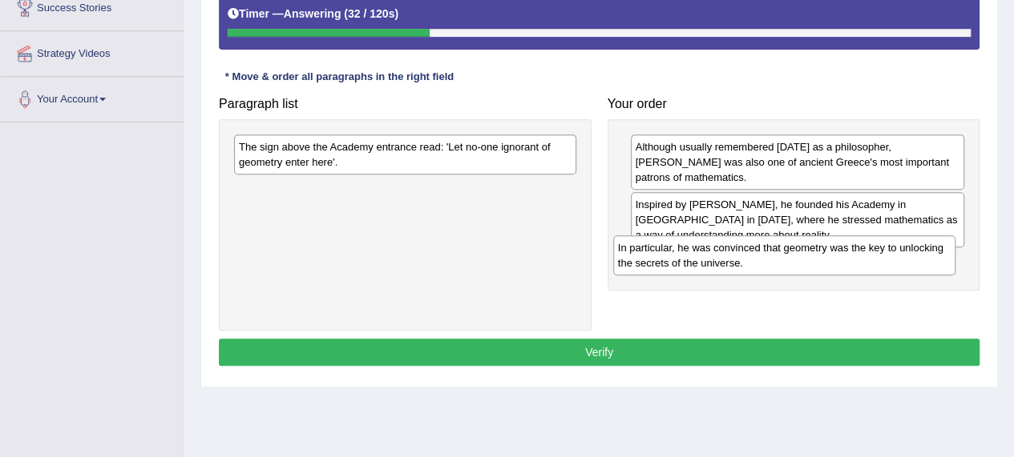
drag, startPoint x: 433, startPoint y: 200, endPoint x: 812, endPoint y: 260, distance: 383.6
click at [812, 260] on div "In particular, he was convinced that geometry was the key to unlocking the secr…" at bounding box center [784, 256] width 342 height 40
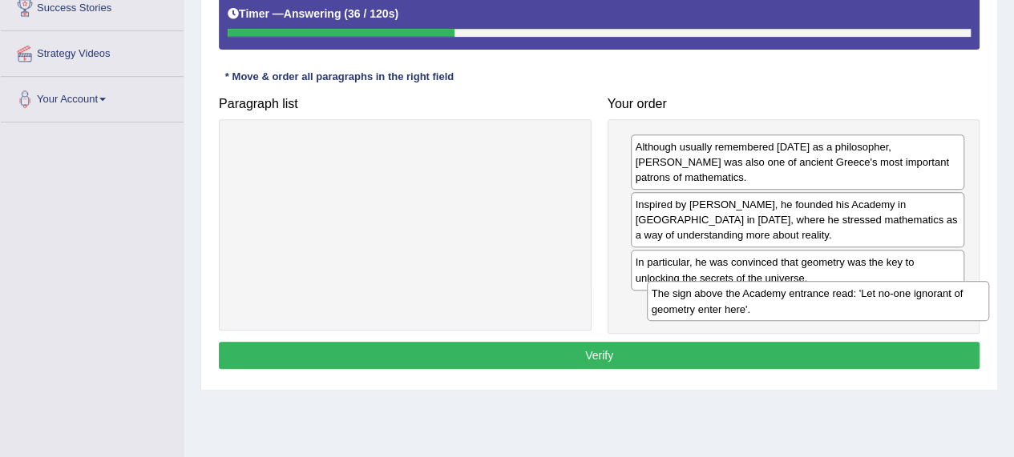
drag, startPoint x: 433, startPoint y: 159, endPoint x: 846, endPoint y: 300, distance: 436.8
click at [846, 300] on div "The sign above the Academy entrance read: 'Let no-one ignorant of geometry ente…" at bounding box center [818, 301] width 342 height 40
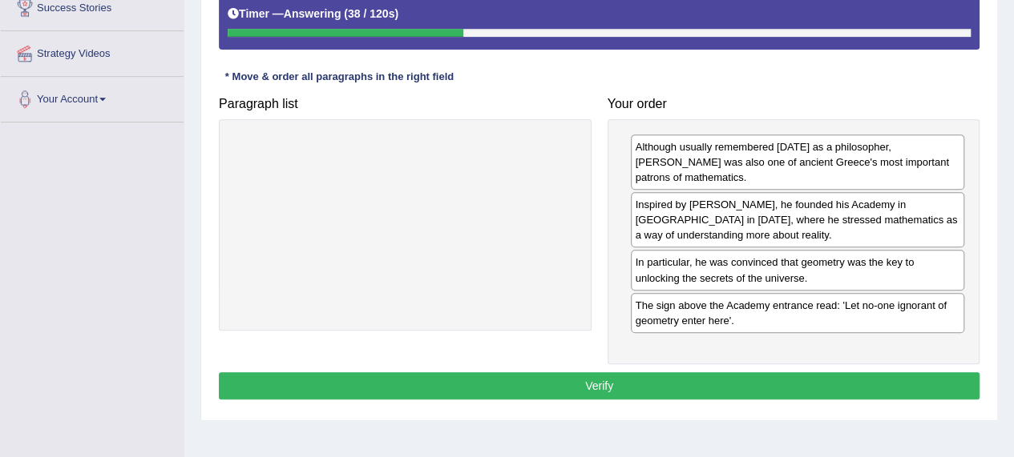
click at [662, 373] on button "Verify" at bounding box center [599, 386] width 760 height 27
